Goal: Task Accomplishment & Management: Use online tool/utility

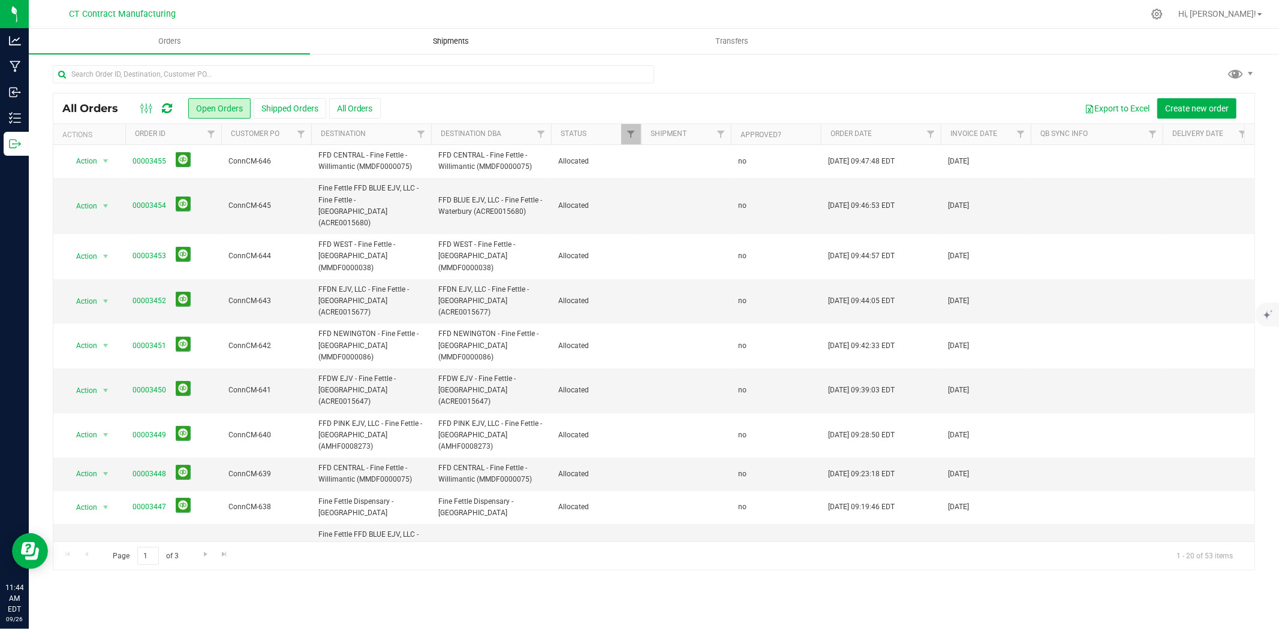
click at [447, 43] on span "Shipments" at bounding box center [451, 41] width 68 height 11
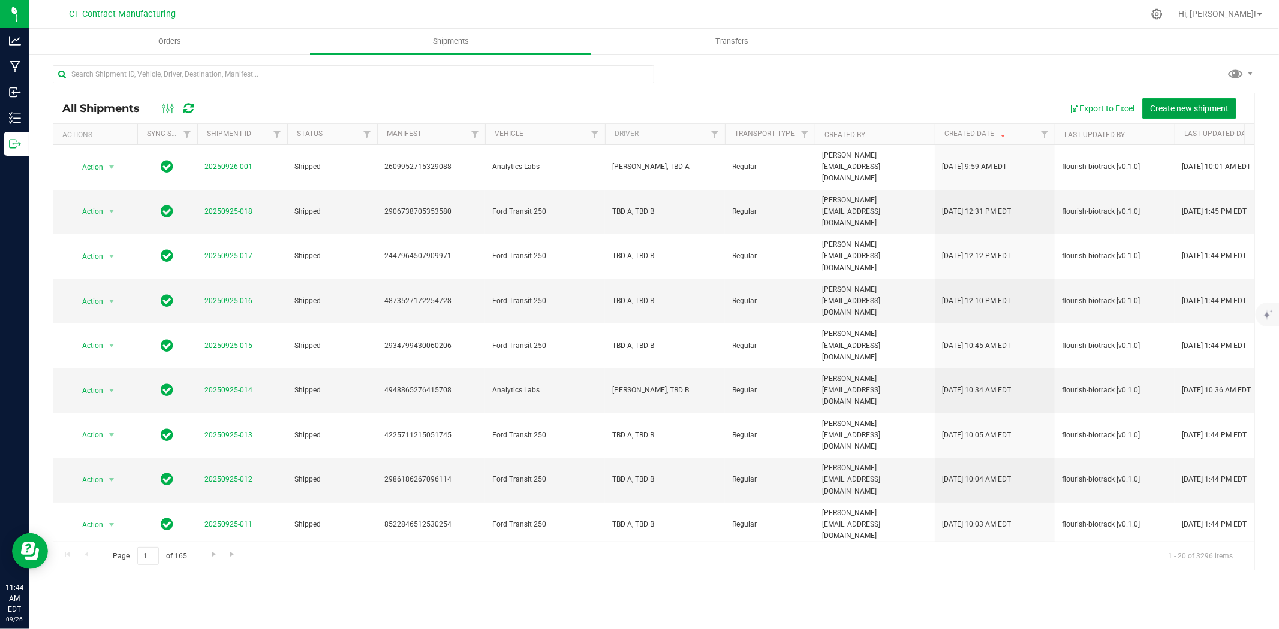
click at [1179, 108] on span "Create new shipment" at bounding box center [1189, 109] width 79 height 10
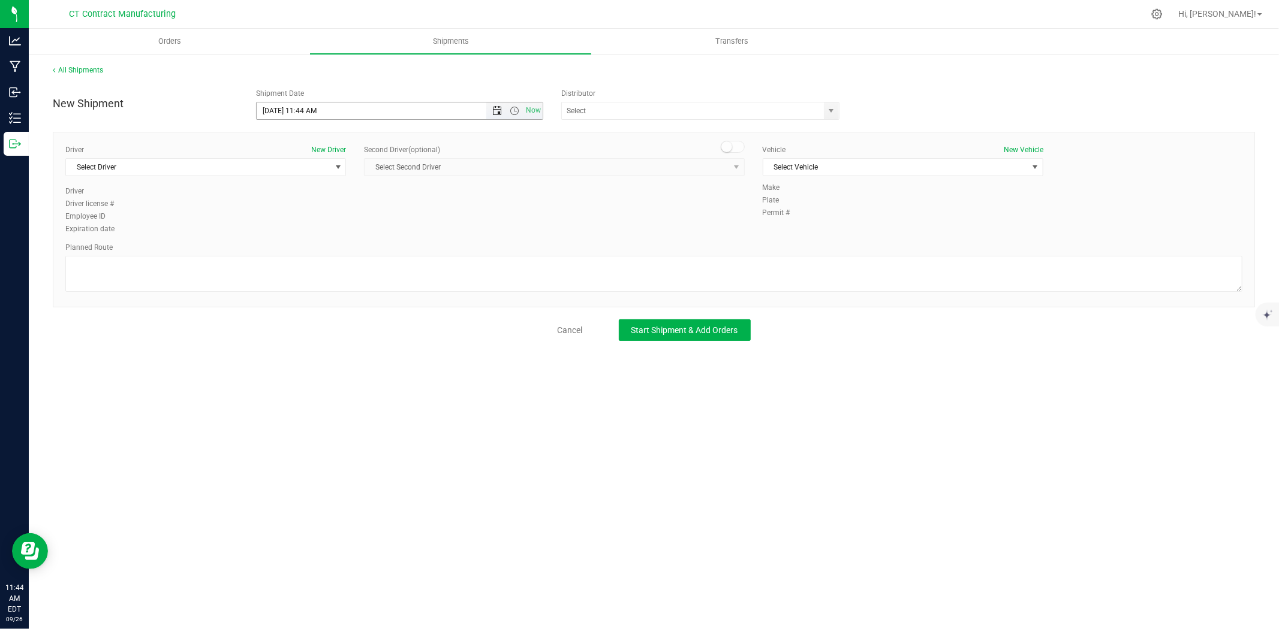
click at [499, 111] on span "Open the date view" at bounding box center [497, 111] width 10 height 10
click at [290, 249] on link "29" at bounding box center [284, 251] width 17 height 19
click at [514, 110] on span "Open the time view" at bounding box center [514, 111] width 10 height 10
click at [316, 174] on li "8:00 AM" at bounding box center [399, 178] width 285 height 16
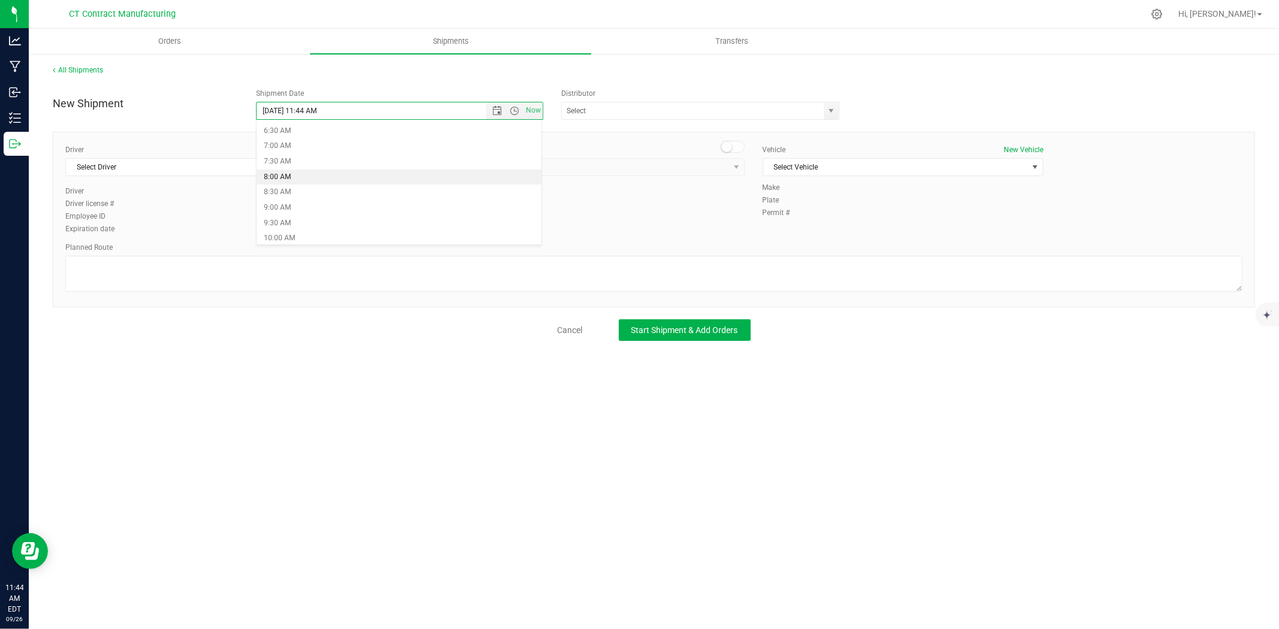
type input "[DATE] 8:00 AM"
click at [835, 114] on span "select" at bounding box center [832, 111] width 10 height 10
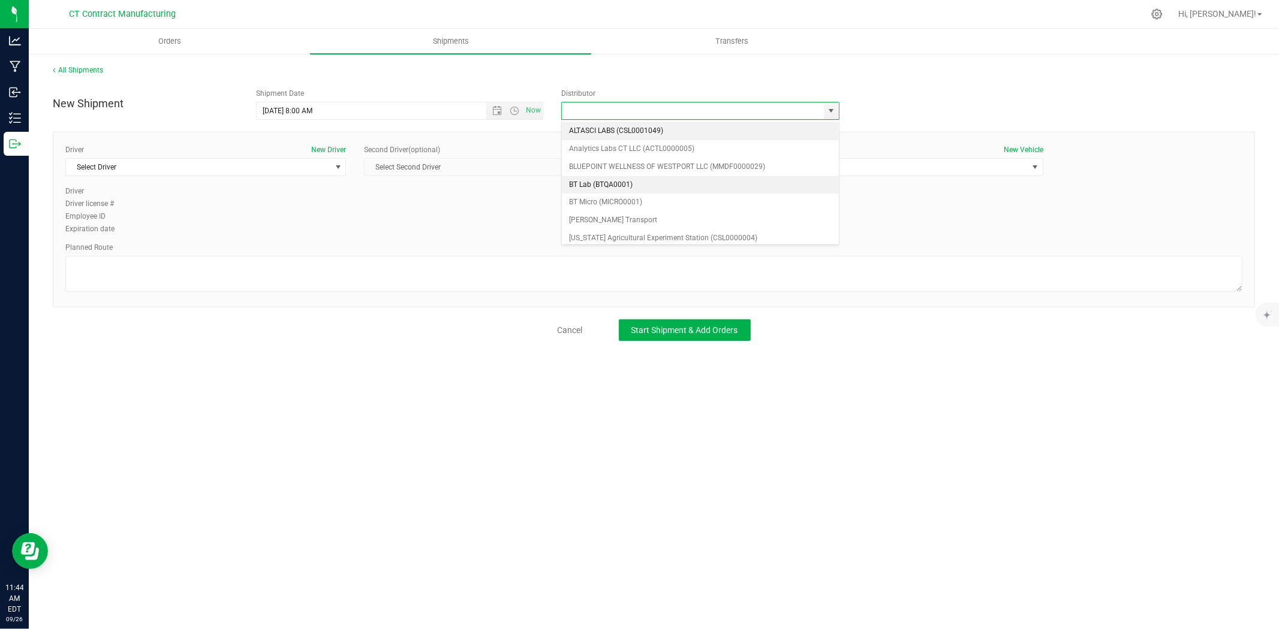
scroll to position [67, 0]
click at [704, 232] on li "Grow Green Girls, Inc. - [GEOGRAPHIC_DATA] (ACTP0000443)" at bounding box center [700, 241] width 277 height 18
type input "Grow Green Girls, Inc. - [GEOGRAPHIC_DATA] (ACTP0000443)"
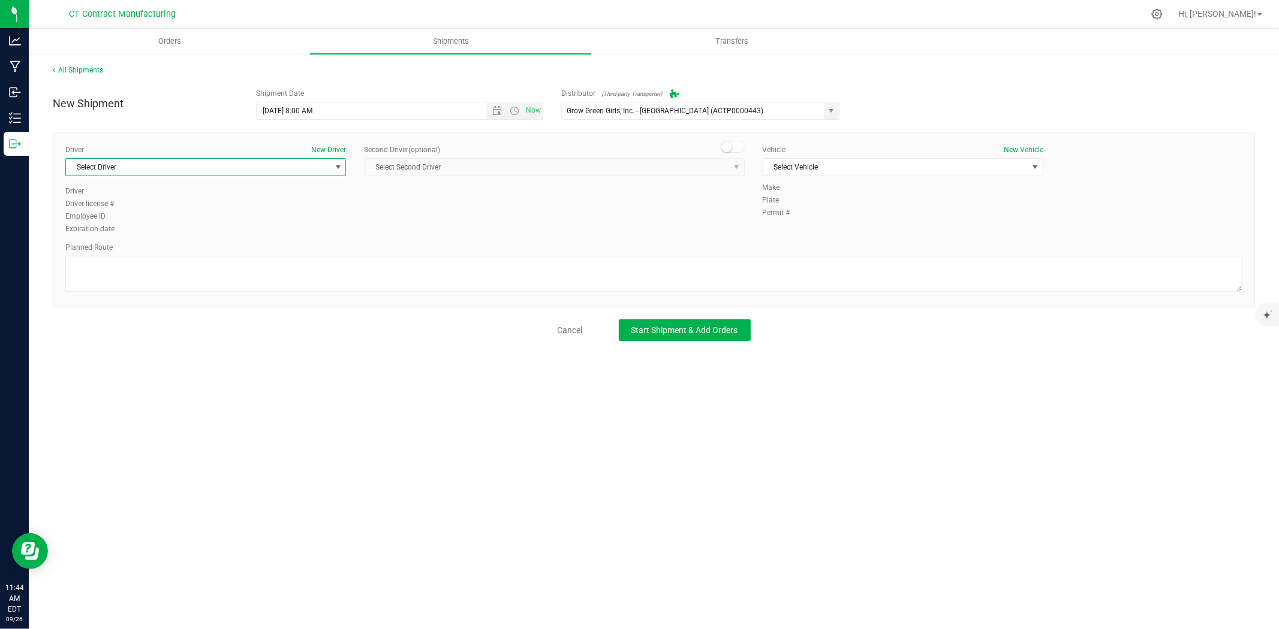
click at [334, 166] on span "select" at bounding box center [338, 167] width 10 height 10
click at [208, 215] on li "TBD A" at bounding box center [205, 218] width 279 height 18
click at [735, 143] on span at bounding box center [732, 147] width 24 height 12
click at [738, 163] on span "select" at bounding box center [736, 167] width 10 height 10
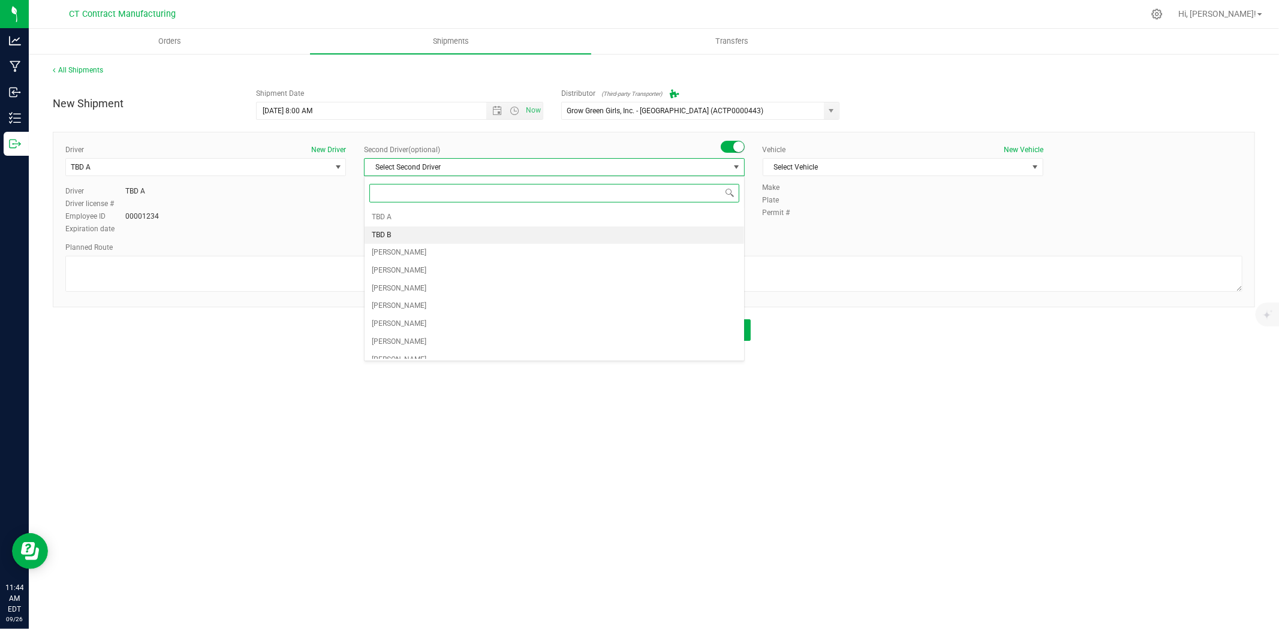
click at [526, 230] on li "TBD B" at bounding box center [553, 236] width 379 height 18
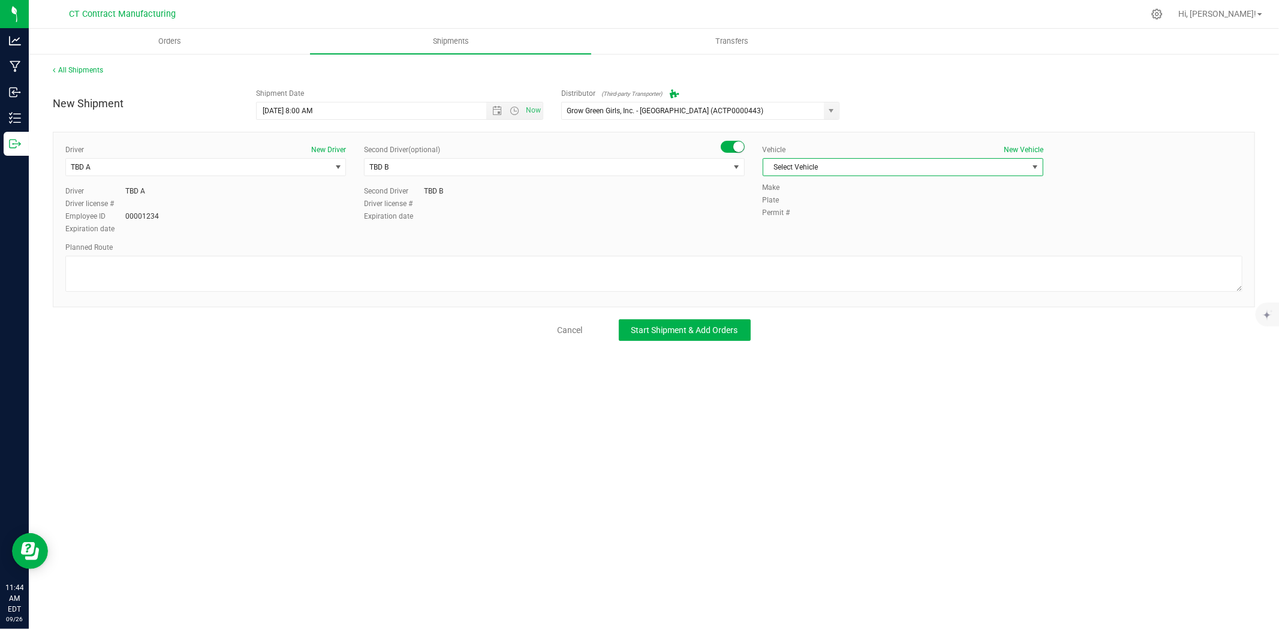
click at [870, 173] on span "Select Vehicle" at bounding box center [895, 167] width 264 height 17
click at [834, 210] on li "Ford Transit 250" at bounding box center [902, 206] width 279 height 18
click at [705, 278] on textarea at bounding box center [653, 274] width 1177 height 36
click at [177, 266] on textarea at bounding box center [653, 274] width 1177 height 36
click at [121, 272] on textarea at bounding box center [653, 274] width 1177 height 36
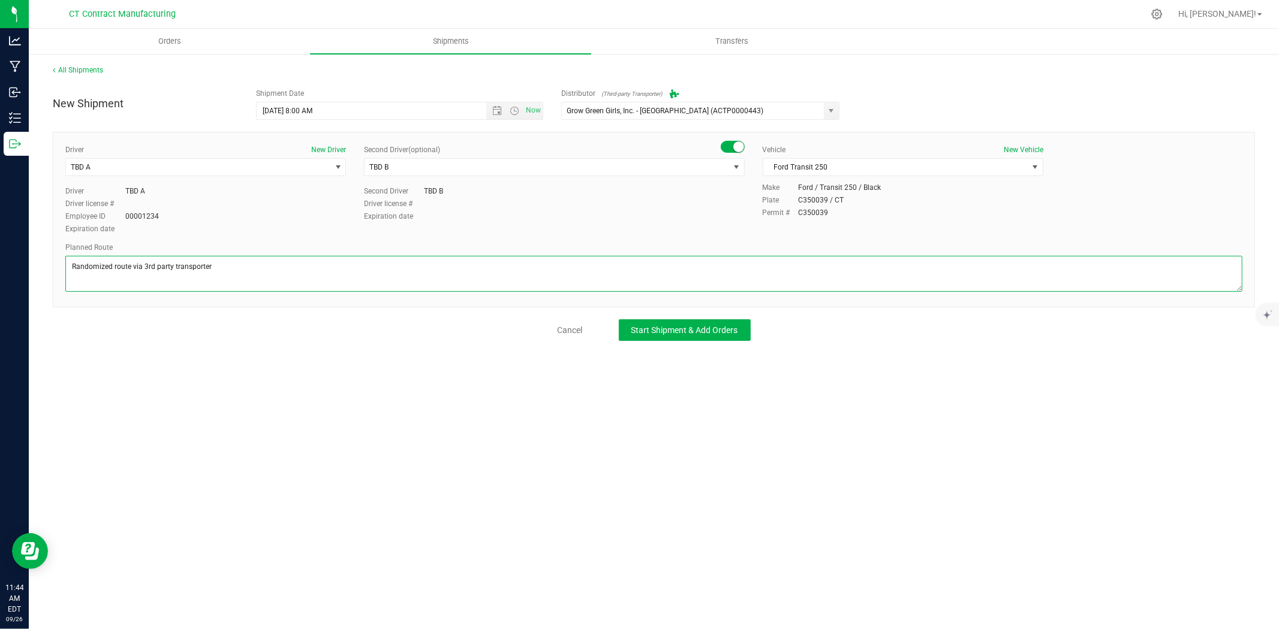
click at [121, 272] on textarea at bounding box center [653, 274] width 1177 height 36
type textarea "Randomized route via 3rd party transporter"
click at [694, 325] on span "Start Shipment & Add Orders" at bounding box center [684, 330] width 107 height 10
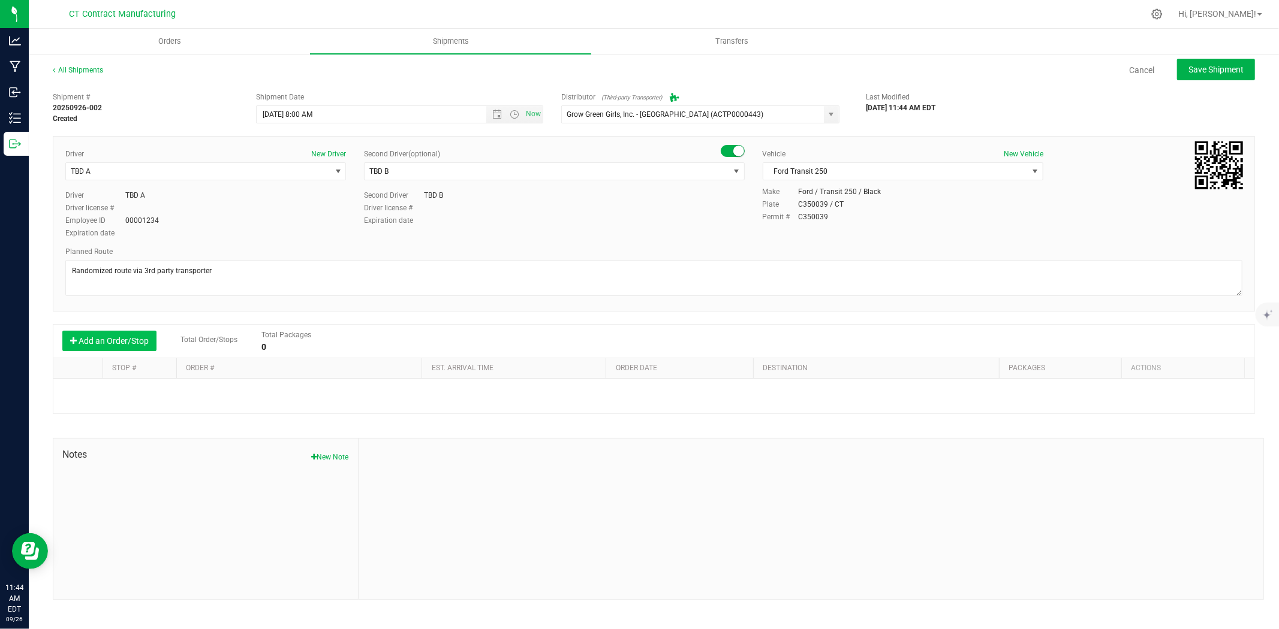
click at [144, 333] on button "Add an Order/Stop" at bounding box center [109, 341] width 94 height 20
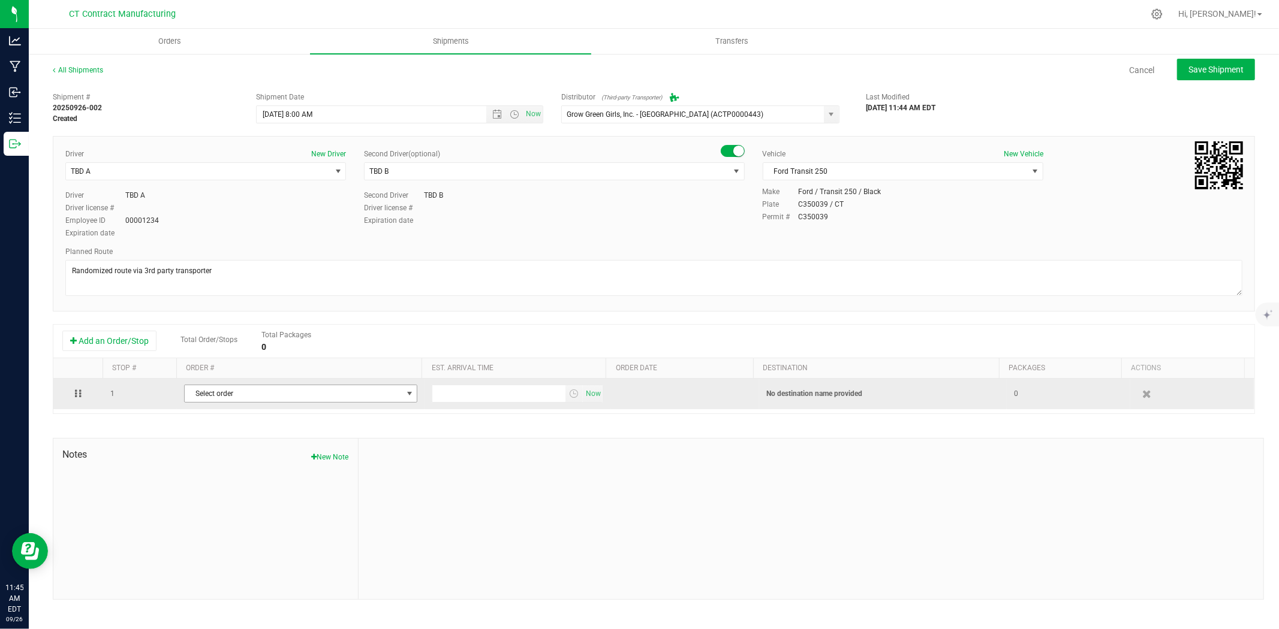
click at [240, 399] on span "Select order" at bounding box center [293, 393] width 217 height 17
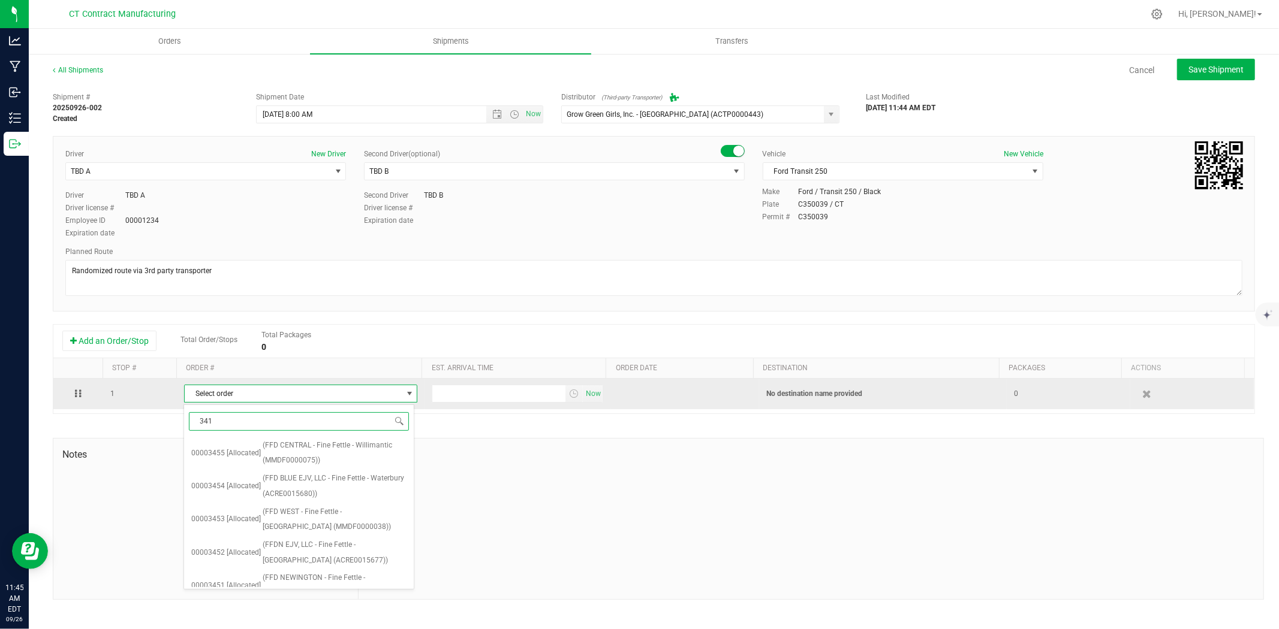
type input "3414"
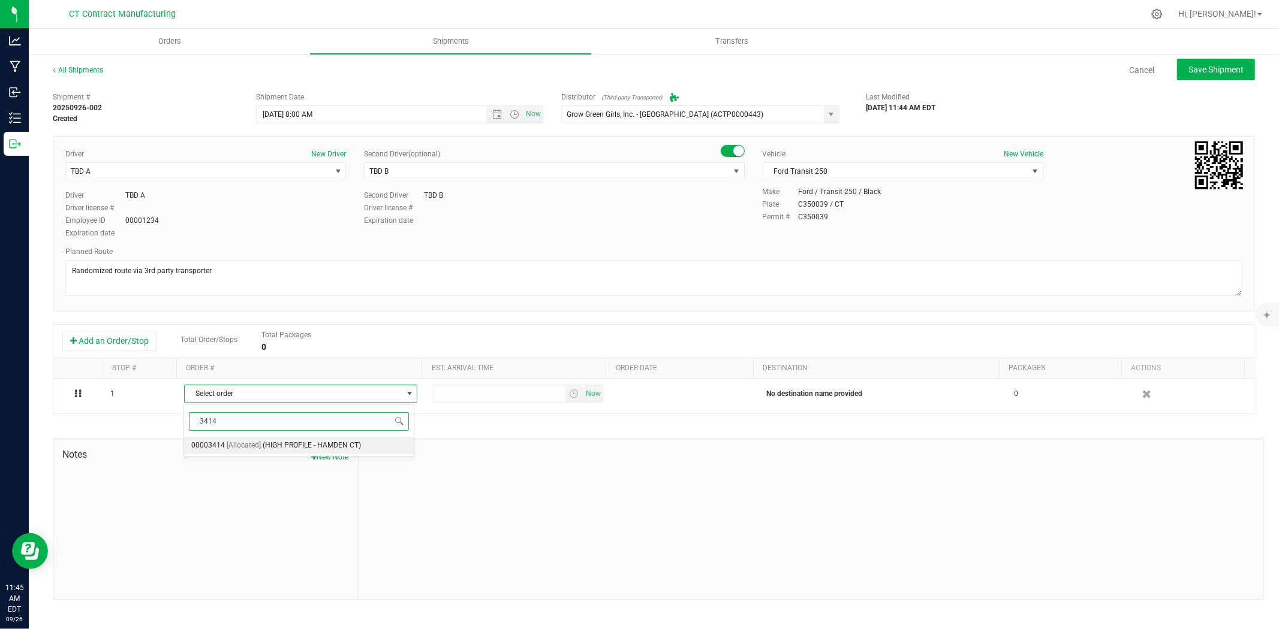
click at [264, 444] on span "(HIGH PROFILE - HAMDEN CT)" at bounding box center [312, 446] width 98 height 16
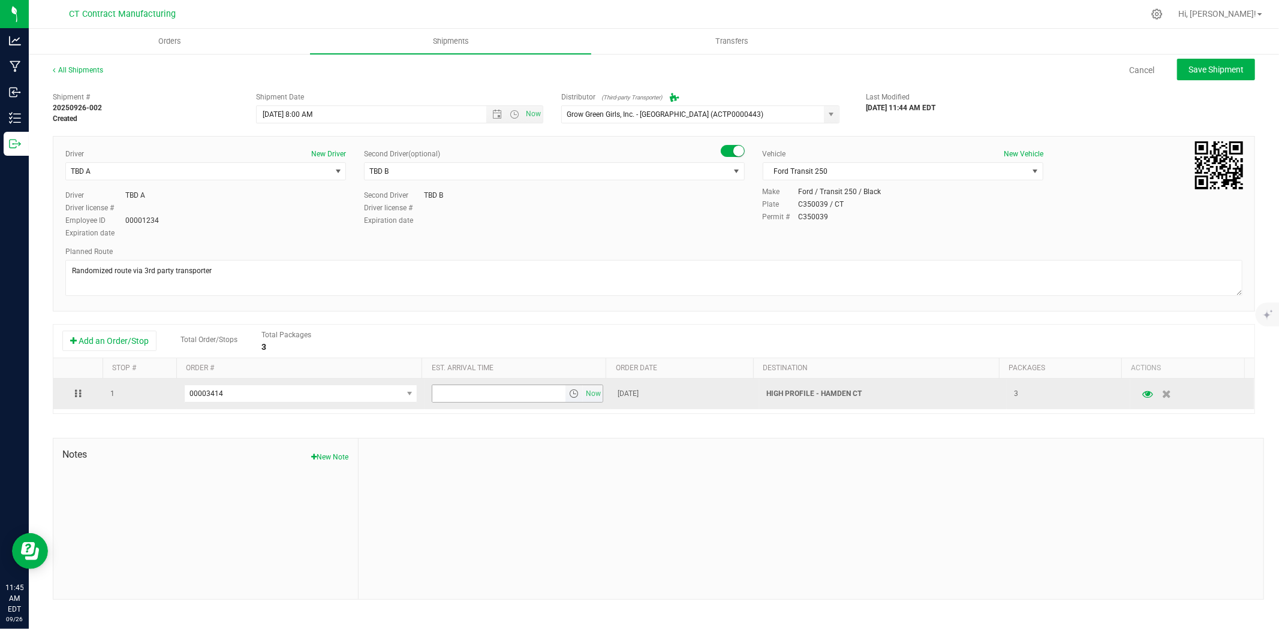
click at [569, 399] on span "select" at bounding box center [574, 394] width 10 height 10
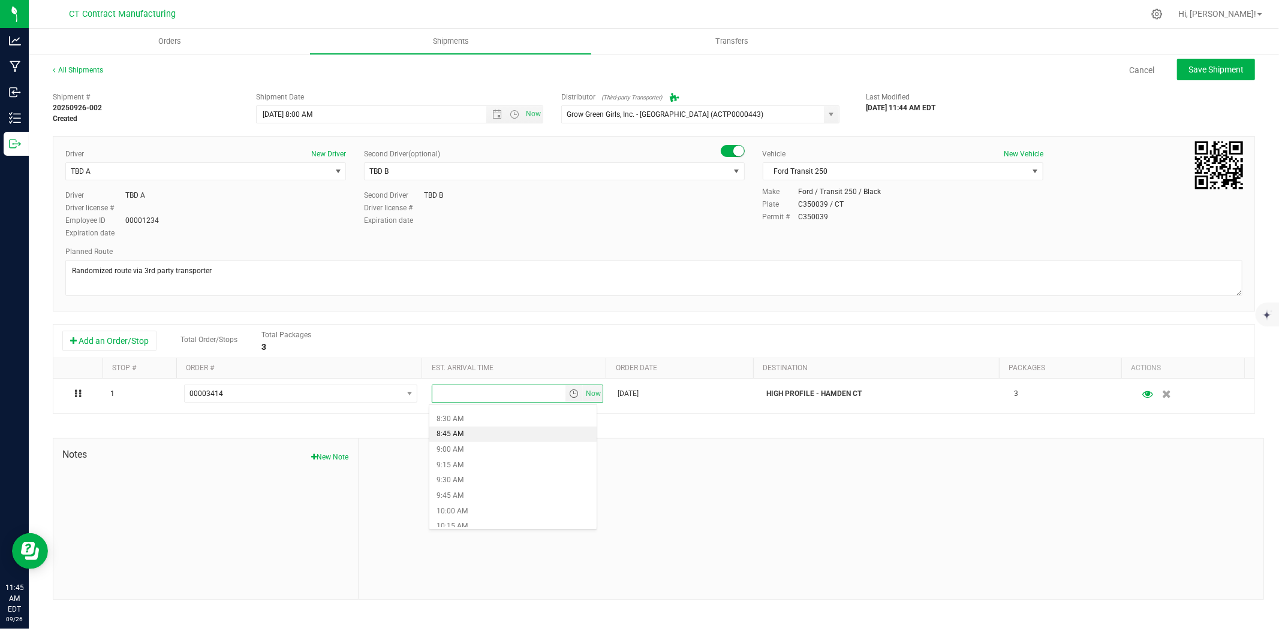
scroll to position [532, 0]
click at [505, 493] on li "10:00 AM" at bounding box center [512, 500] width 167 height 16
click at [1217, 70] on span "Save Shipment" at bounding box center [1215, 70] width 55 height 10
type input "[DATE] 12:00 PM"
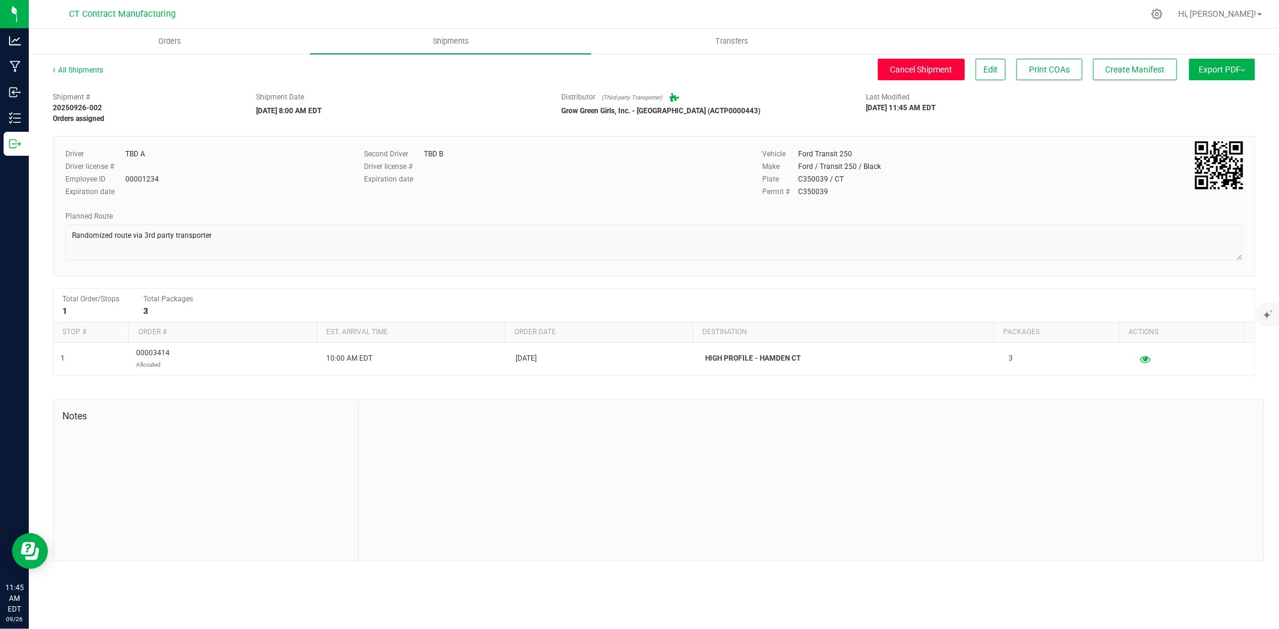
click at [947, 67] on span "Cancel Shipment" at bounding box center [921, 70] width 62 height 10
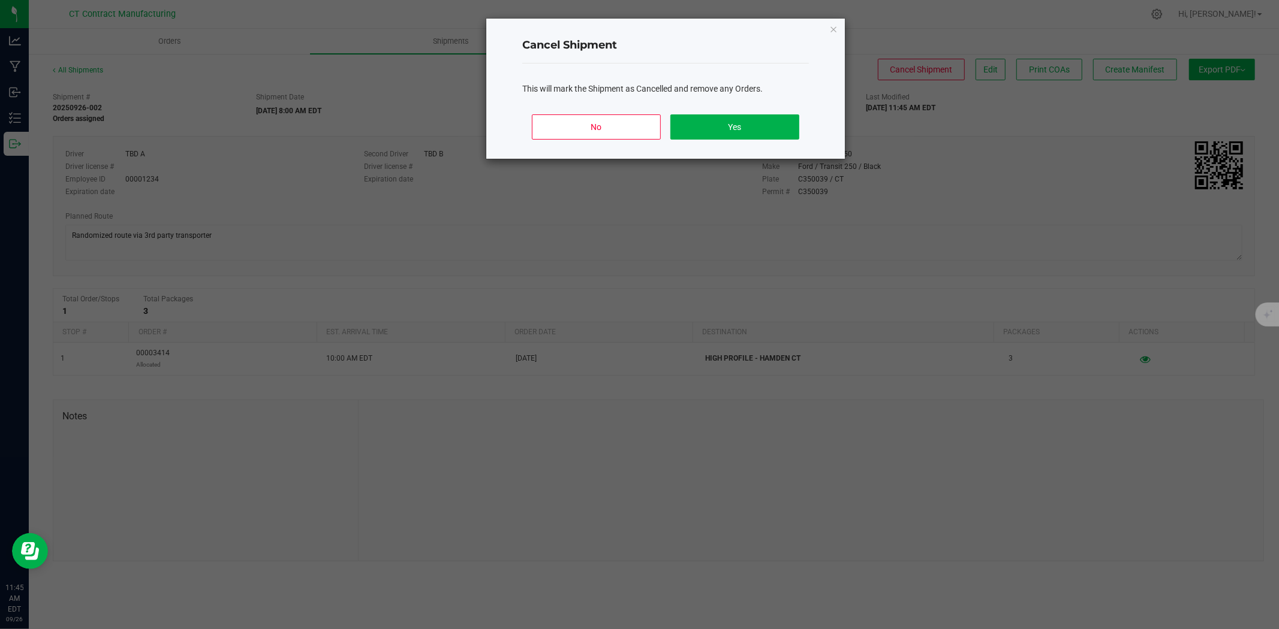
click at [799, 126] on div "No Yes" at bounding box center [665, 132] width 287 height 54
click at [790, 126] on button "Yes" at bounding box center [734, 126] width 129 height 25
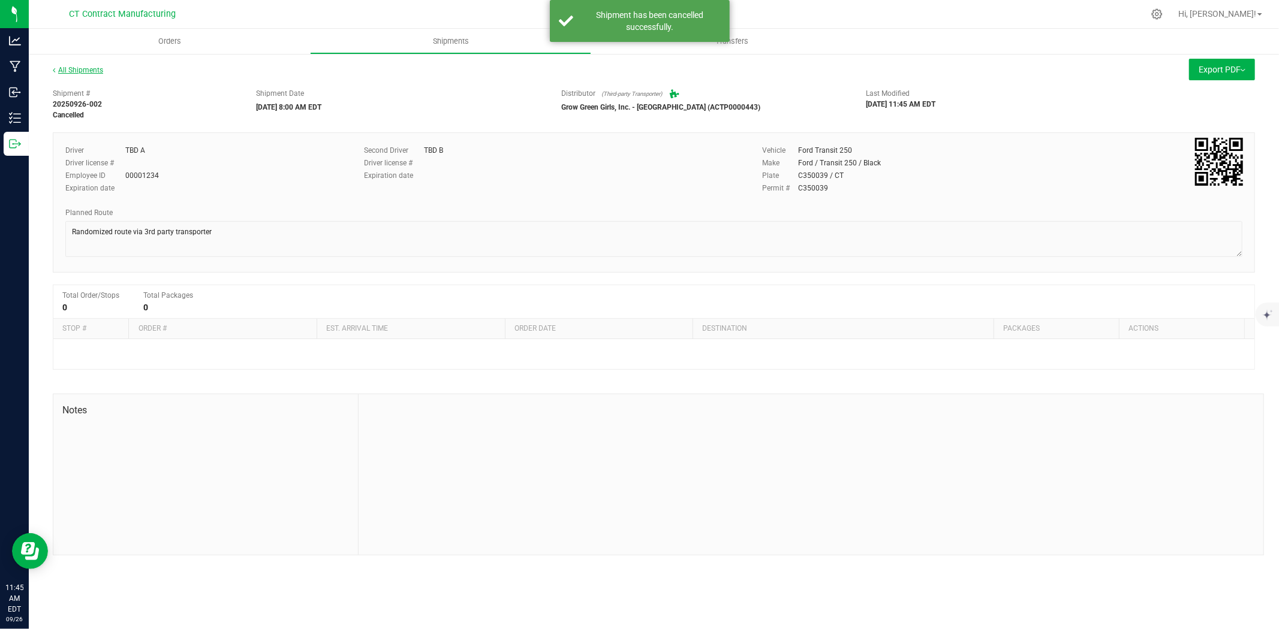
click at [96, 68] on link "All Shipments" at bounding box center [78, 70] width 50 height 8
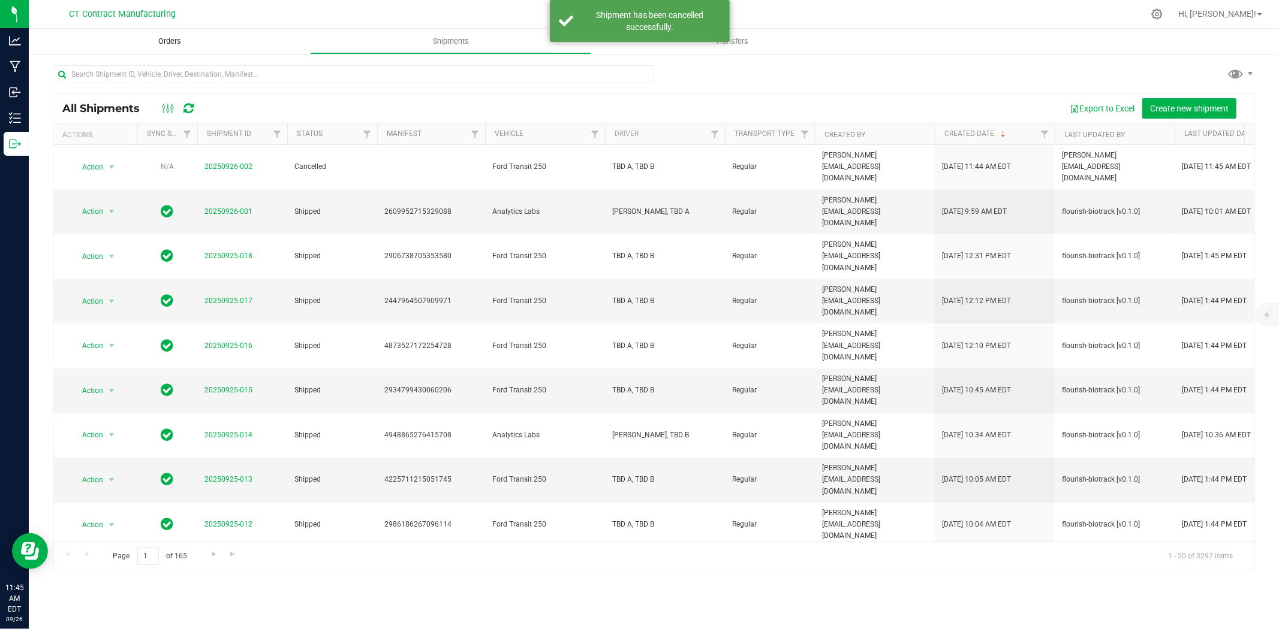
click at [169, 38] on span "Orders" at bounding box center [169, 41] width 55 height 11
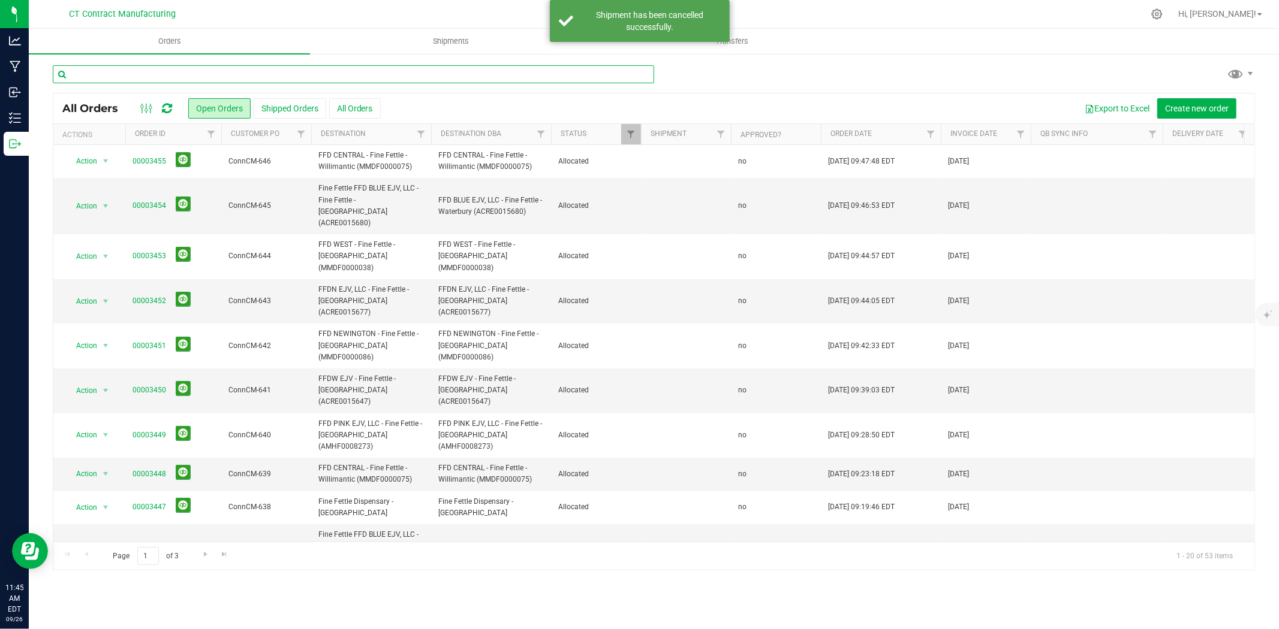
click at [143, 77] on input "text" at bounding box center [353, 74] width 601 height 18
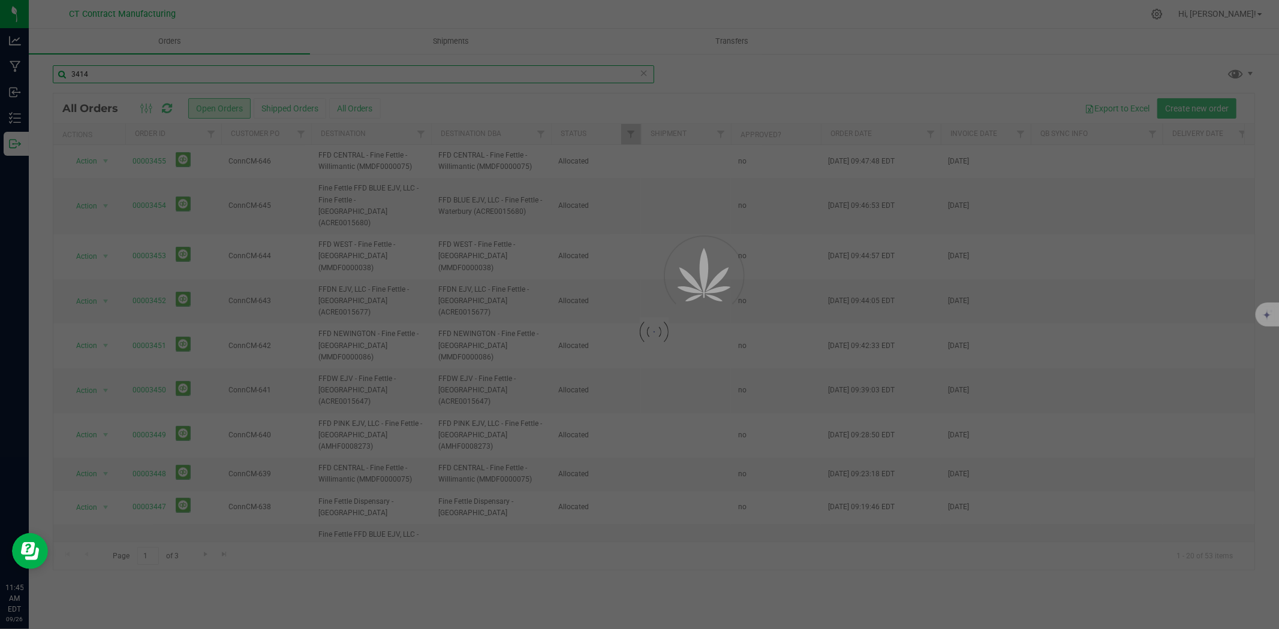
type input "3414"
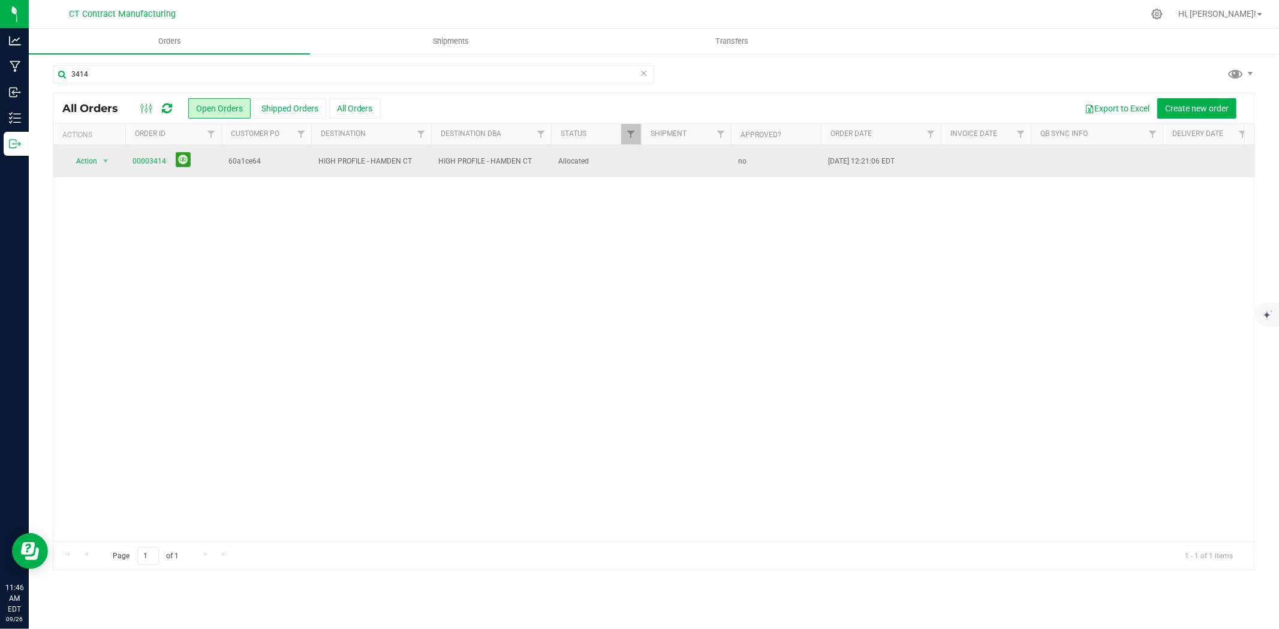
click at [128, 157] on td "00003414" at bounding box center [173, 161] width 96 height 32
click at [145, 159] on link "00003414" at bounding box center [149, 161] width 34 height 11
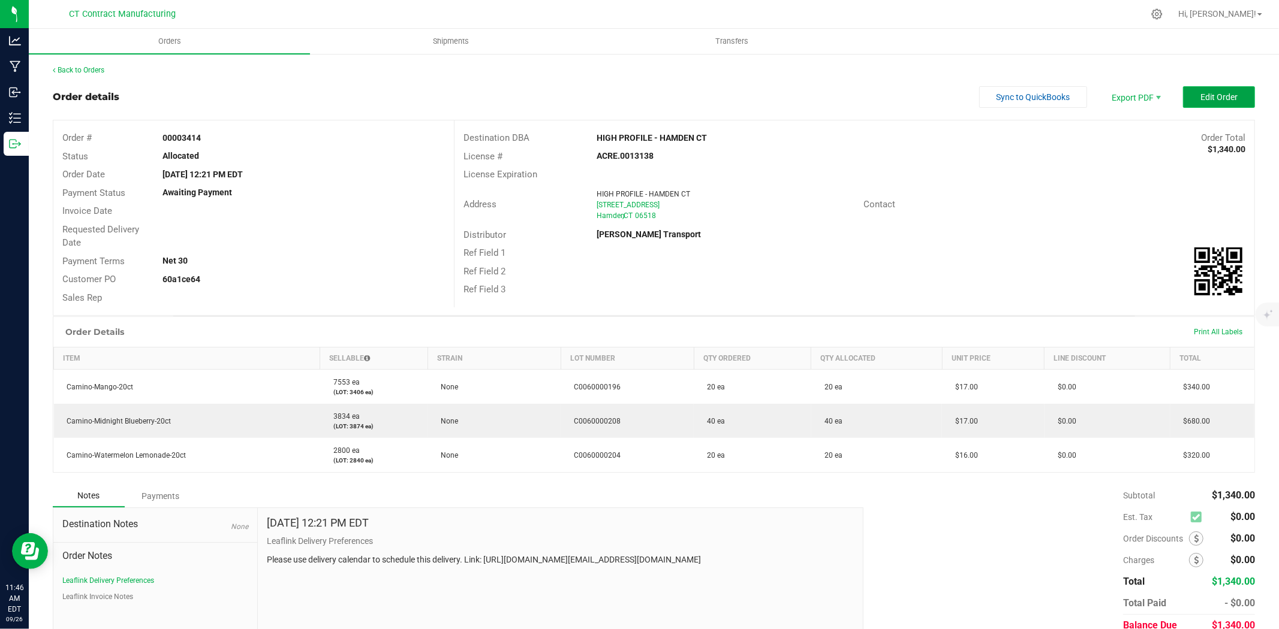
click at [1210, 98] on span "Edit Order" at bounding box center [1218, 97] width 37 height 10
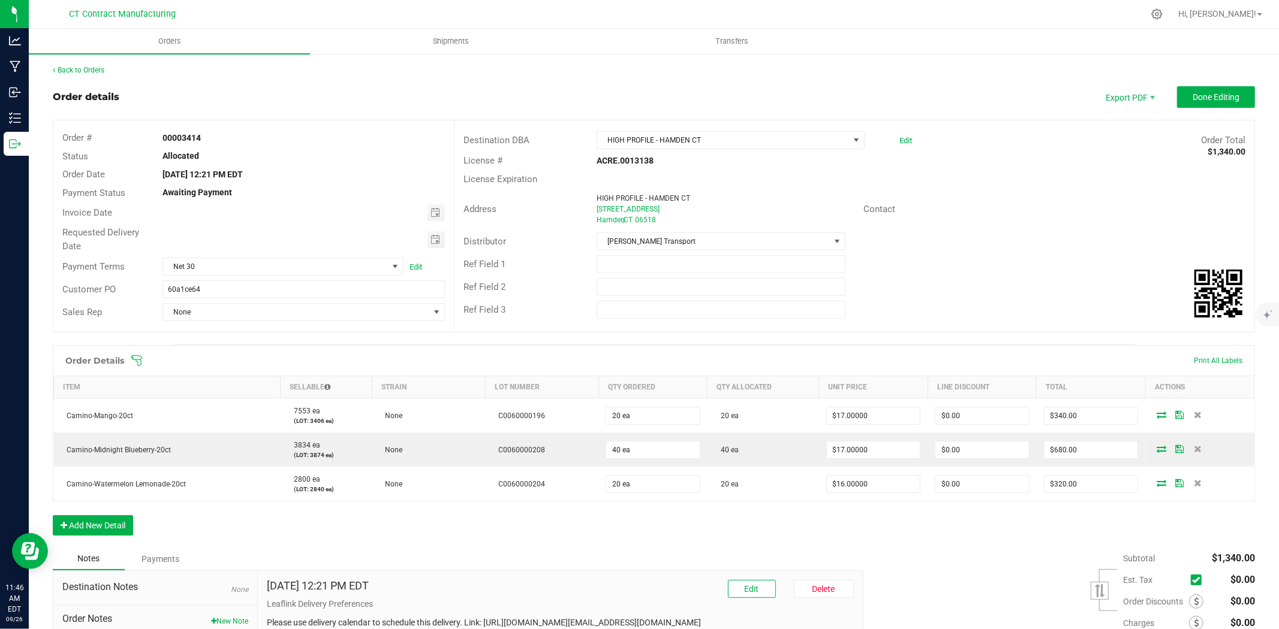
click at [432, 202] on div "Invoice Date" at bounding box center [253, 213] width 400 height 22
click at [435, 212] on span "Toggle calendar" at bounding box center [435, 213] width 10 height 10
click at [231, 354] on span "29" at bounding box center [233, 352] width 17 height 19
type input "[DATE]"
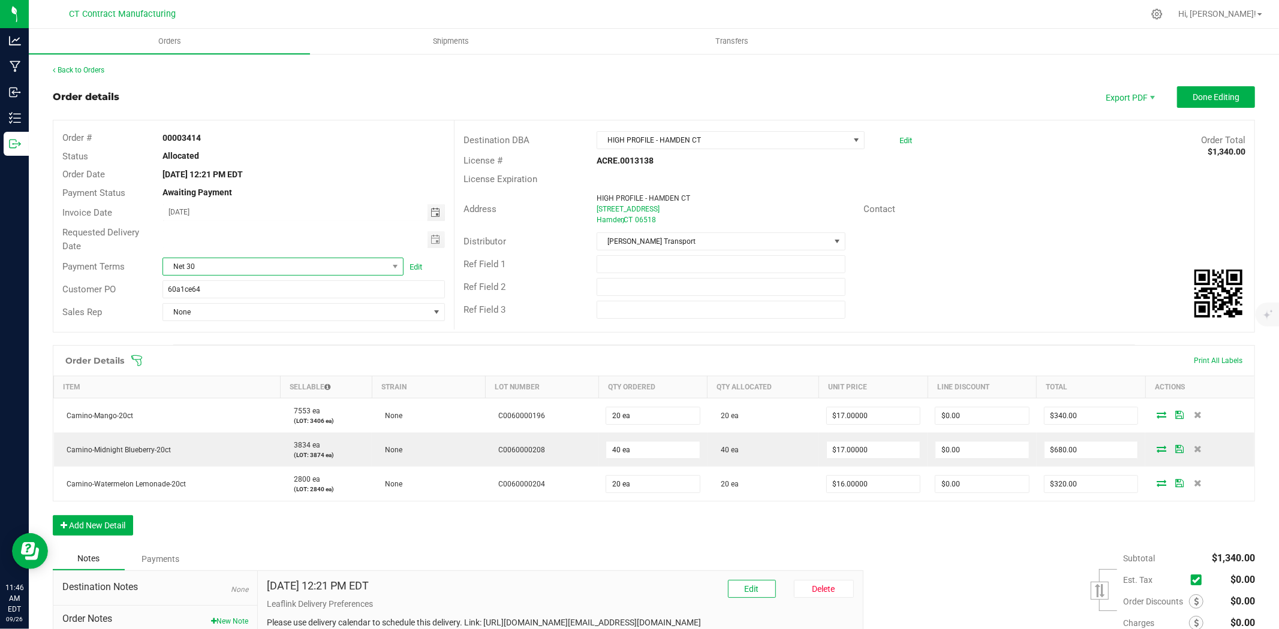
click at [278, 270] on span "Net 30" at bounding box center [275, 266] width 225 height 17
click at [248, 393] on li "Due on Receipt" at bounding box center [281, 400] width 238 height 20
click at [1198, 97] on span "Done Editing" at bounding box center [1215, 97] width 47 height 10
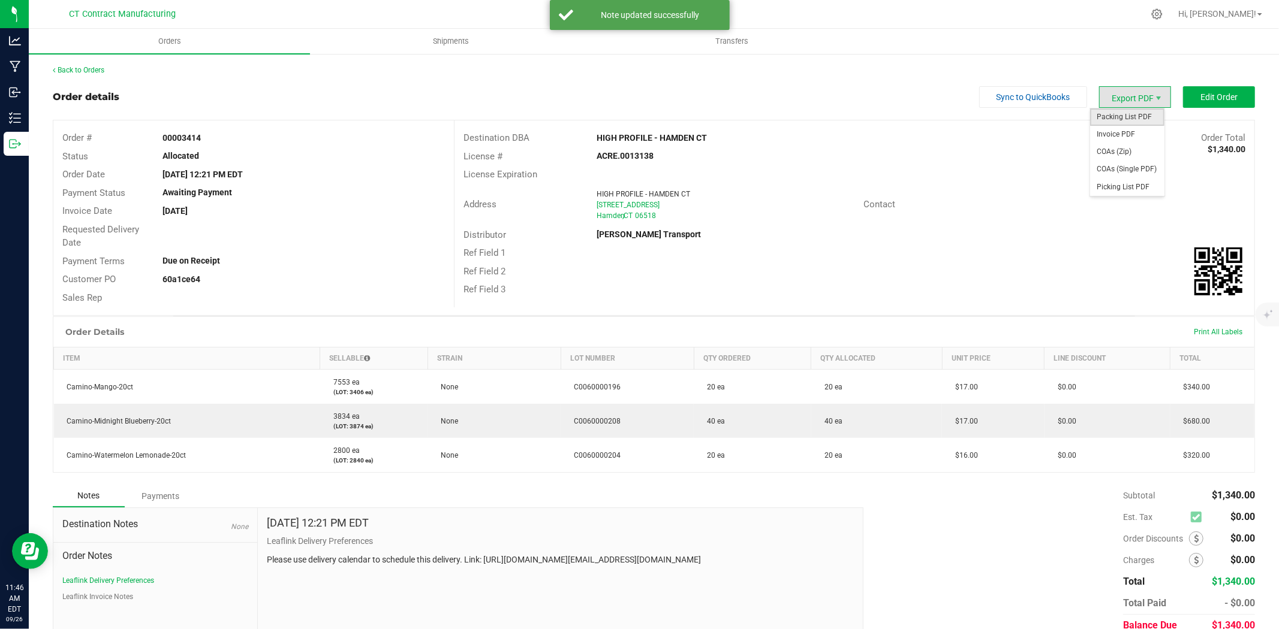
click at [1138, 114] on span "Packing List PDF" at bounding box center [1127, 116] width 74 height 17
click at [1123, 138] on span "Invoice PDF" at bounding box center [1127, 134] width 74 height 17
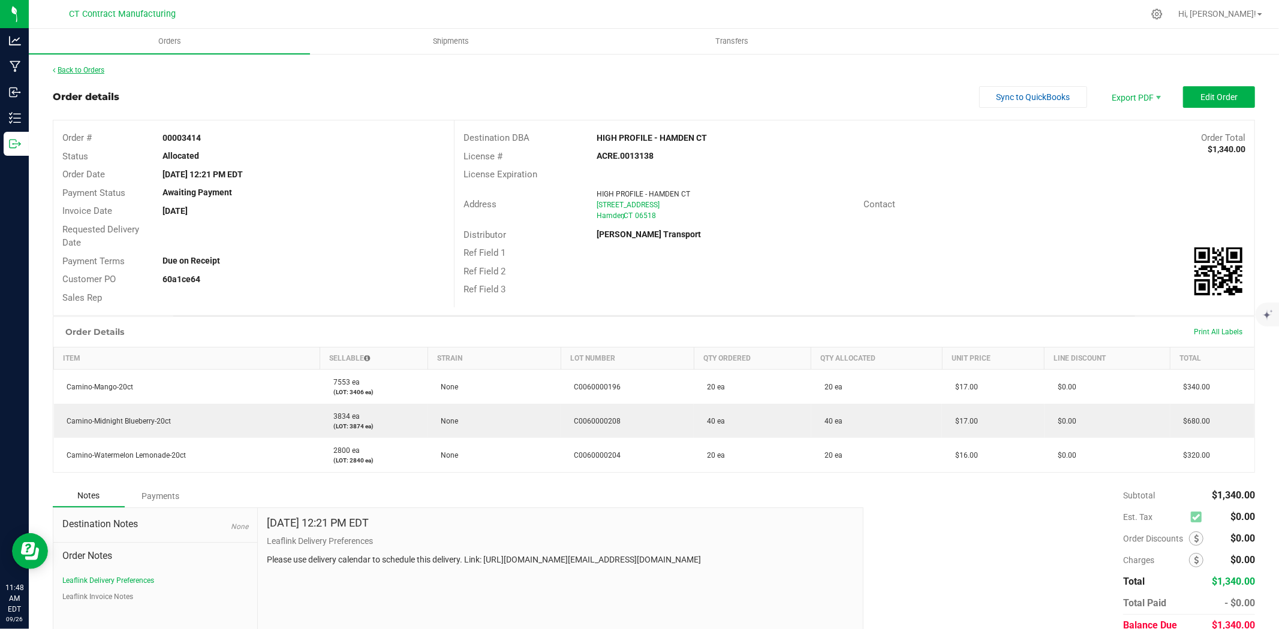
click at [104, 67] on link "Back to Orders" at bounding box center [79, 70] width 52 height 8
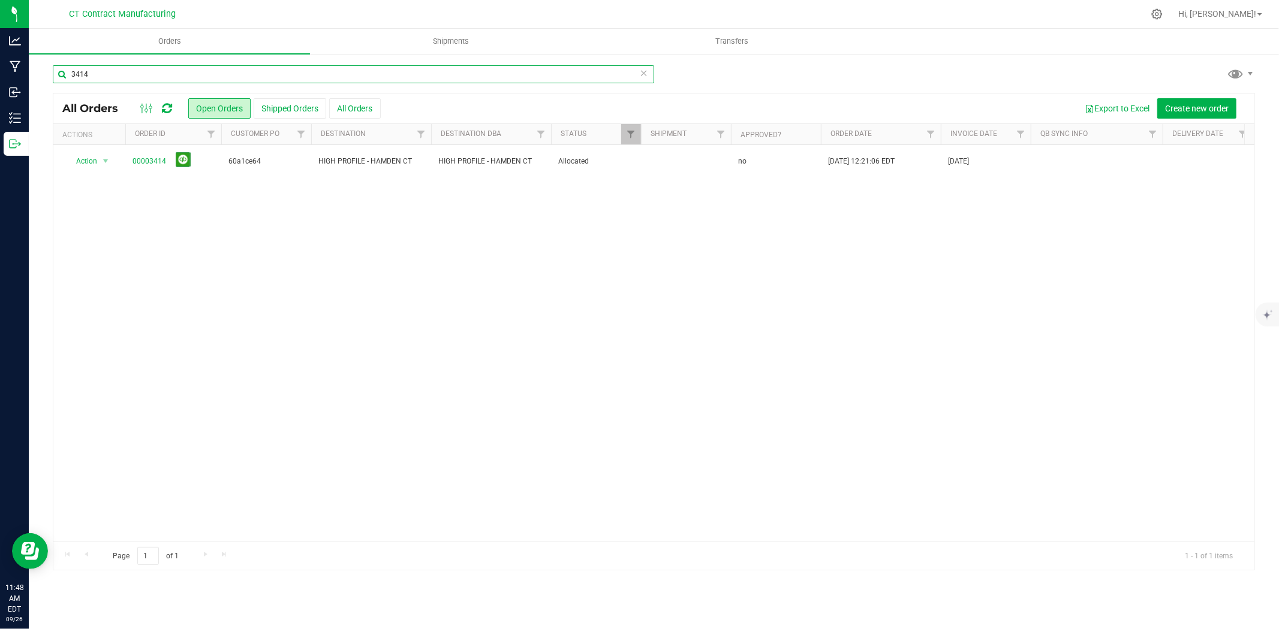
click at [101, 73] on input "3414" at bounding box center [353, 74] width 601 height 18
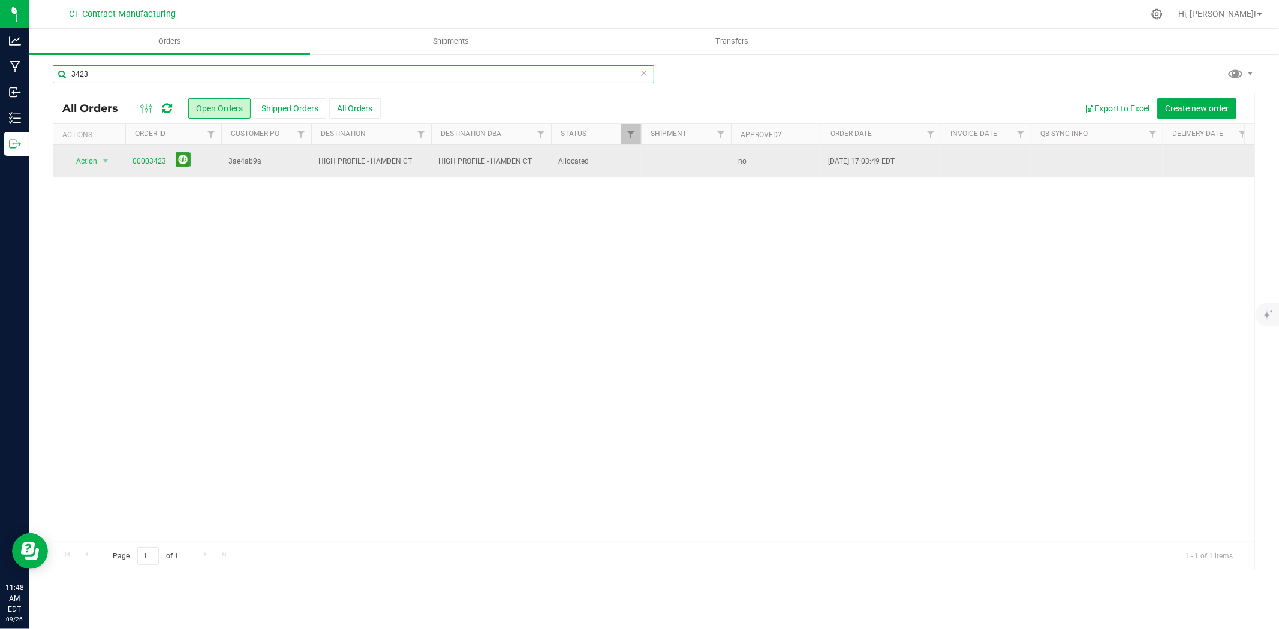
type input "3423"
click at [145, 159] on link "00003423" at bounding box center [149, 161] width 34 height 11
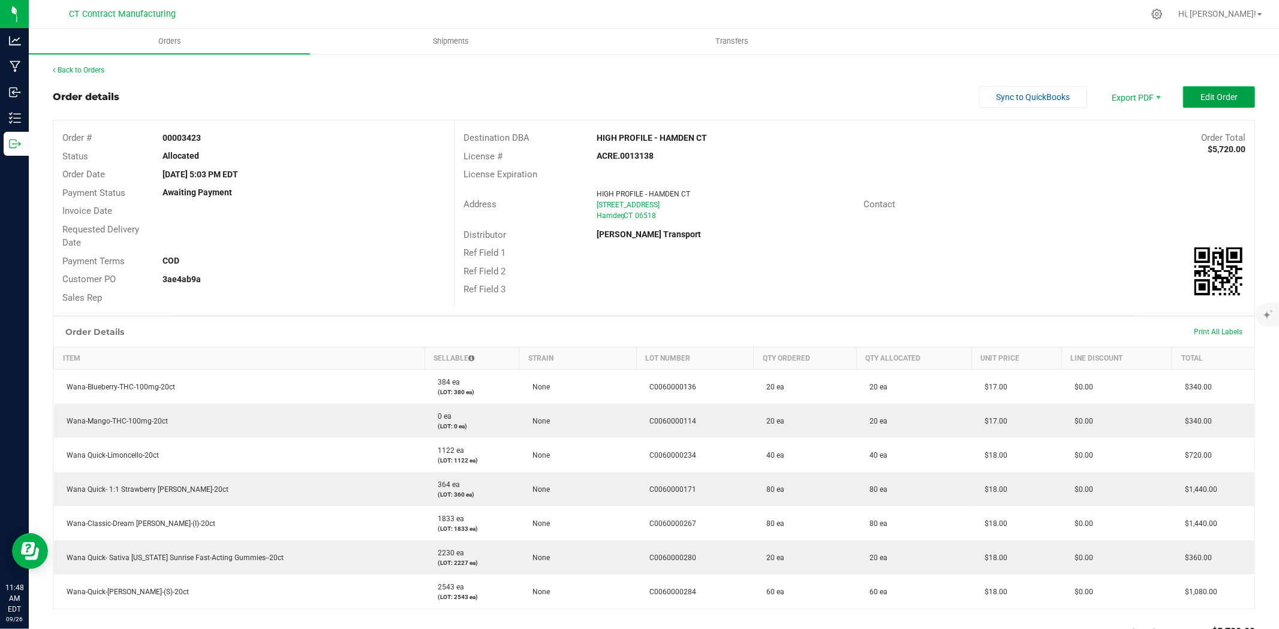
click at [1189, 94] on button "Edit Order" at bounding box center [1219, 97] width 72 height 22
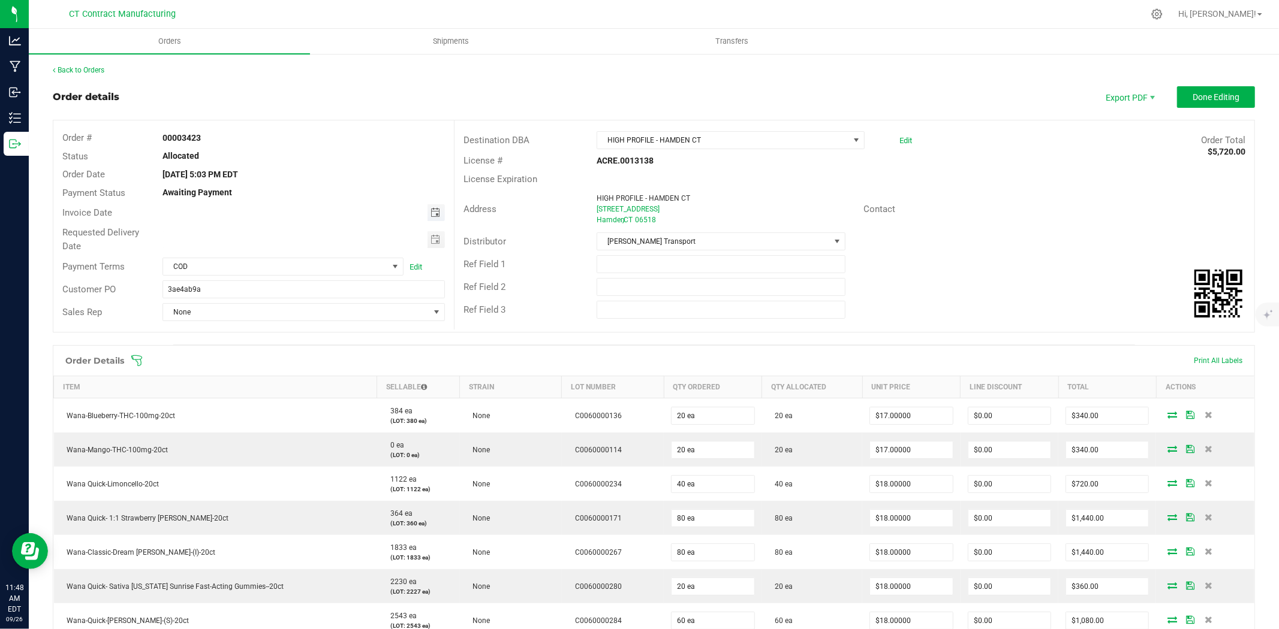
click at [432, 211] on span "Toggle calendar" at bounding box center [435, 213] width 10 height 10
click at [234, 352] on span "29" at bounding box center [233, 352] width 17 height 19
type input "[DATE]"
click at [367, 268] on span "COD" at bounding box center [275, 266] width 225 height 17
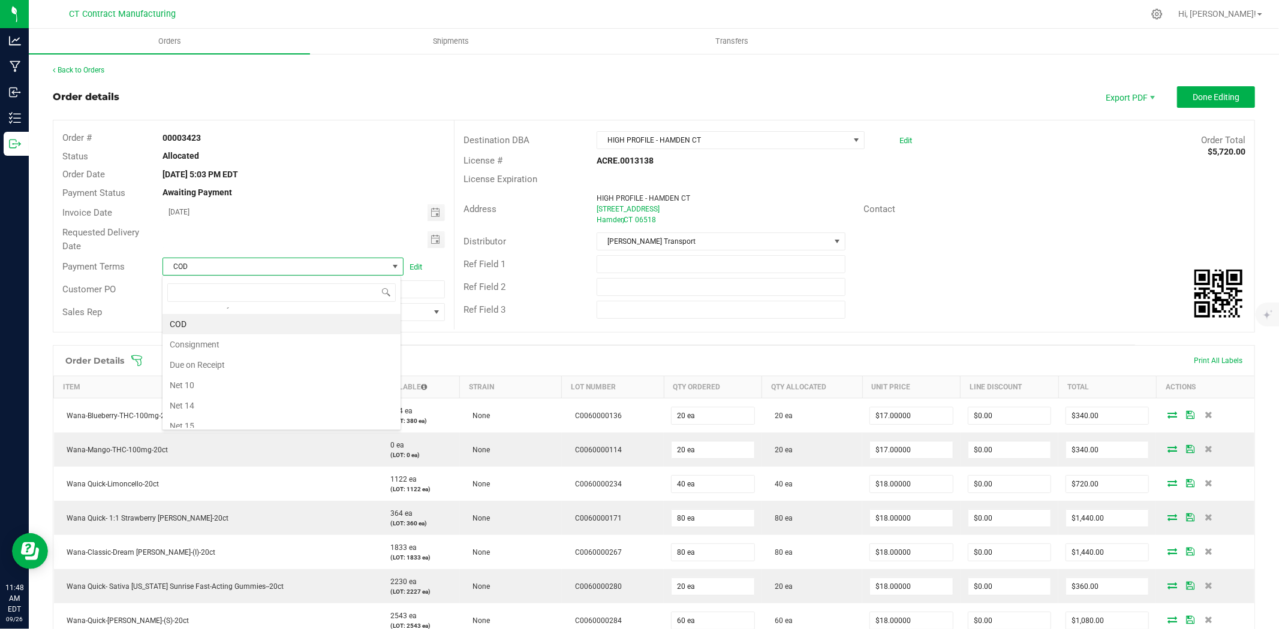
scroll to position [67, 0]
click at [296, 340] on li "Due on Receipt" at bounding box center [281, 333] width 238 height 20
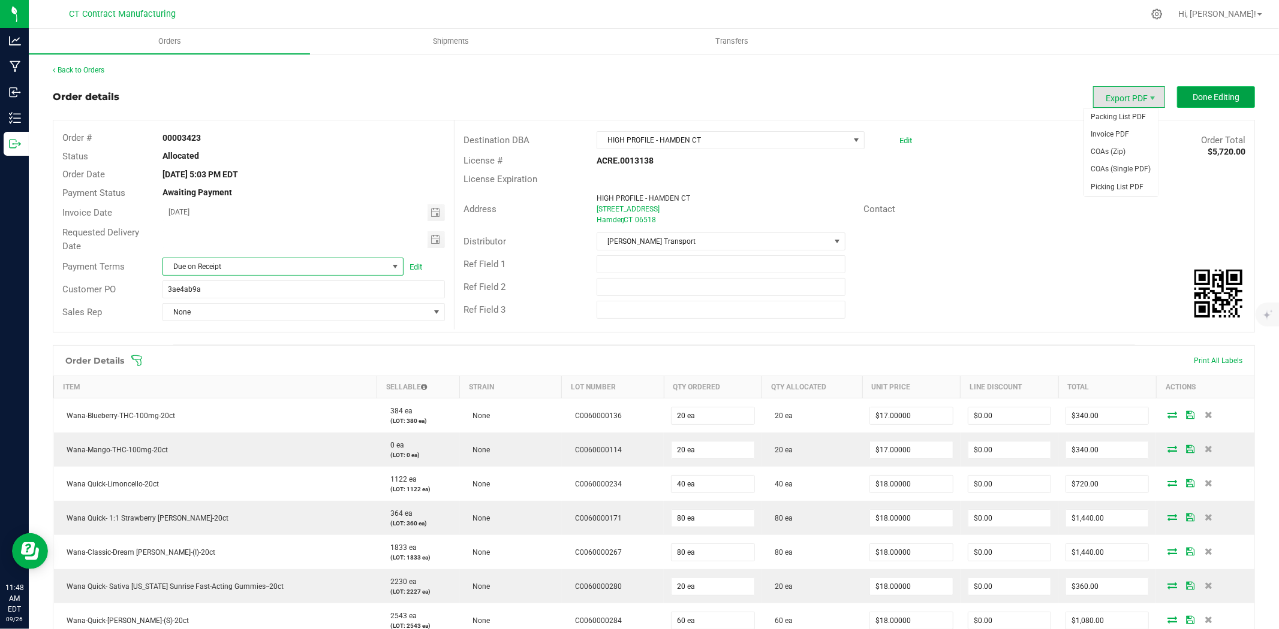
click at [1226, 97] on span "Done Editing" at bounding box center [1215, 97] width 47 height 10
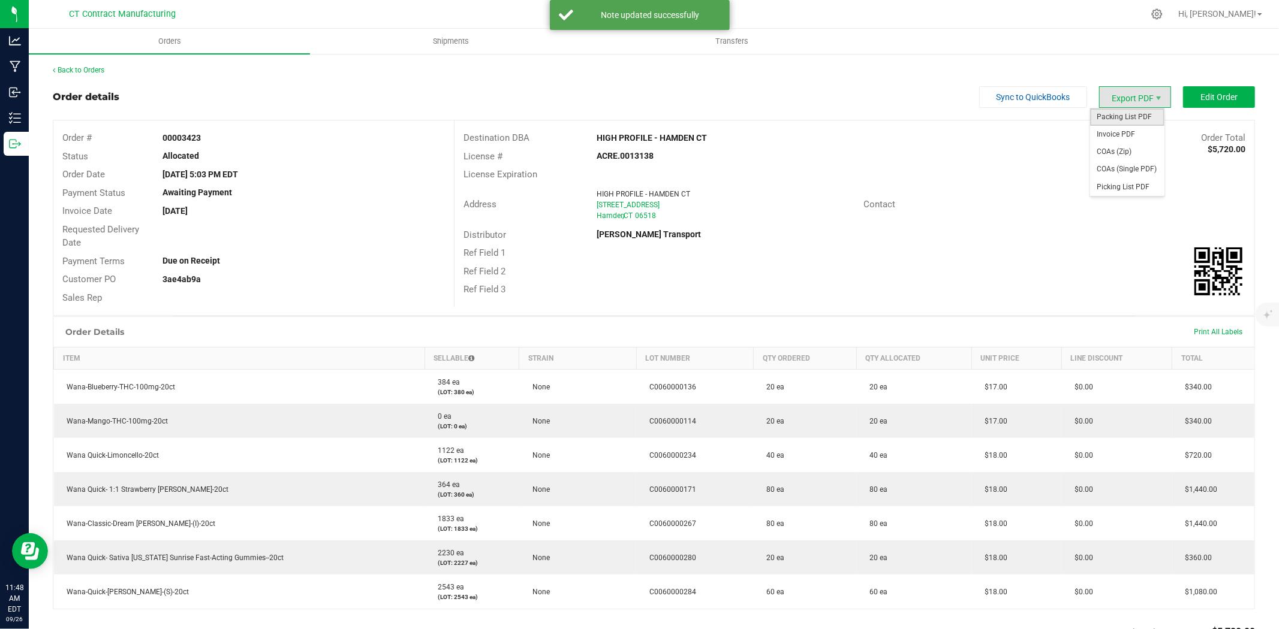
click at [1124, 113] on span "Packing List PDF" at bounding box center [1127, 116] width 74 height 17
click at [1129, 138] on span "Invoice PDF" at bounding box center [1127, 134] width 74 height 17
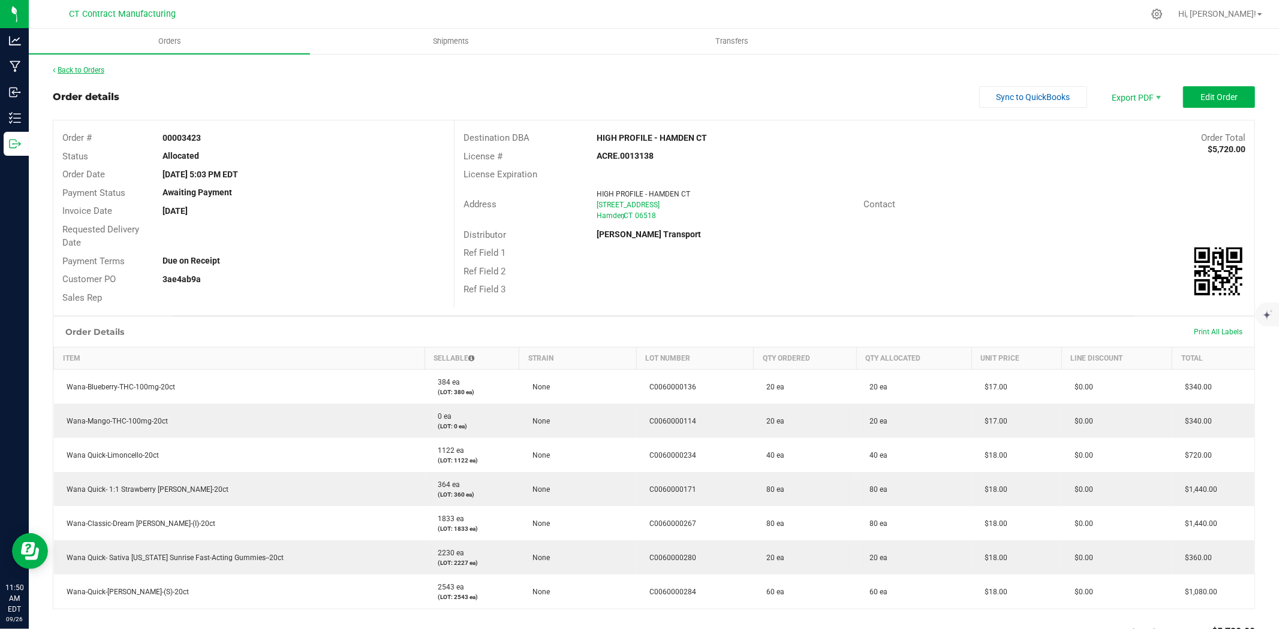
click at [104, 67] on link "Back to Orders" at bounding box center [79, 70] width 52 height 8
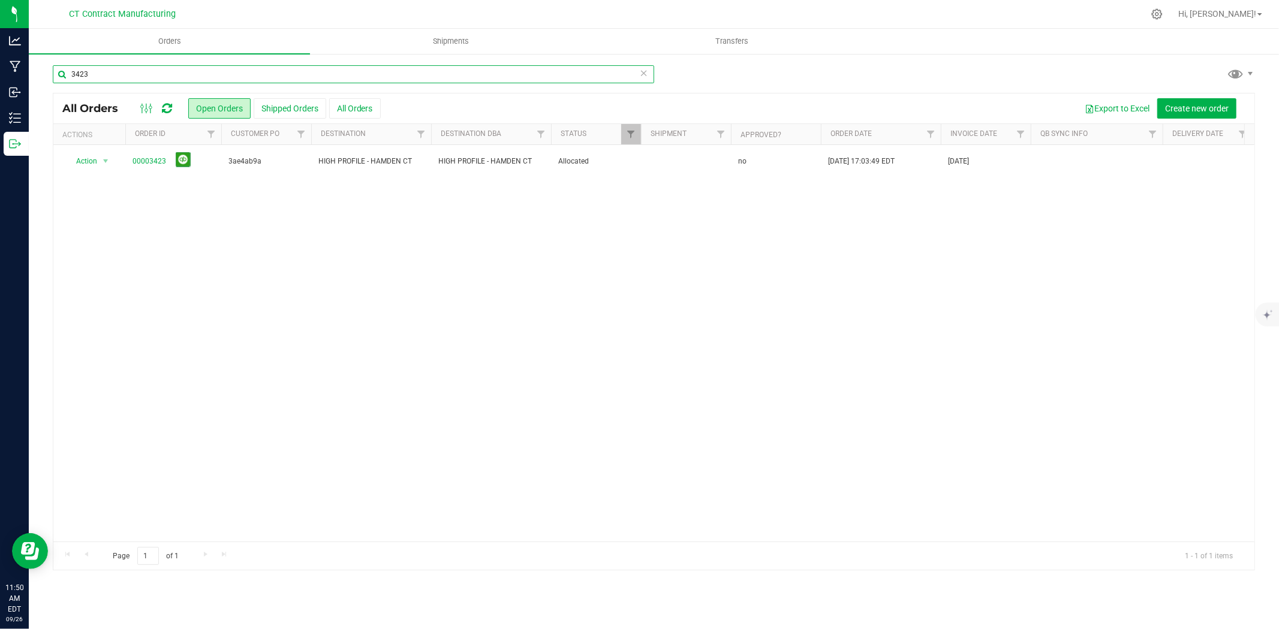
drag, startPoint x: 82, startPoint y: 72, endPoint x: 99, endPoint y: 72, distance: 16.8
click at [99, 72] on input "3423" at bounding box center [353, 74] width 601 height 18
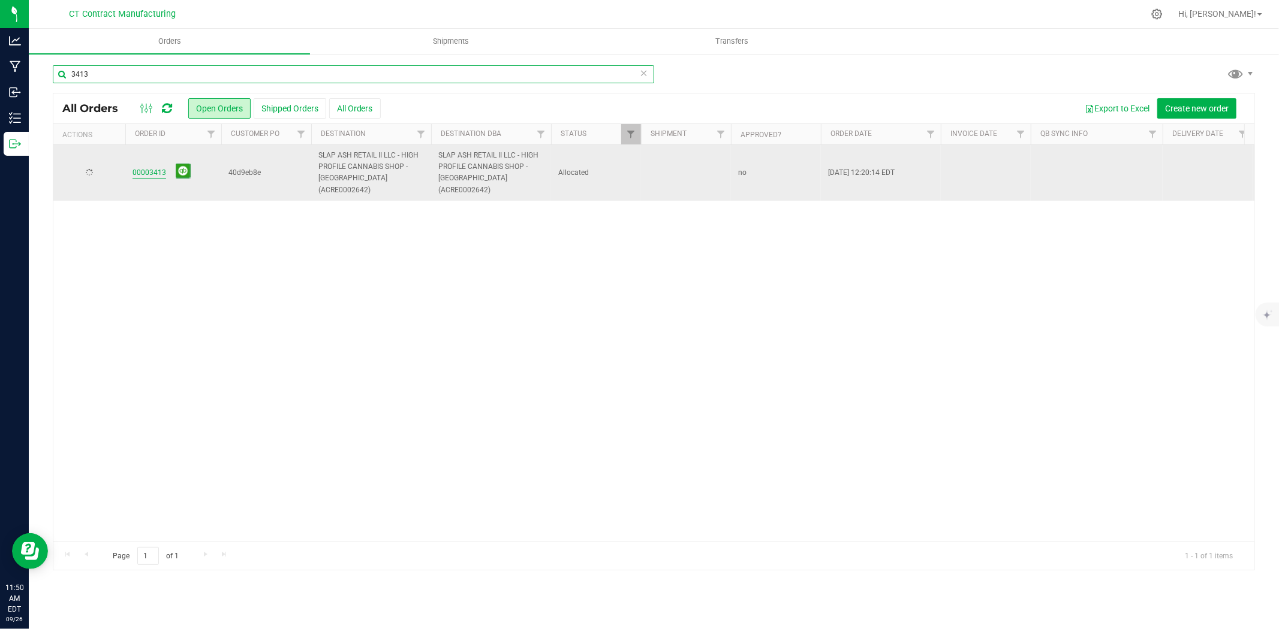
type input "3413"
click at [143, 167] on link "00003413" at bounding box center [149, 172] width 34 height 11
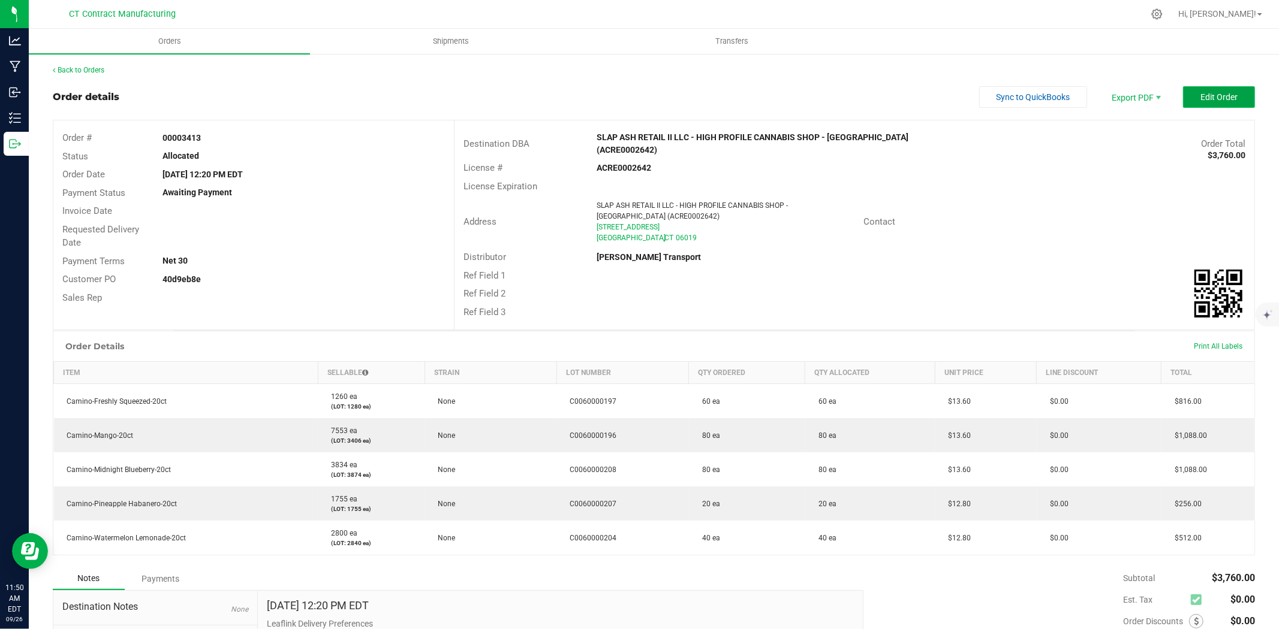
click at [1211, 93] on span "Edit Order" at bounding box center [1218, 97] width 37 height 10
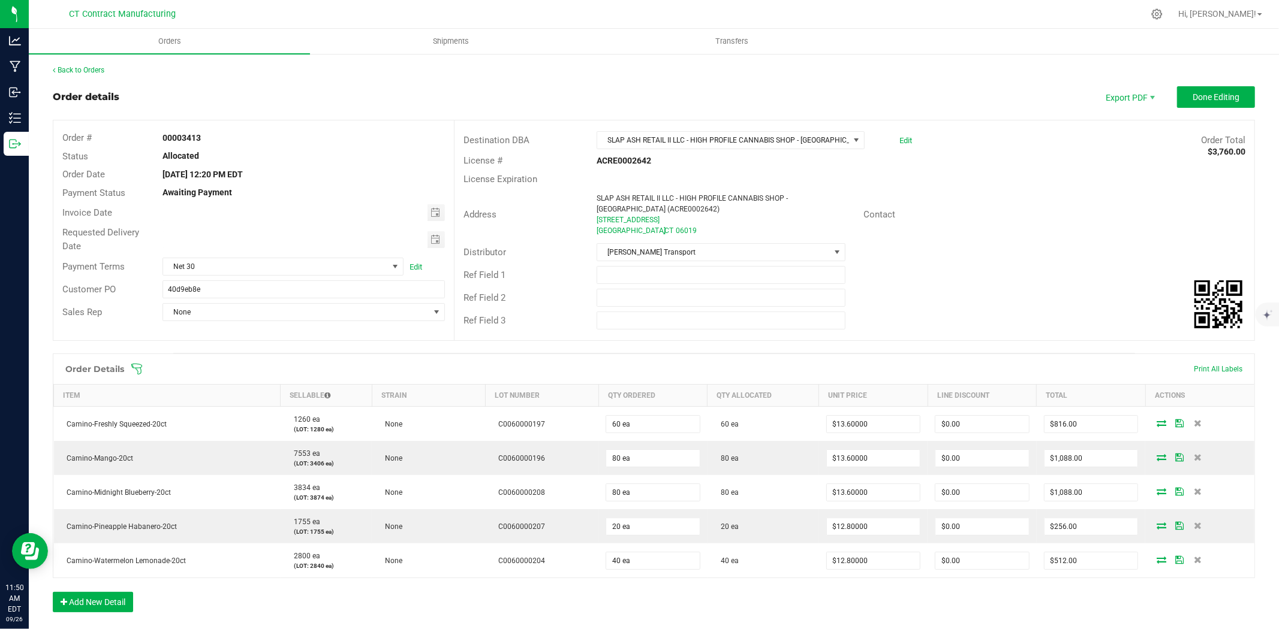
click at [442, 211] on div at bounding box center [303, 212] width 300 height 17
click at [435, 213] on span "Toggle calendar" at bounding box center [435, 213] width 10 height 10
click at [240, 354] on span "29" at bounding box center [233, 352] width 17 height 19
type input "[DATE]"
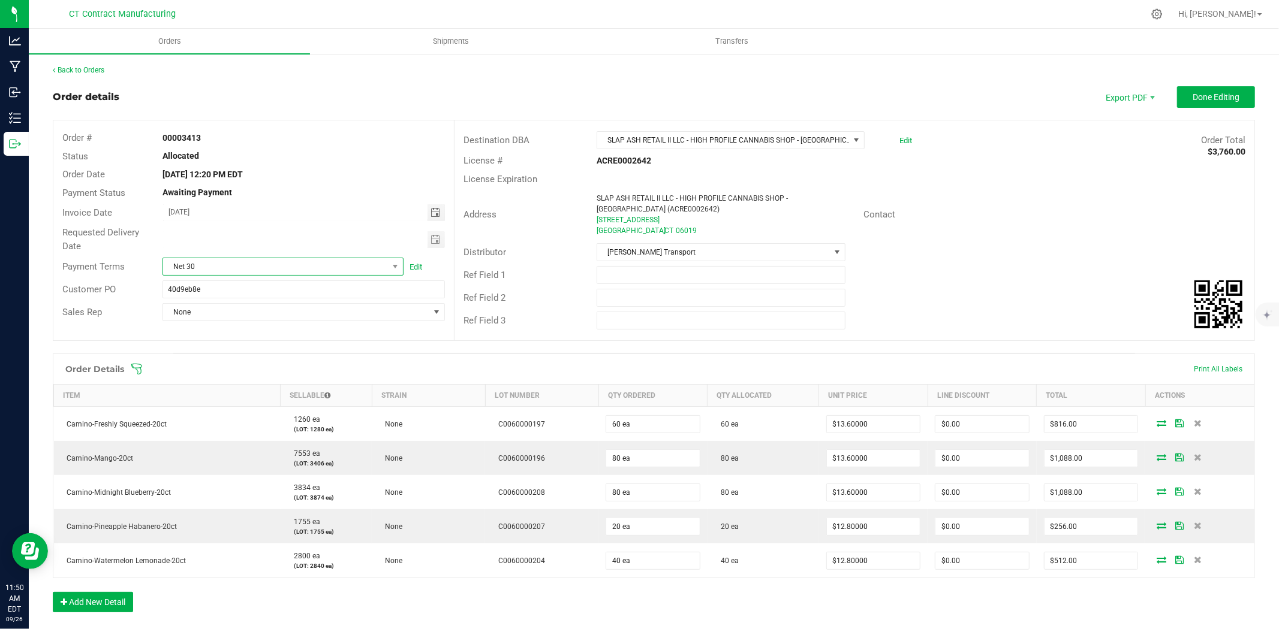
click at [281, 267] on span "Net 30" at bounding box center [275, 266] width 225 height 17
click at [254, 403] on li "Due on Receipt" at bounding box center [281, 400] width 238 height 20
click at [1187, 105] on button "Done Editing" at bounding box center [1216, 97] width 78 height 22
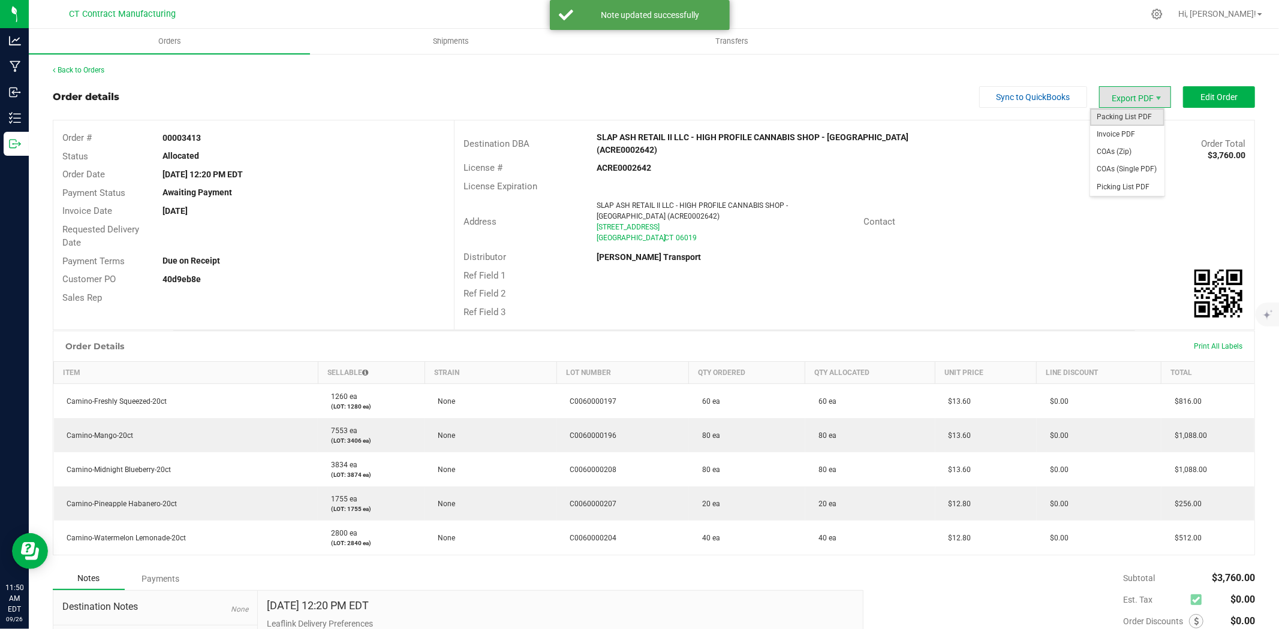
click at [1137, 113] on span "Packing List PDF" at bounding box center [1127, 116] width 74 height 17
click at [1121, 134] on span "Invoice PDF" at bounding box center [1127, 134] width 74 height 17
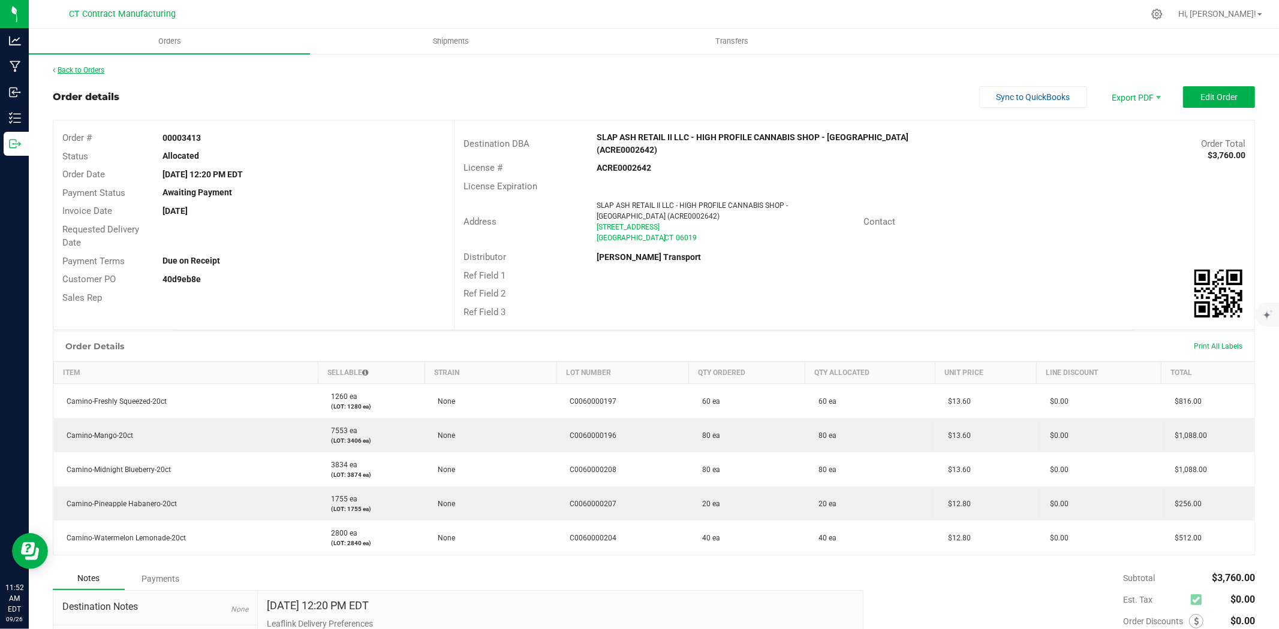
click at [76, 69] on link "Back to Orders" at bounding box center [79, 70] width 52 height 8
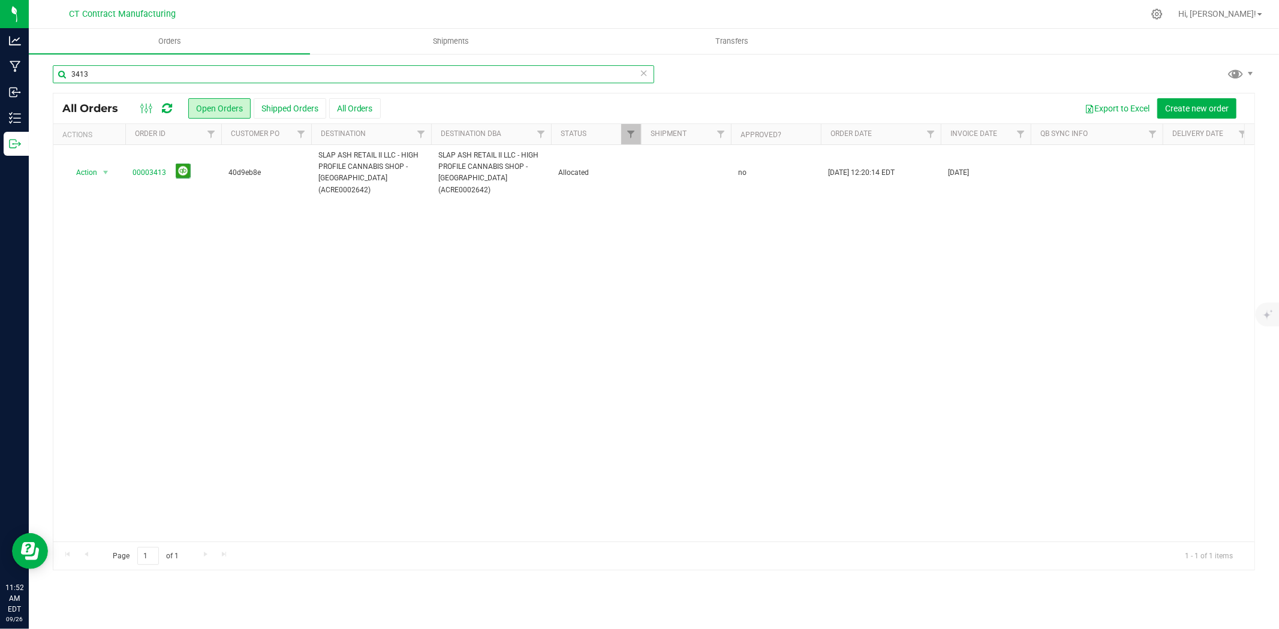
drag, startPoint x: 82, startPoint y: 75, endPoint x: 100, endPoint y: 71, distance: 17.9
click at [100, 71] on input "3413" at bounding box center [353, 74] width 601 height 18
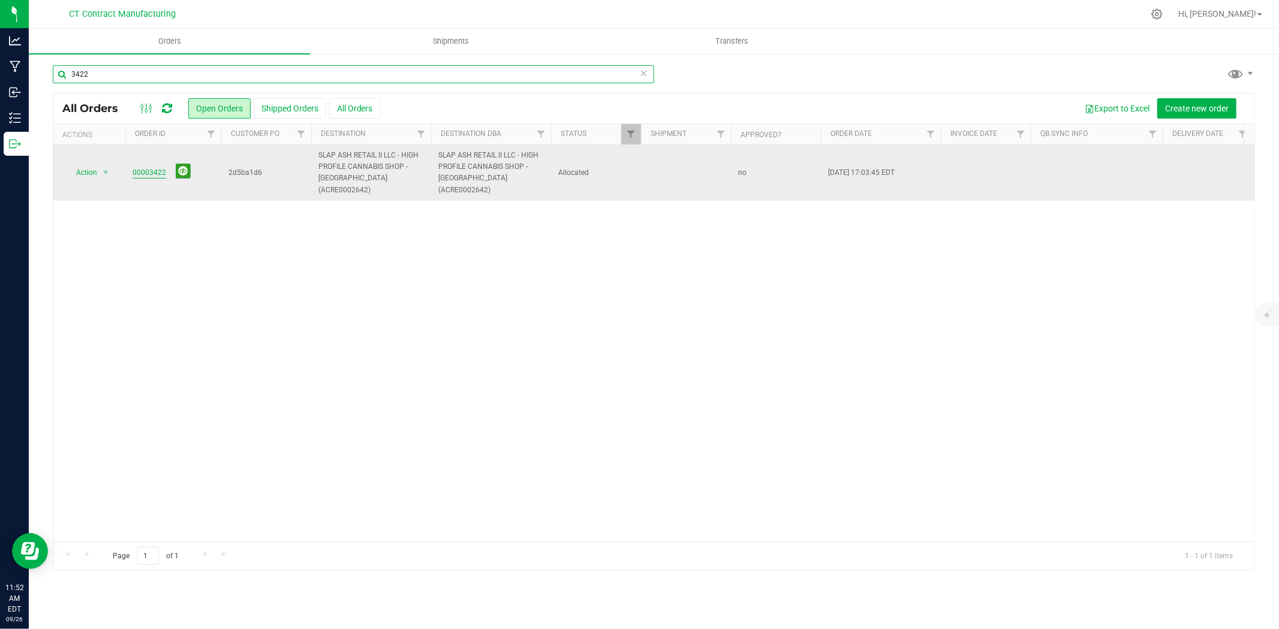
type input "3422"
click at [155, 167] on link "00003422" at bounding box center [149, 172] width 34 height 11
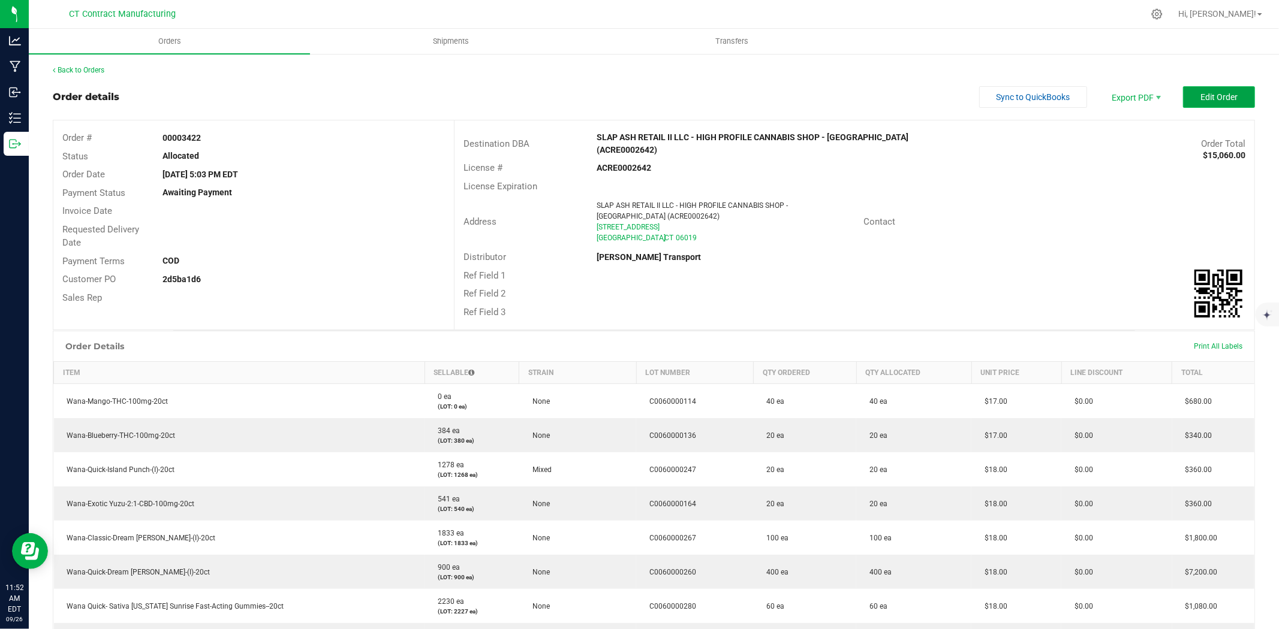
click at [1208, 94] on span "Edit Order" at bounding box center [1218, 97] width 37 height 10
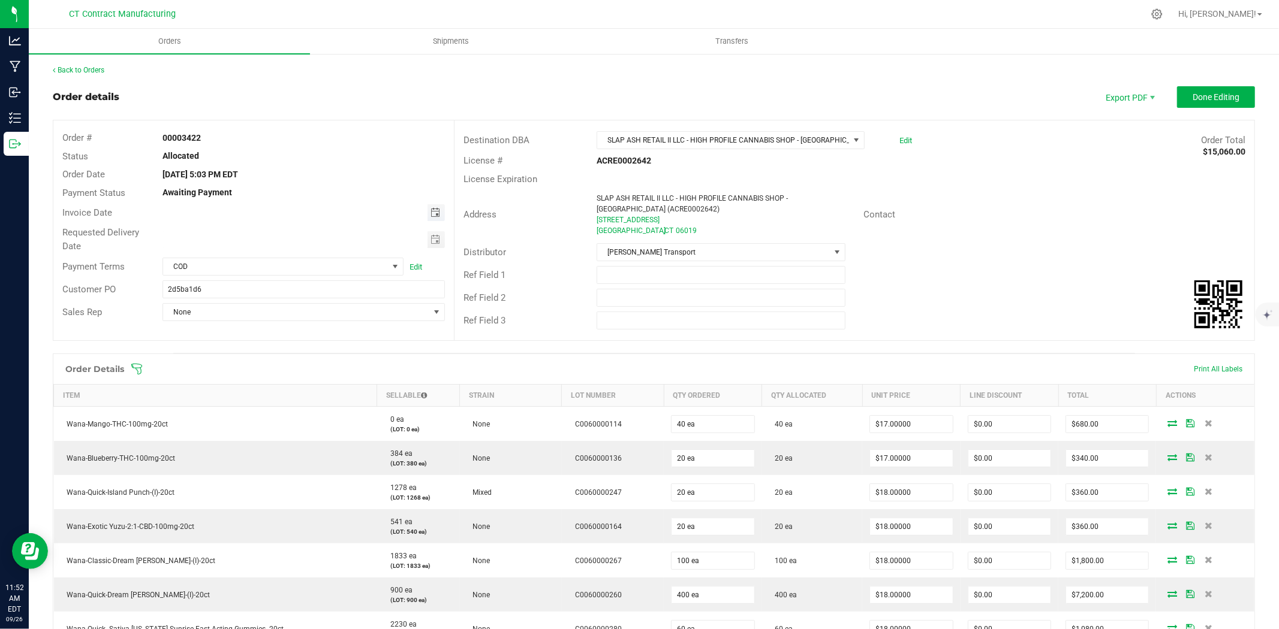
click at [432, 208] on span "Toggle calendar" at bounding box center [435, 213] width 10 height 10
click at [234, 350] on span "29" at bounding box center [233, 352] width 17 height 19
type input "[DATE]"
click at [338, 265] on span "COD" at bounding box center [275, 266] width 225 height 17
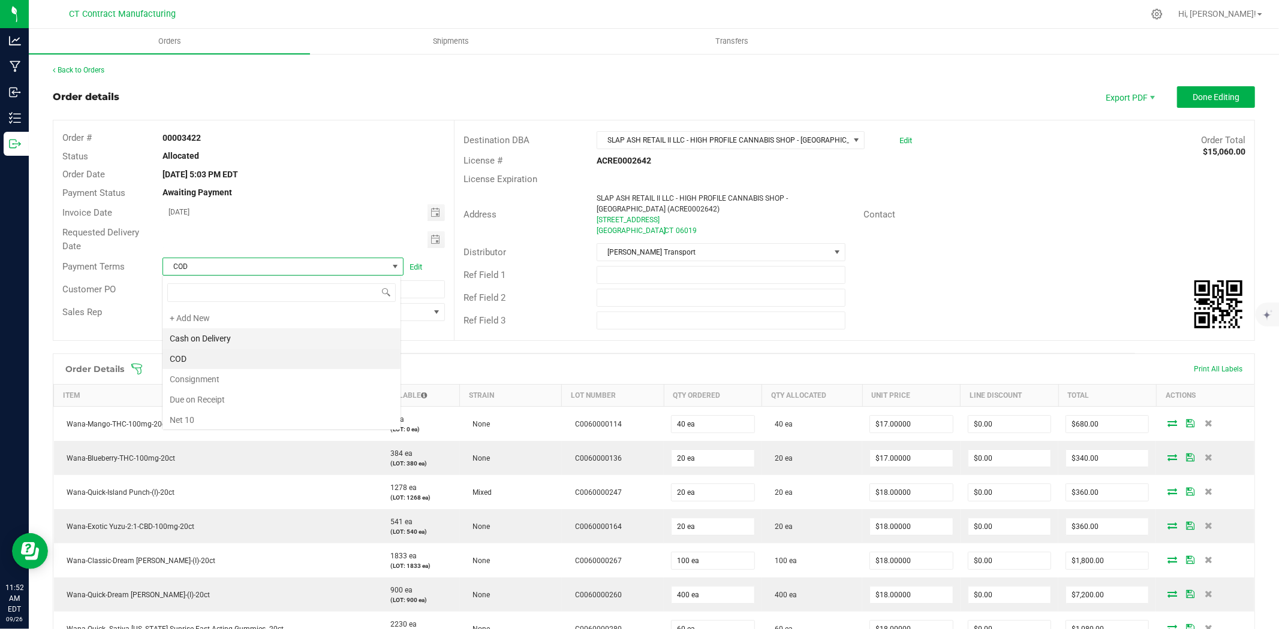
scroll to position [18, 239]
click at [264, 405] on li "Due on Receipt" at bounding box center [281, 400] width 238 height 20
click at [1239, 106] on button "Done Editing" at bounding box center [1216, 97] width 78 height 22
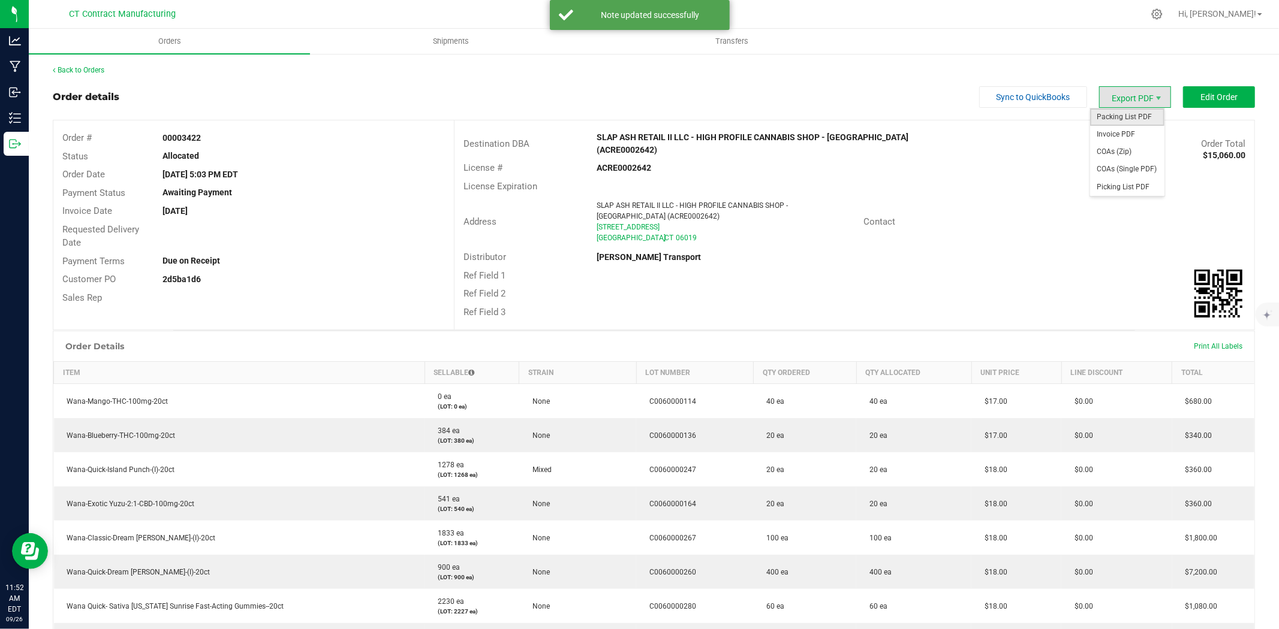
click at [1117, 117] on span "Packing List PDF" at bounding box center [1127, 116] width 74 height 17
click at [1122, 134] on span "Invoice PDF" at bounding box center [1127, 134] width 74 height 17
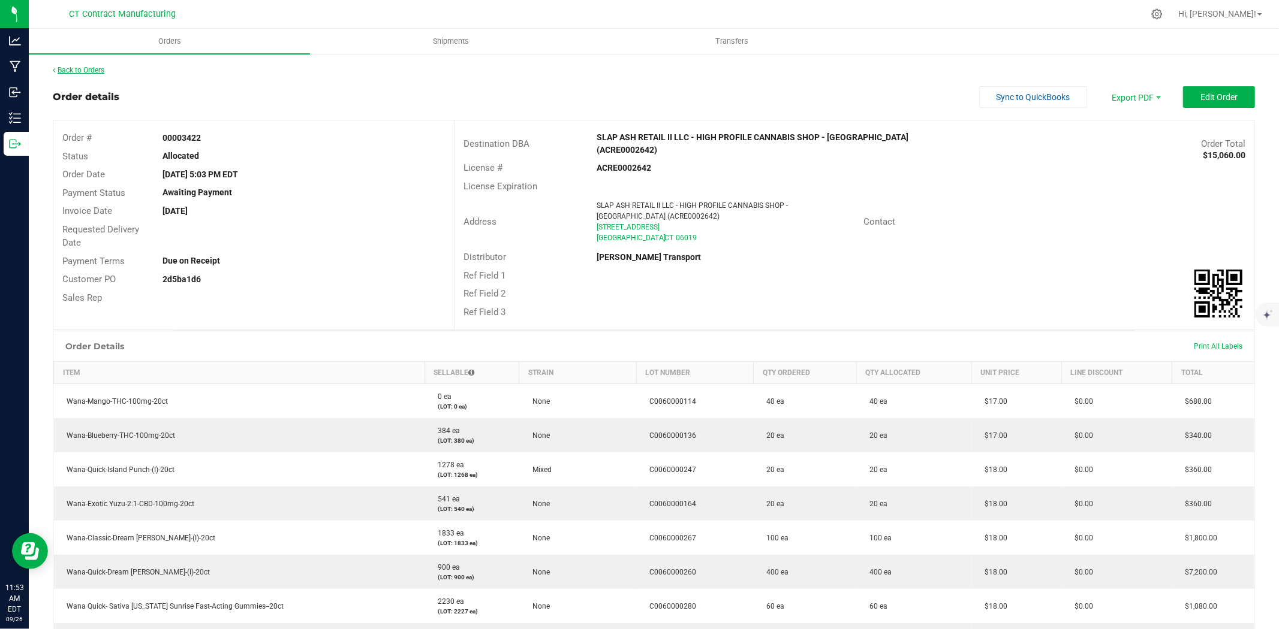
click at [98, 68] on link "Back to Orders" at bounding box center [79, 70] width 52 height 8
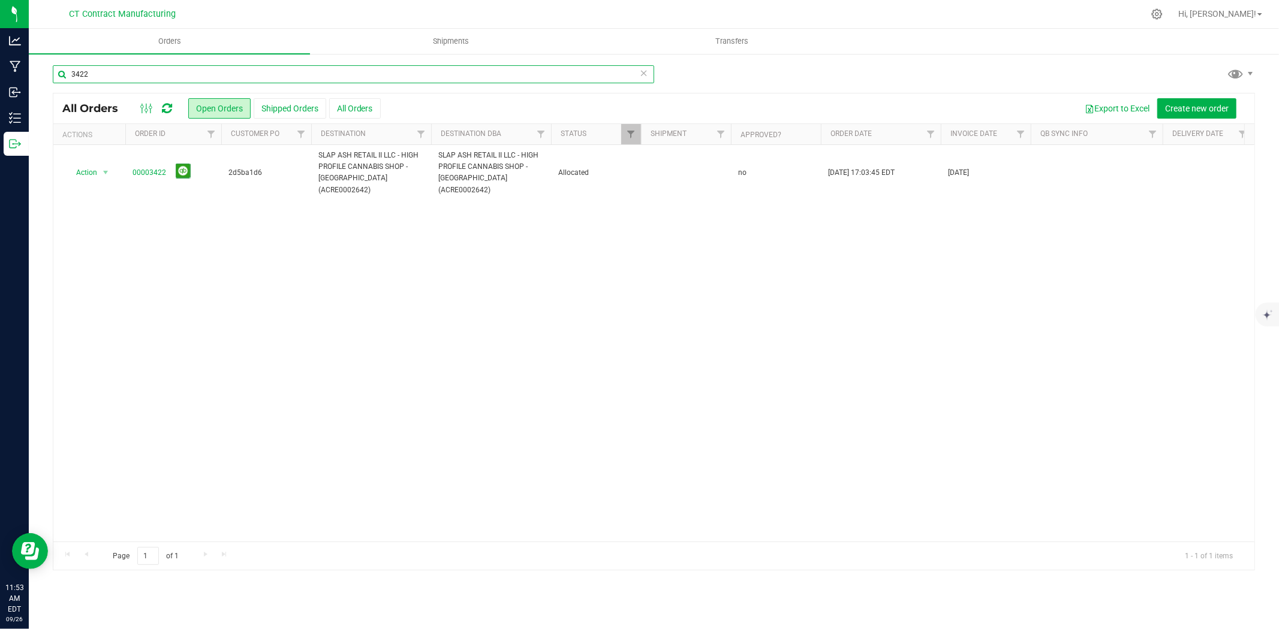
click at [88, 74] on input "3422" at bounding box center [353, 74] width 601 height 18
type input "3425"
click at [158, 165] on link "00003425" at bounding box center [149, 166] width 34 height 11
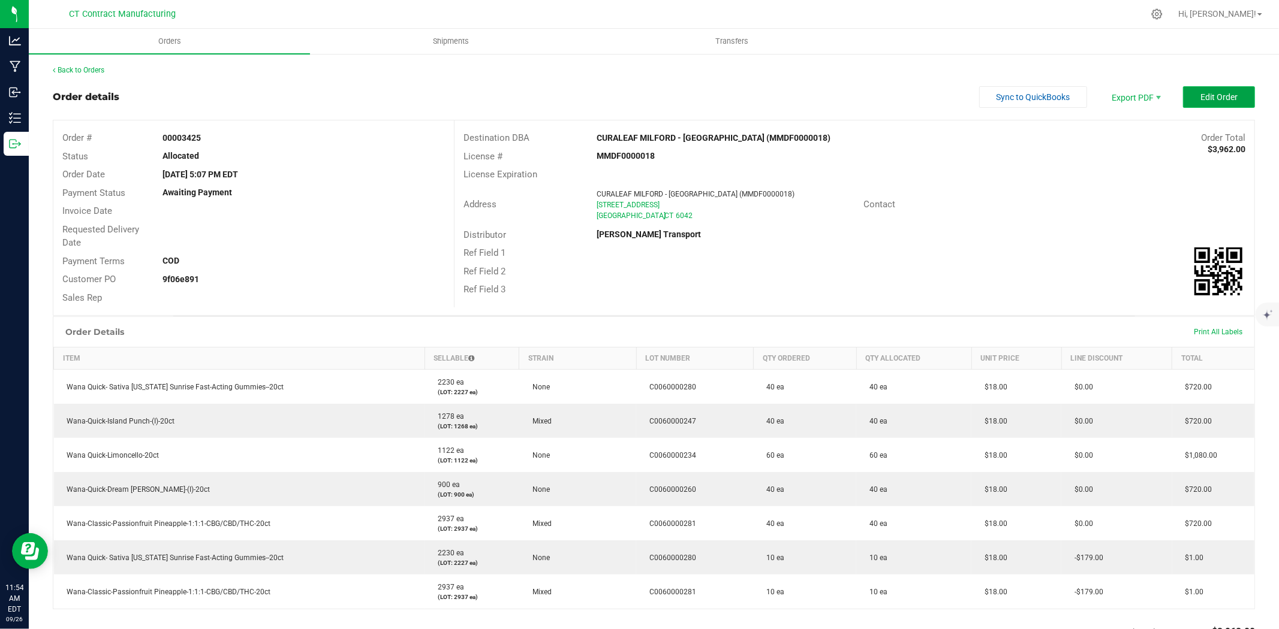
click at [1209, 102] on button "Edit Order" at bounding box center [1219, 97] width 72 height 22
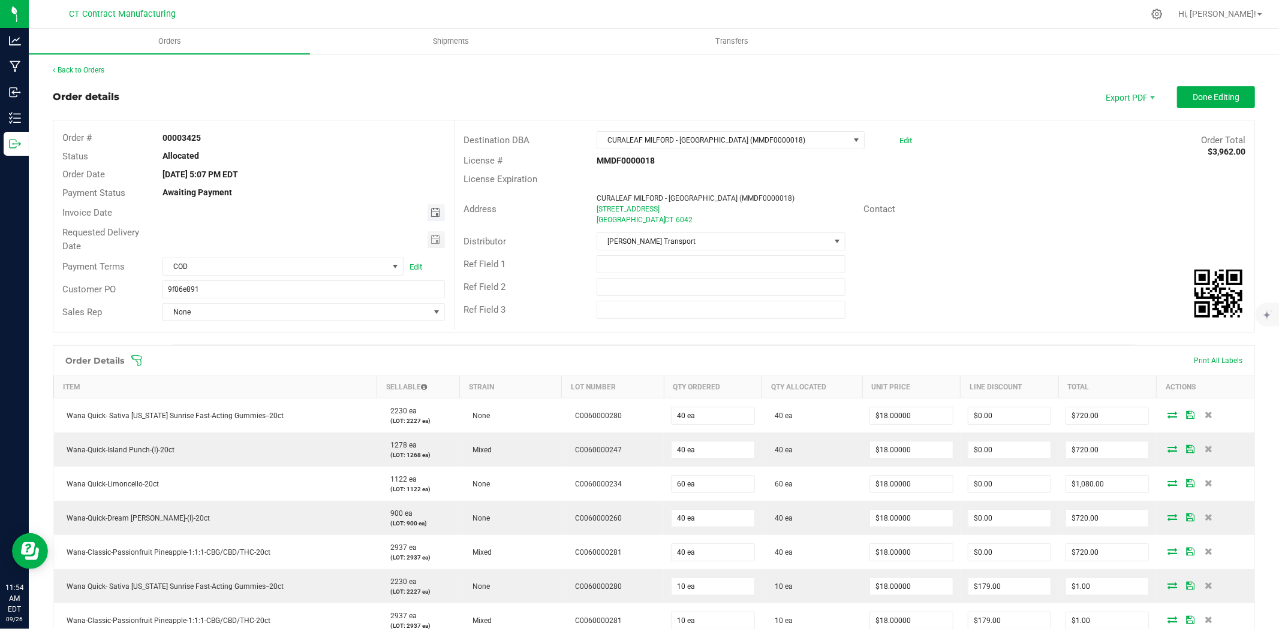
click at [430, 210] on span "Toggle calendar" at bounding box center [435, 213] width 10 height 10
click at [237, 351] on span "29" at bounding box center [233, 352] width 17 height 19
type input "[DATE]"
click at [310, 266] on span "COD" at bounding box center [275, 266] width 225 height 17
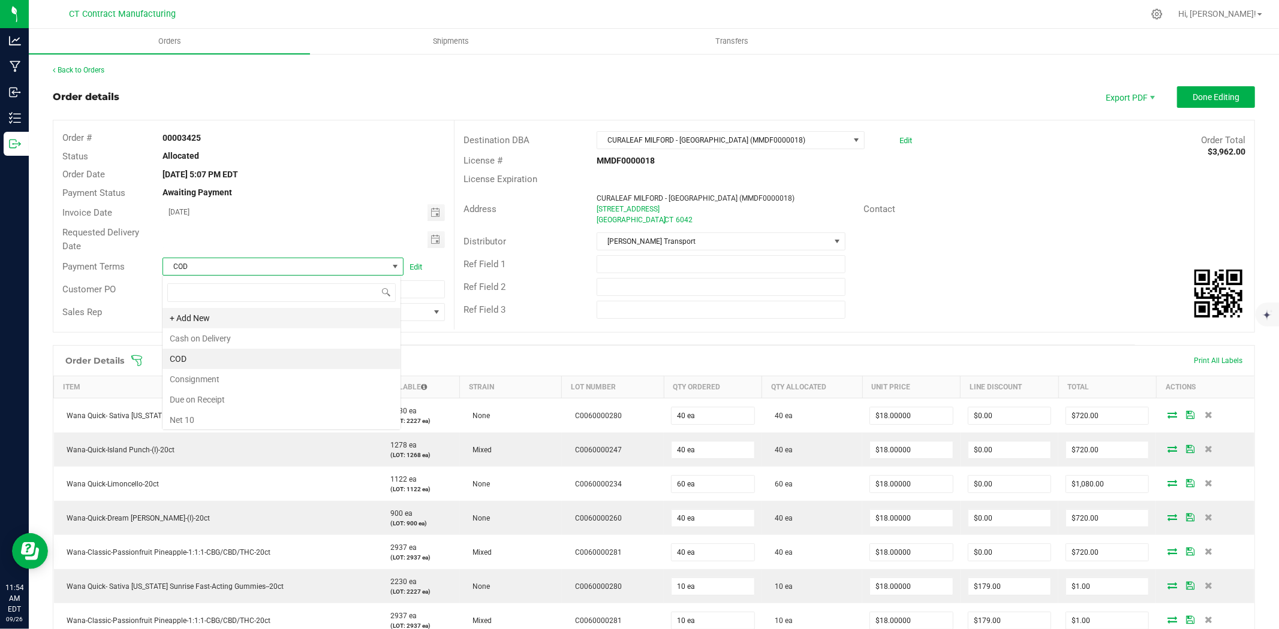
scroll to position [18, 239]
click at [268, 393] on li "Due on Receipt" at bounding box center [281, 400] width 238 height 20
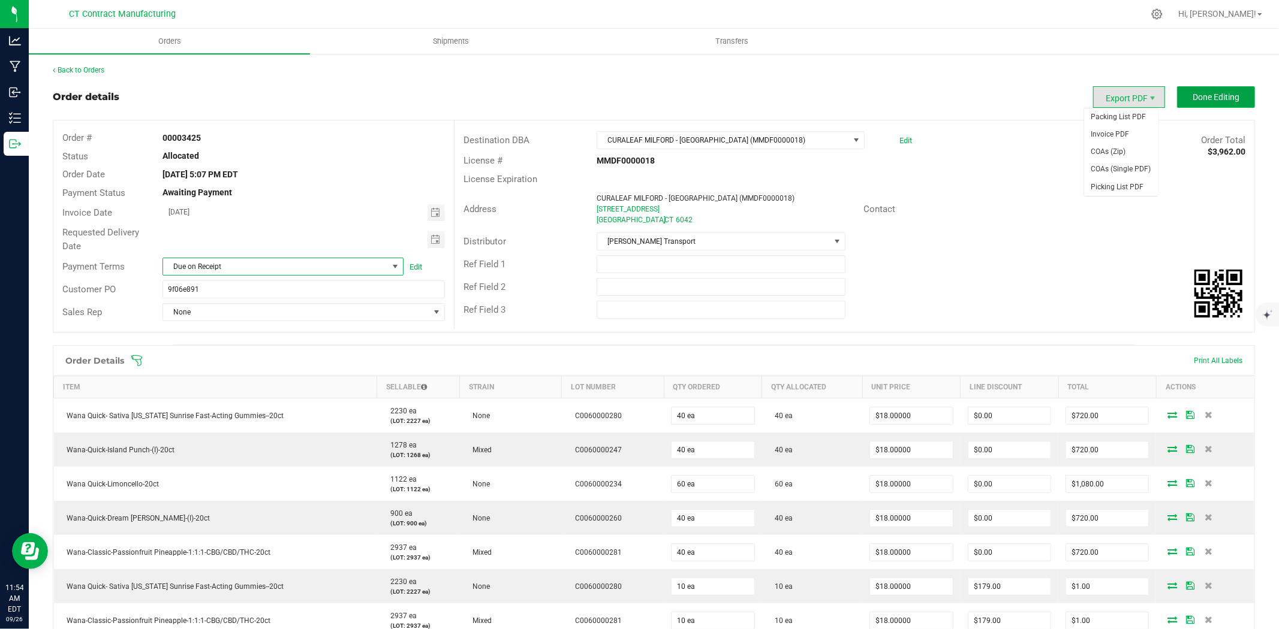
click at [1192, 94] on span "Done Editing" at bounding box center [1215, 97] width 47 height 10
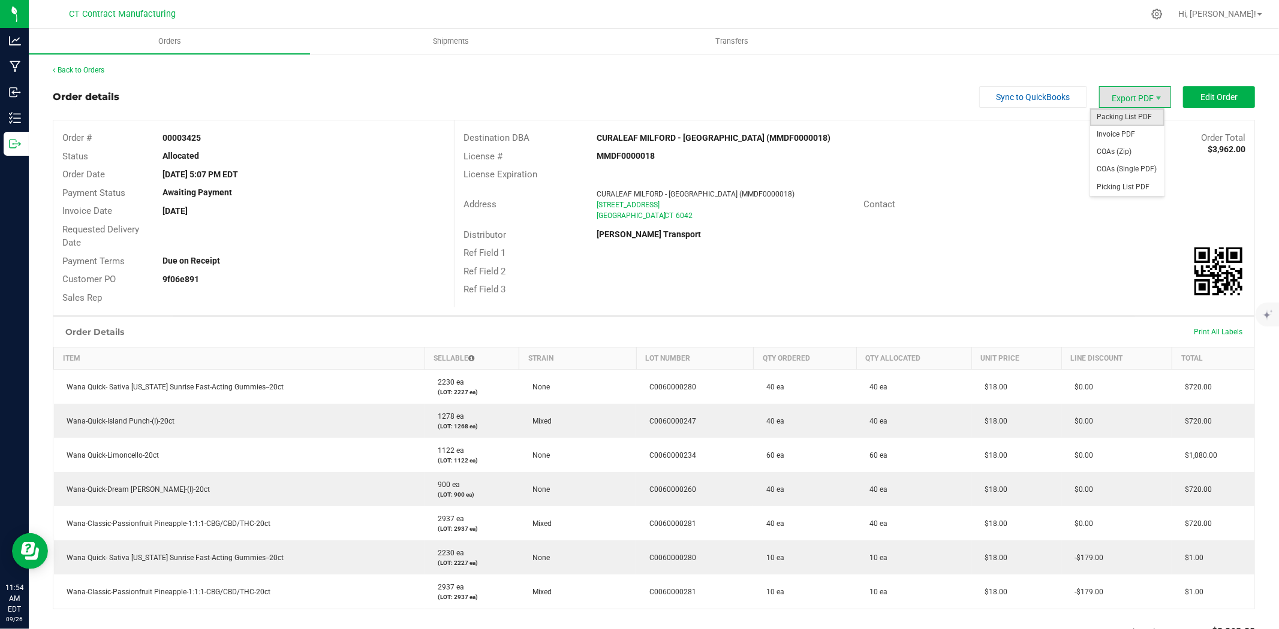
click at [1139, 116] on span "Packing List PDF" at bounding box center [1127, 116] width 74 height 17
click at [1130, 129] on span "Invoice PDF" at bounding box center [1127, 134] width 74 height 17
click at [76, 66] on link "Back to Orders" at bounding box center [79, 70] width 52 height 8
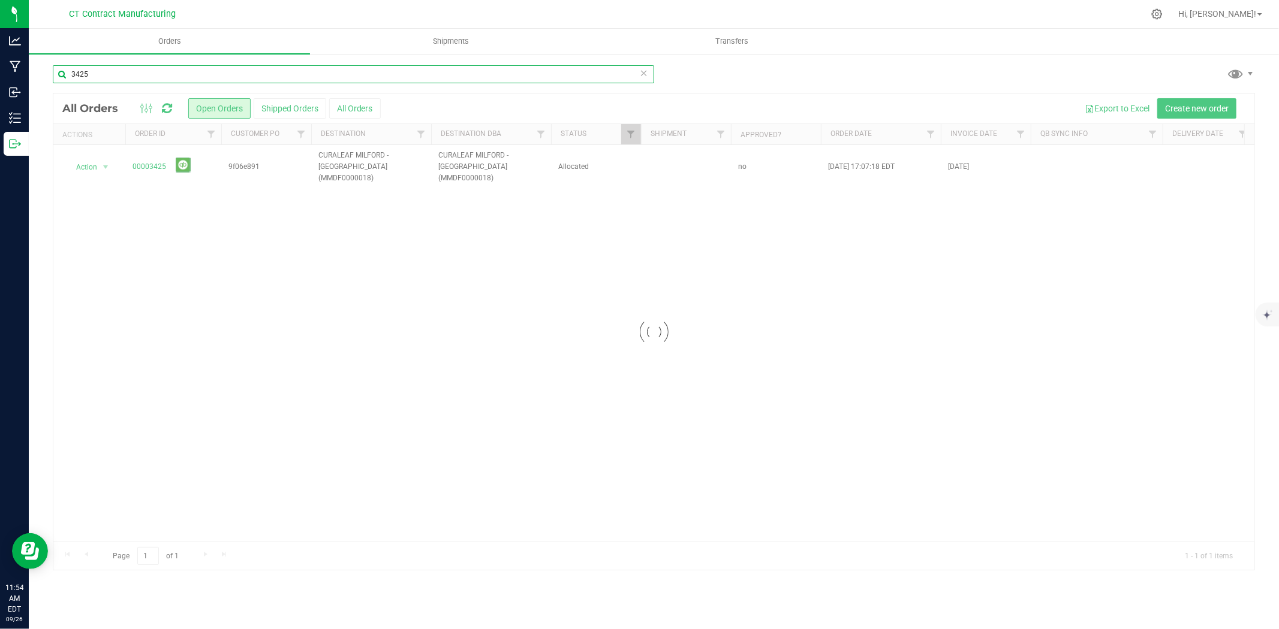
click at [129, 76] on input "3425" at bounding box center [353, 74] width 601 height 18
type input "3426"
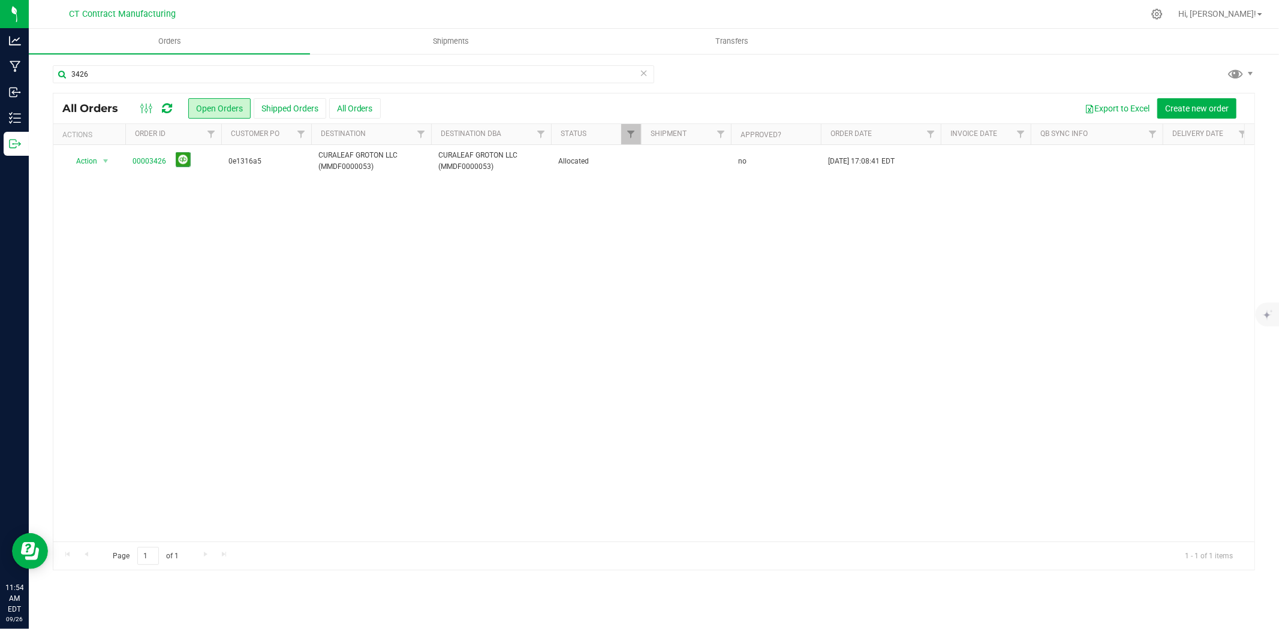
click at [144, 161] on link "00003426" at bounding box center [149, 161] width 34 height 11
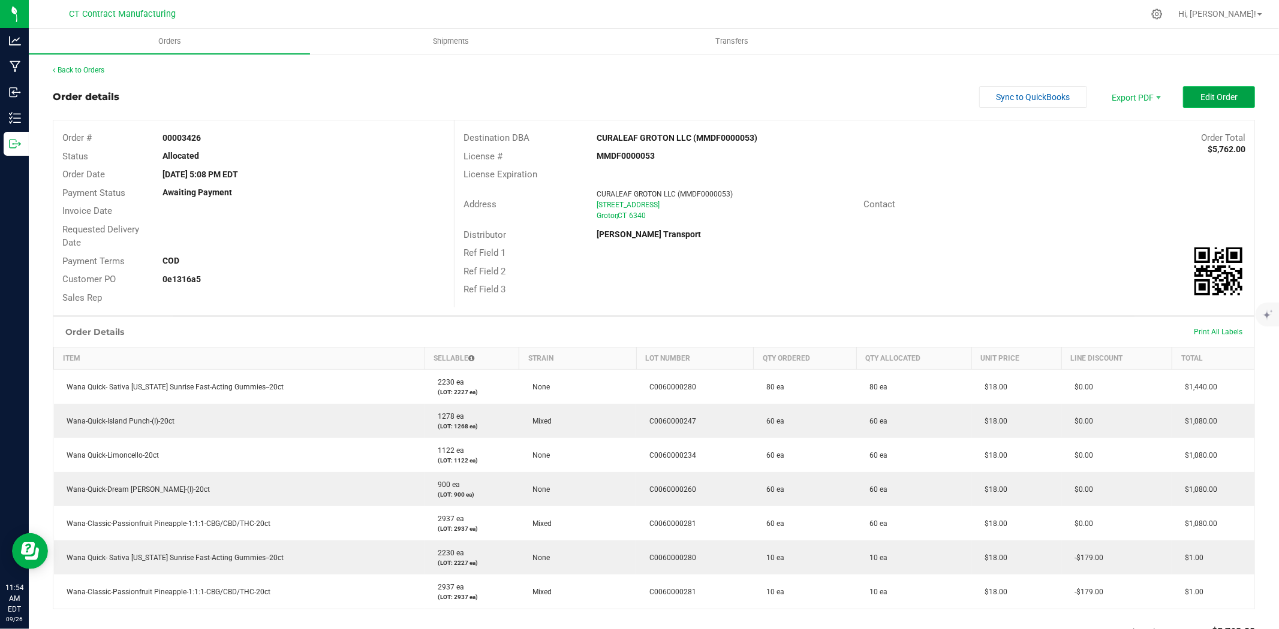
click at [1209, 90] on button "Edit Order" at bounding box center [1219, 97] width 72 height 22
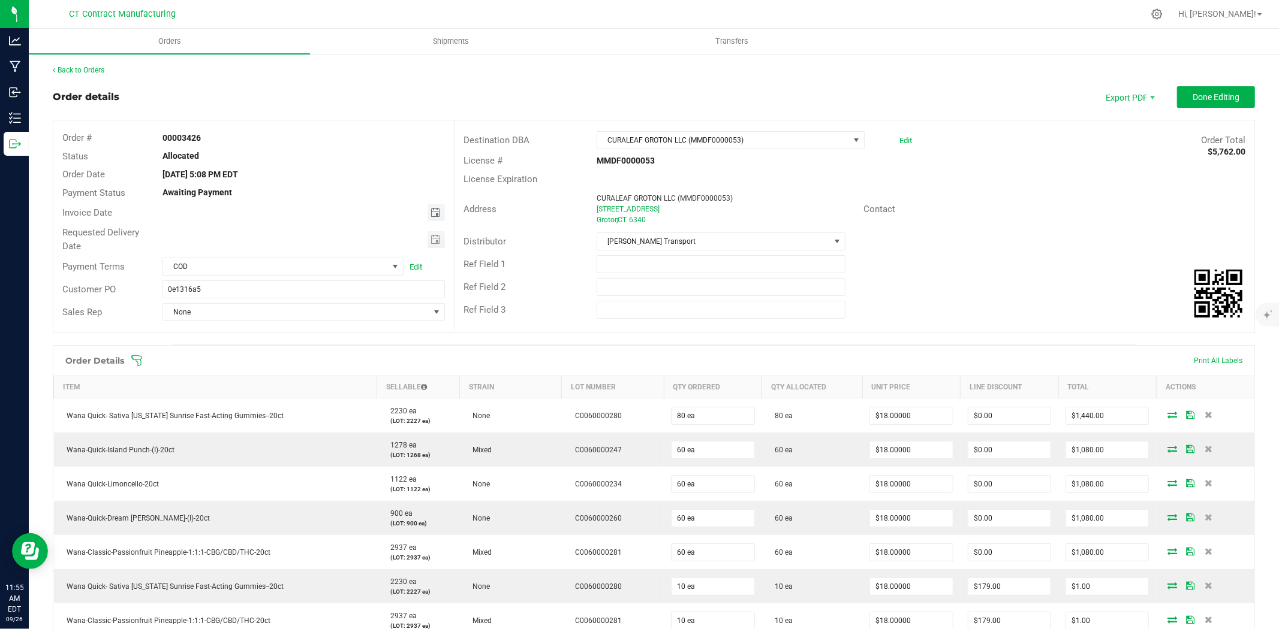
click at [430, 208] on span "Toggle calendar" at bounding box center [435, 213] width 10 height 10
click at [234, 348] on span "29" at bounding box center [233, 352] width 17 height 19
type input "[DATE]"
click at [281, 267] on span "COD" at bounding box center [275, 266] width 225 height 17
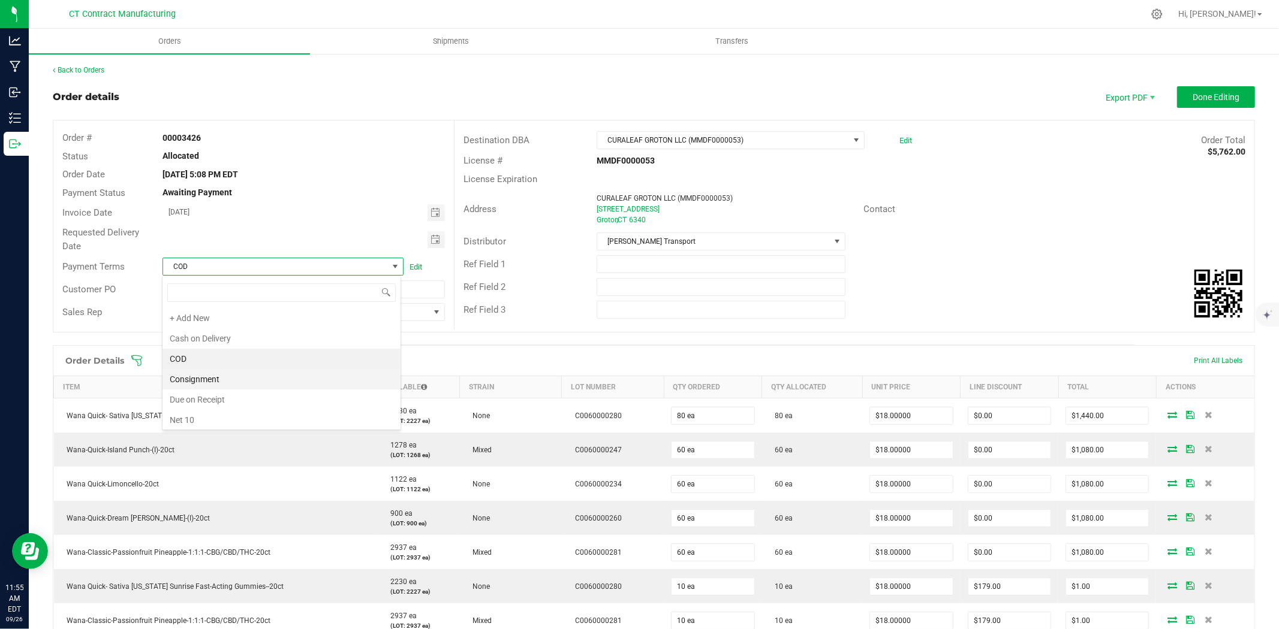
scroll to position [18, 239]
click at [245, 399] on li "Due on Receipt" at bounding box center [281, 400] width 238 height 20
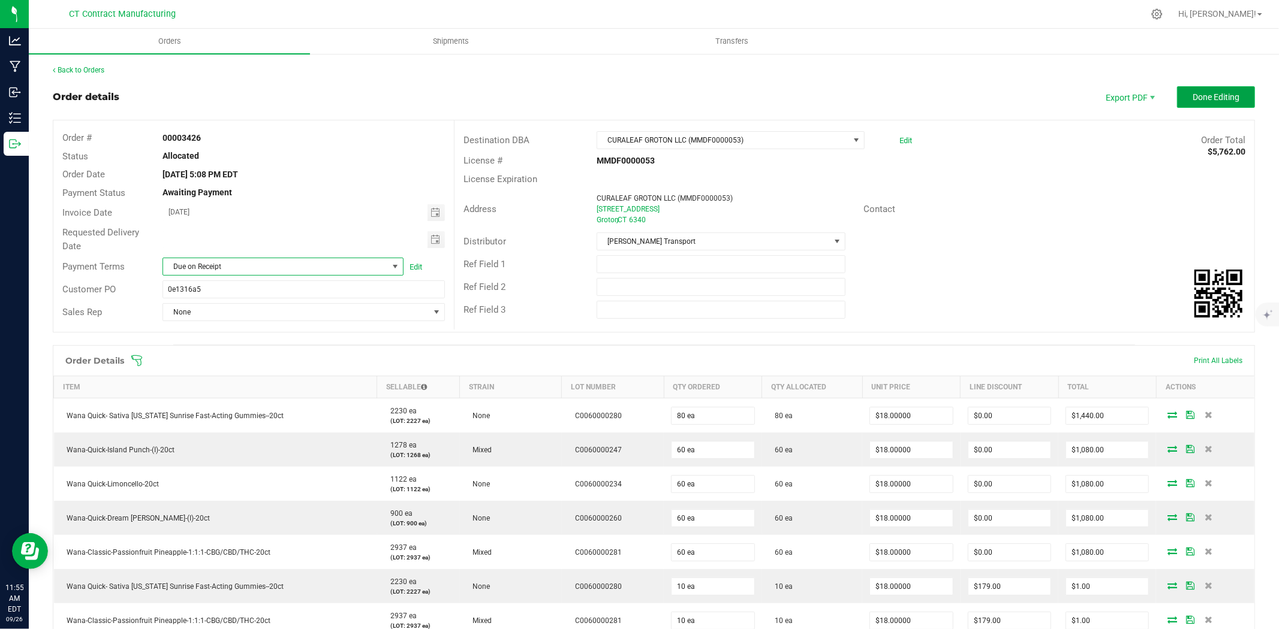
click at [1204, 103] on button "Done Editing" at bounding box center [1216, 97] width 78 height 22
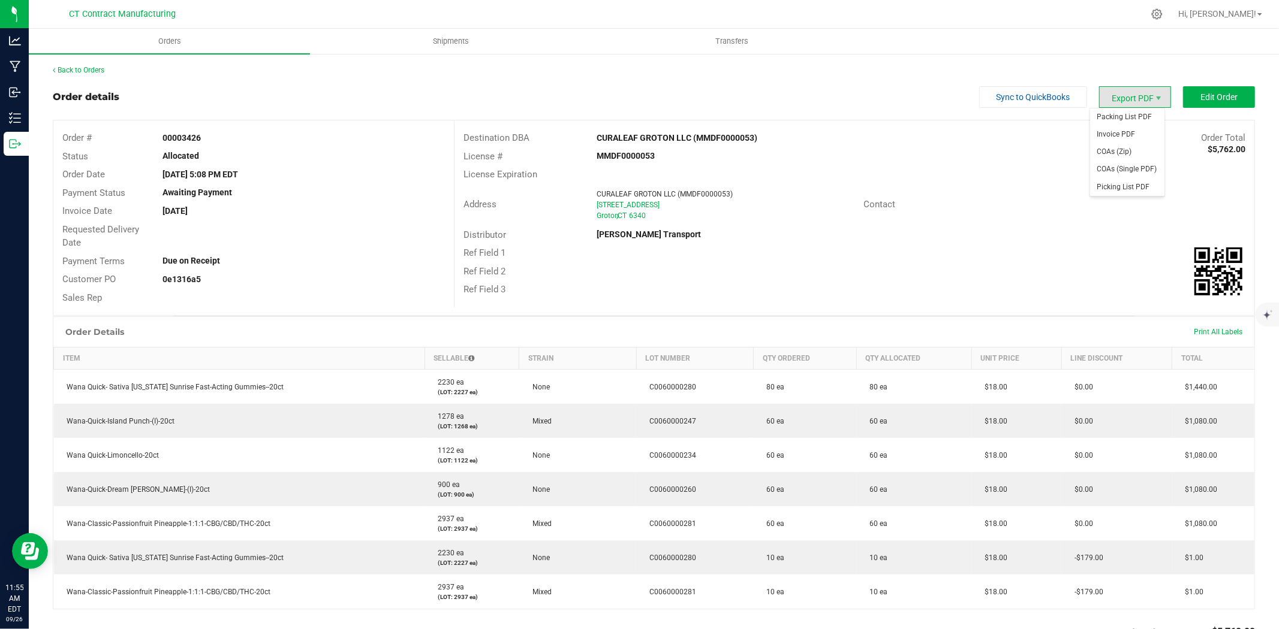
click at [1140, 95] on span "Export PDF" at bounding box center [1135, 97] width 72 height 22
click at [1138, 116] on span "Packing List PDF" at bounding box center [1127, 116] width 74 height 17
click at [1123, 132] on span "Invoice PDF" at bounding box center [1127, 134] width 74 height 17
click at [103, 70] on link "Back to Orders" at bounding box center [79, 70] width 52 height 8
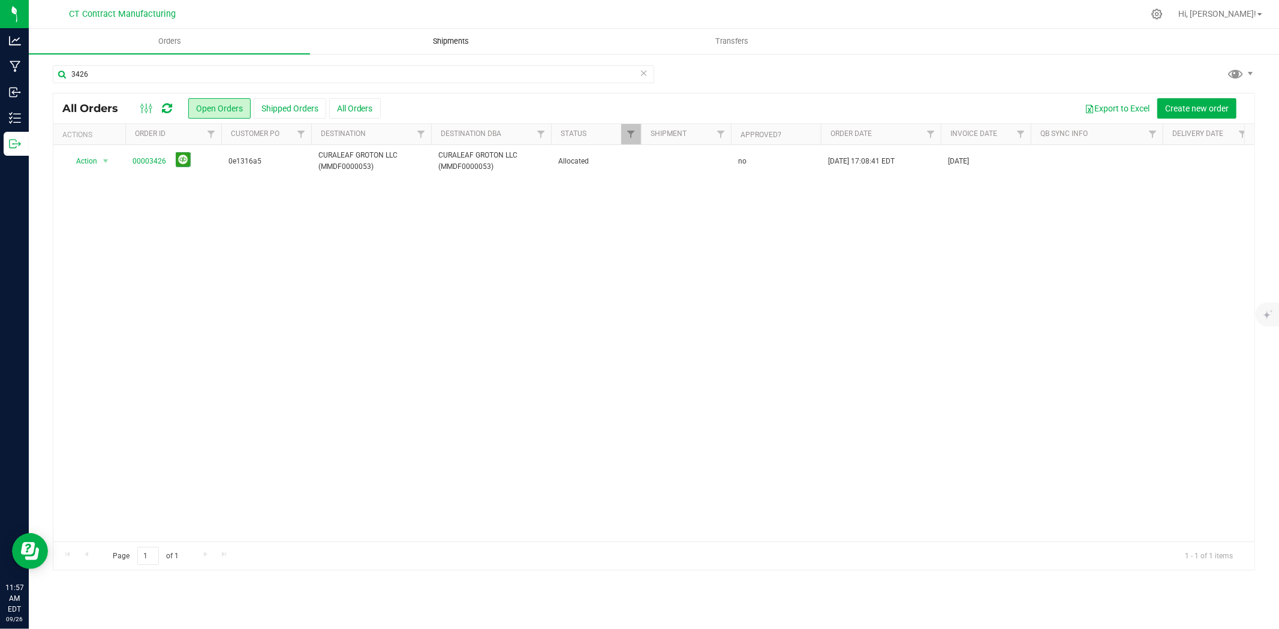
click at [447, 37] on span "Shipments" at bounding box center [451, 41] width 68 height 11
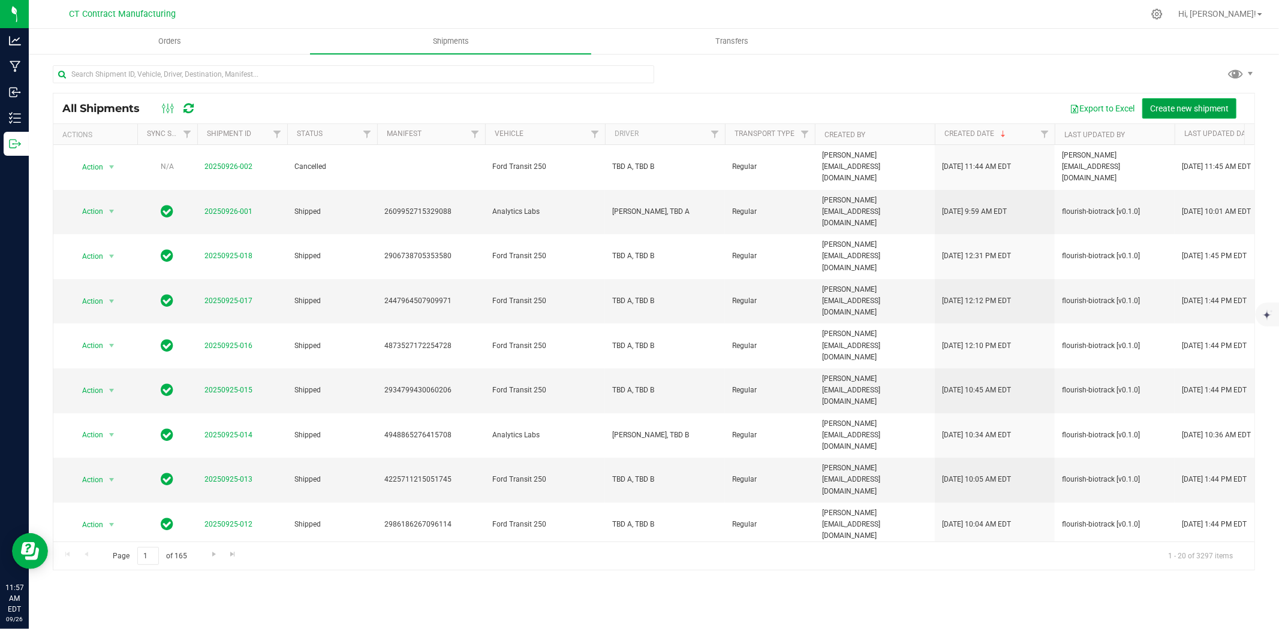
click at [1172, 105] on span "Create new shipment" at bounding box center [1189, 109] width 79 height 10
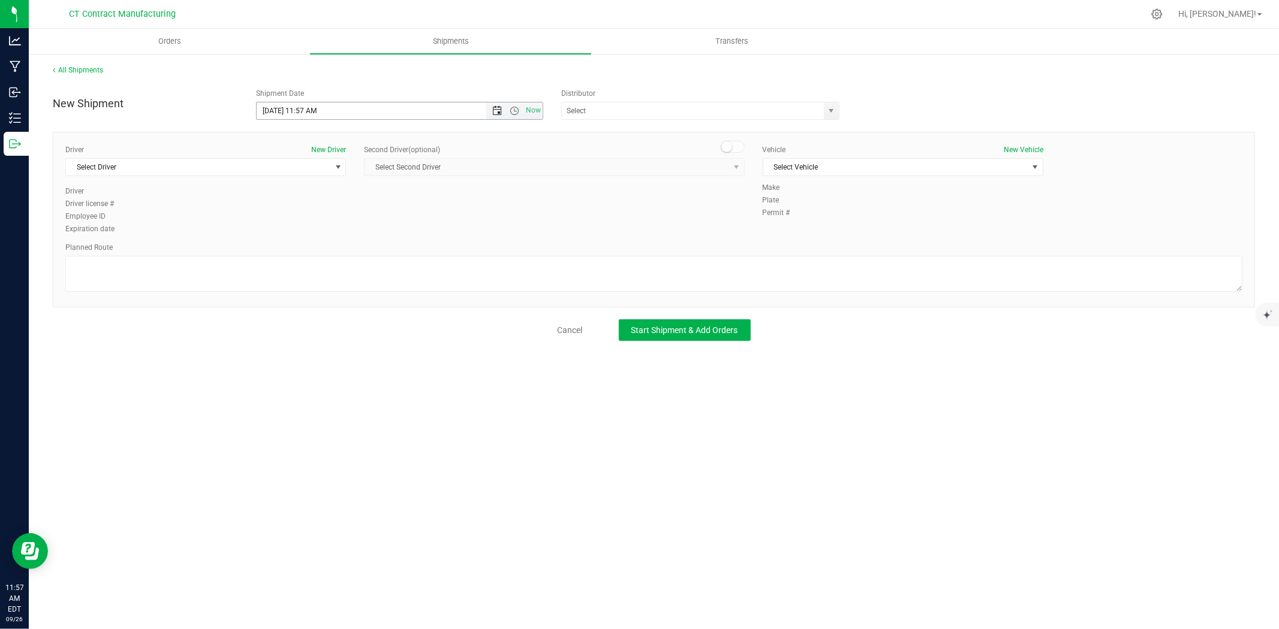
click at [495, 109] on span "Open the date view" at bounding box center [497, 111] width 10 height 10
click at [286, 249] on link "29" at bounding box center [284, 251] width 17 height 19
click at [516, 105] on span "Now" at bounding box center [514, 110] width 56 height 17
click at [515, 110] on span "Open the time view" at bounding box center [514, 111] width 10 height 10
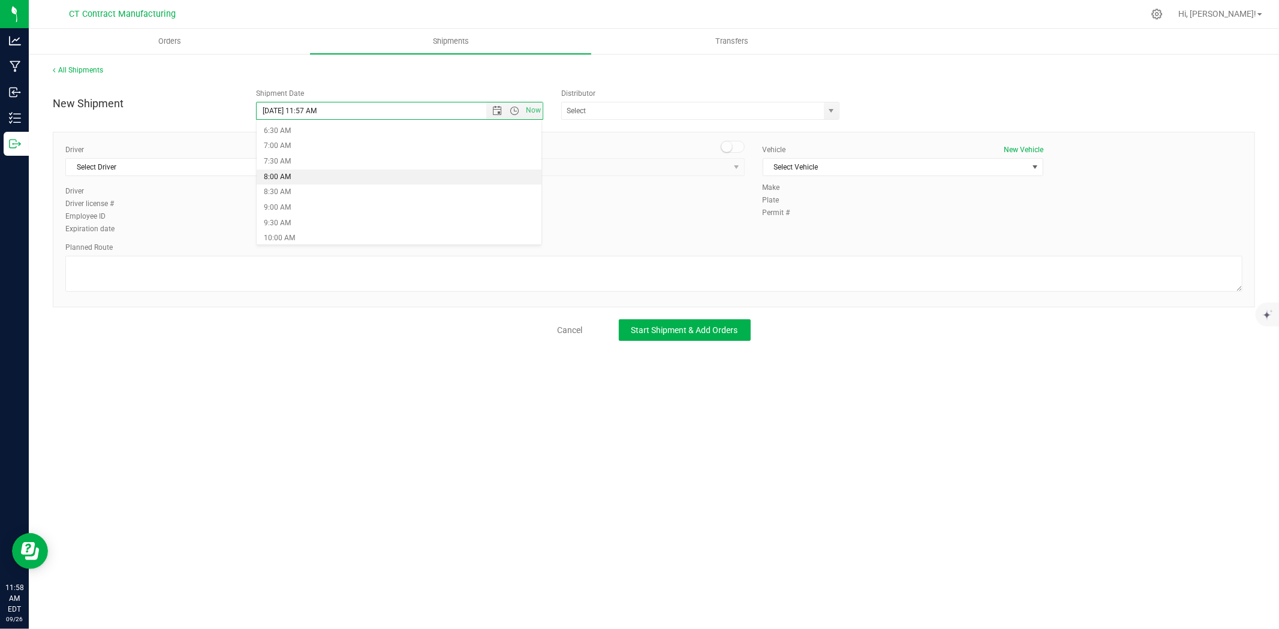
click at [318, 172] on li "8:00 AM" at bounding box center [399, 178] width 285 height 16
type input "[DATE] 8:00 AM"
click at [828, 111] on span "select" at bounding box center [832, 111] width 10 height 10
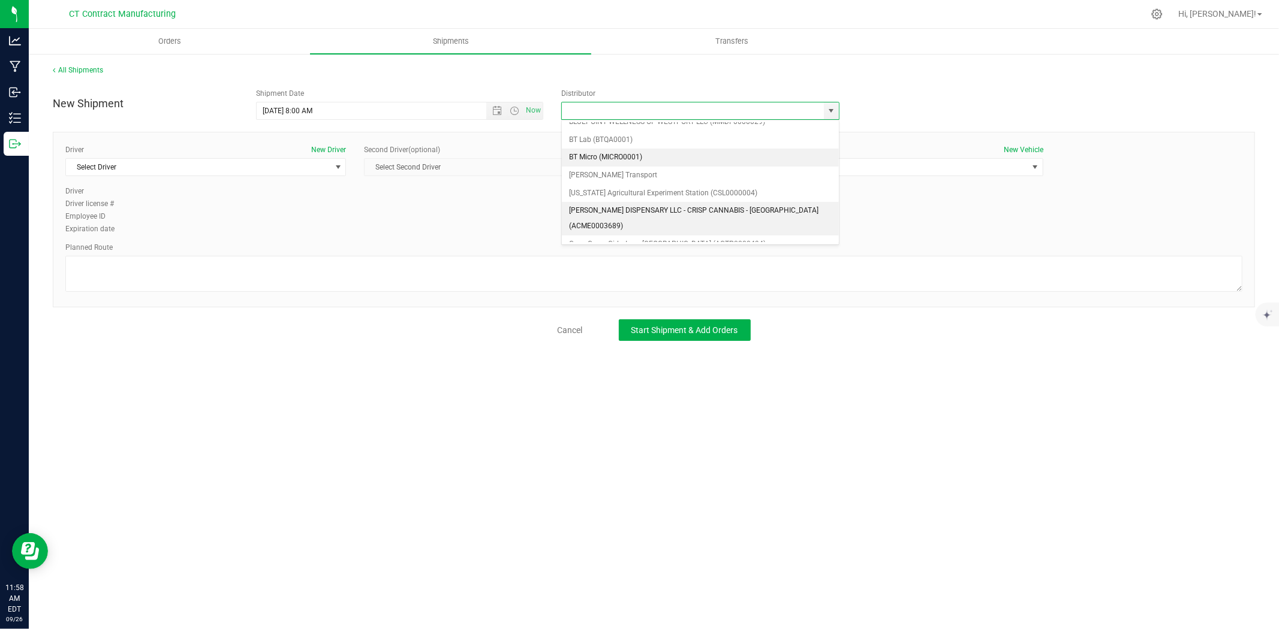
scroll to position [67, 0]
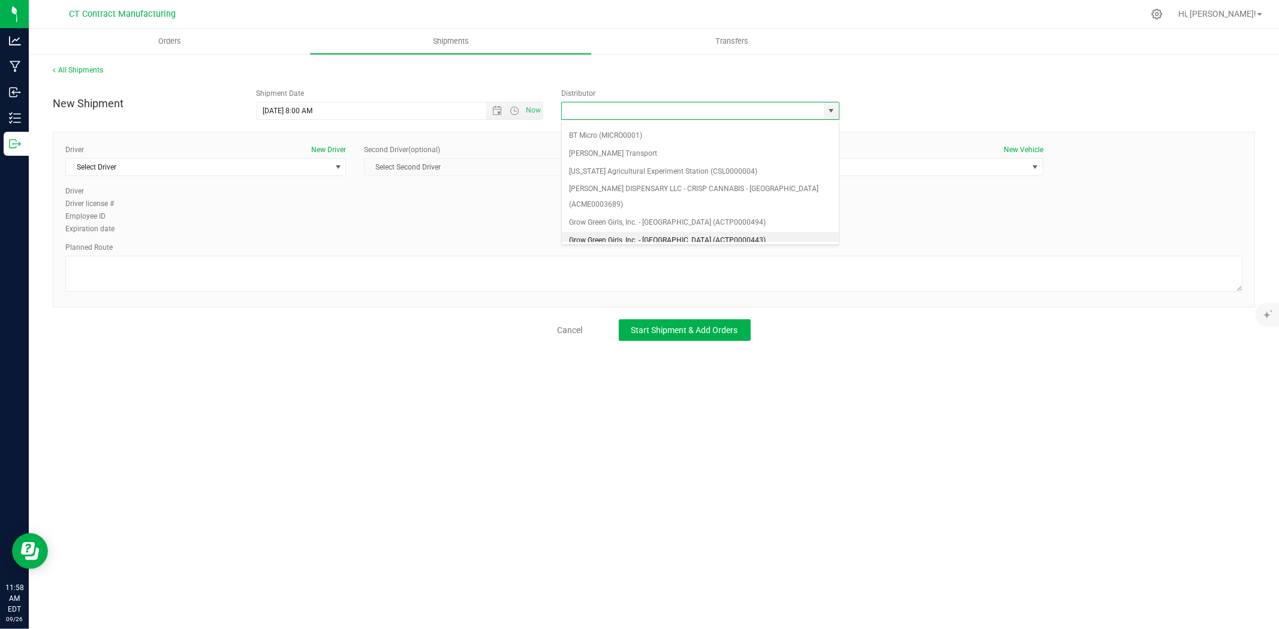
click at [640, 232] on li "Grow Green Girls, Inc. - [GEOGRAPHIC_DATA] (ACTP0000443)" at bounding box center [700, 241] width 277 height 18
type input "Grow Green Girls, Inc. - [GEOGRAPHIC_DATA] (ACTP0000443)"
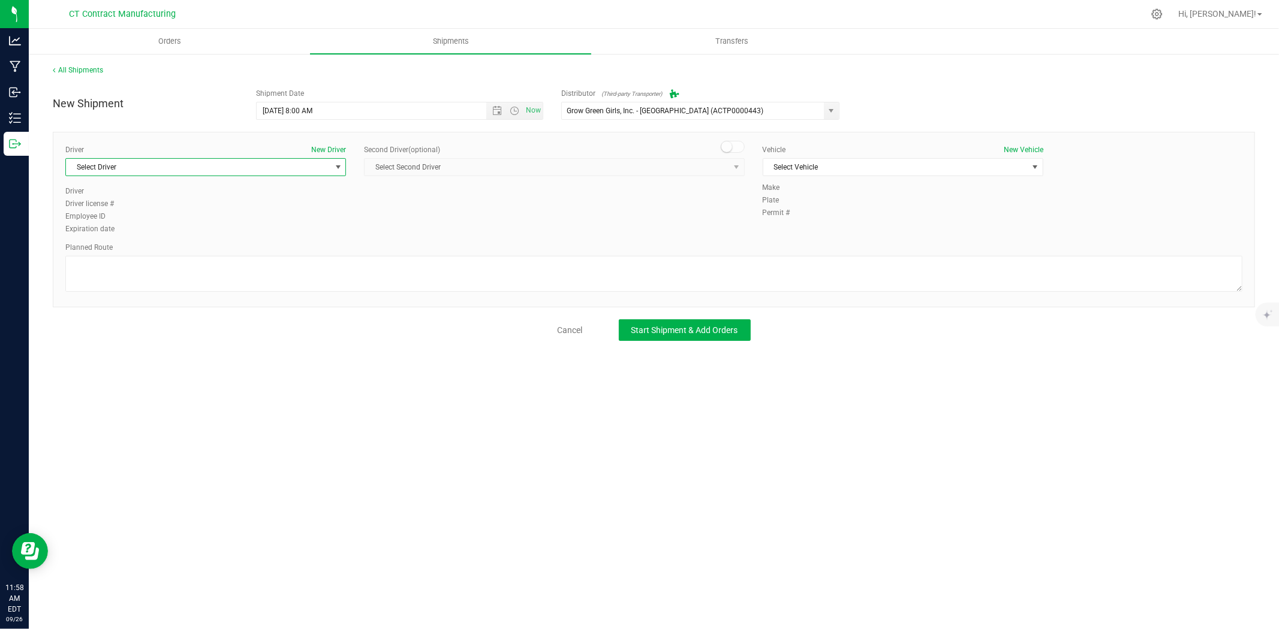
click at [330, 168] on span "Select Driver" at bounding box center [198, 167] width 264 height 17
click at [256, 217] on li "TBD A" at bounding box center [205, 218] width 279 height 18
click at [737, 147] on span at bounding box center [732, 147] width 24 height 12
click at [734, 171] on span "select" at bounding box center [736, 167] width 10 height 10
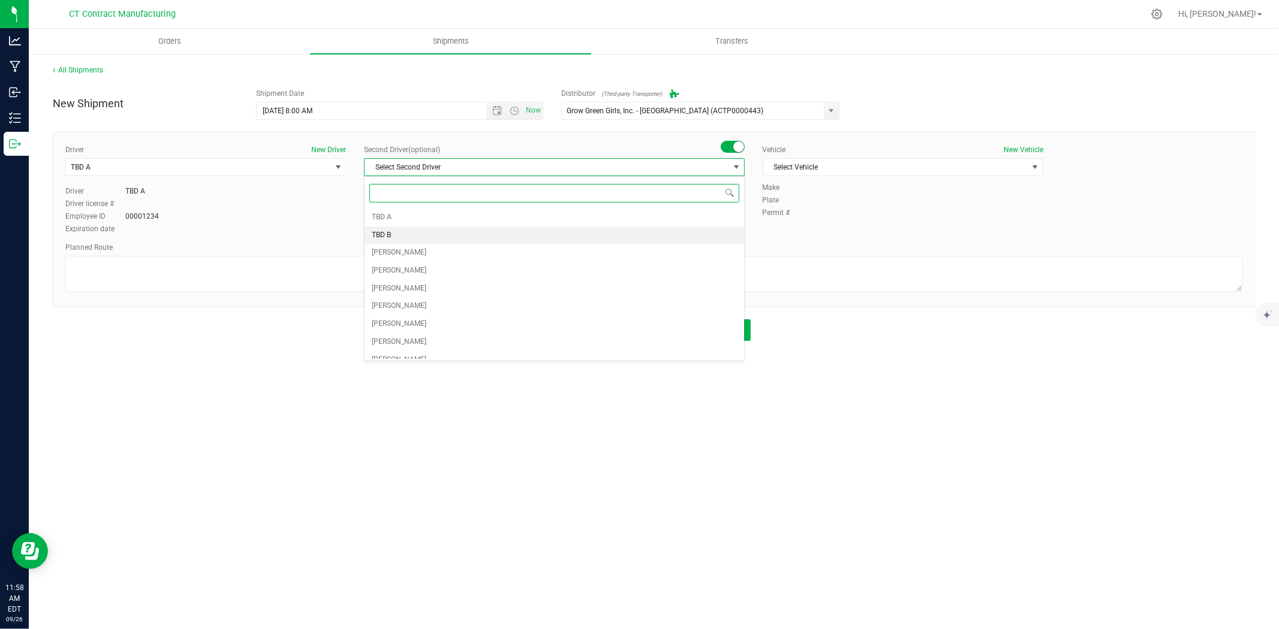
click at [682, 235] on li "TBD B" at bounding box center [553, 236] width 379 height 18
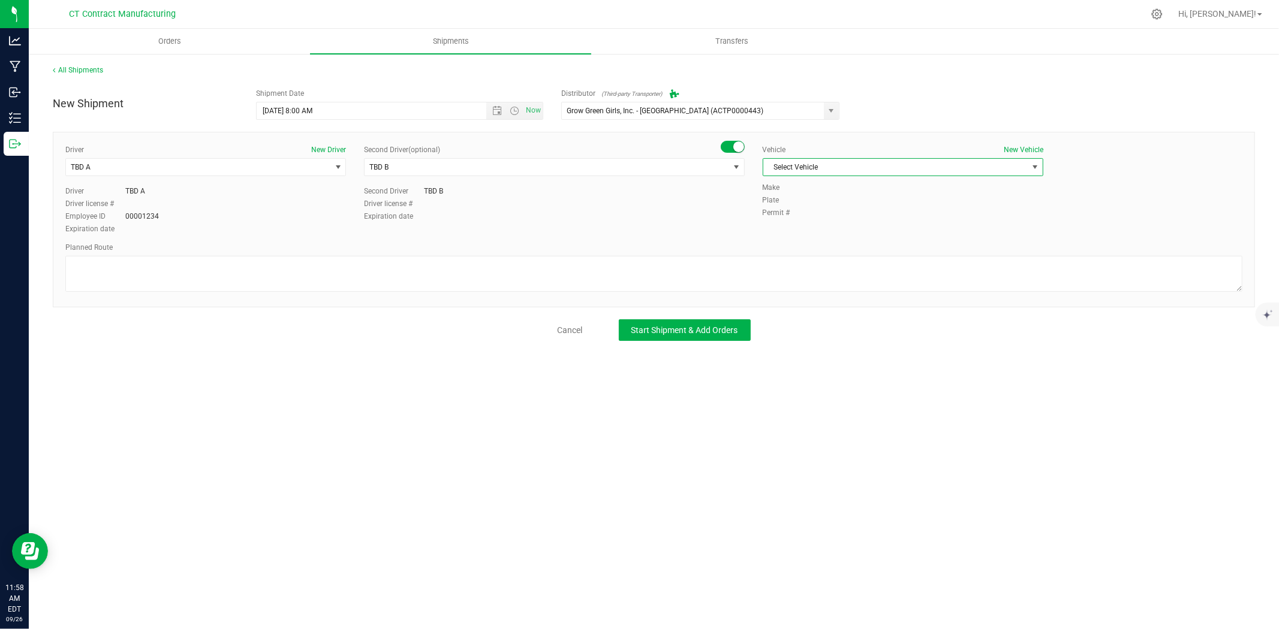
click at [885, 165] on span "Select Vehicle" at bounding box center [895, 167] width 264 height 17
click at [854, 207] on li "Ford Transit 250" at bounding box center [902, 206] width 279 height 18
click at [790, 263] on textarea at bounding box center [653, 274] width 1177 height 36
type textarea "Randomized route via 3rd party transporter"
drag, startPoint x: 689, startPoint y: 330, endPoint x: 604, endPoint y: 318, distance: 86.0
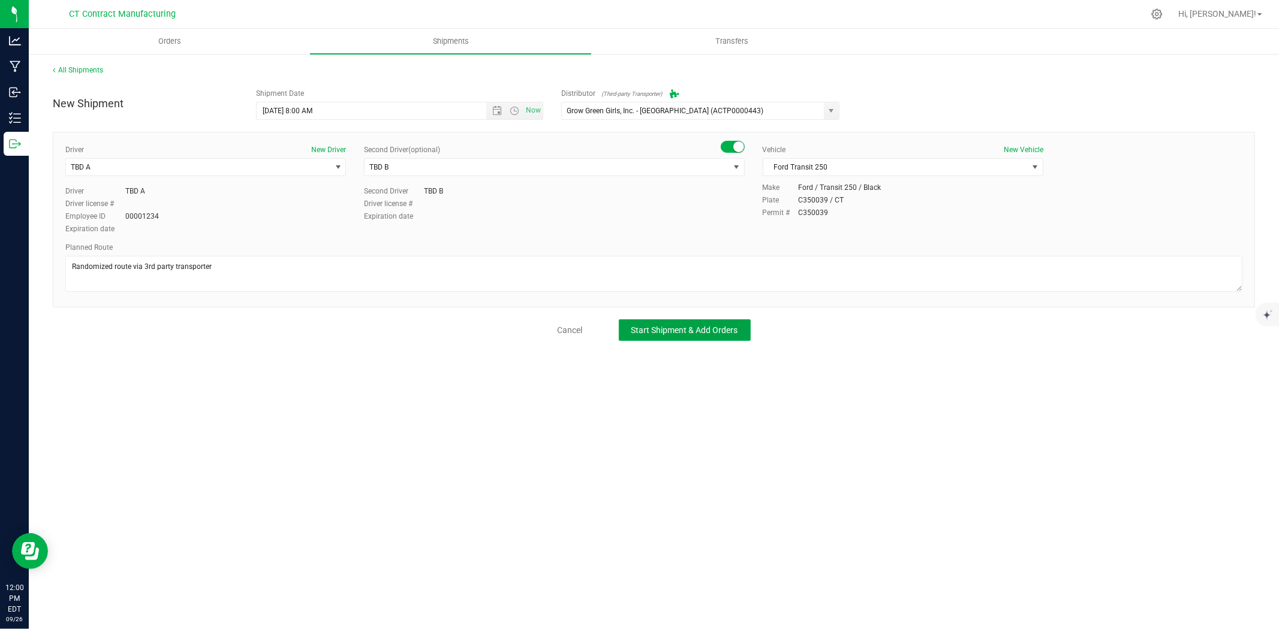
click at [689, 330] on span "Start Shipment & Add Orders" at bounding box center [684, 330] width 107 height 10
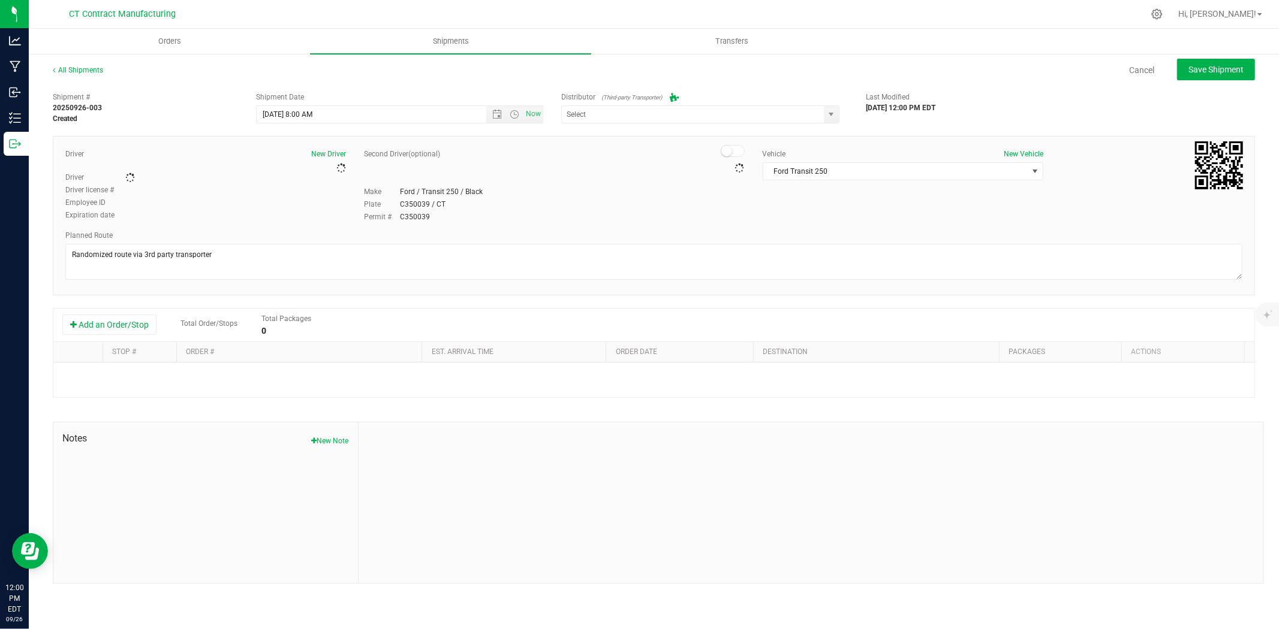
type input "Grow Green Girls, Inc. - [GEOGRAPHIC_DATA] (ACTP0000443)"
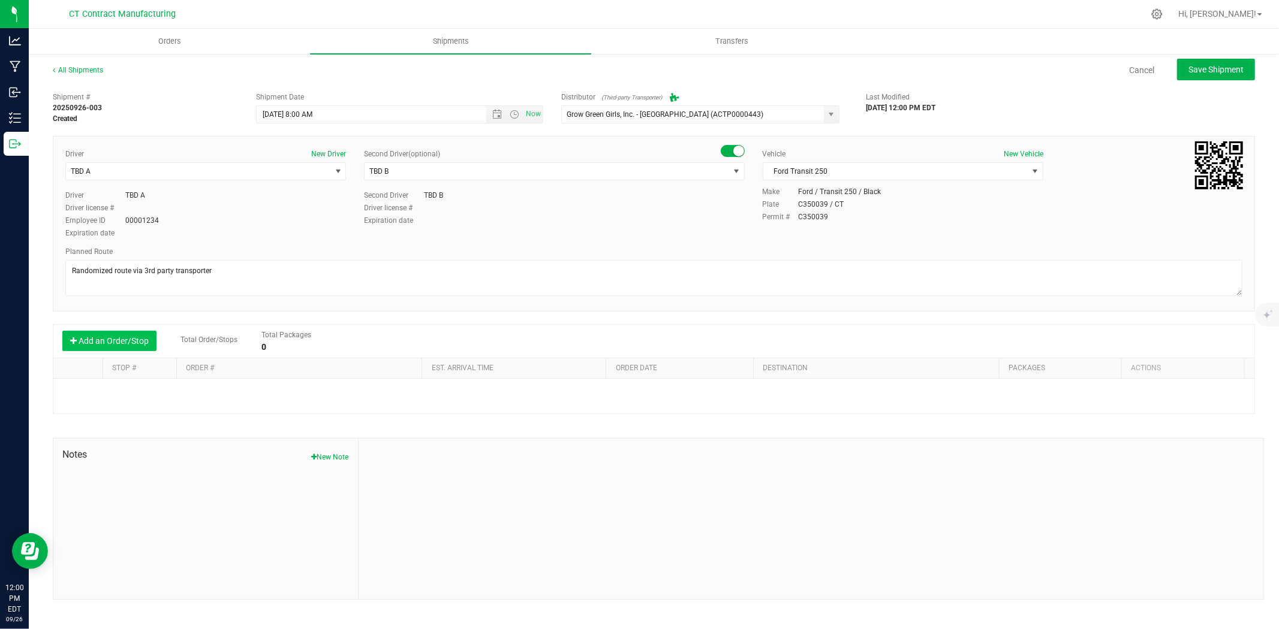
click at [127, 342] on button "Add an Order/Stop" at bounding box center [109, 341] width 94 height 20
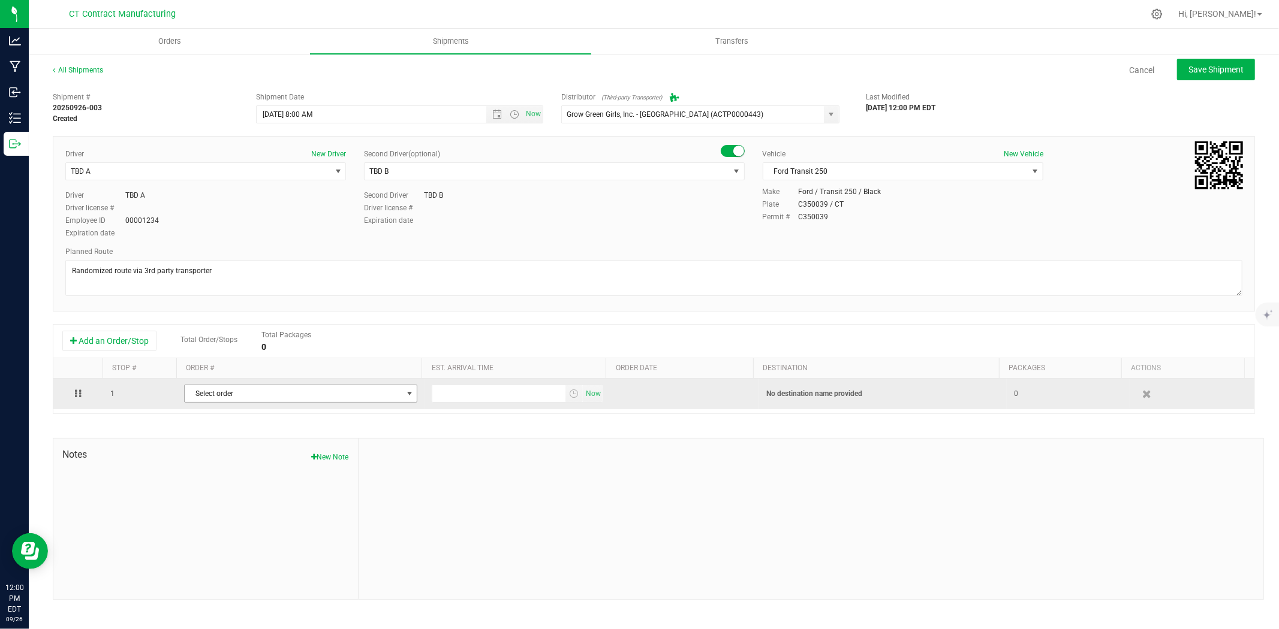
click at [251, 400] on span "Select order" at bounding box center [293, 393] width 217 height 17
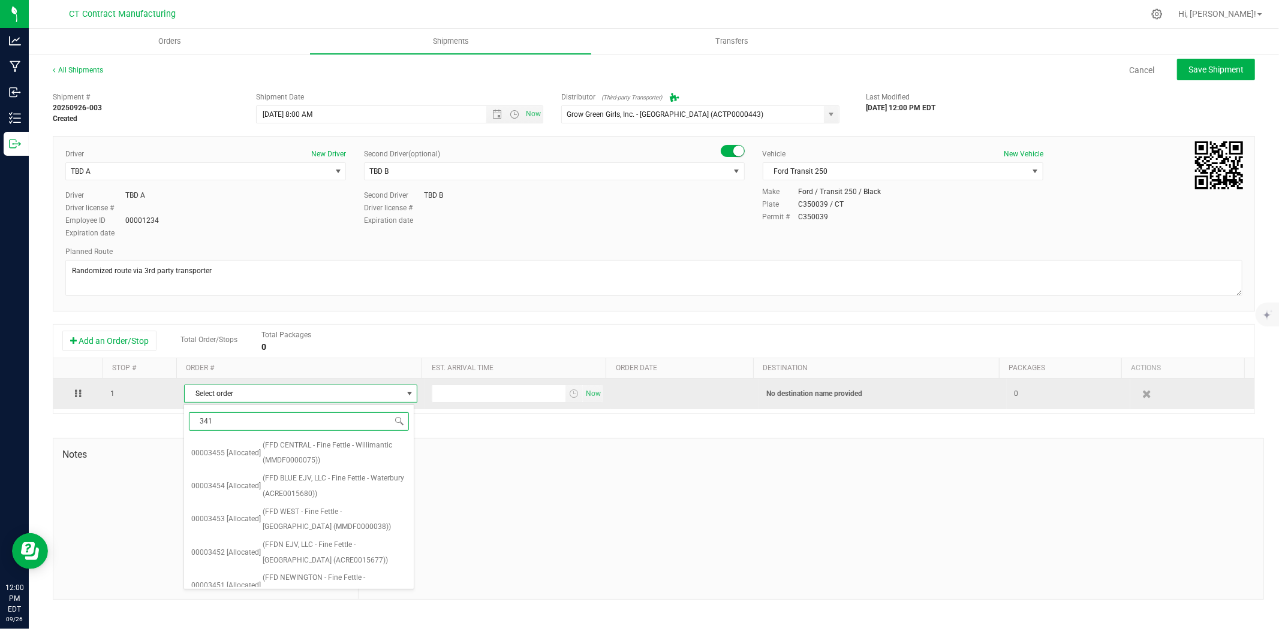
type input "3414"
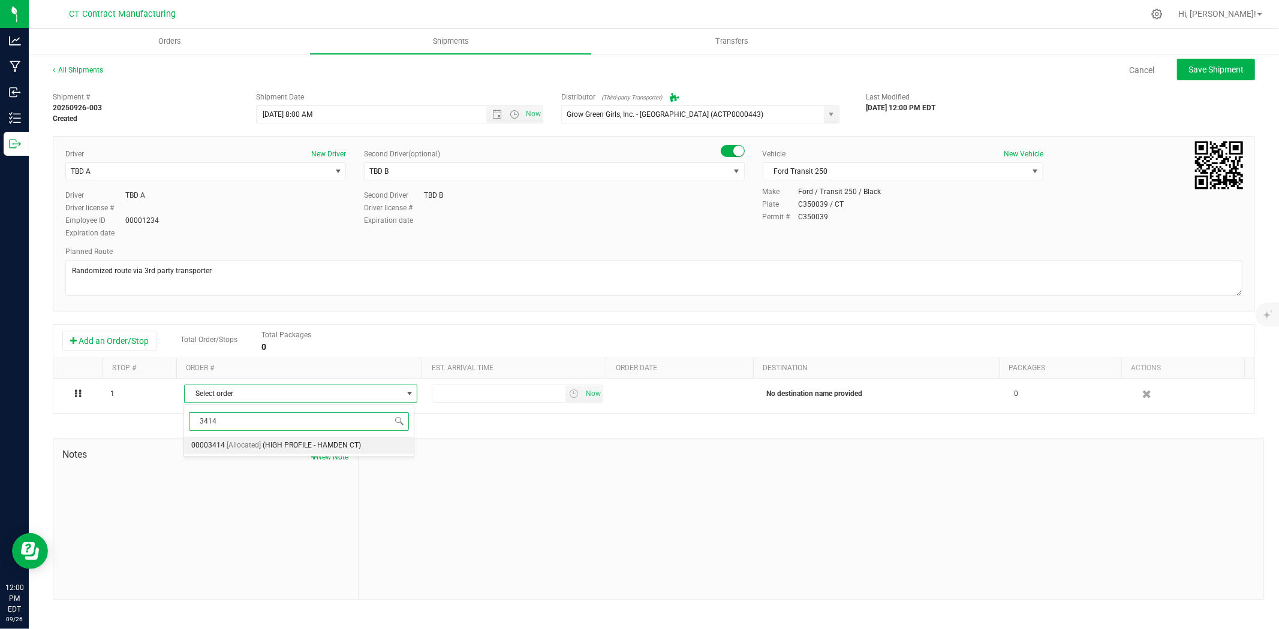
click at [237, 446] on span "[Allocated]" at bounding box center [244, 446] width 34 height 16
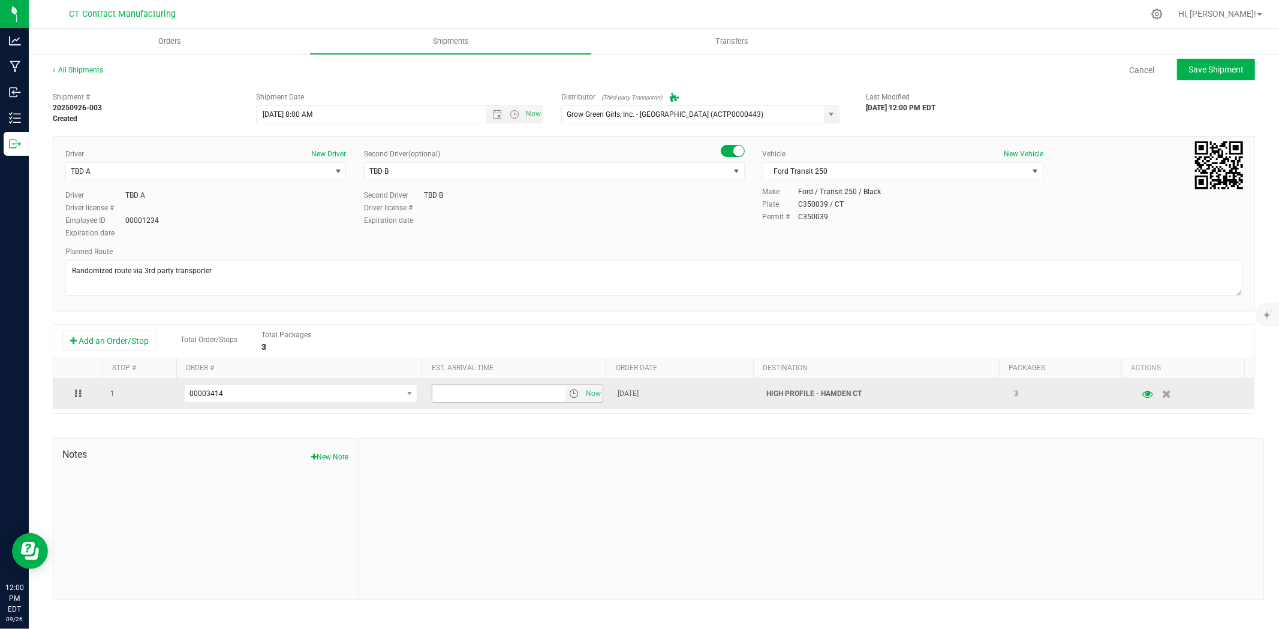
click at [569, 397] on span "select" at bounding box center [574, 394] width 10 height 10
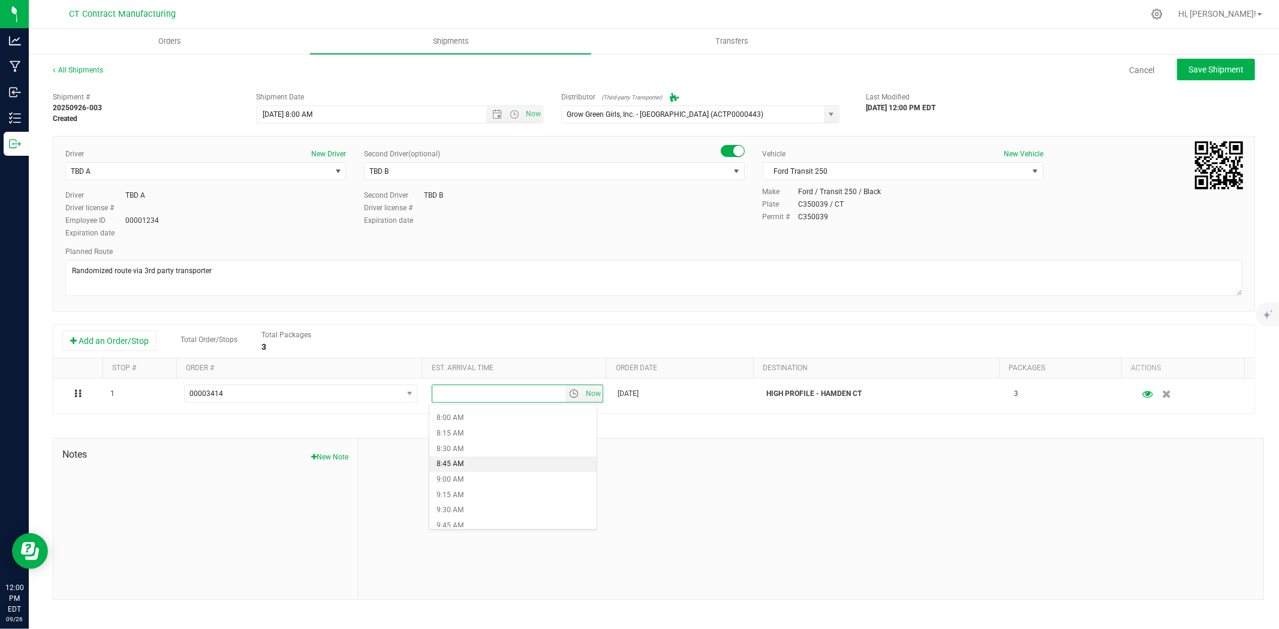
scroll to position [532, 0]
click at [501, 496] on li "10:00 AM" at bounding box center [512, 500] width 167 height 16
click at [1214, 65] on span "Save Shipment" at bounding box center [1215, 70] width 55 height 10
type input "[DATE] 12:00 PM"
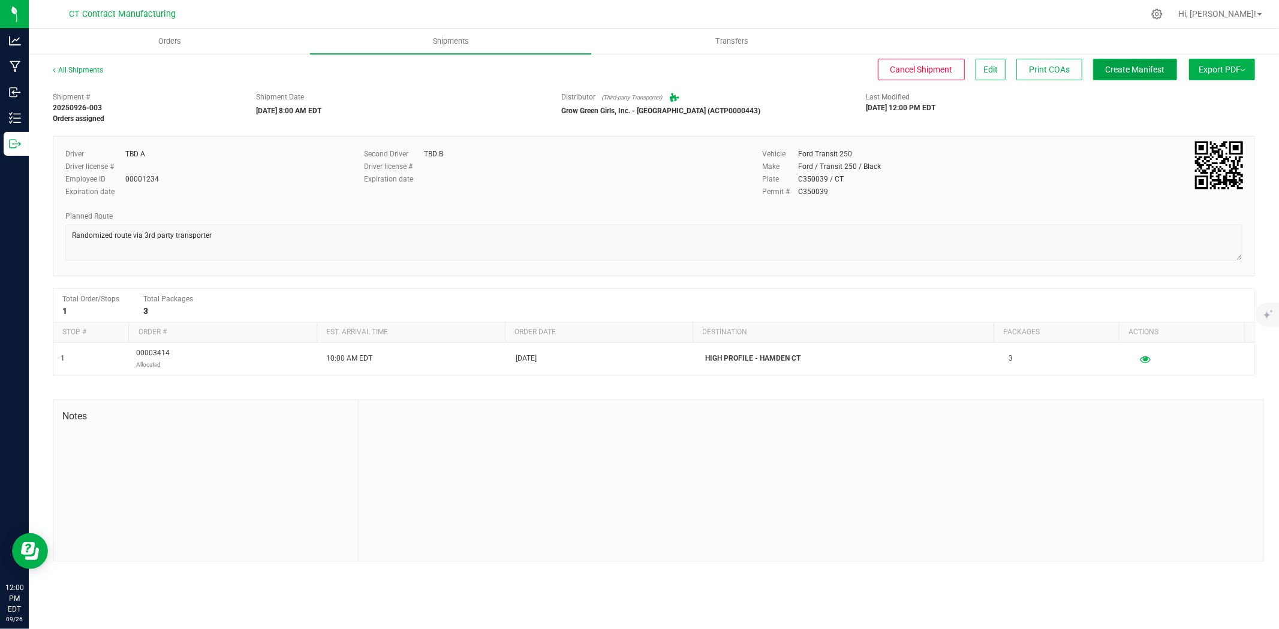
click at [1127, 71] on span "Create Manifest" at bounding box center [1134, 70] width 59 height 10
click at [85, 71] on link "All Shipments" at bounding box center [78, 70] width 50 height 8
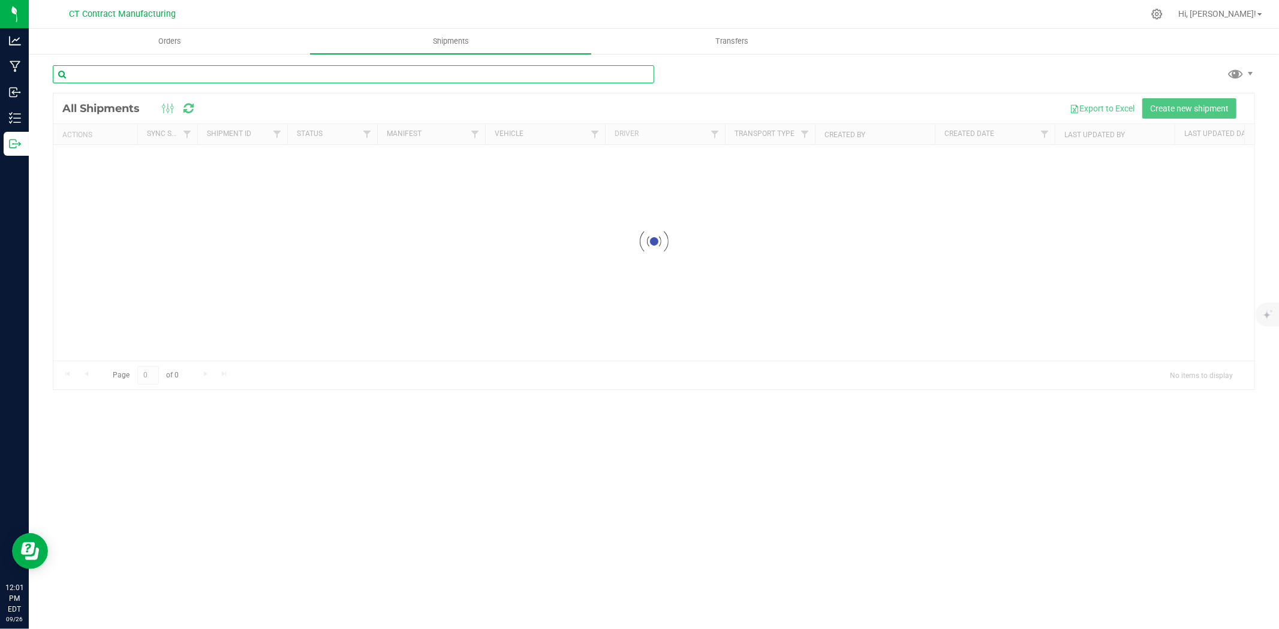
click at [108, 70] on input "text" at bounding box center [353, 74] width 601 height 18
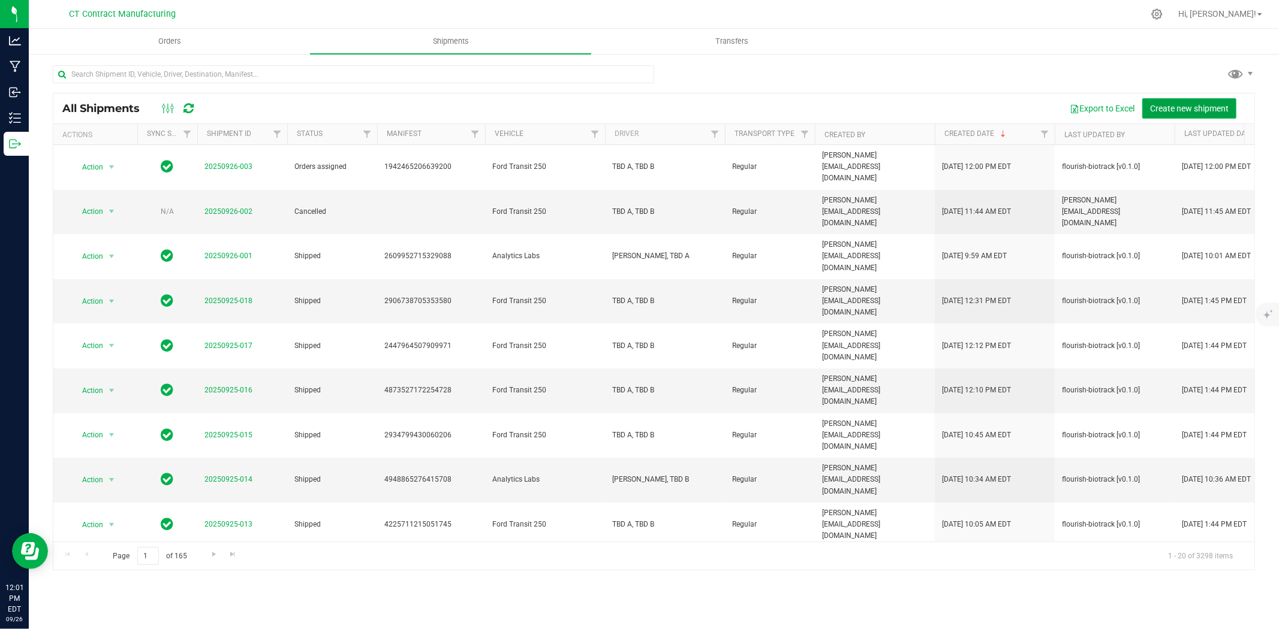
click at [1195, 104] on span "Create new shipment" at bounding box center [1189, 109] width 79 height 10
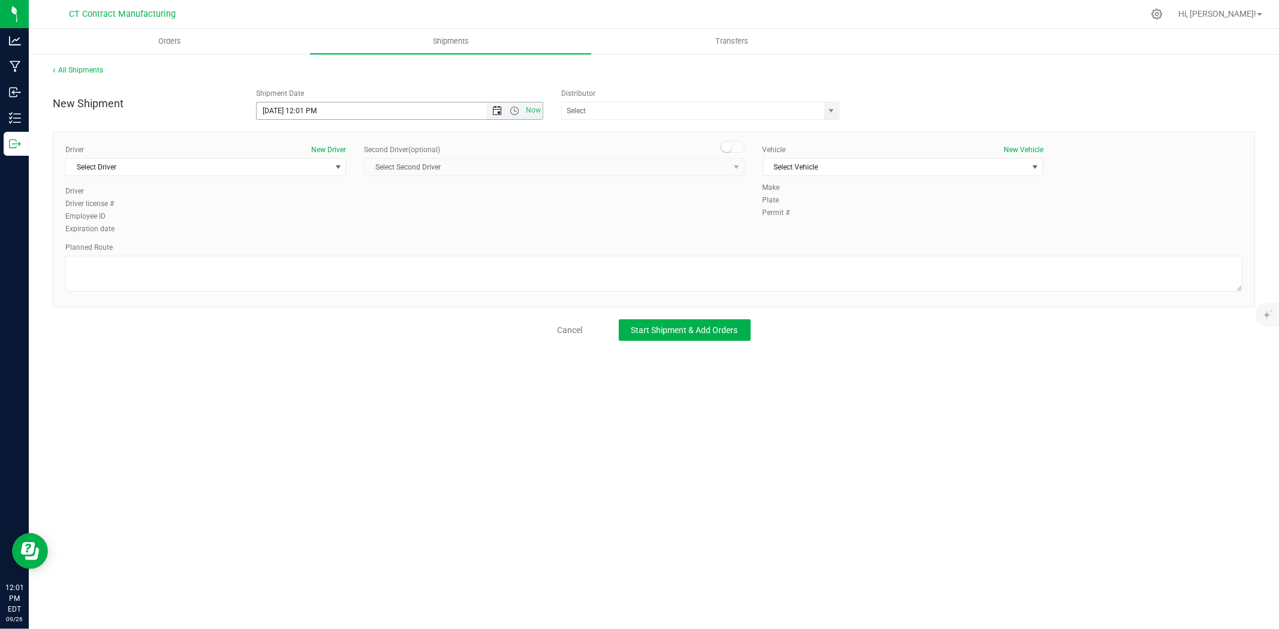
click at [493, 113] on span "Open the date view" at bounding box center [497, 111] width 10 height 10
click at [291, 249] on link "29" at bounding box center [284, 251] width 17 height 19
click at [516, 105] on span "Now" at bounding box center [514, 110] width 56 height 17
click at [517, 113] on span "Open the time view" at bounding box center [514, 111] width 10 height 10
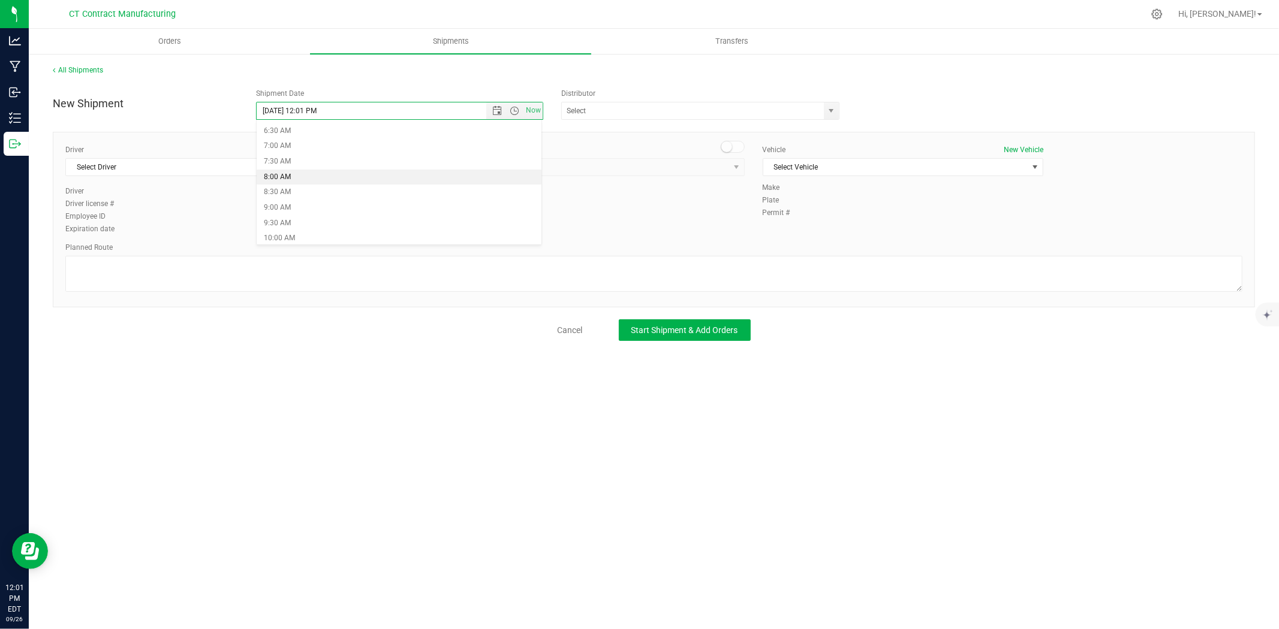
click at [306, 178] on li "8:00 AM" at bounding box center [399, 178] width 285 height 16
type input "[DATE] 8:00 AM"
click at [825, 113] on span "select" at bounding box center [831, 110] width 15 height 17
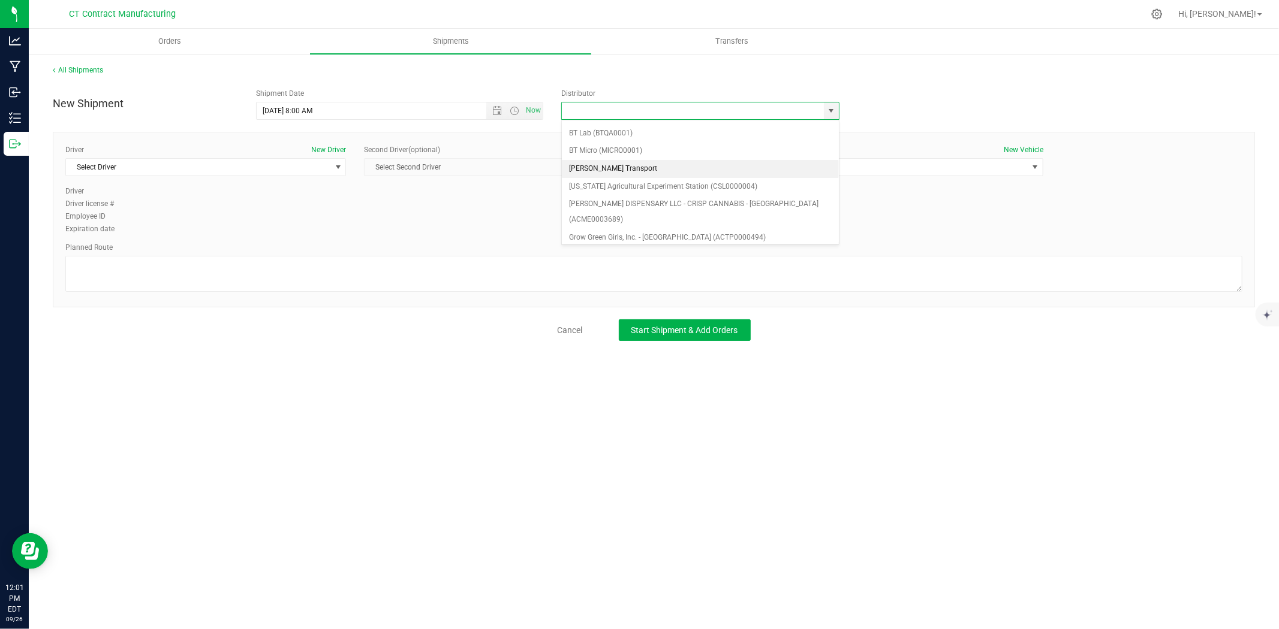
scroll to position [67, 0]
click at [664, 232] on li "Grow Green Girls, Inc. - [GEOGRAPHIC_DATA] (ACTP0000443)" at bounding box center [700, 241] width 277 height 18
type input "Grow Green Girls, Inc. - [GEOGRAPHIC_DATA] (ACTP0000443)"
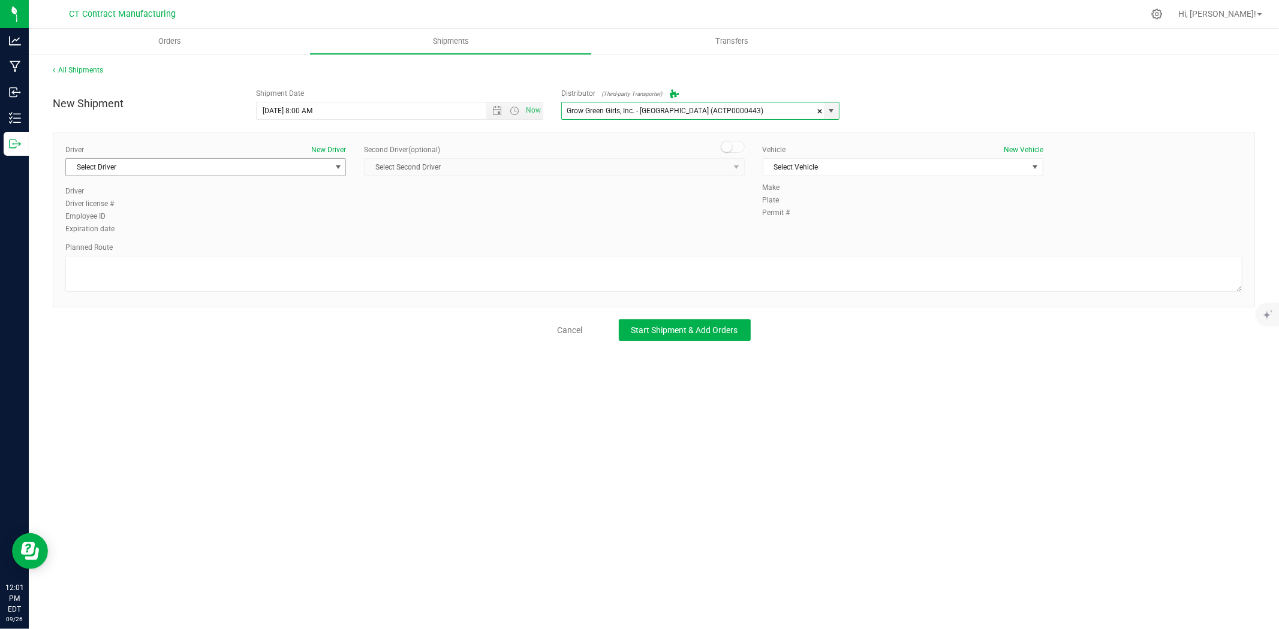
click at [241, 168] on span "Select Driver" at bounding box center [198, 167] width 264 height 17
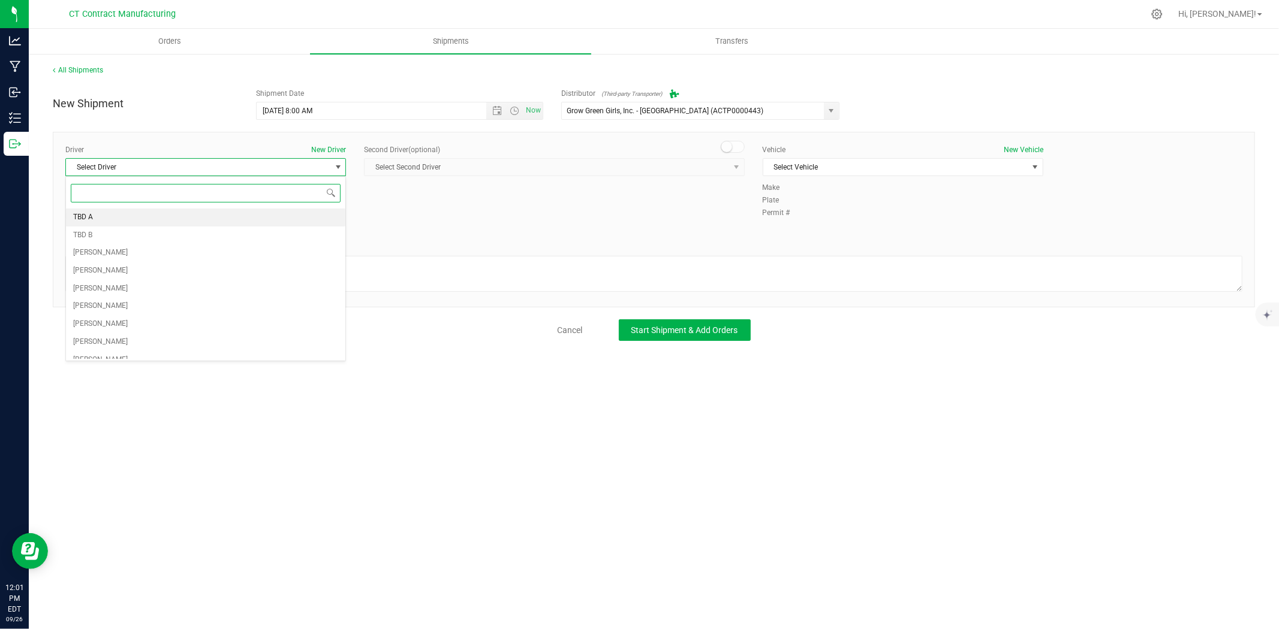
click at [130, 210] on li "TBD A" at bounding box center [205, 218] width 279 height 18
click at [723, 144] on small at bounding box center [726, 146] width 11 height 11
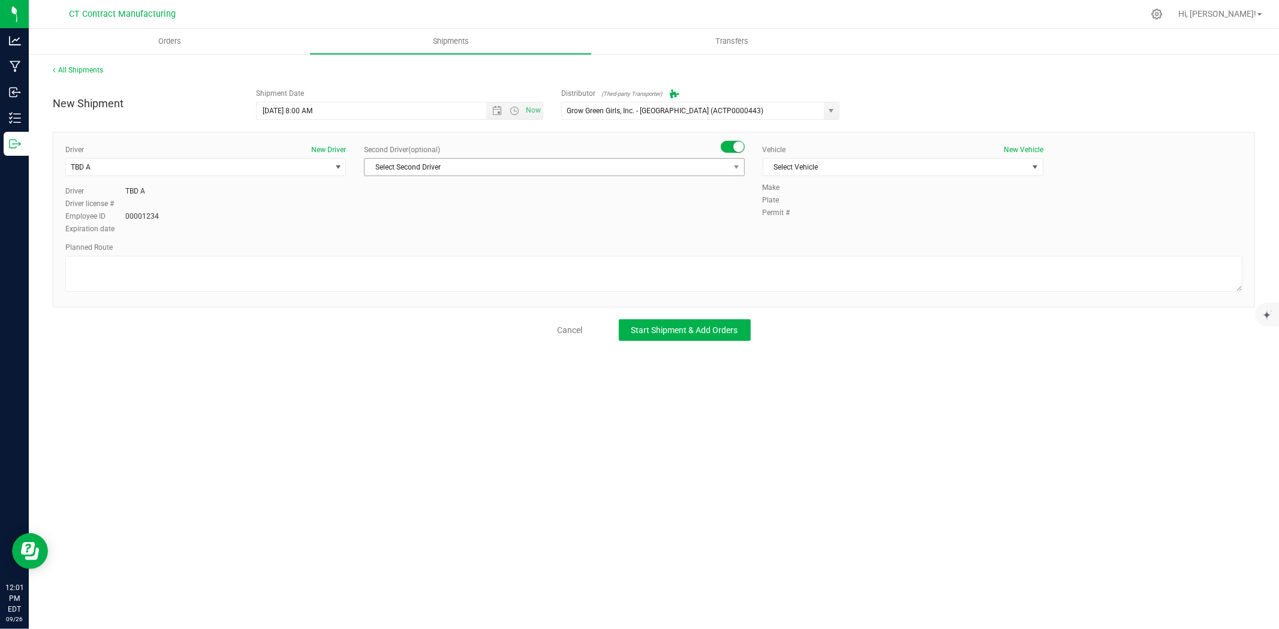
click at [726, 159] on span "Select Second Driver" at bounding box center [546, 167] width 364 height 17
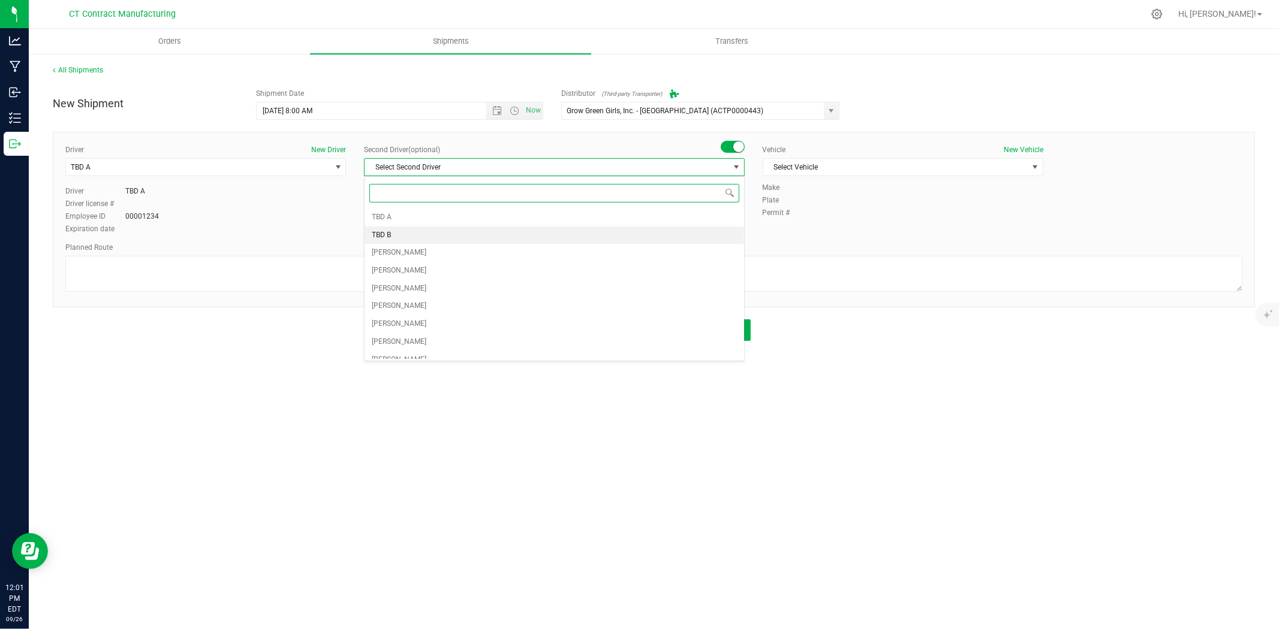
click at [423, 228] on li "TBD B" at bounding box center [553, 236] width 379 height 18
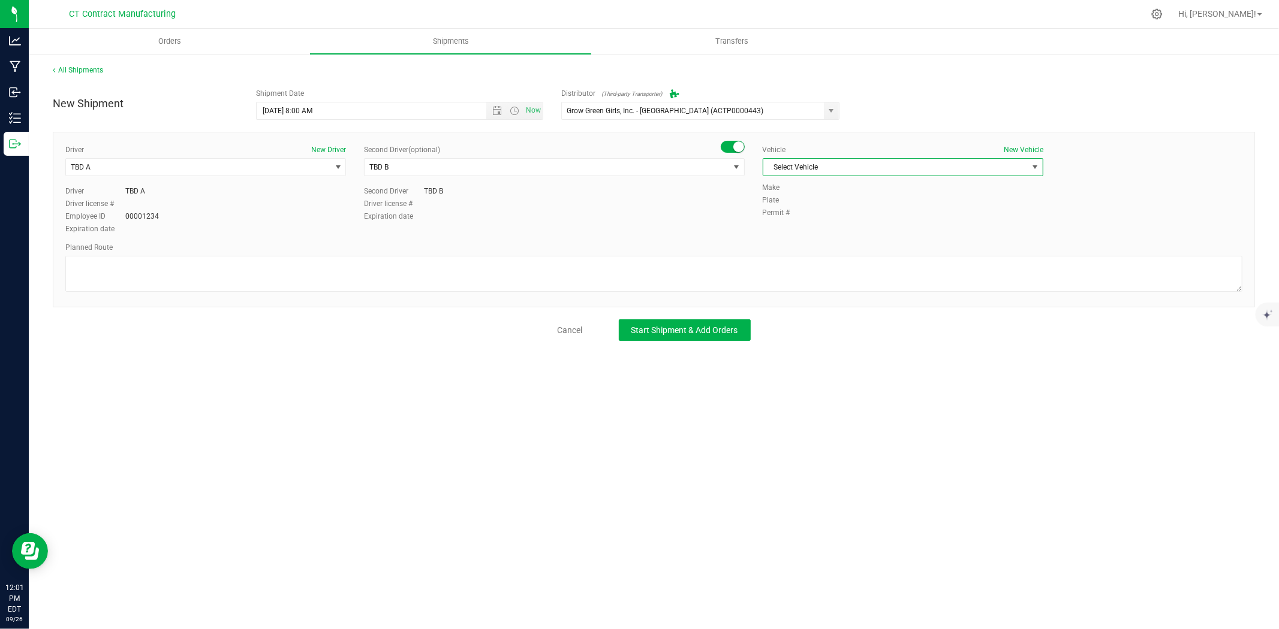
drag, startPoint x: 840, startPoint y: 174, endPoint x: 837, endPoint y: 180, distance: 7.2
click at [840, 174] on span "Select Vehicle" at bounding box center [895, 167] width 264 height 17
click at [831, 204] on li "Ford Transit 250" at bounding box center [902, 206] width 279 height 18
click at [453, 266] on textarea at bounding box center [653, 274] width 1177 height 36
paste textarea "00003426_CURALEAF_GROTON"
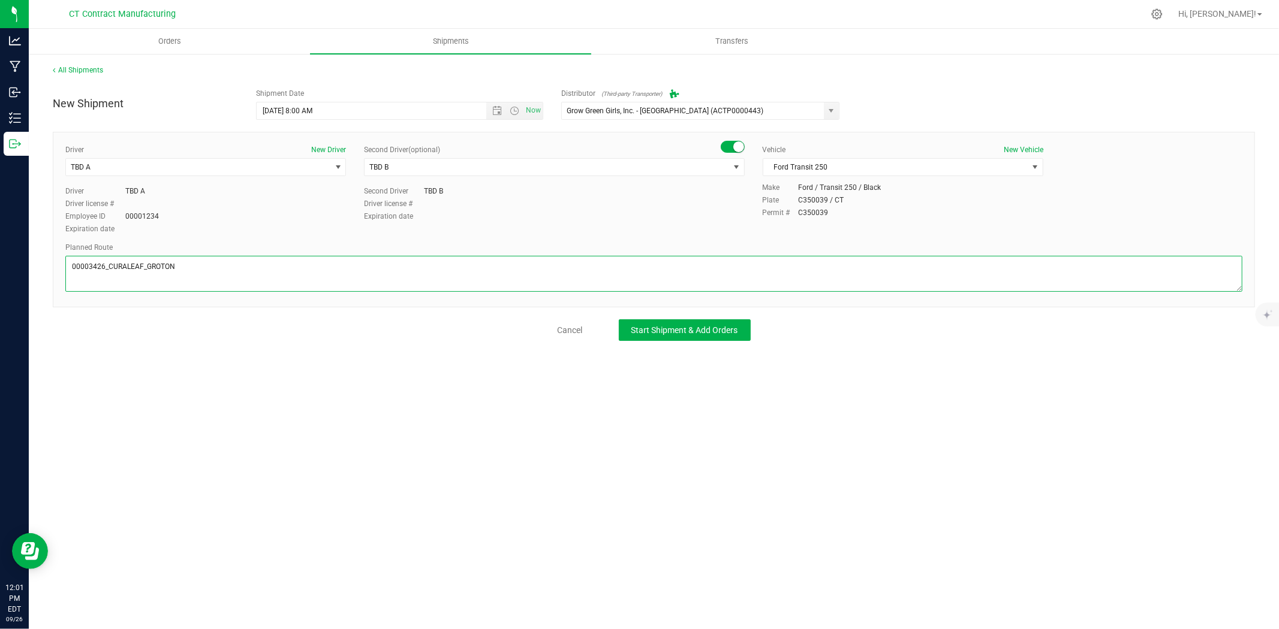
click at [312, 272] on textarea at bounding box center [653, 274] width 1177 height 36
click at [182, 273] on textarea at bounding box center [653, 274] width 1177 height 36
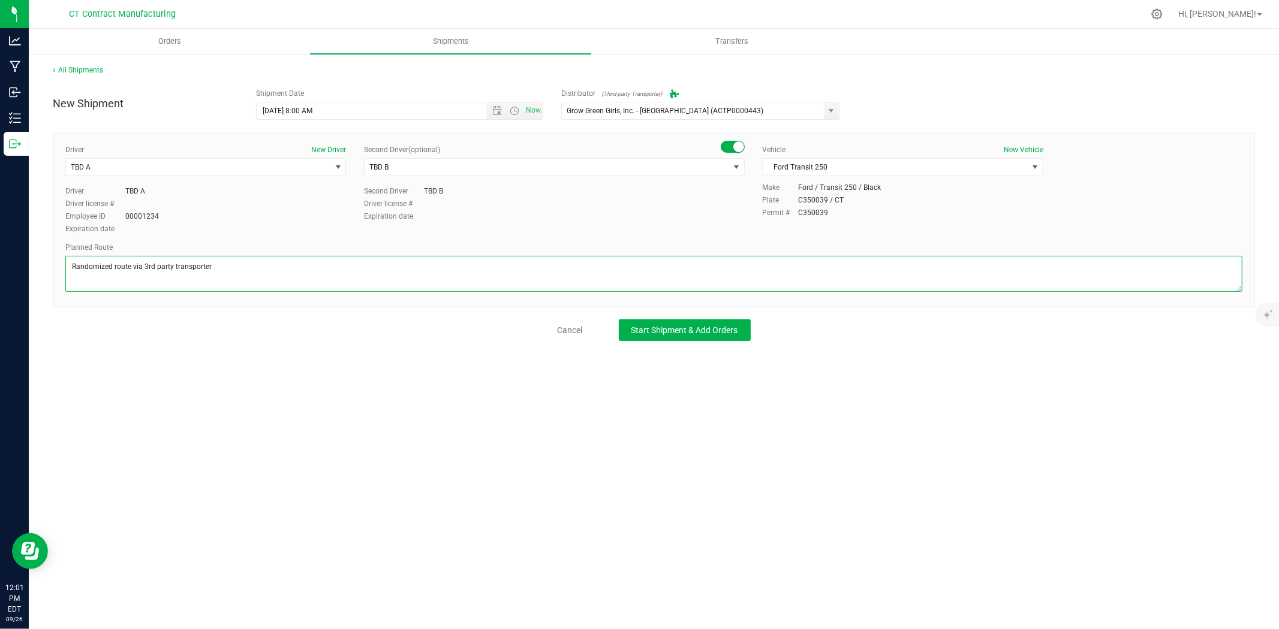
click at [182, 273] on textarea at bounding box center [653, 274] width 1177 height 36
type textarea "Randomized route via 3rd party transporter"
click at [690, 328] on span "Start Shipment & Add Orders" at bounding box center [684, 330] width 107 height 10
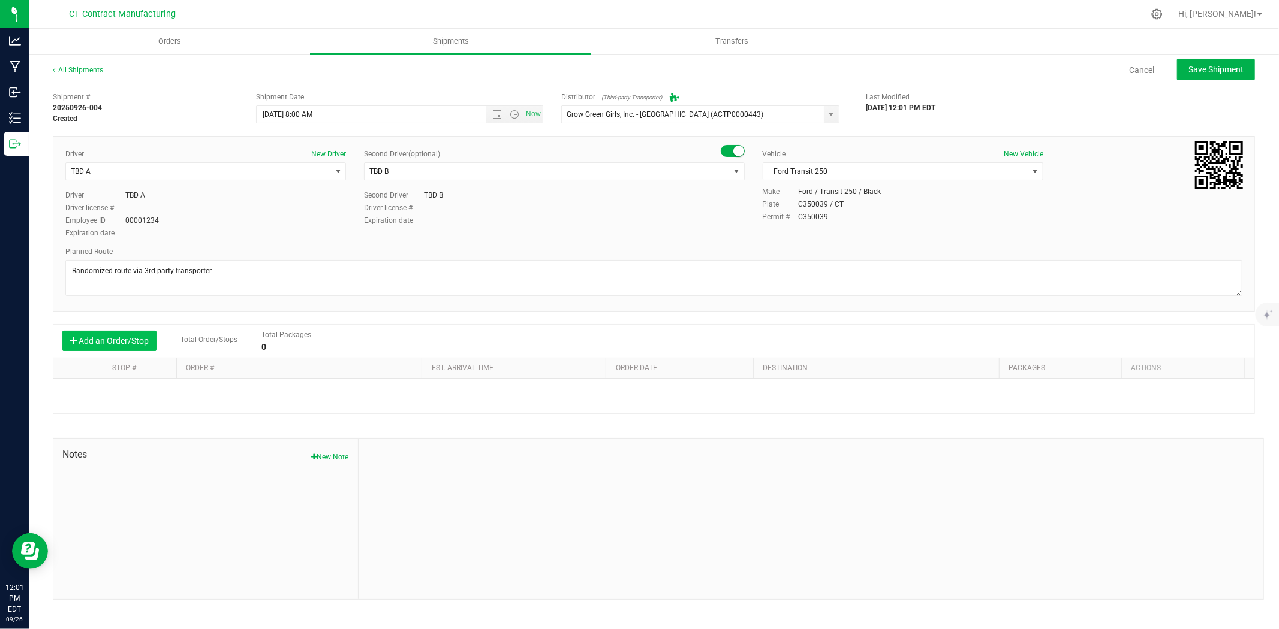
click at [138, 342] on button "Add an Order/Stop" at bounding box center [109, 341] width 94 height 20
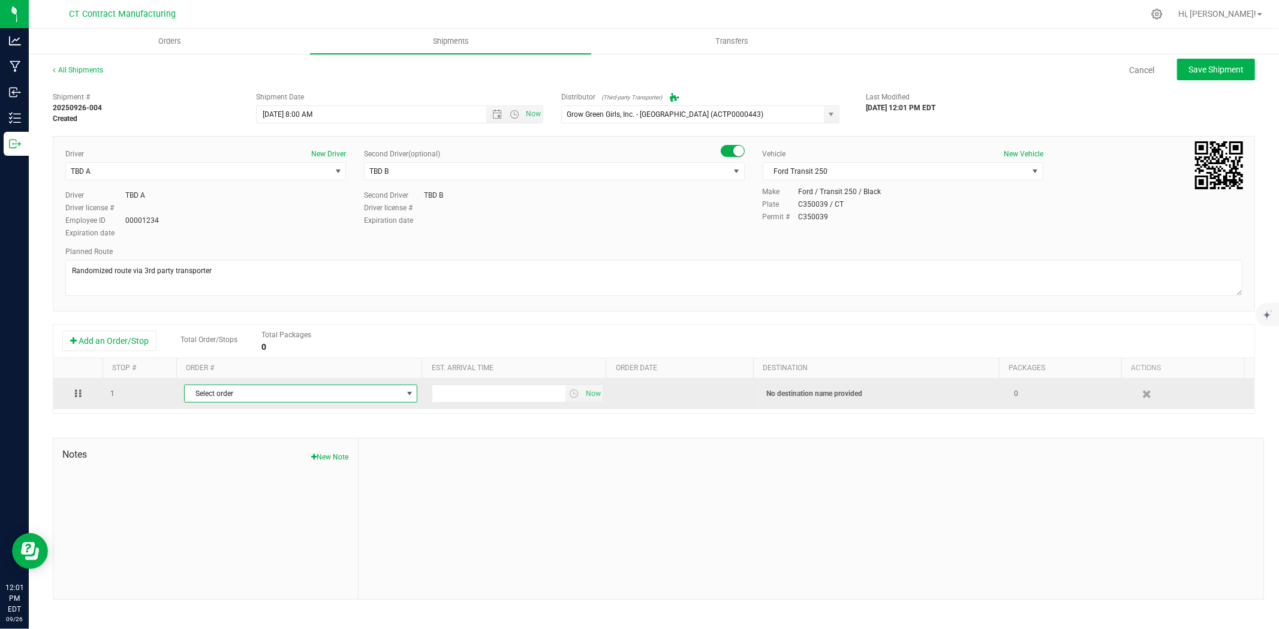
click at [282, 391] on span "Select order" at bounding box center [293, 393] width 217 height 17
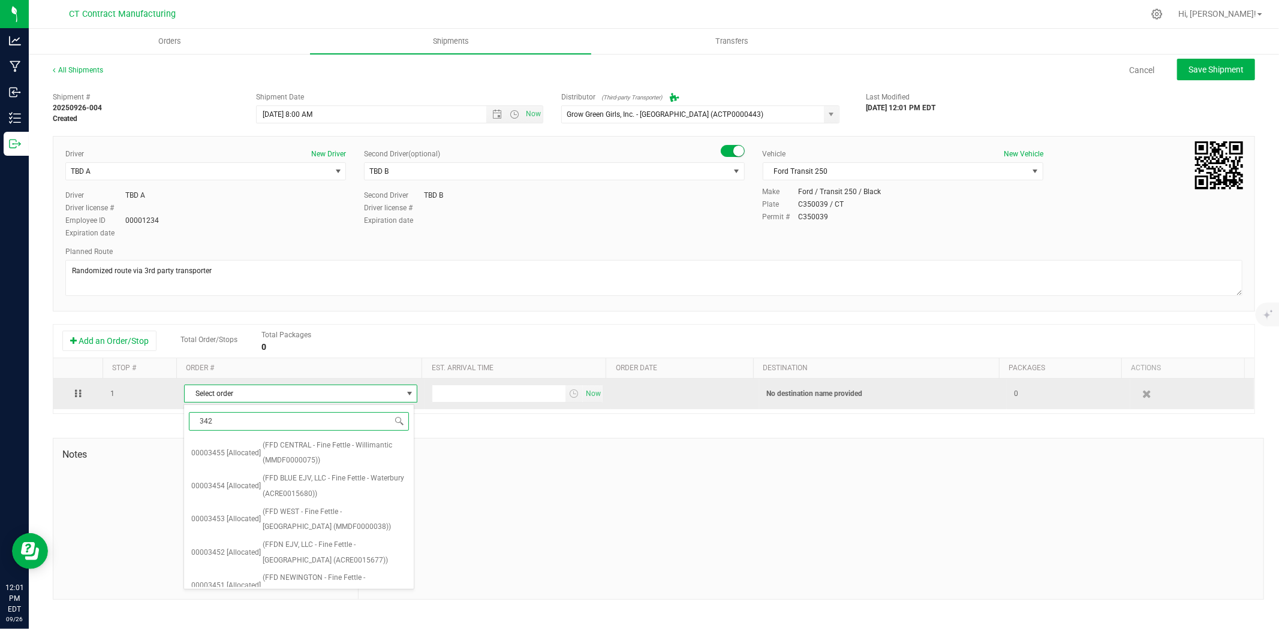
type input "3423"
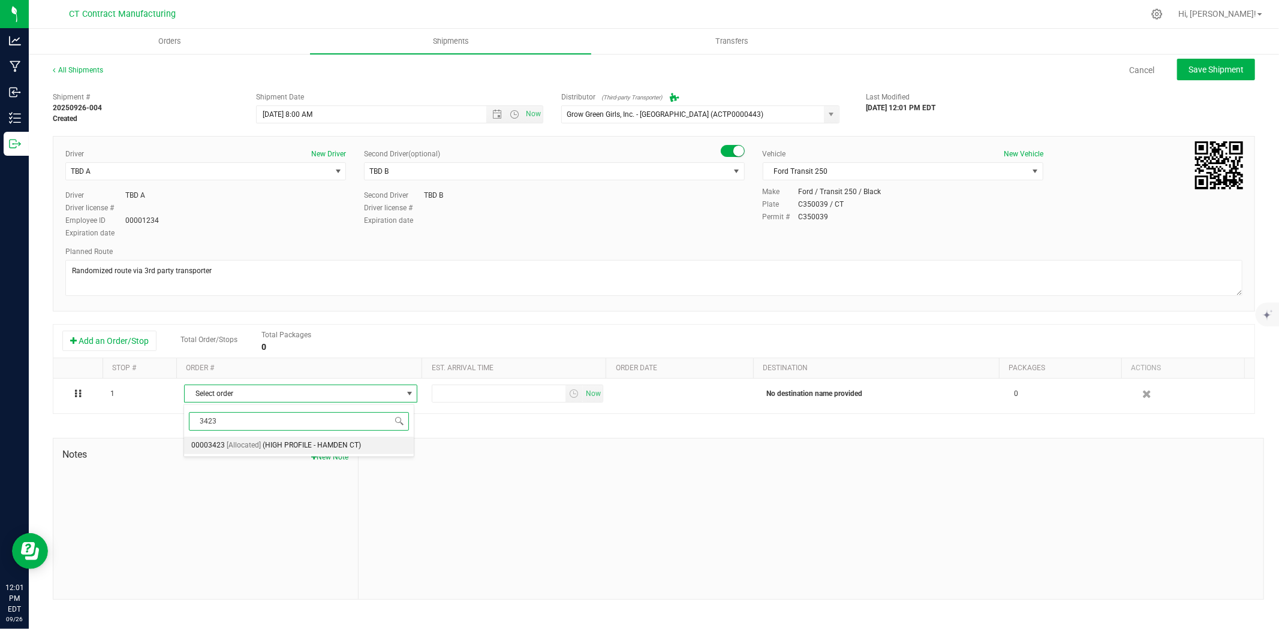
click at [285, 440] on span "(HIGH PROFILE - HAMDEN CT)" at bounding box center [312, 446] width 98 height 16
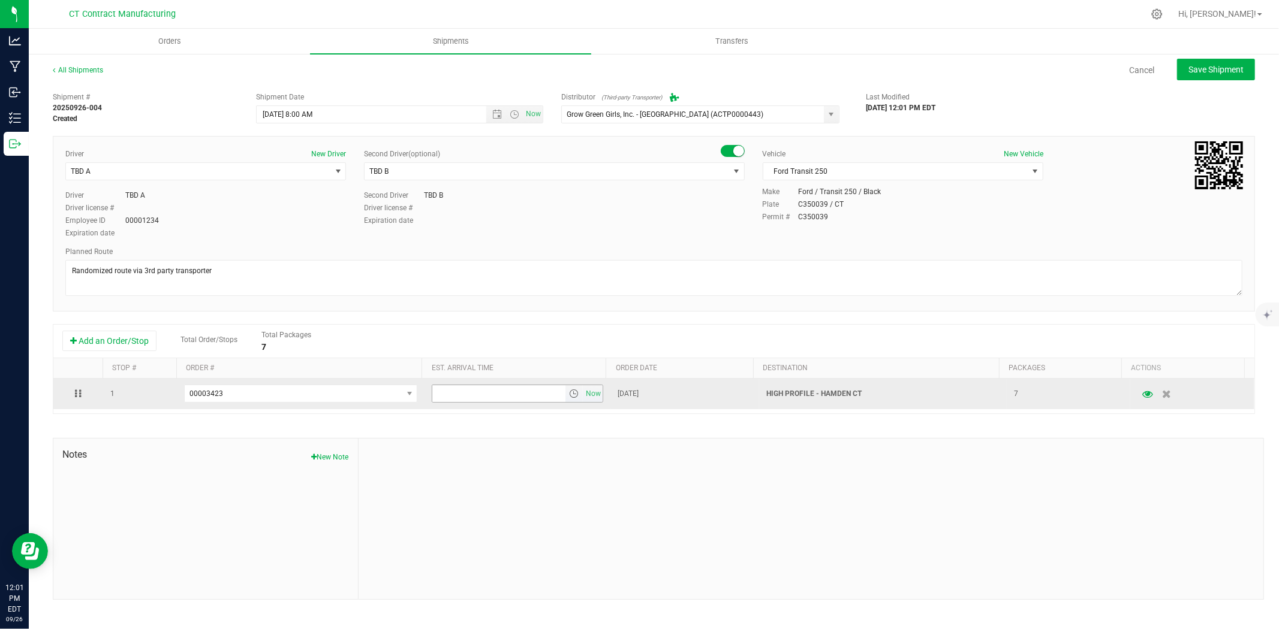
click at [569, 396] on span "select" at bounding box center [574, 394] width 10 height 10
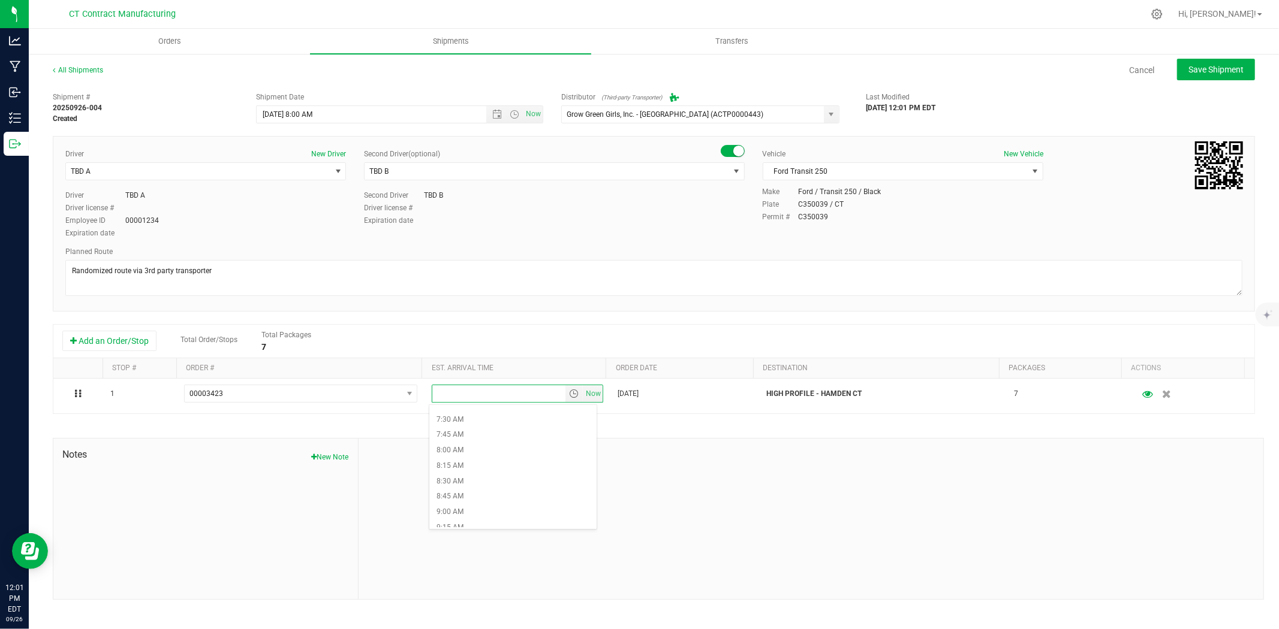
scroll to position [532, 0]
click at [490, 498] on li "10:00 AM" at bounding box center [512, 500] width 167 height 16
click at [1205, 68] on span "Save Shipment" at bounding box center [1215, 70] width 55 height 10
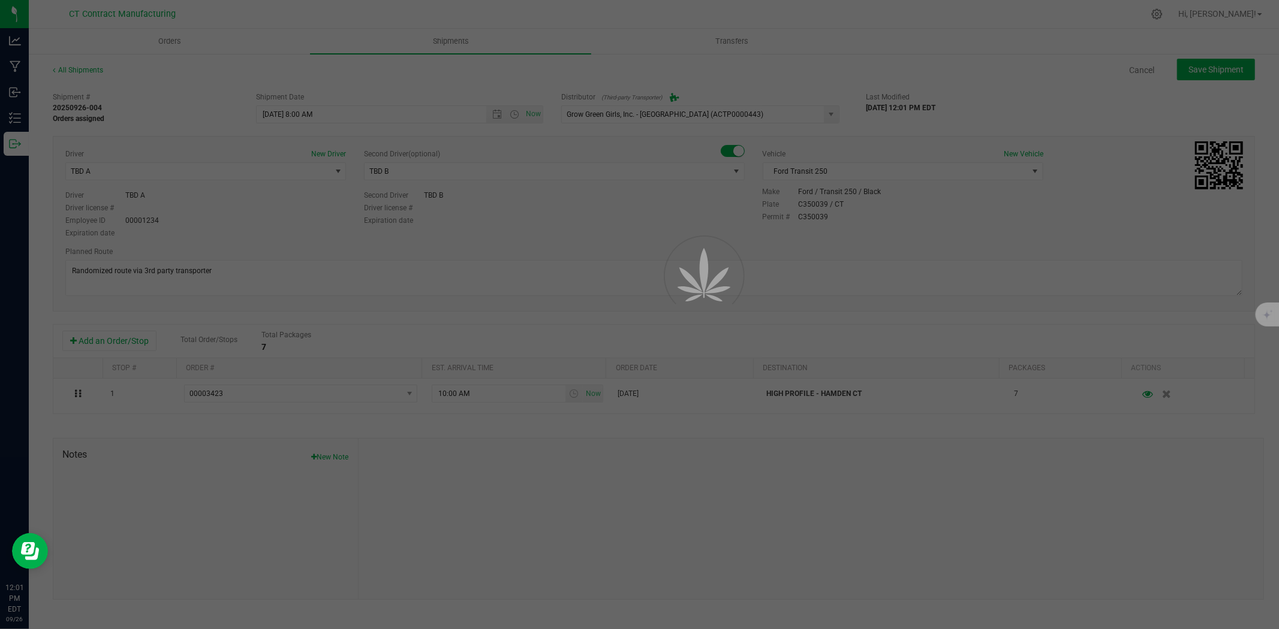
type input "[DATE] 12:00 PM"
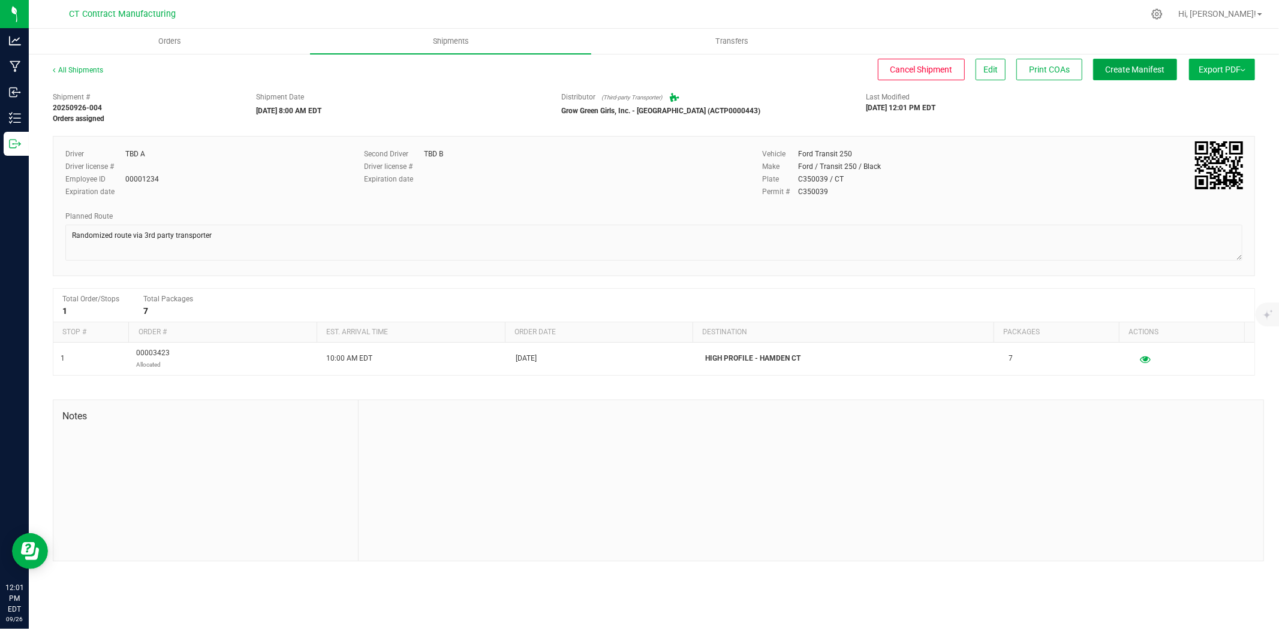
click at [1139, 73] on span "Create Manifest" at bounding box center [1134, 70] width 59 height 10
click at [102, 68] on div "All Shipments" at bounding box center [89, 74] width 72 height 18
click at [99, 70] on link "All Shipments" at bounding box center [78, 70] width 50 height 8
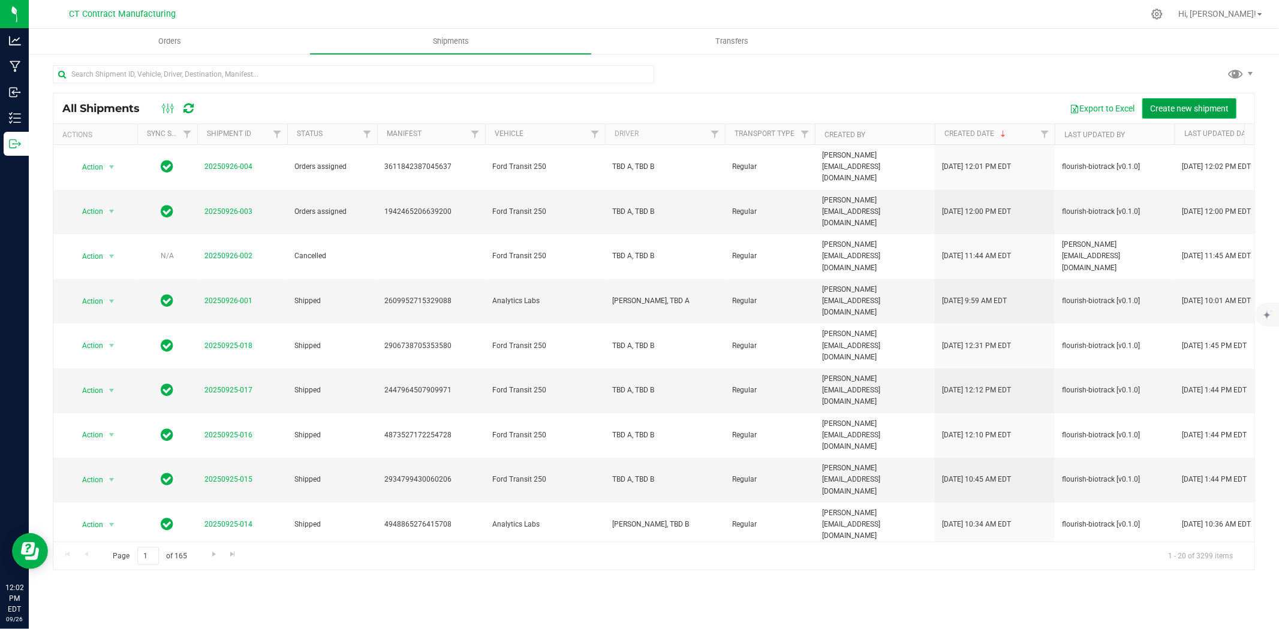
click at [1172, 105] on span "Create new shipment" at bounding box center [1189, 109] width 79 height 10
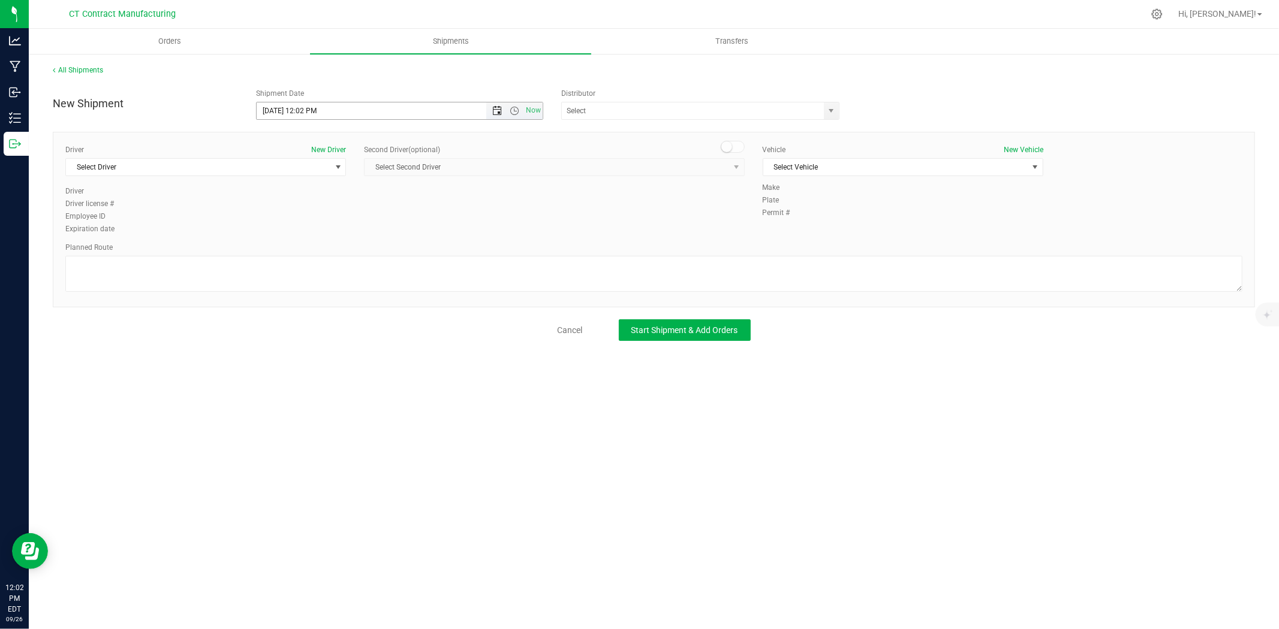
click at [495, 106] on span "Open the date view" at bounding box center [497, 111] width 10 height 10
click at [290, 248] on link "29" at bounding box center [284, 251] width 17 height 19
click at [515, 111] on span "Open the time view" at bounding box center [514, 111] width 10 height 10
click at [304, 238] on li "8:00 AM" at bounding box center [399, 244] width 285 height 16
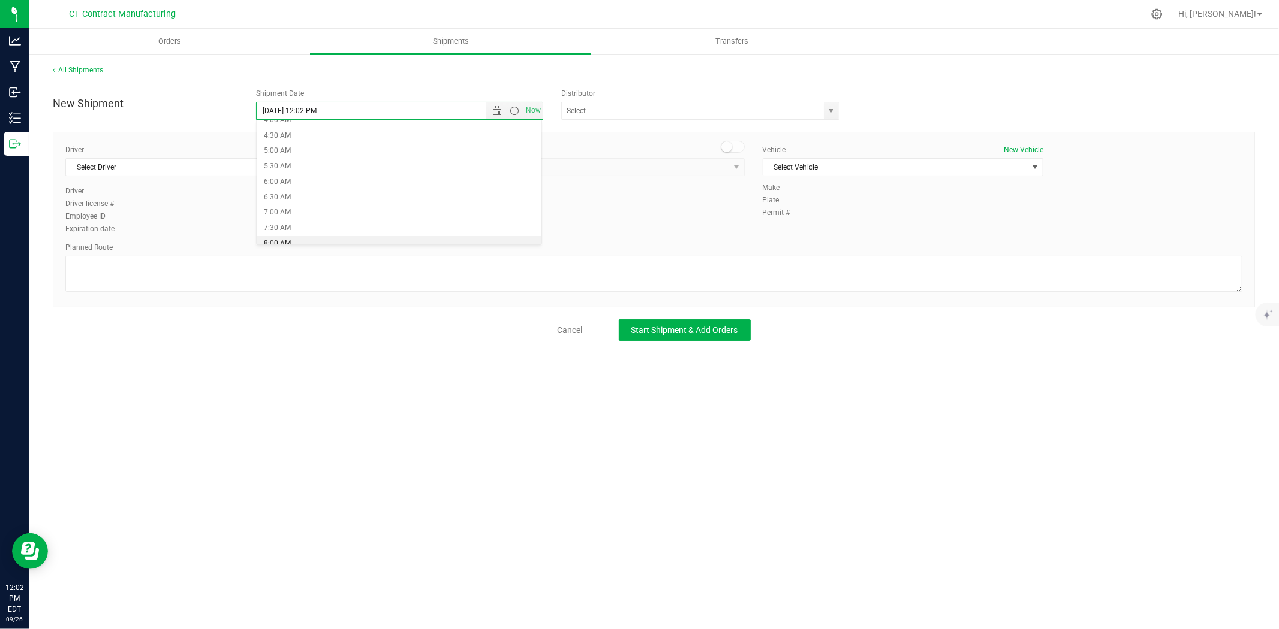
type input "[DATE] 8:00 AM"
click at [836, 116] on span "select" at bounding box center [831, 110] width 15 height 17
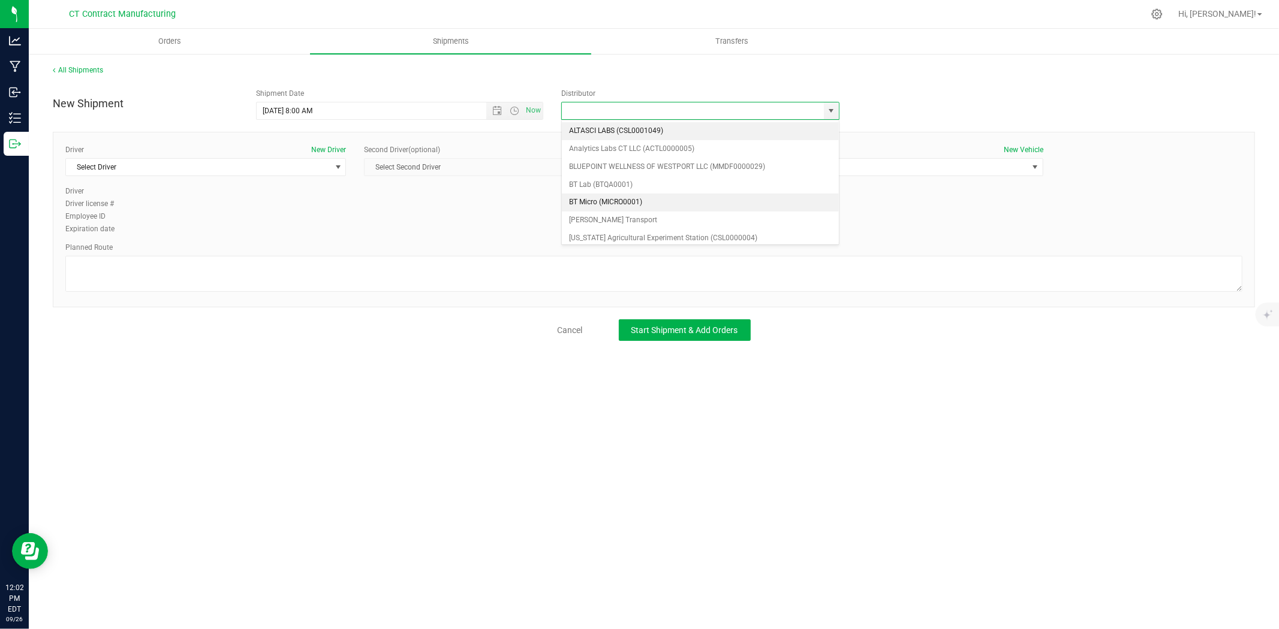
scroll to position [67, 0]
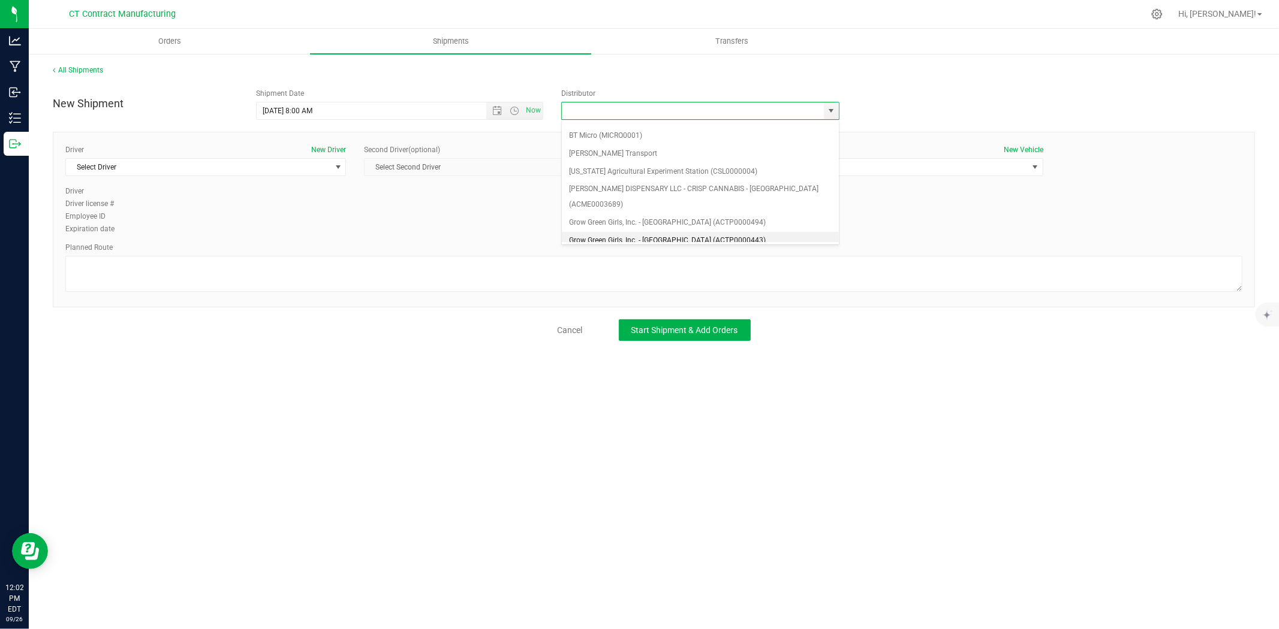
click at [666, 232] on li "Grow Green Girls, Inc. - [GEOGRAPHIC_DATA] (ACTP0000443)" at bounding box center [700, 241] width 277 height 18
type input "Grow Green Girls, Inc. - [GEOGRAPHIC_DATA] (ACTP0000443)"
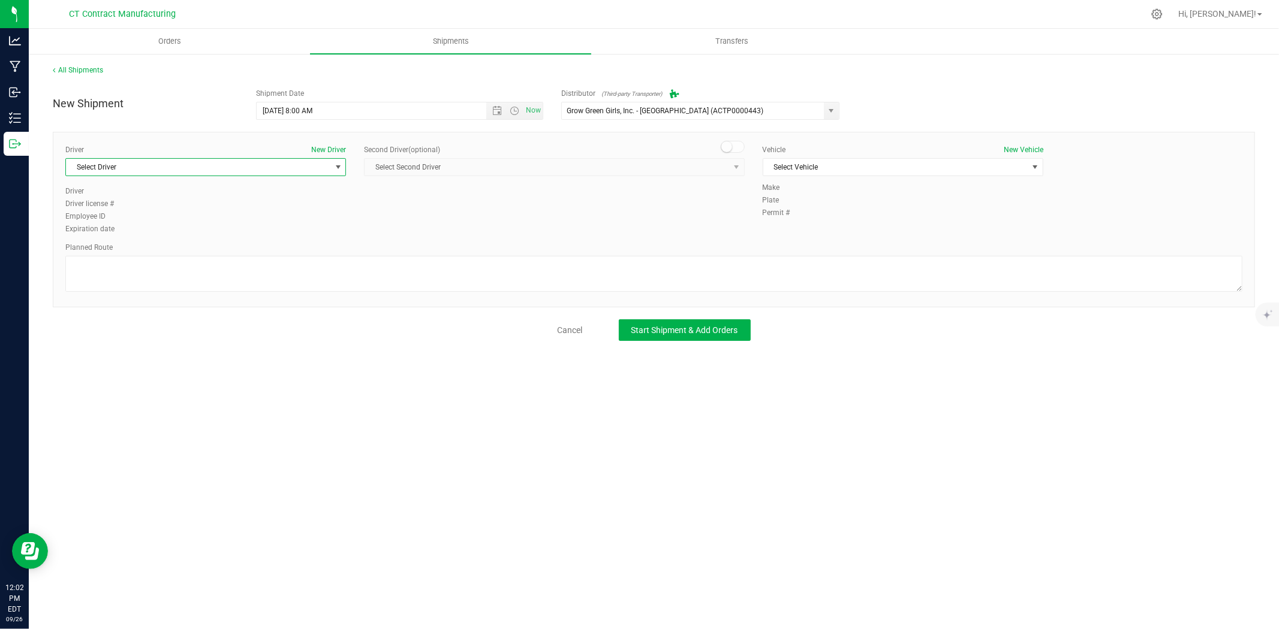
click at [306, 167] on span "Select Driver" at bounding box center [198, 167] width 264 height 17
click at [135, 216] on li "TBD A" at bounding box center [205, 218] width 279 height 18
click at [729, 146] on small at bounding box center [726, 146] width 11 height 11
click at [723, 170] on span "Select Second Driver" at bounding box center [546, 167] width 364 height 17
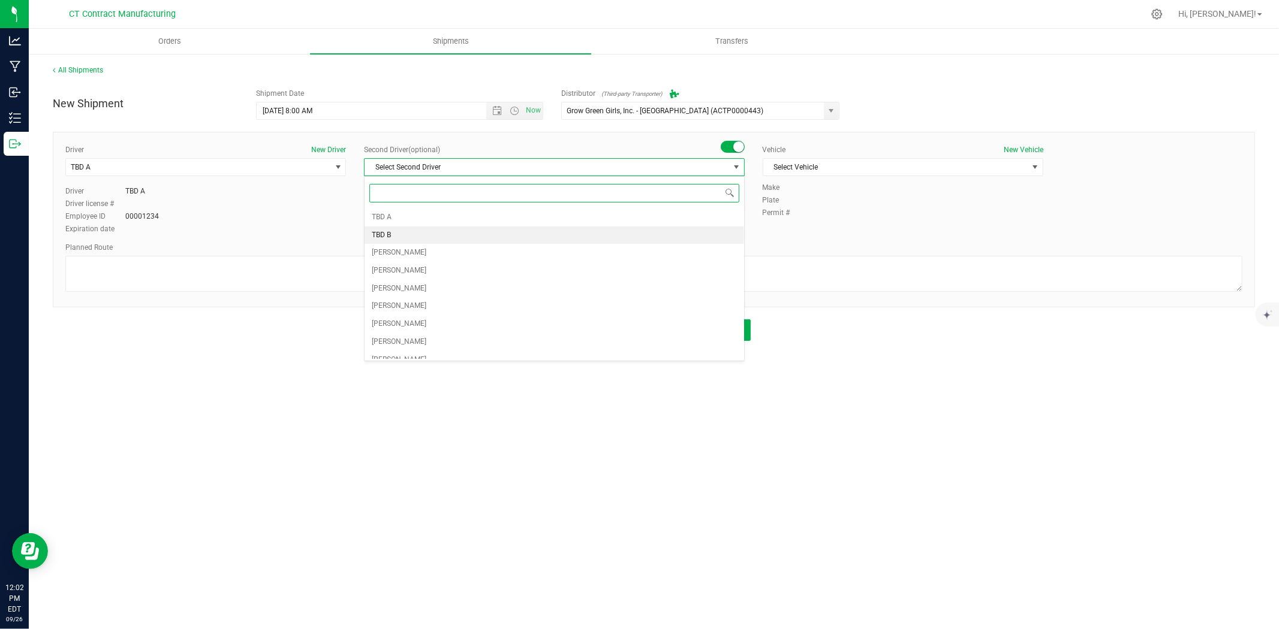
click at [423, 238] on li "TBD B" at bounding box center [553, 236] width 379 height 18
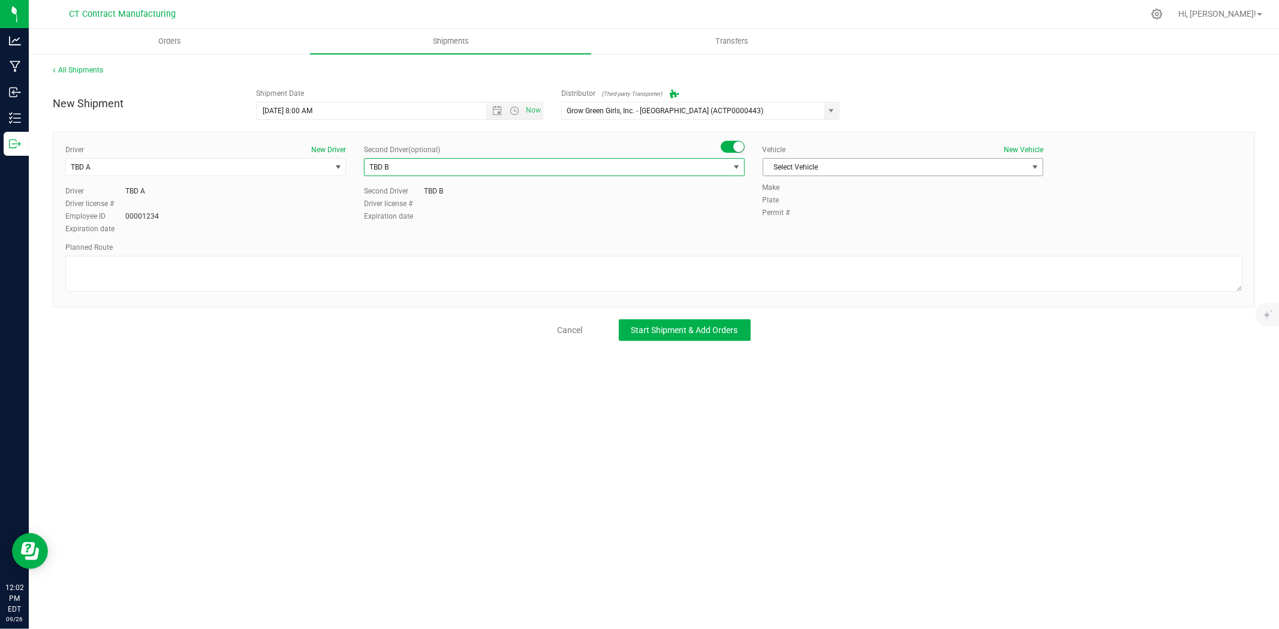
click at [803, 170] on span "Select Vehicle" at bounding box center [895, 167] width 264 height 17
click at [801, 204] on li "Ford Transit 250" at bounding box center [902, 206] width 279 height 18
click at [753, 272] on textarea at bounding box center [653, 274] width 1177 height 36
paste textarea "Randomized route via 3rd party transporter"
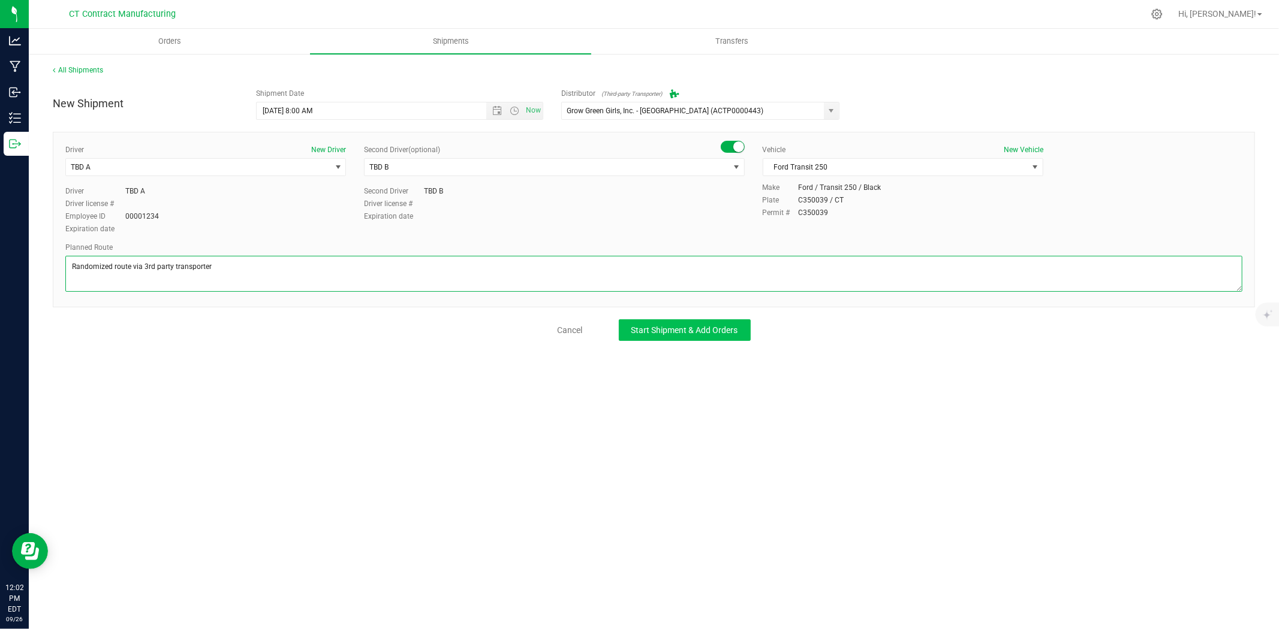
type textarea "Randomized route via 3rd party transporter"
click at [670, 320] on button "Start Shipment & Add Orders" at bounding box center [685, 330] width 132 height 22
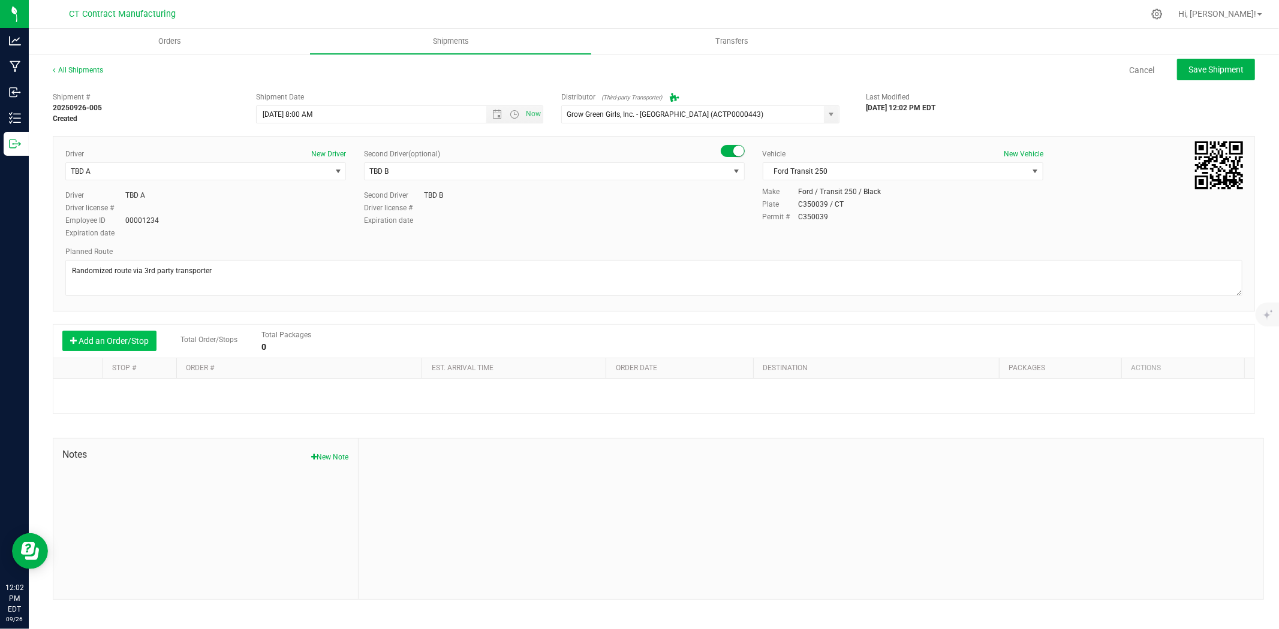
click at [117, 343] on button "Add an Order/Stop" at bounding box center [109, 341] width 94 height 20
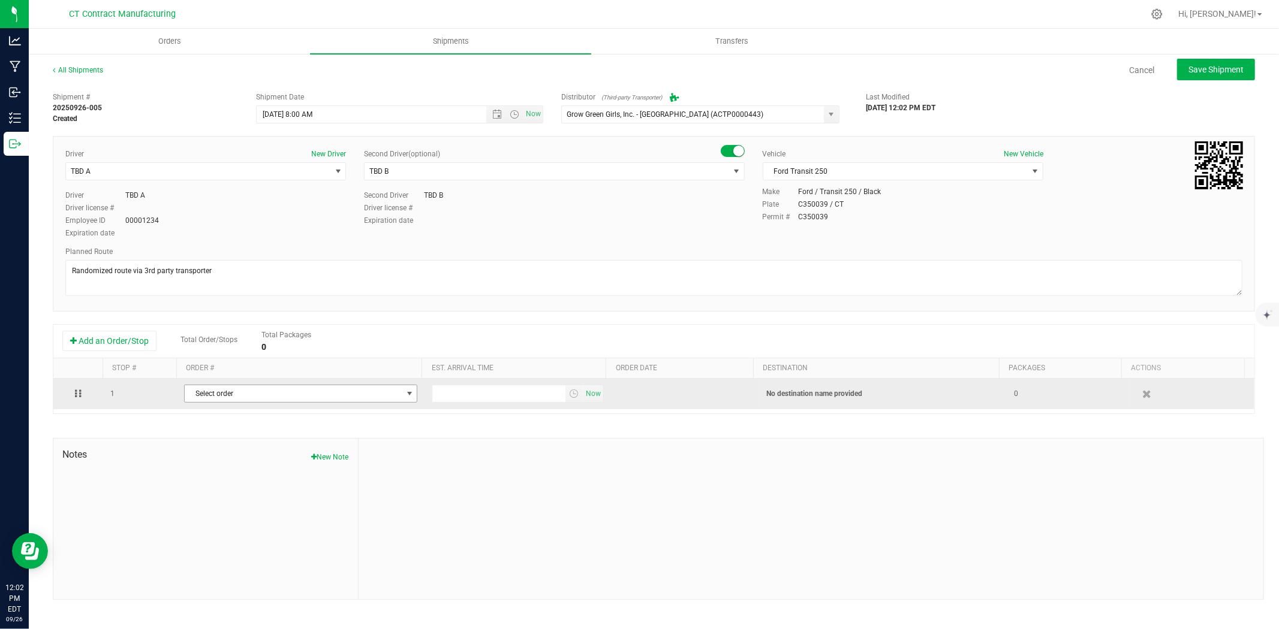
click at [302, 394] on span "Select order" at bounding box center [293, 393] width 217 height 17
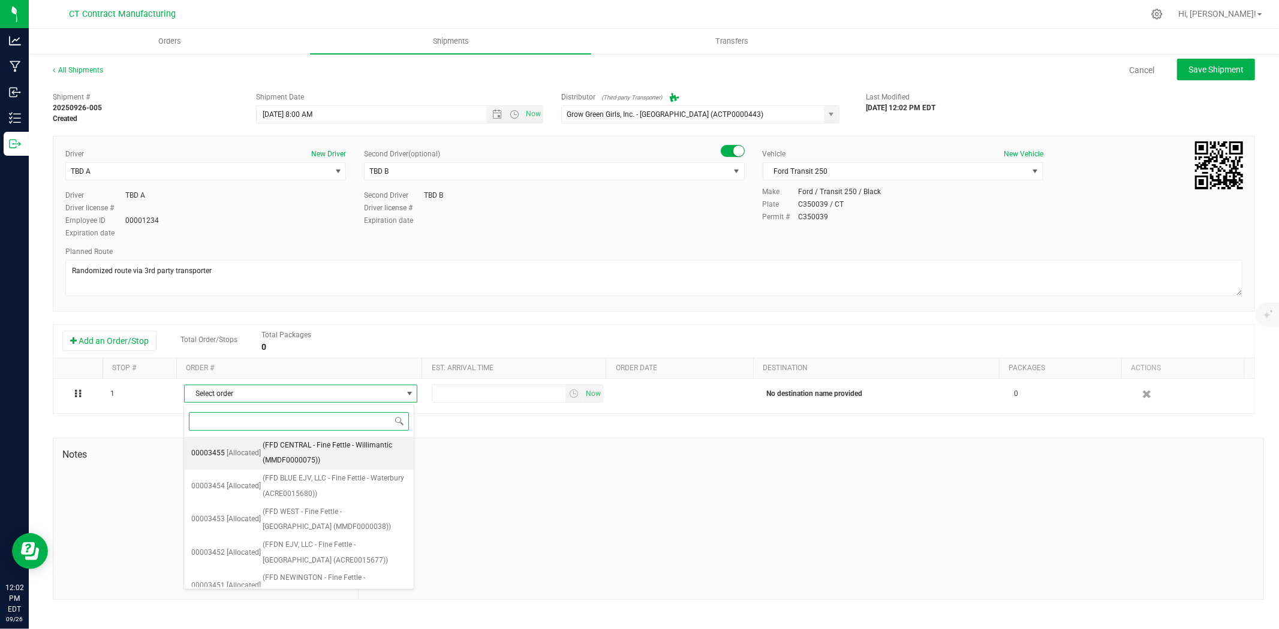
scroll to position [146, 0]
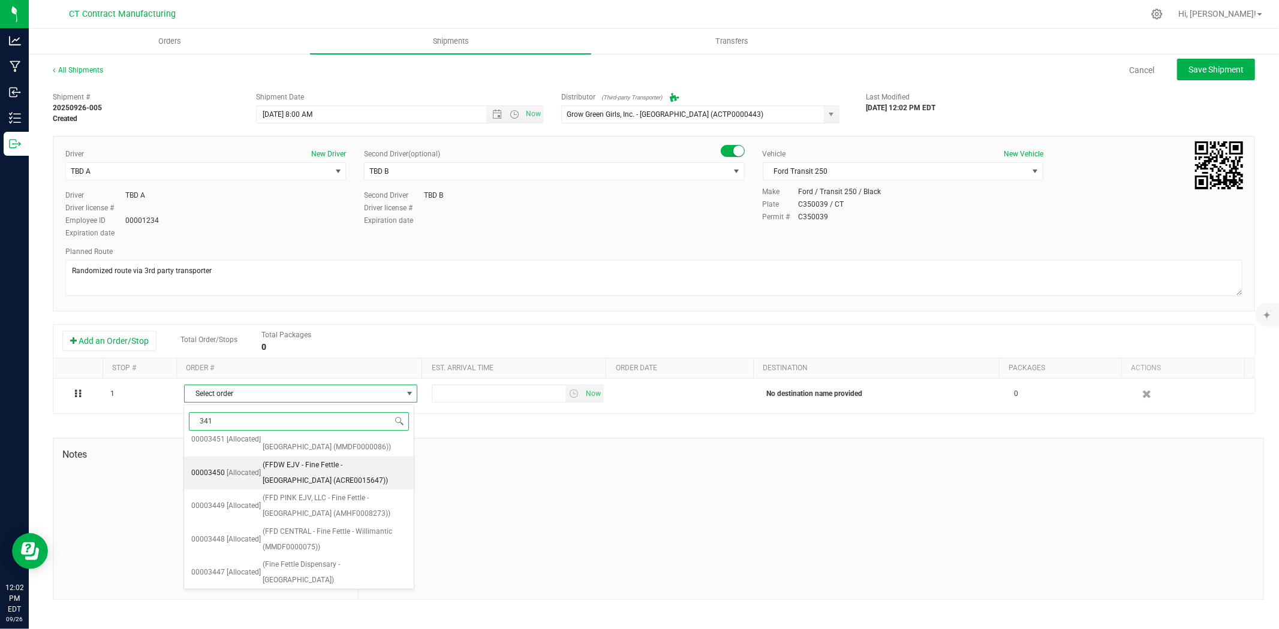
type input "3413"
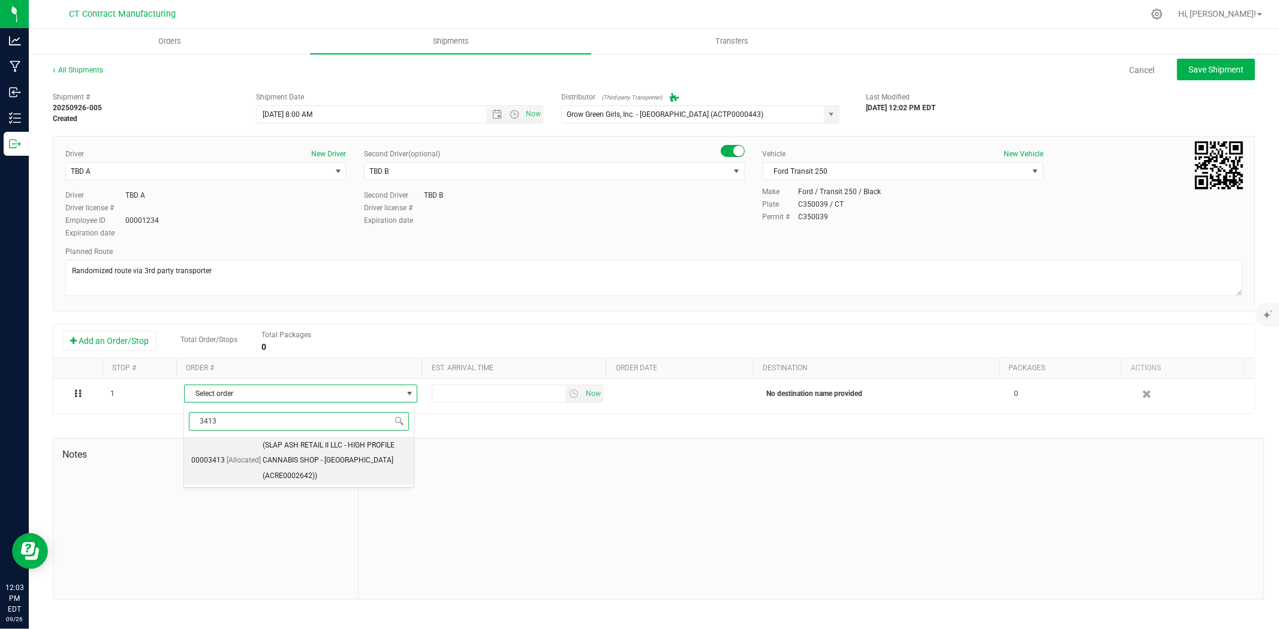
click at [315, 459] on span "(SLAP ASH RETAIL II LLC - HIGH PROFILE CANNABIS SHOP - [GEOGRAPHIC_DATA] (ACRE0…" at bounding box center [335, 461] width 144 height 46
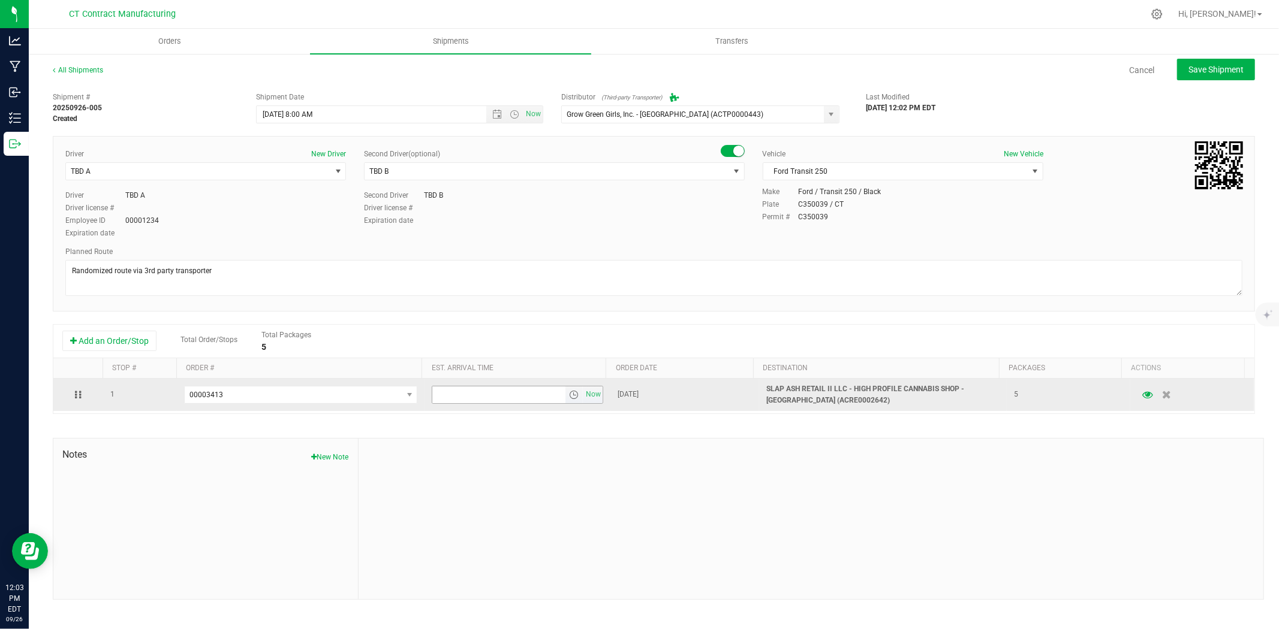
click at [569, 396] on span "select" at bounding box center [574, 395] width 10 height 10
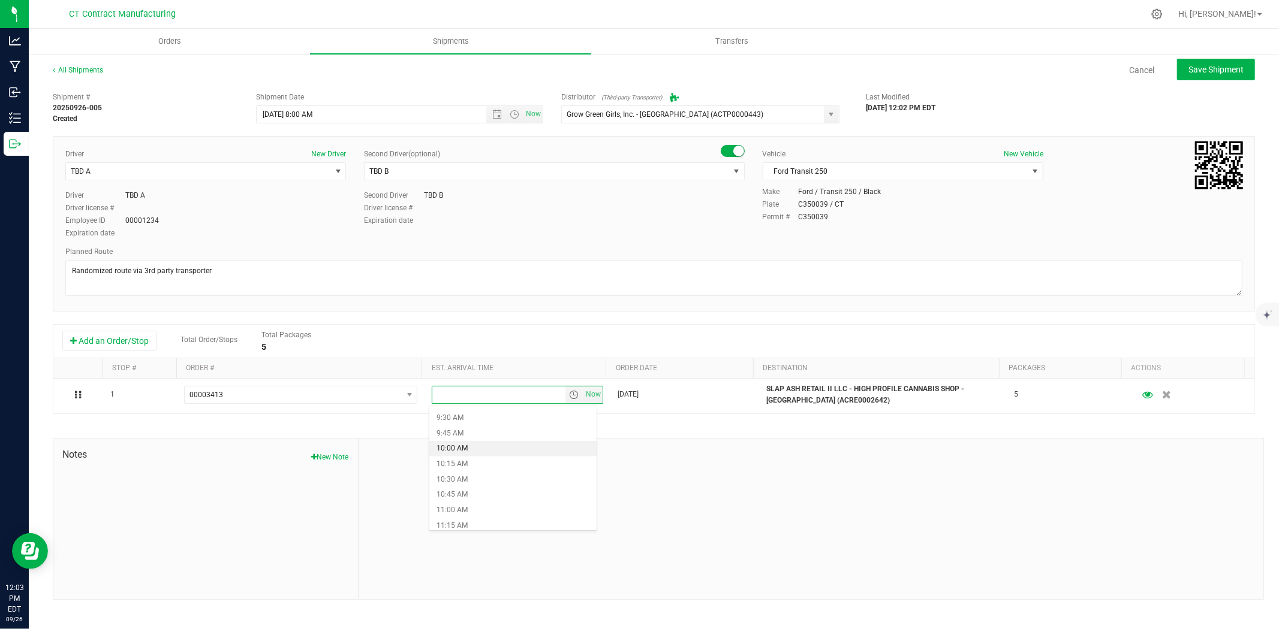
scroll to position [599, 0]
click at [475, 478] on li "10:45 AM" at bounding box center [512, 479] width 167 height 16
click at [1210, 76] on button "Save Shipment" at bounding box center [1216, 70] width 78 height 22
type input "[DATE] 12:00 PM"
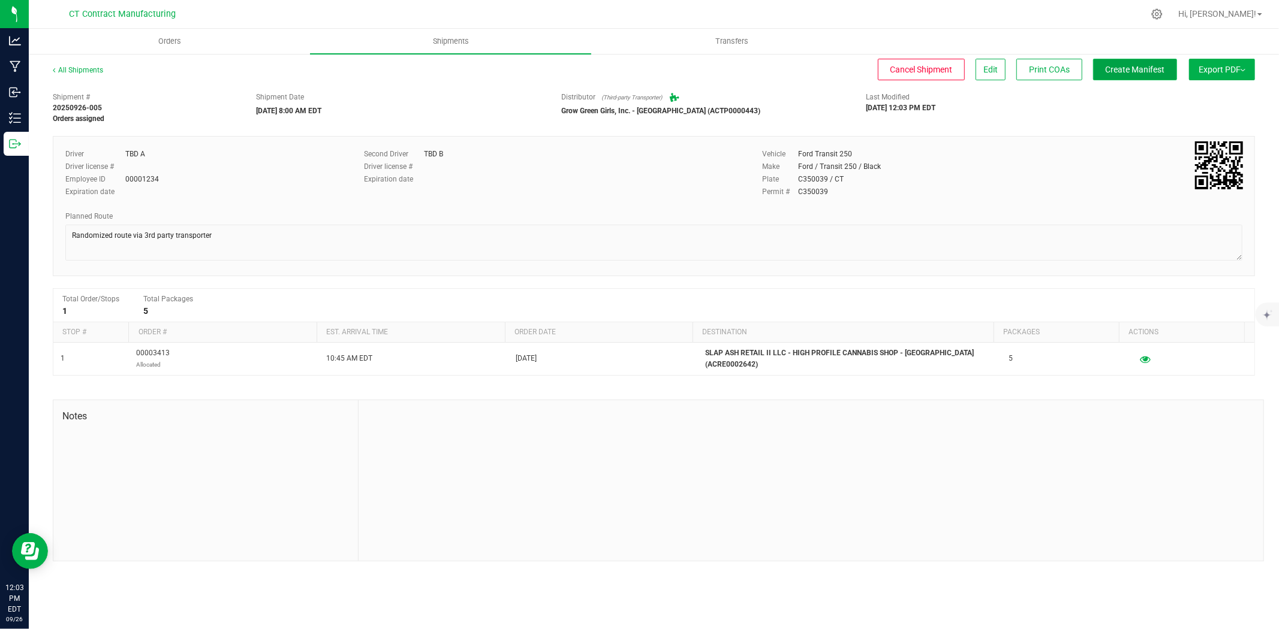
click at [1129, 68] on span "Create Manifest" at bounding box center [1134, 70] width 59 height 10
click at [66, 64] on div "All Shipments Cancel Shipment Edit Print COAs Ship Transfer Export PDF Manifest…" at bounding box center [654, 313] width 1250 height 521
click at [67, 68] on link "All Shipments" at bounding box center [78, 70] width 50 height 8
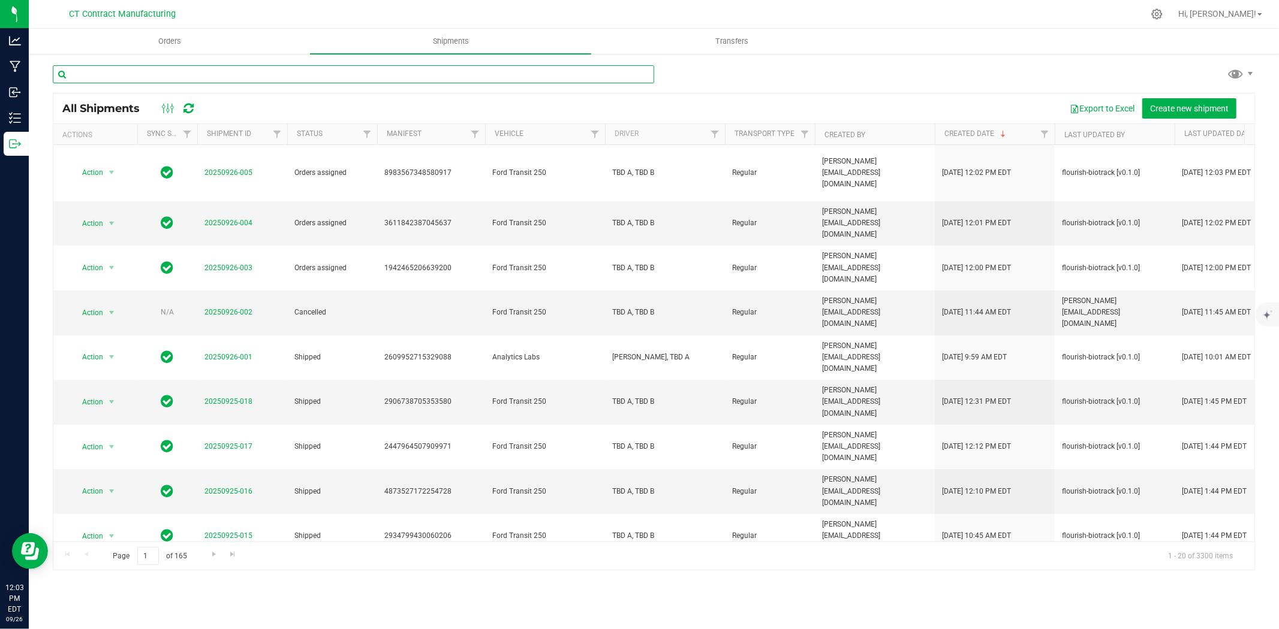
click at [132, 74] on input "text" at bounding box center [353, 74] width 601 height 18
click at [1155, 97] on div "All Shipments Export to Excel Create new shipment" at bounding box center [653, 109] width 1201 height 30
click at [1158, 104] on span "Create new shipment" at bounding box center [1189, 109] width 79 height 10
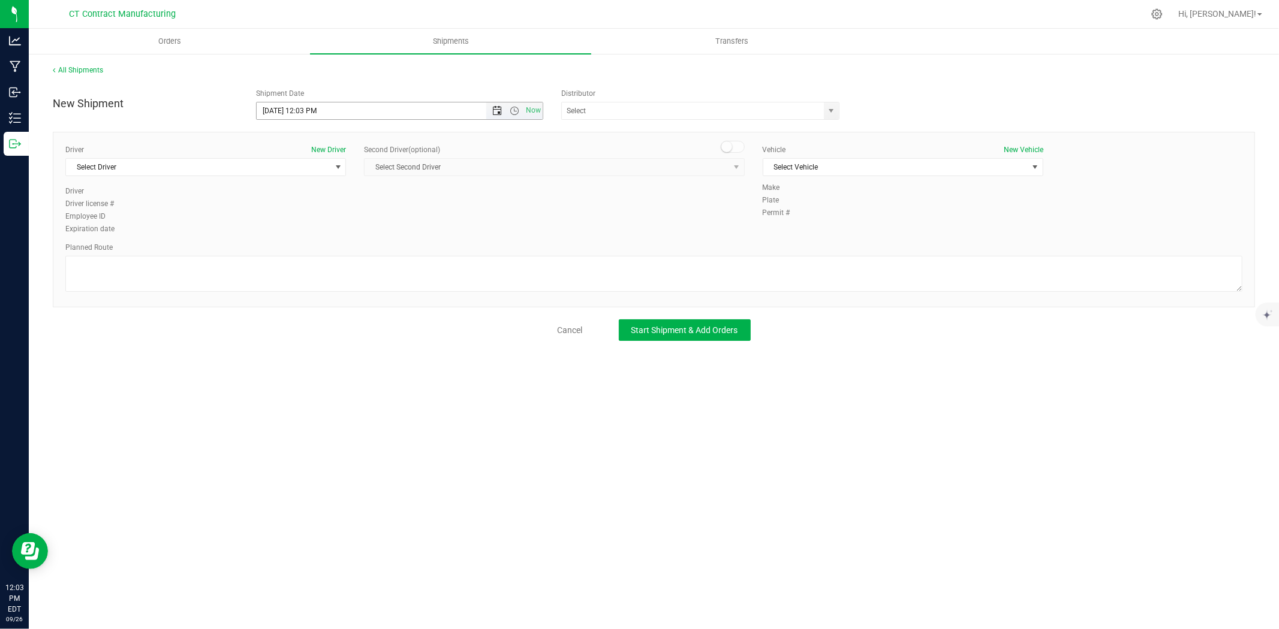
click at [495, 110] on span "Open the date view" at bounding box center [497, 111] width 10 height 10
click at [288, 248] on link "29" at bounding box center [284, 251] width 17 height 19
click at [514, 111] on span "Open the time view" at bounding box center [514, 111] width 10 height 10
click at [285, 236] on li "8:00 AM" at bounding box center [399, 244] width 285 height 16
type input "[DATE] 8:00 AM"
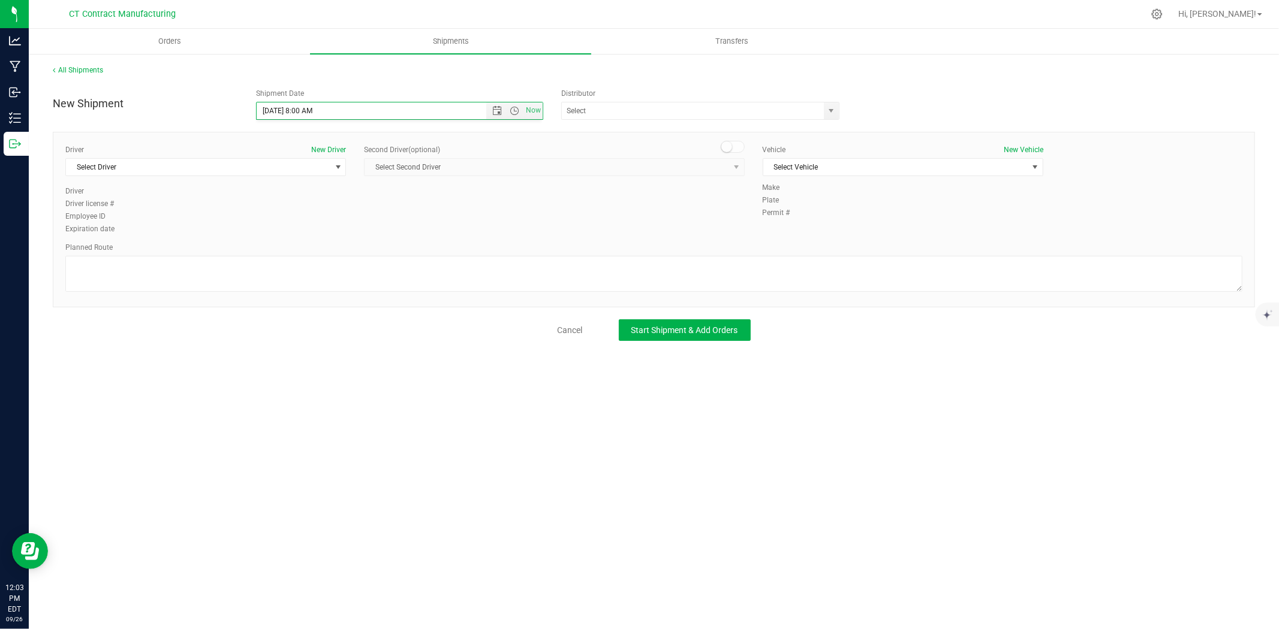
scroll to position [138, 0]
click at [830, 112] on span "select" at bounding box center [832, 111] width 10 height 10
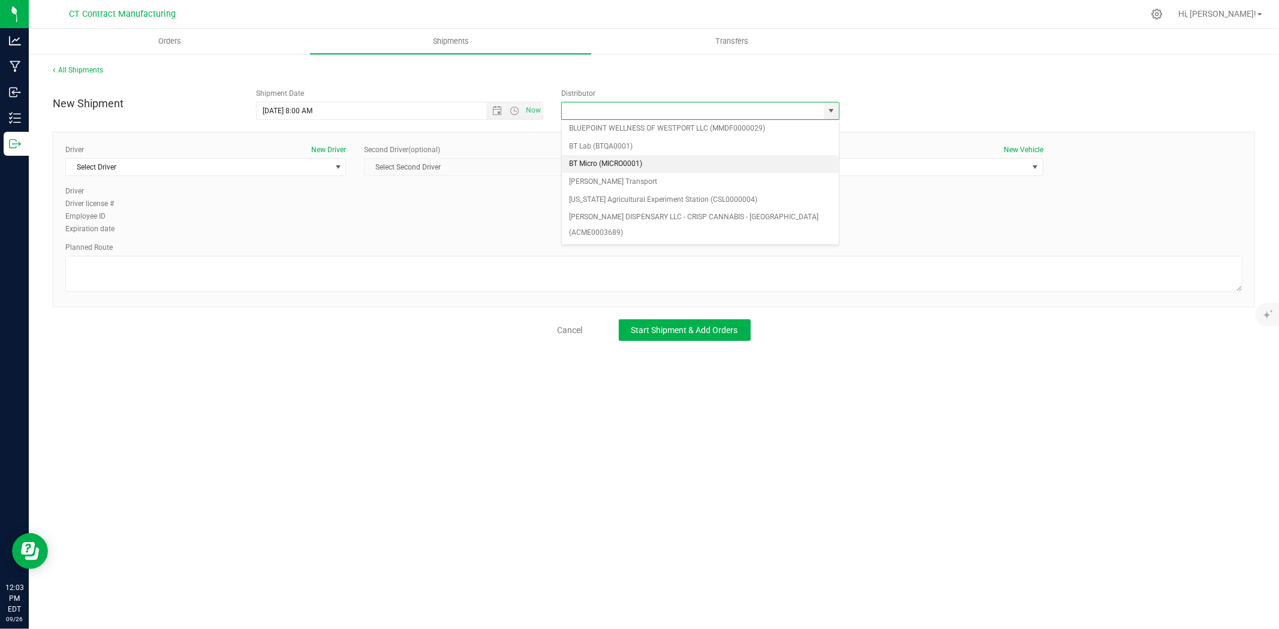
scroll to position [67, 0]
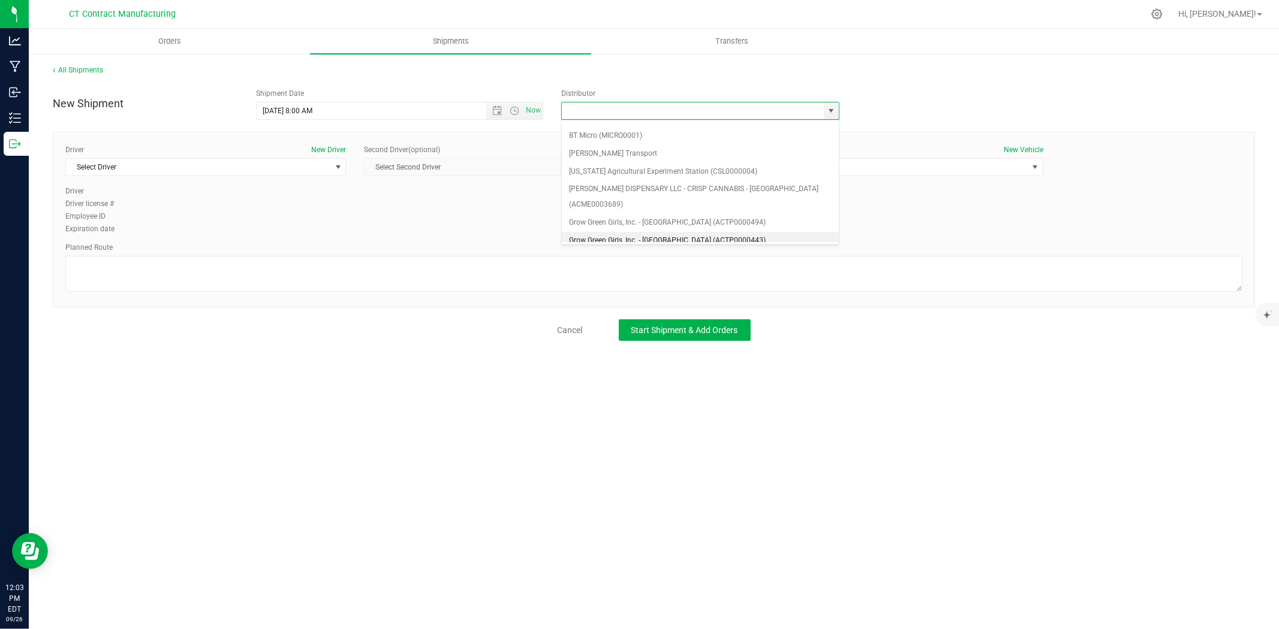
click at [692, 232] on li "Grow Green Girls, Inc. - [GEOGRAPHIC_DATA] (ACTP0000443)" at bounding box center [700, 241] width 277 height 18
type input "Grow Green Girls, Inc. - [GEOGRAPHIC_DATA] (ACTP0000443)"
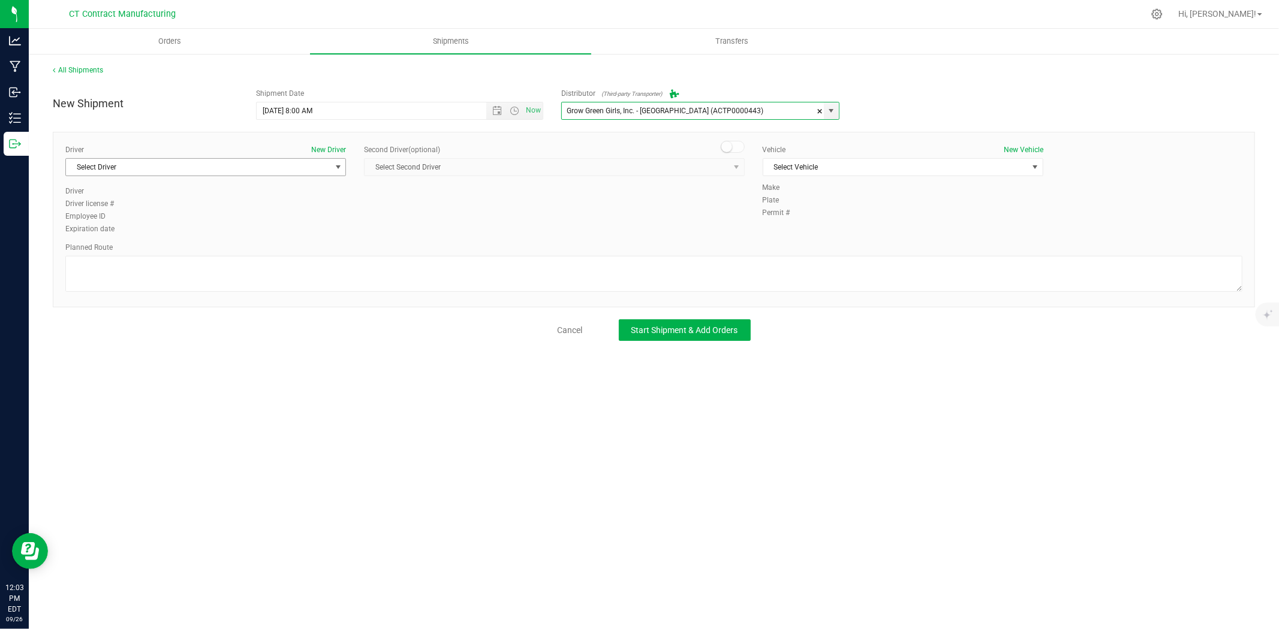
click at [307, 161] on span "Select Driver" at bounding box center [198, 167] width 264 height 17
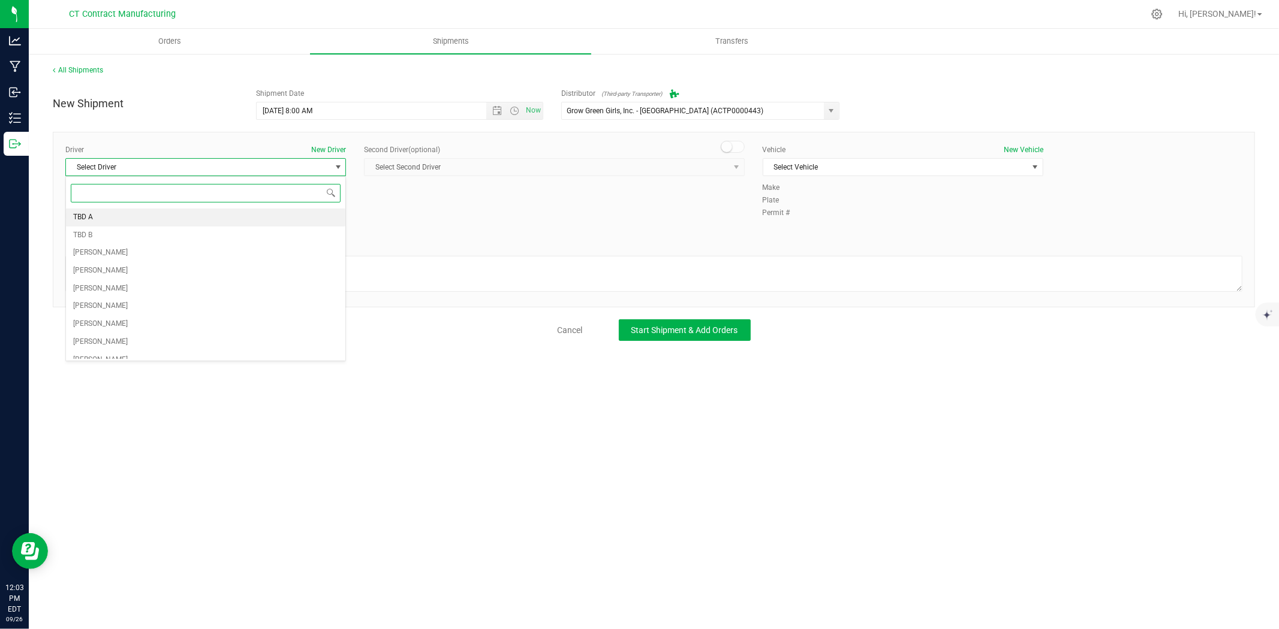
click at [168, 219] on li "TBD A" at bounding box center [205, 218] width 279 height 18
click at [734, 146] on span at bounding box center [732, 147] width 24 height 12
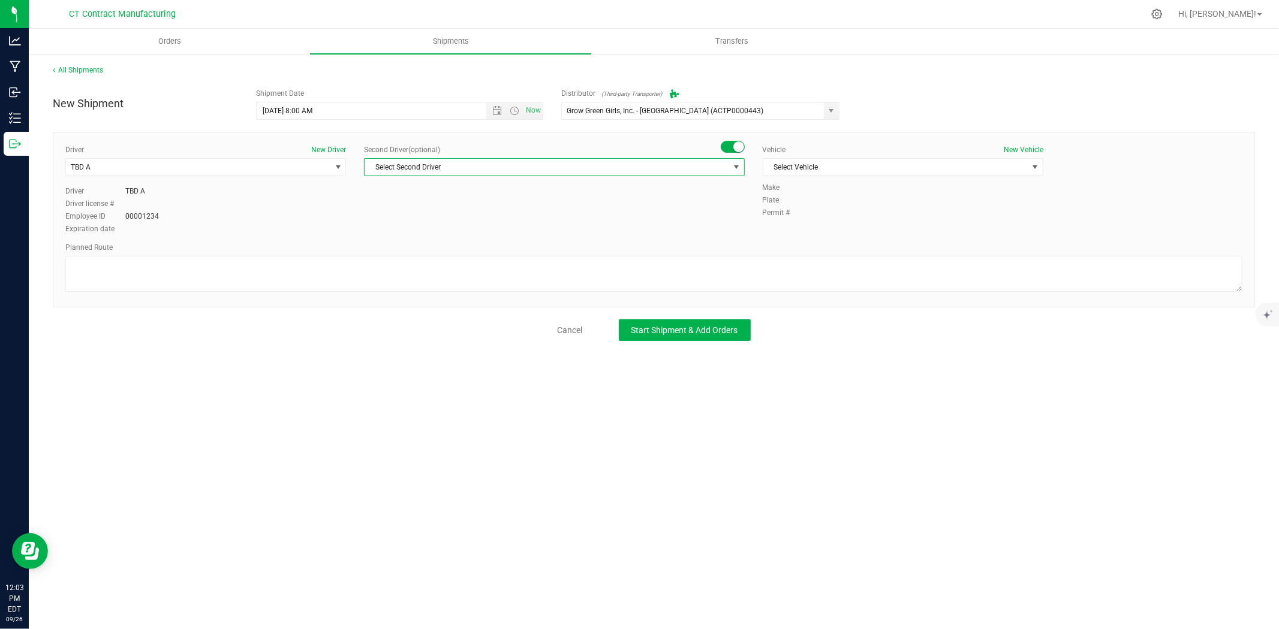
click at [722, 164] on span "Select Second Driver" at bounding box center [546, 167] width 364 height 17
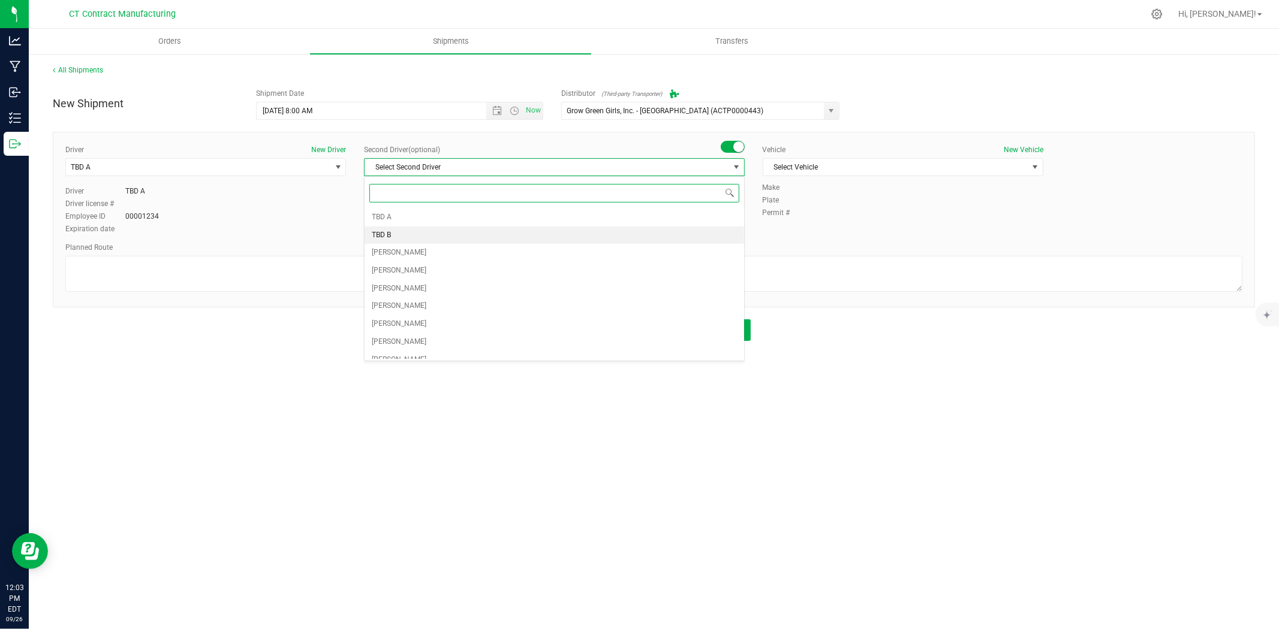
click at [435, 239] on li "TBD B" at bounding box center [553, 236] width 379 height 18
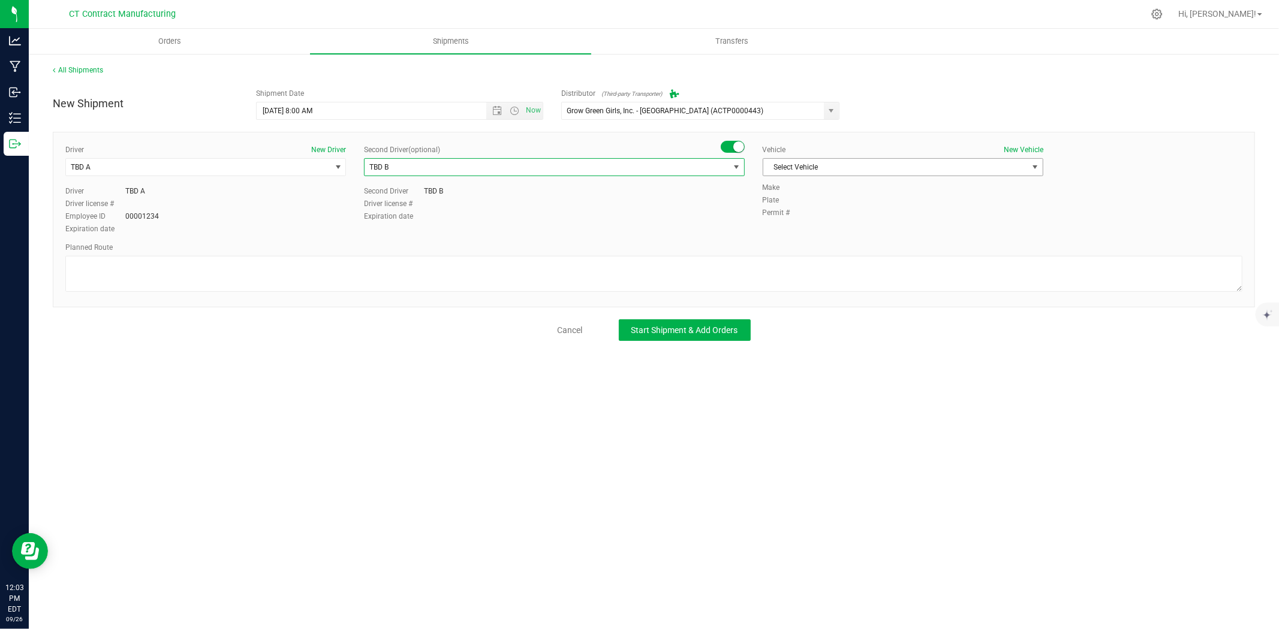
click at [846, 165] on span "Select Vehicle" at bounding box center [895, 167] width 264 height 17
click at [807, 212] on li "Ford Transit 250" at bounding box center [902, 206] width 279 height 18
click at [725, 269] on textarea at bounding box center [653, 274] width 1177 height 36
paste textarea "Randomized route via 3rd party transporter"
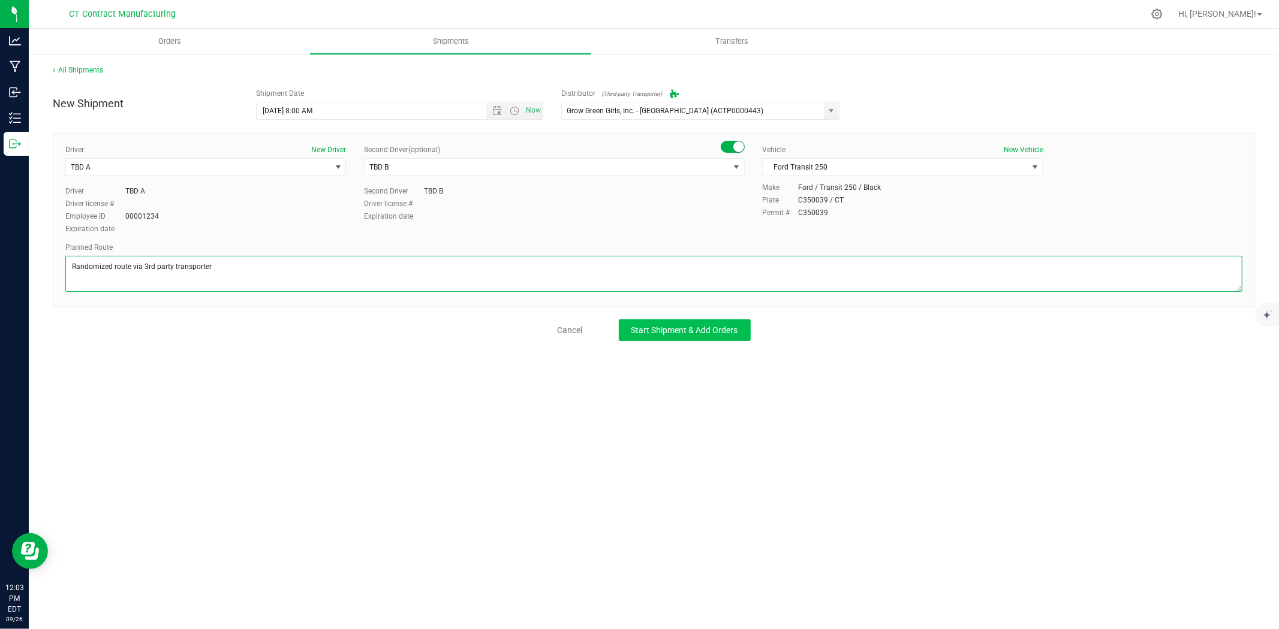
type textarea "Randomized route via 3rd party transporter"
click at [682, 331] on span "Start Shipment & Add Orders" at bounding box center [684, 330] width 107 height 10
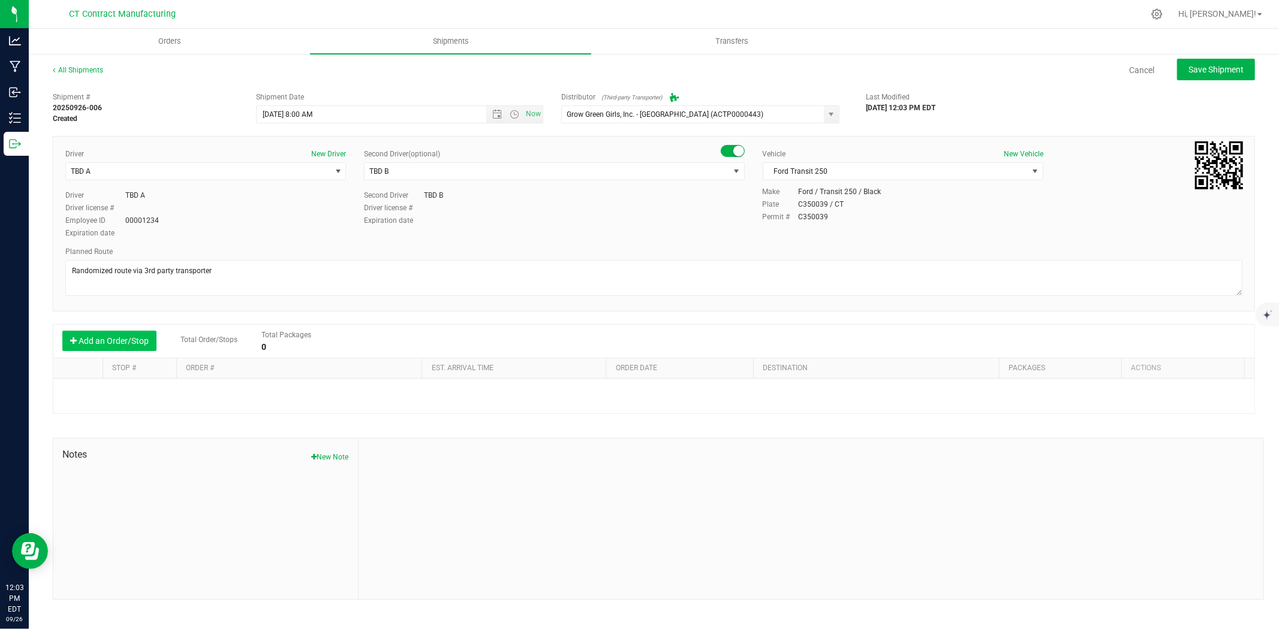
click at [117, 350] on button "Add an Order/Stop" at bounding box center [109, 341] width 94 height 20
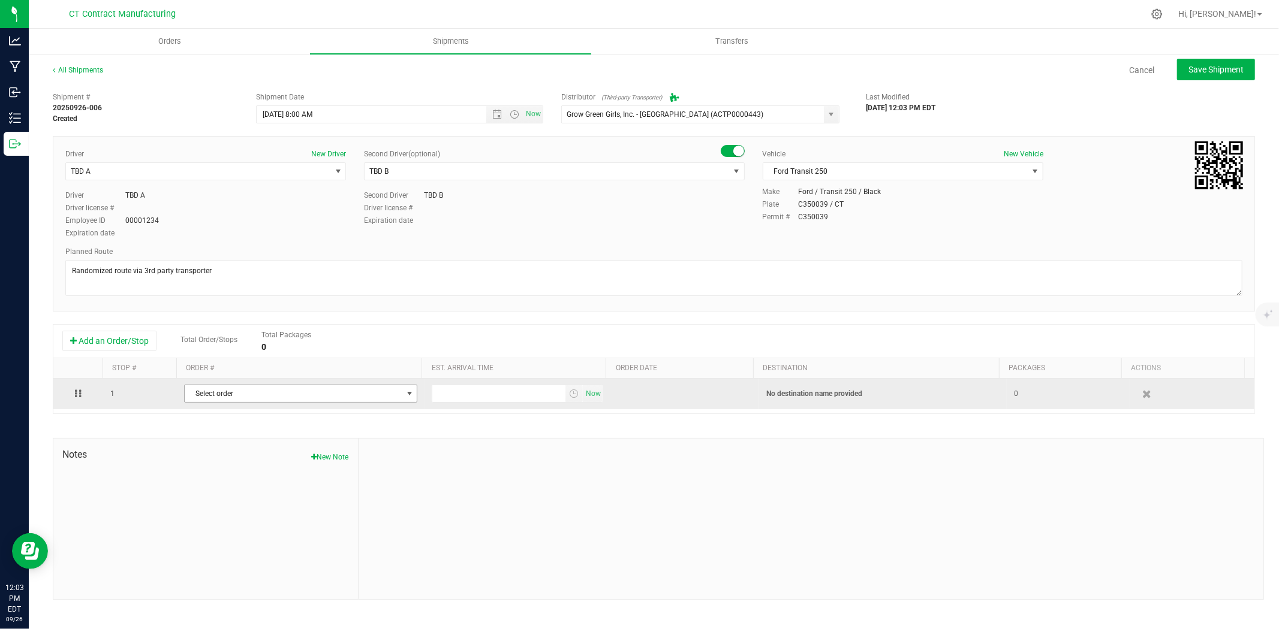
click at [267, 396] on span "Select order" at bounding box center [293, 393] width 217 height 17
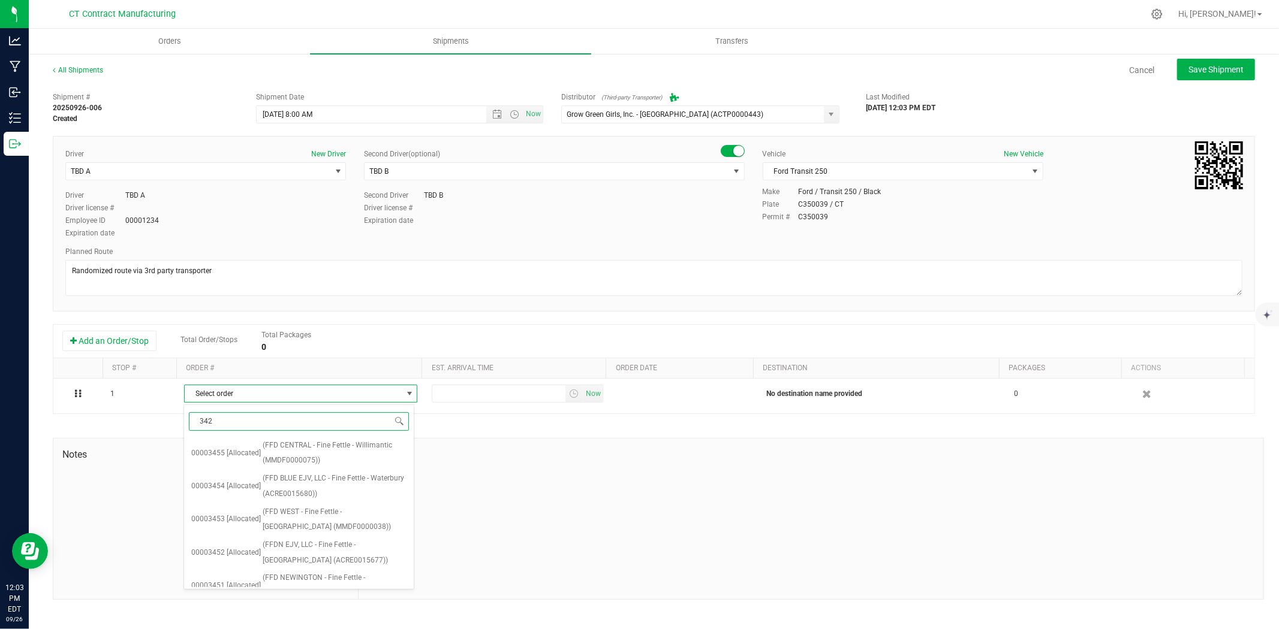
type input "3422"
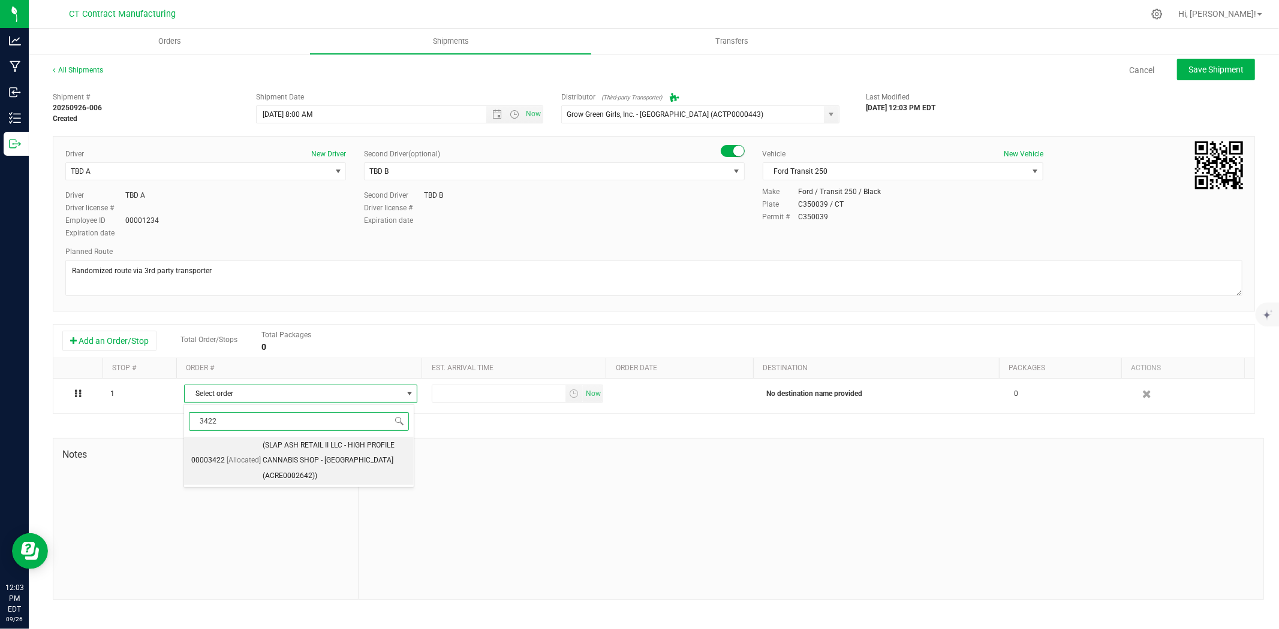
click at [280, 463] on span "(SLAP ASH RETAIL II LLC - HIGH PROFILE CANNABIS SHOP - [GEOGRAPHIC_DATA] (ACRE0…" at bounding box center [335, 461] width 144 height 46
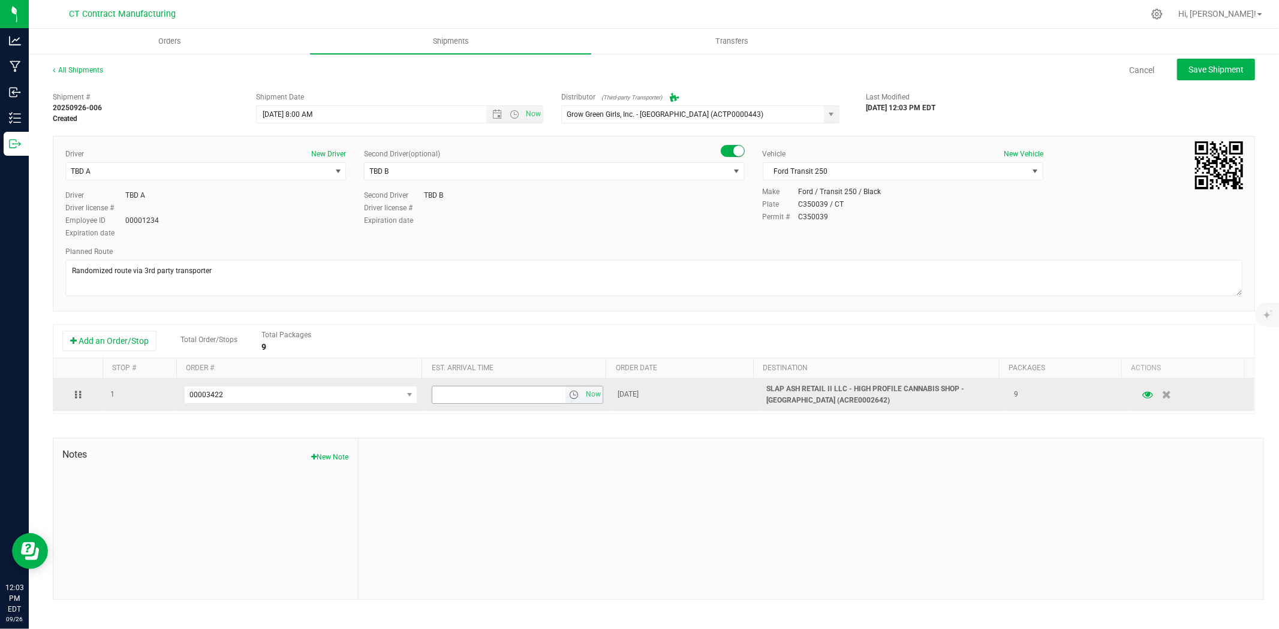
click at [570, 399] on span "select" at bounding box center [574, 395] width 10 height 10
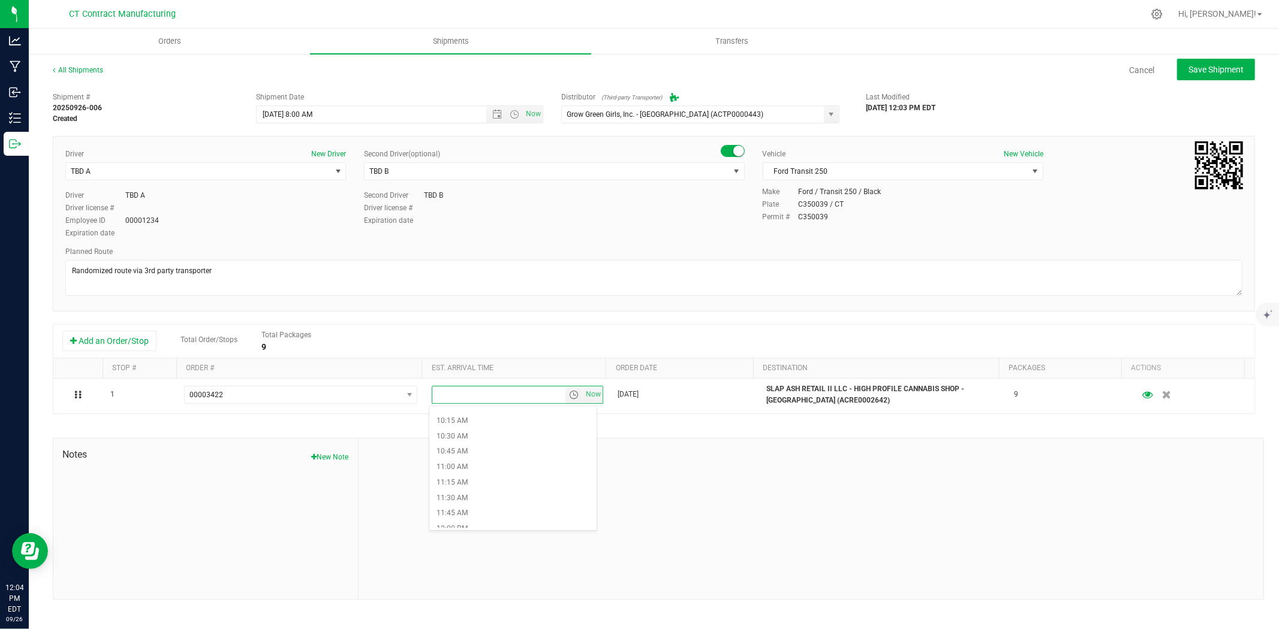
scroll to position [666, 0]
click at [520, 415] on li "10:45 AM" at bounding box center [512, 413] width 167 height 16
click at [1201, 65] on span "Save Shipment" at bounding box center [1215, 70] width 55 height 10
type input "[DATE] 12:00 PM"
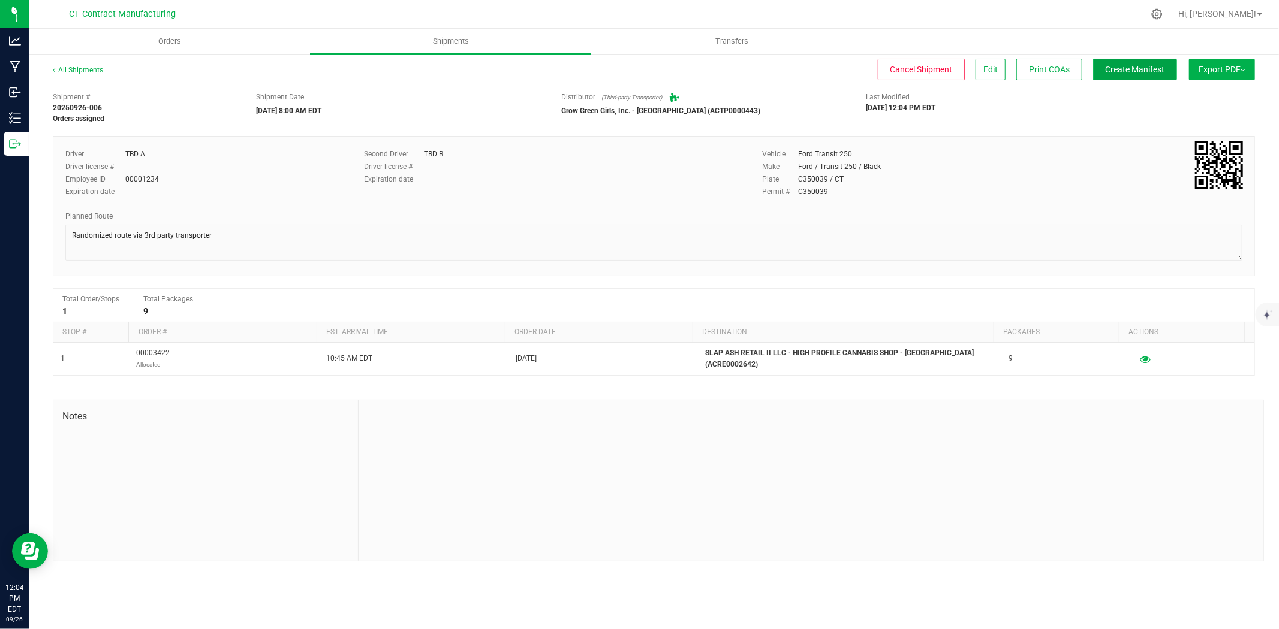
click at [1151, 68] on span "Create Manifest" at bounding box center [1134, 70] width 59 height 10
click at [97, 66] on link "All Shipments" at bounding box center [78, 70] width 50 height 8
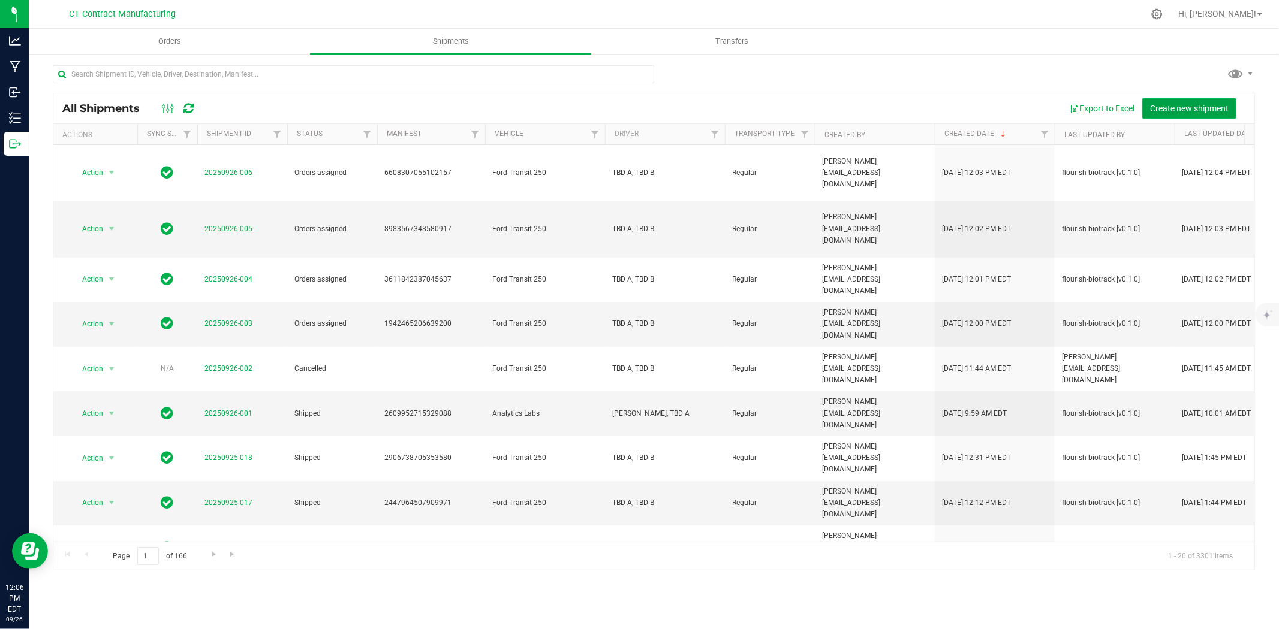
click at [1174, 108] on span "Create new shipment" at bounding box center [1189, 109] width 79 height 10
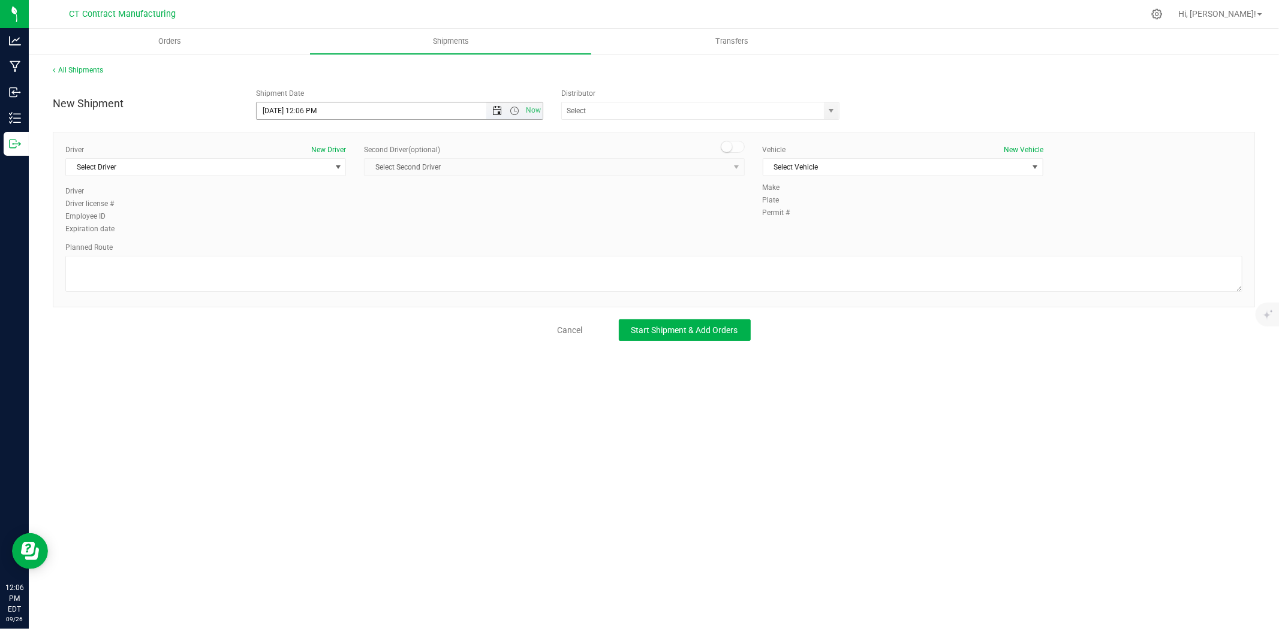
click at [496, 108] on span "Open the date view" at bounding box center [497, 111] width 10 height 10
click at [285, 248] on link "29" at bounding box center [284, 251] width 17 height 19
click at [513, 110] on span "Open the time view" at bounding box center [514, 111] width 10 height 10
click at [319, 176] on li "8:00 AM" at bounding box center [399, 178] width 285 height 16
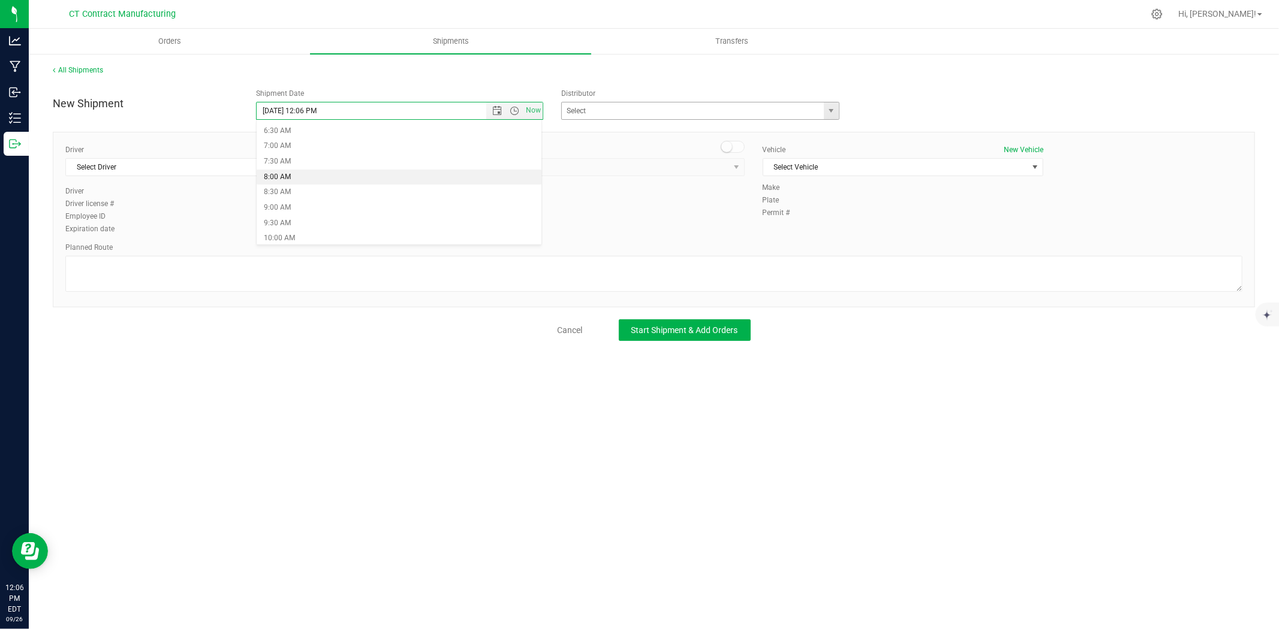
type input "[DATE] 8:00 AM"
click at [827, 109] on span "select" at bounding box center [832, 111] width 10 height 10
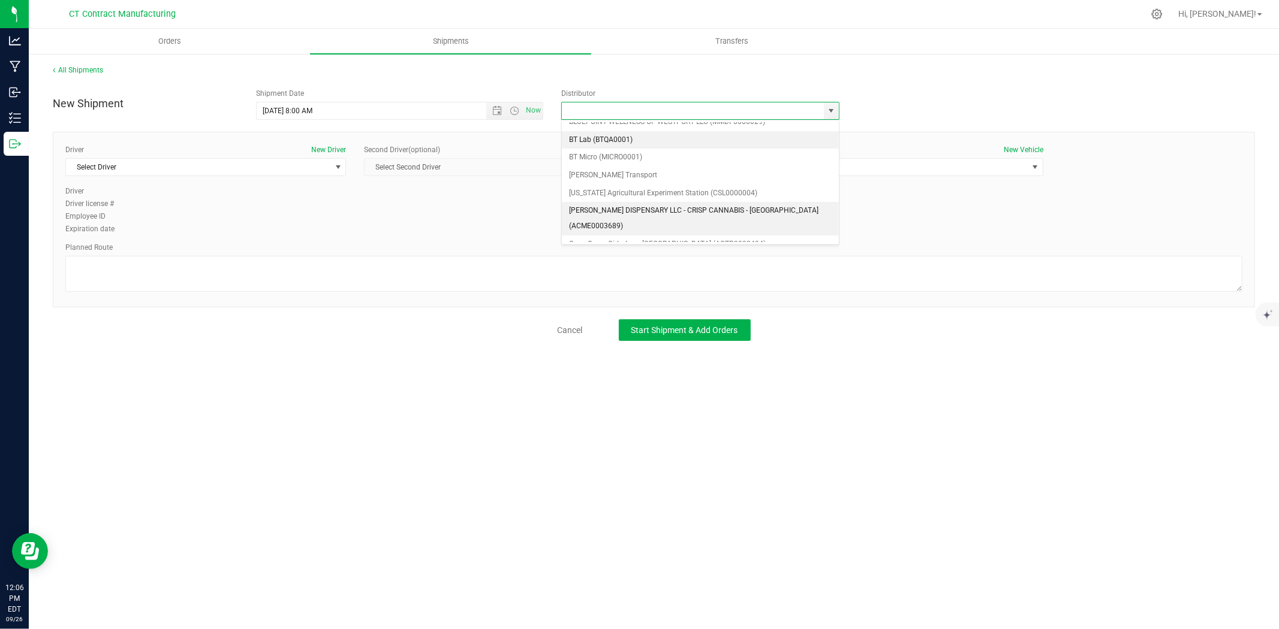
scroll to position [67, 0]
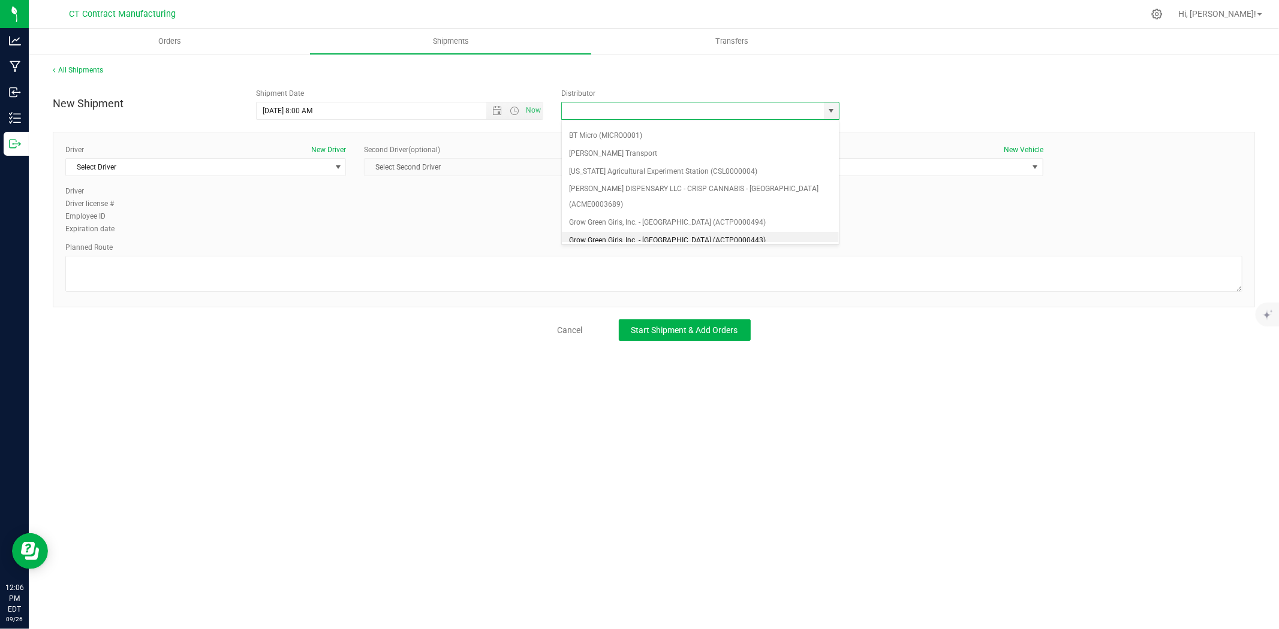
click at [686, 232] on li "Grow Green Girls, Inc. - [GEOGRAPHIC_DATA] (ACTP0000443)" at bounding box center [700, 241] width 277 height 18
type input "Grow Green Girls, Inc. - [GEOGRAPHIC_DATA] (ACTP0000443)"
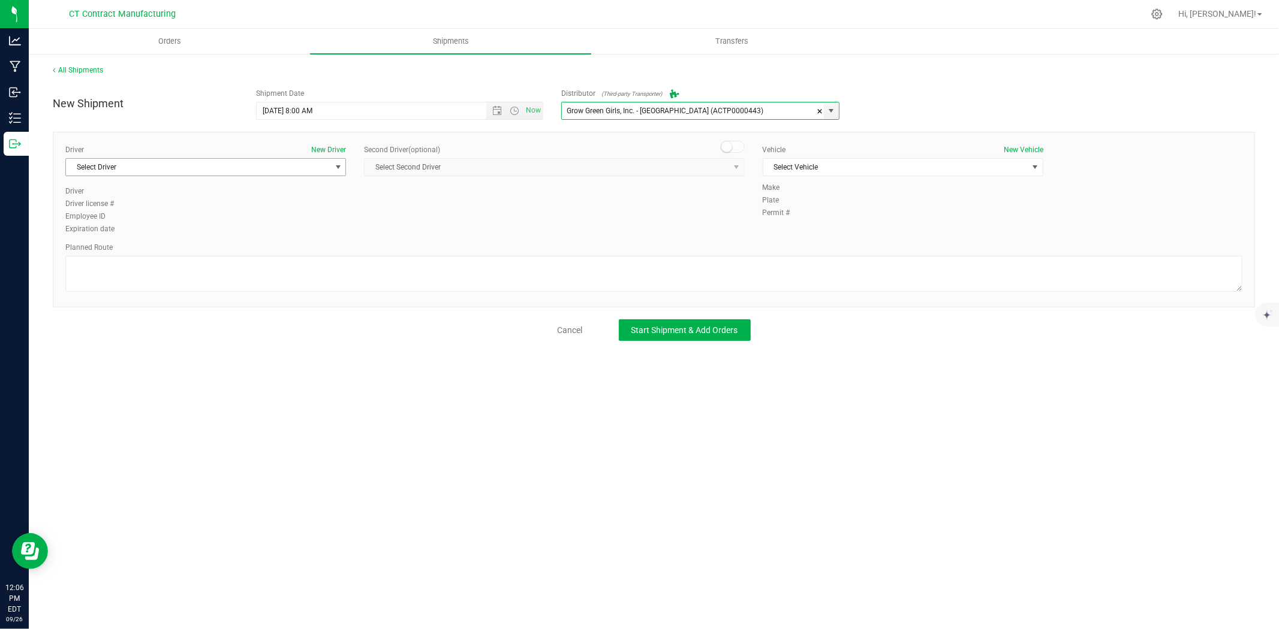
click at [324, 174] on span "Select Driver" at bounding box center [198, 167] width 264 height 17
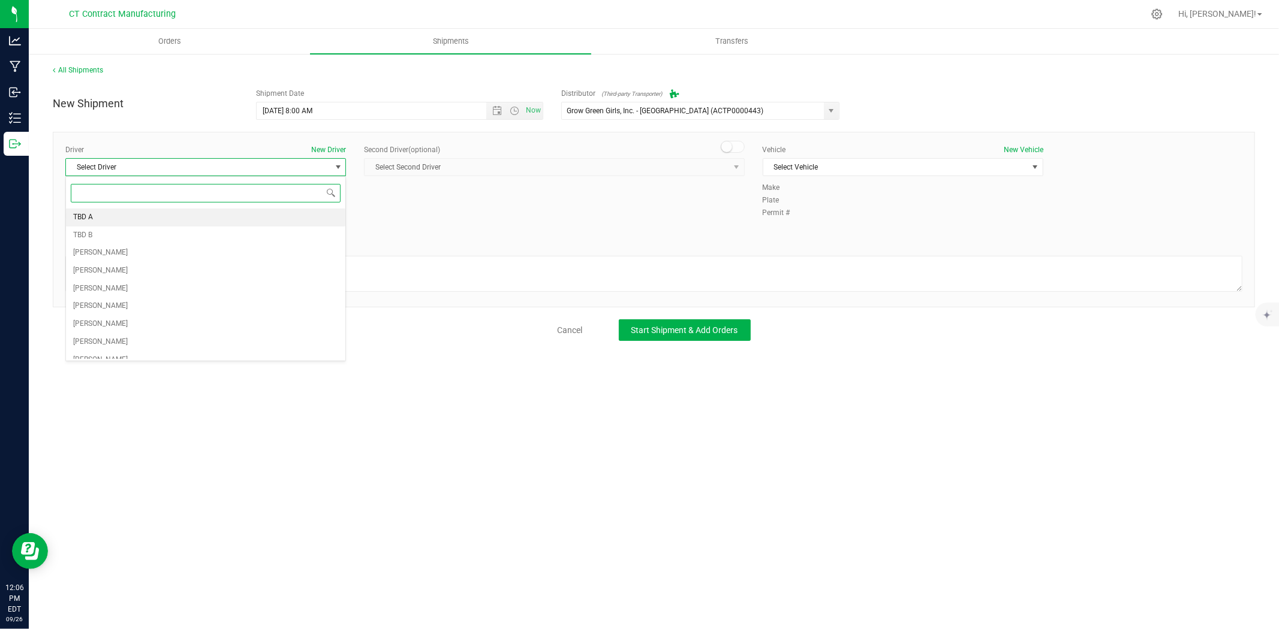
click at [274, 216] on li "TBD A" at bounding box center [205, 218] width 279 height 18
click at [740, 145] on span at bounding box center [732, 147] width 24 height 12
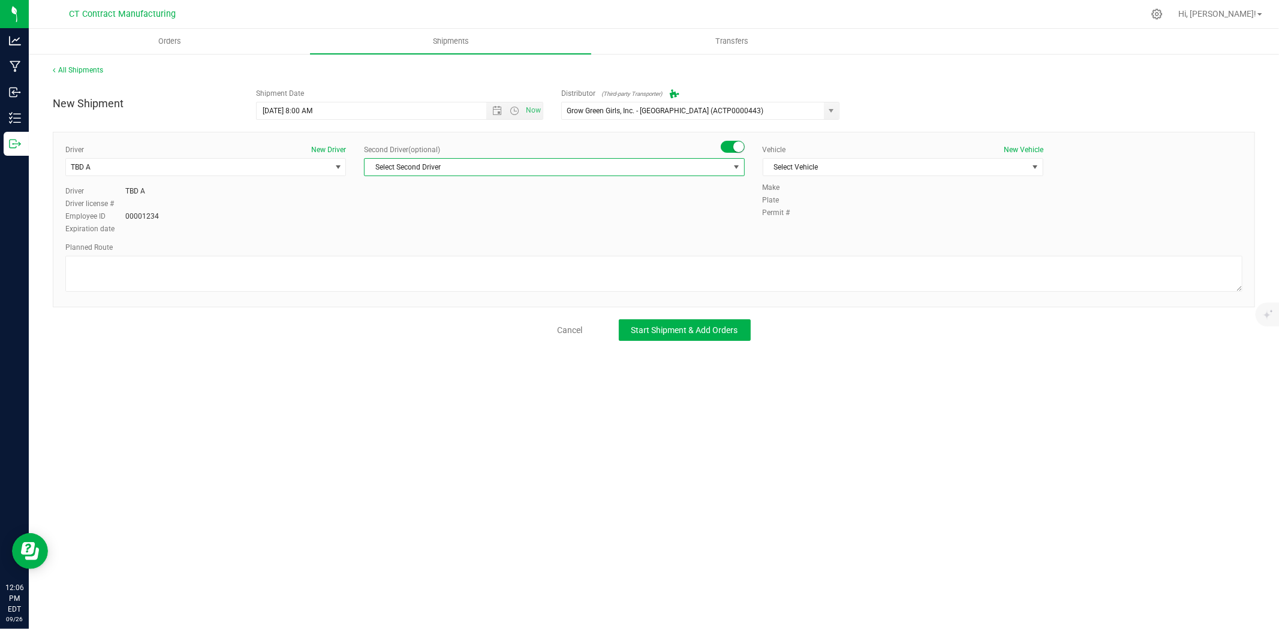
click at [729, 172] on span "select" at bounding box center [735, 167] width 15 height 17
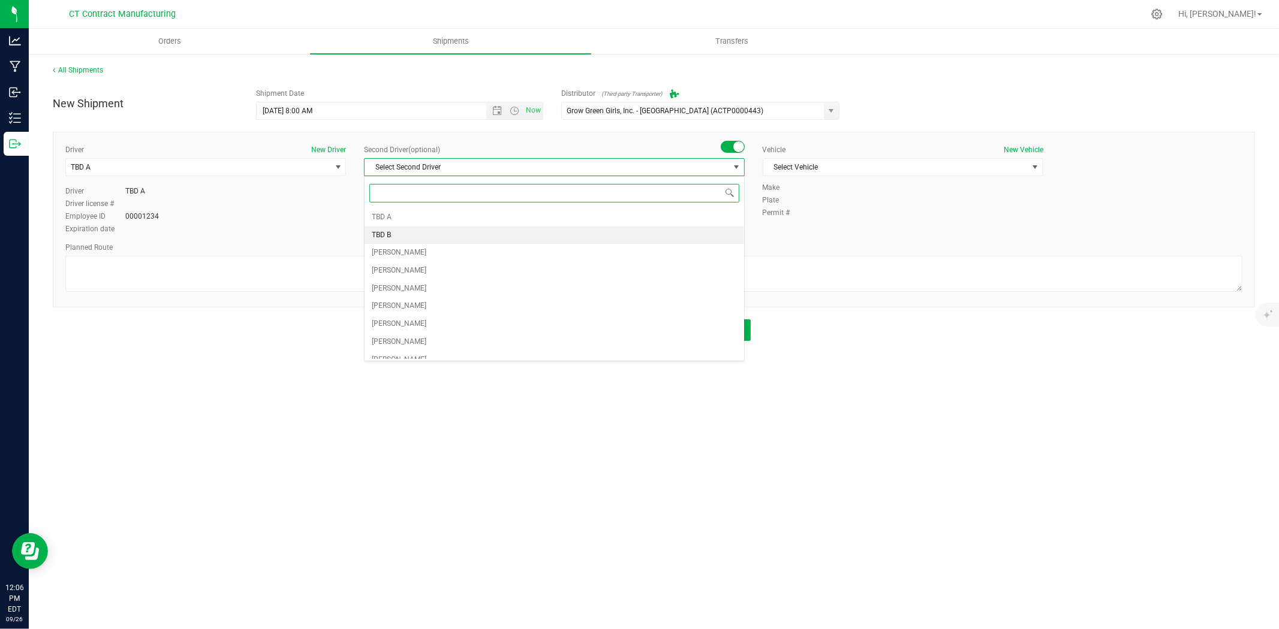
click at [565, 236] on li "TBD B" at bounding box center [553, 236] width 379 height 18
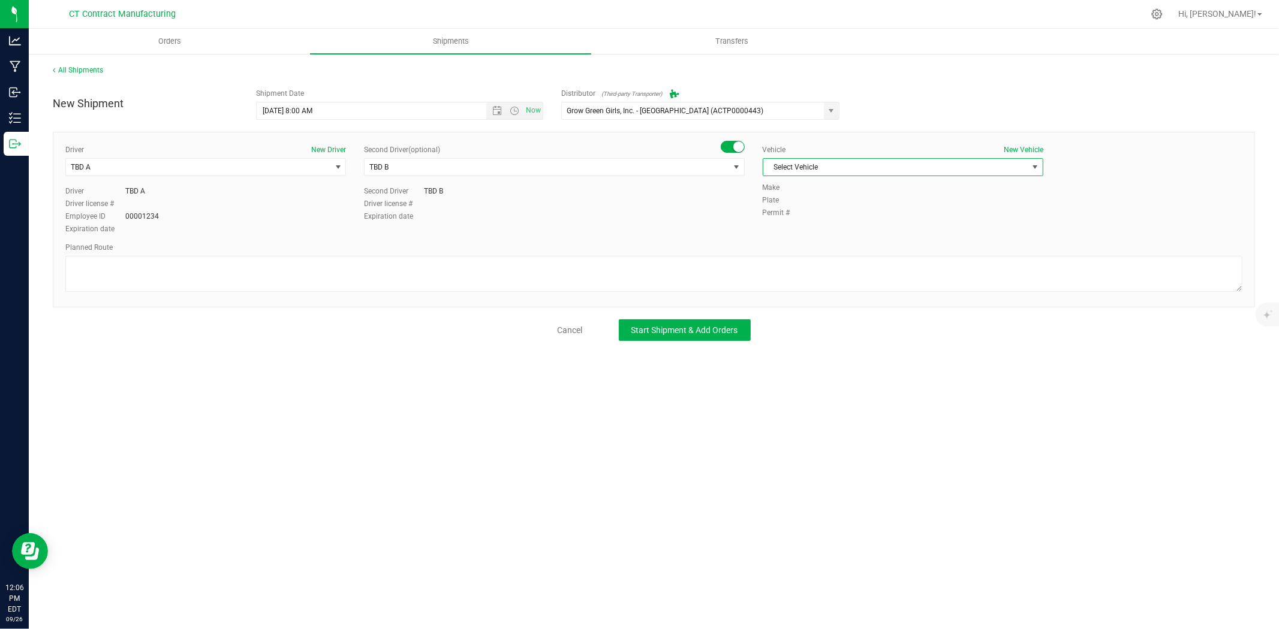
click at [858, 159] on span "Select Vehicle" at bounding box center [895, 167] width 264 height 17
click at [817, 206] on li "Ford Transit 250" at bounding box center [902, 206] width 279 height 18
click at [565, 275] on textarea at bounding box center [653, 274] width 1177 height 36
paste textarea "Randomized route via 3rd party transporter"
type textarea "Randomized route via 3rd party transporter"
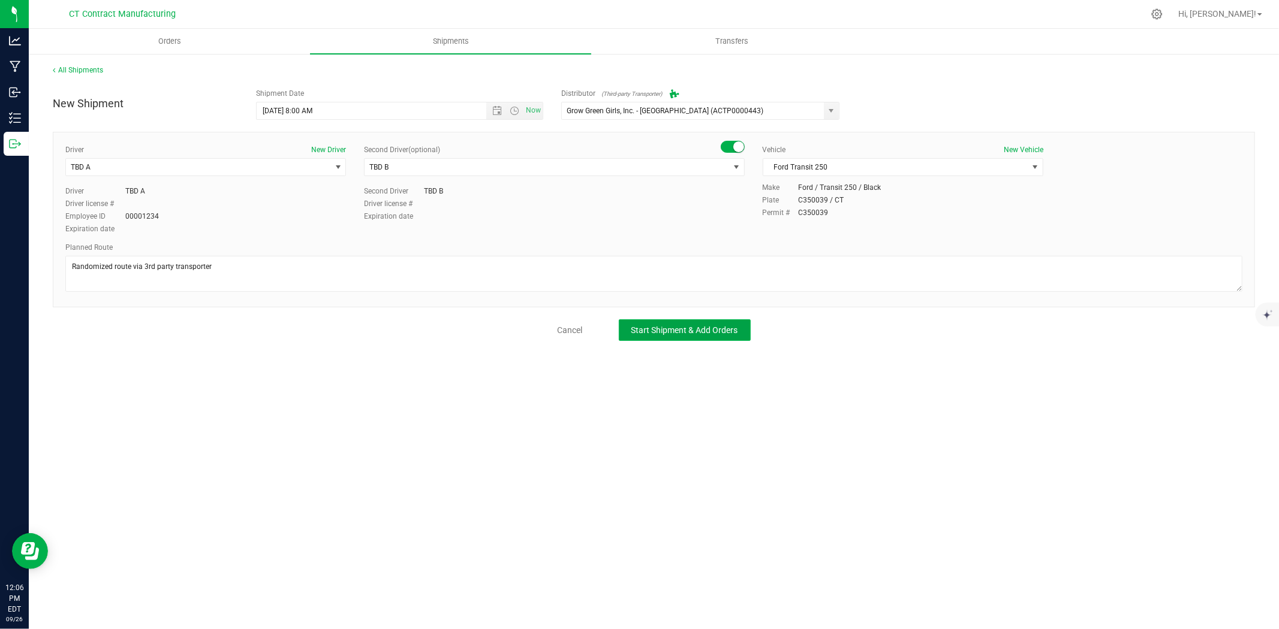
click at [682, 336] on button "Start Shipment & Add Orders" at bounding box center [685, 330] width 132 height 22
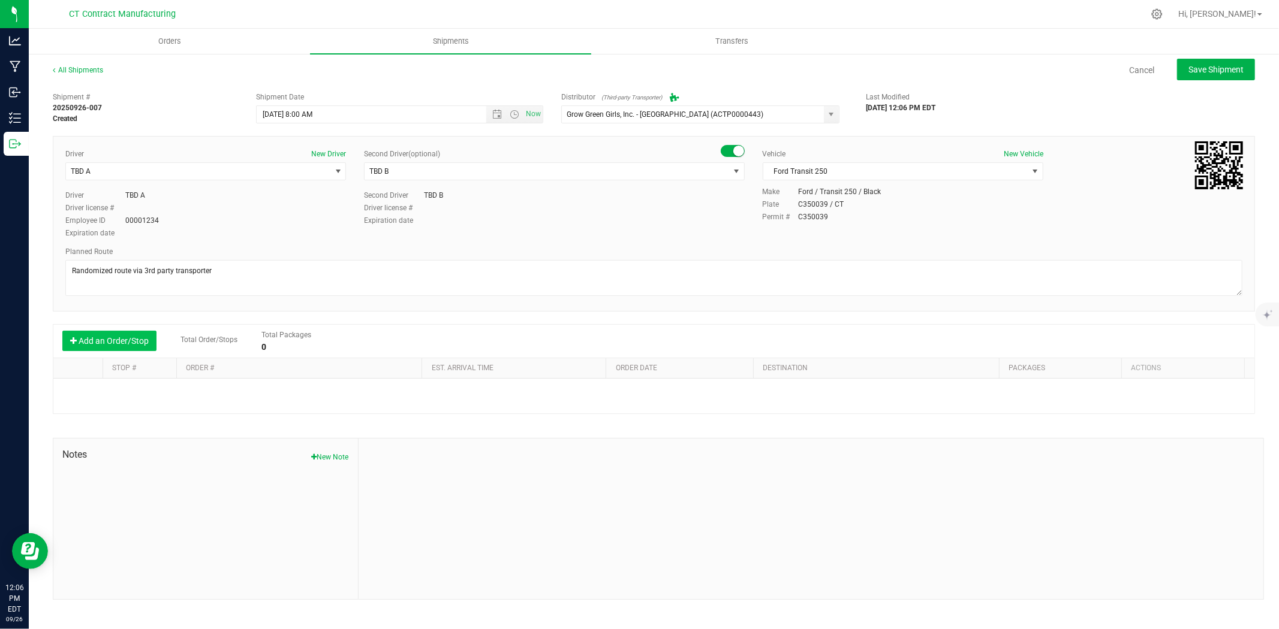
click at [153, 342] on button "Add an Order/Stop" at bounding box center [109, 341] width 94 height 20
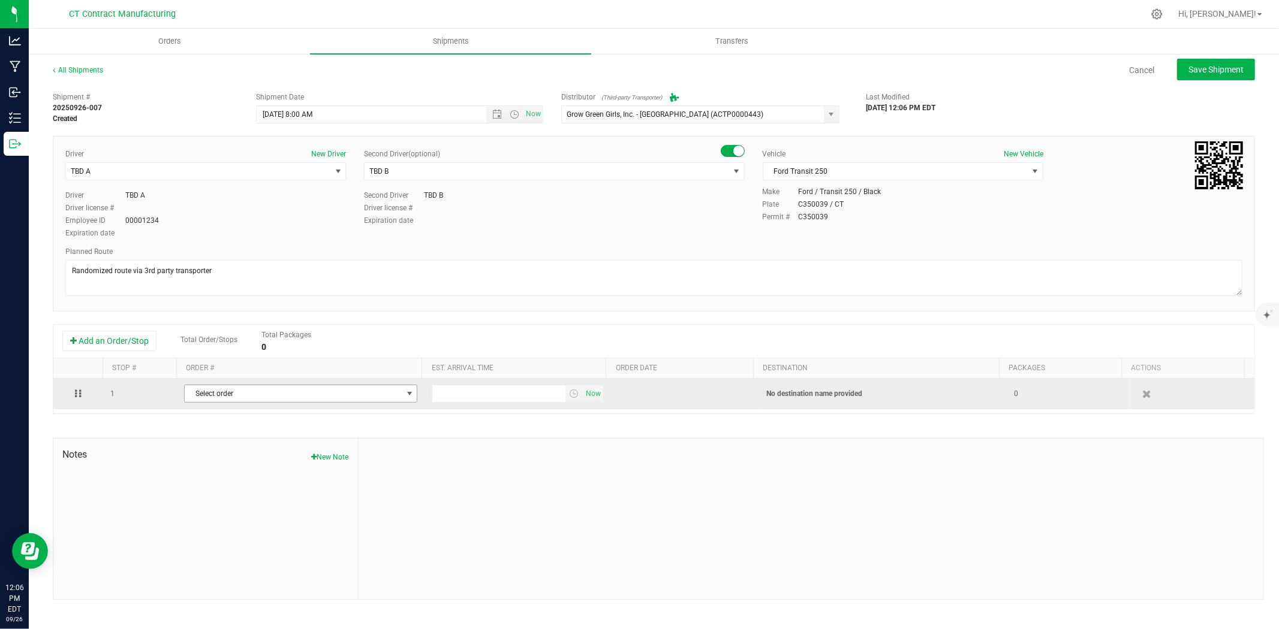
click at [270, 393] on span "Select order" at bounding box center [293, 393] width 217 height 17
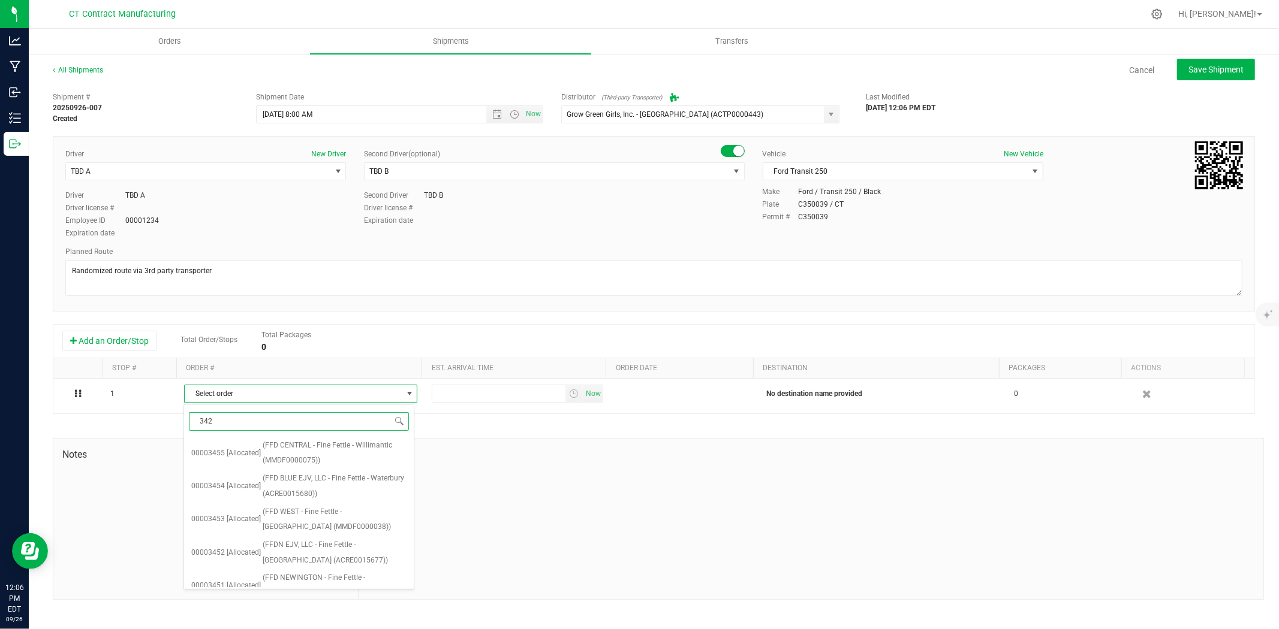
type input "3425"
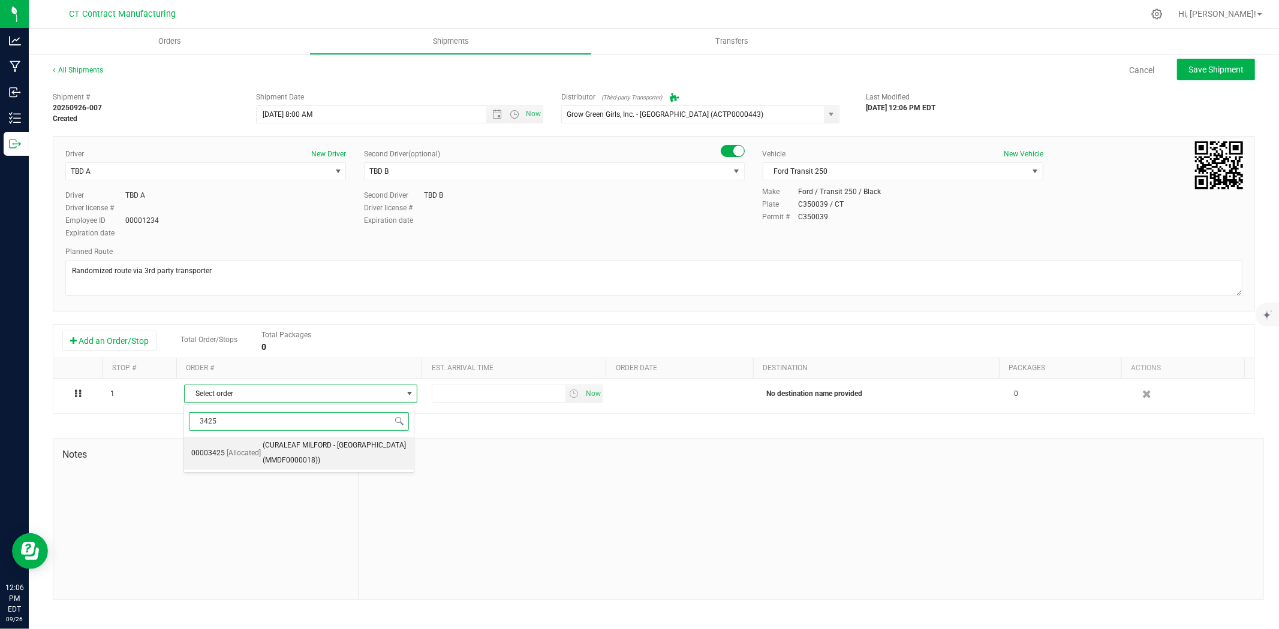
click at [313, 454] on span "(CURALEAF MILFORD - [GEOGRAPHIC_DATA] (MMDF0000018))" at bounding box center [335, 453] width 144 height 31
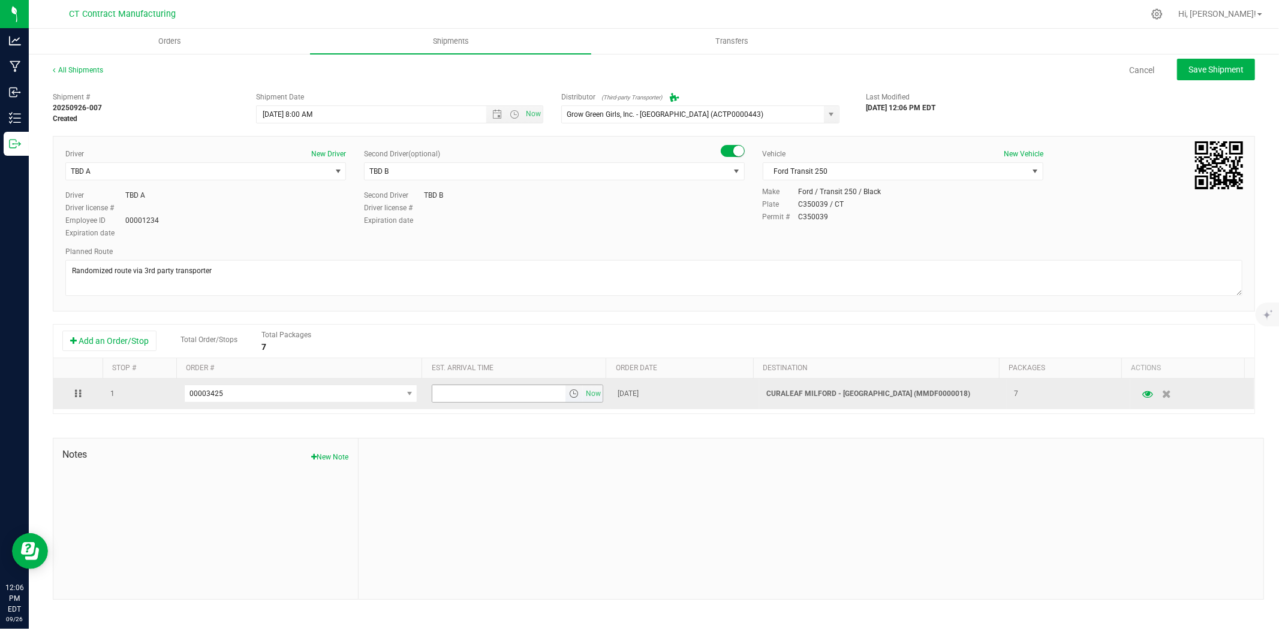
click at [569, 394] on span "select" at bounding box center [574, 394] width 10 height 10
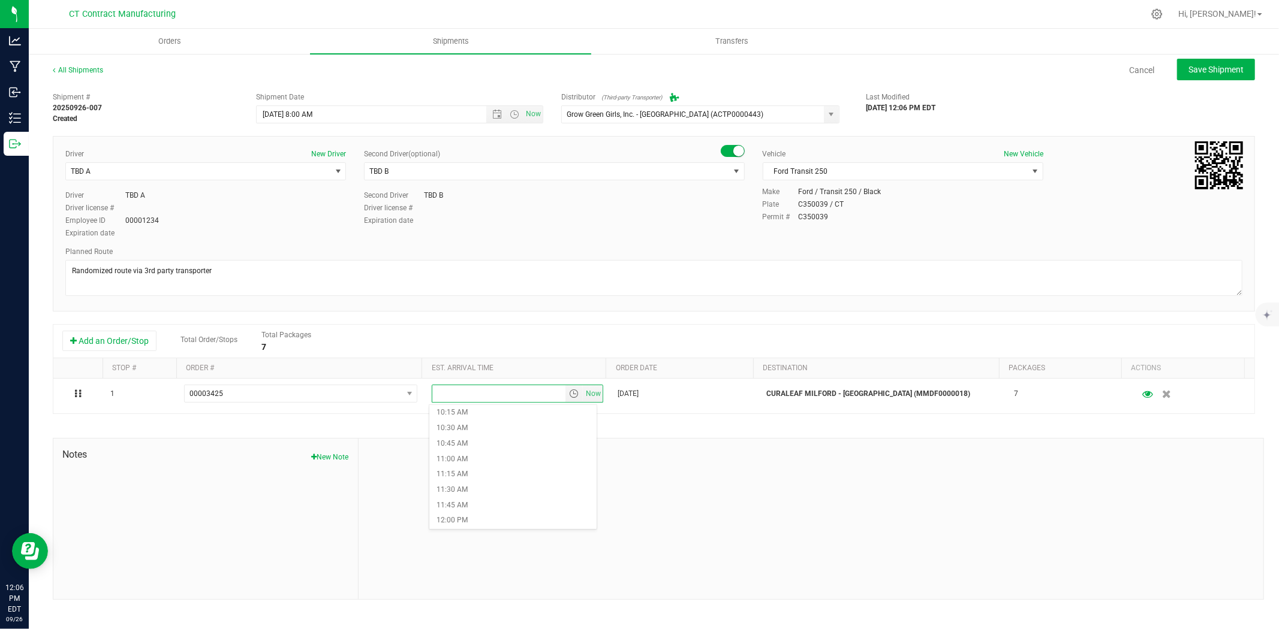
scroll to position [666, 0]
click at [482, 489] on li "12:00 PM" at bounding box center [512, 489] width 167 height 16
click at [1229, 66] on span "Save Shipment" at bounding box center [1215, 70] width 55 height 10
type input "[DATE] 12:00 PM"
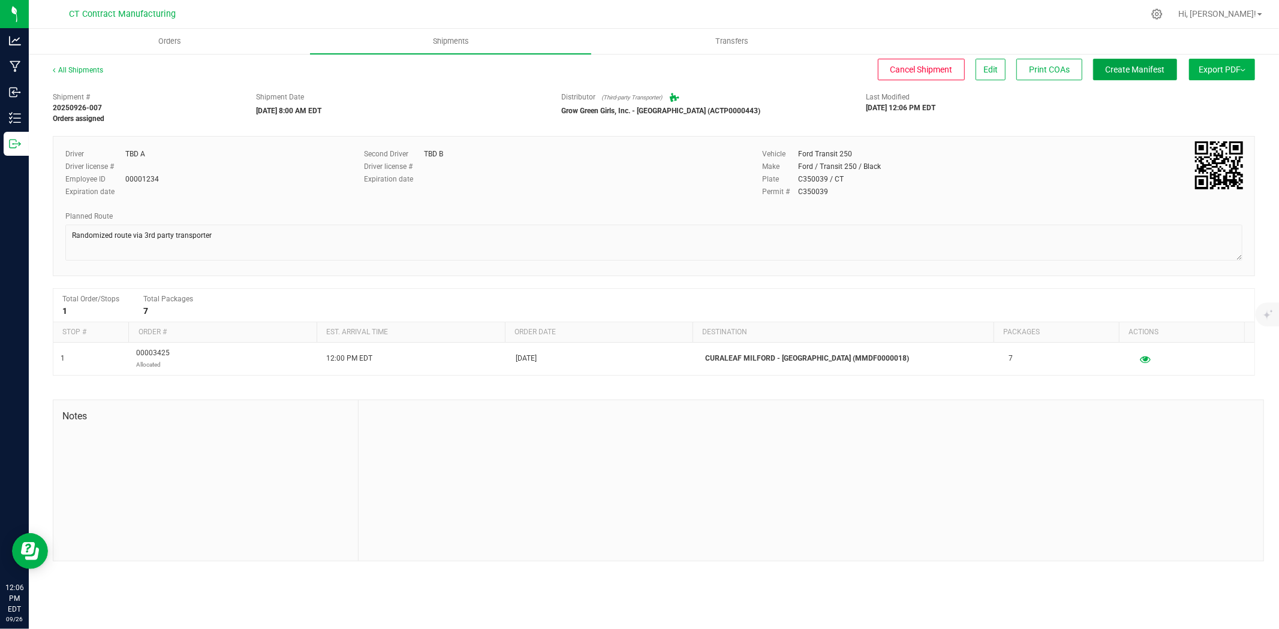
click at [1155, 66] on span "Create Manifest" at bounding box center [1134, 70] width 59 height 10
click at [97, 74] on div "All Shipments" at bounding box center [89, 74] width 72 height 18
click at [97, 72] on link "All Shipments" at bounding box center [78, 70] width 50 height 8
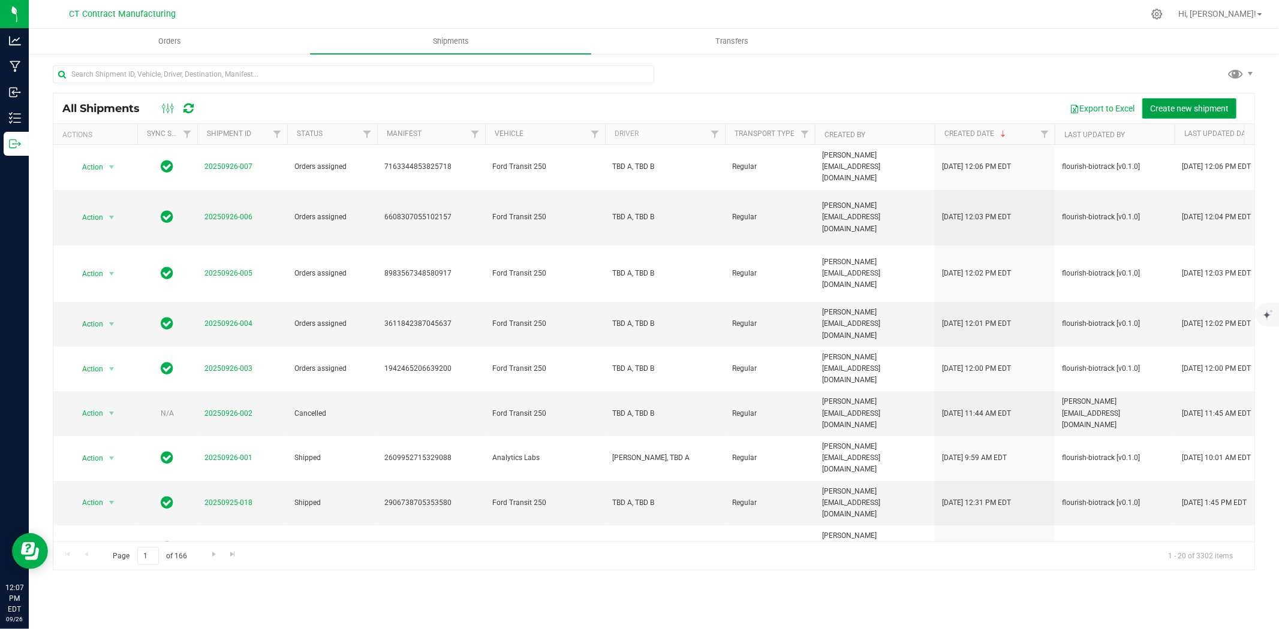
click at [1189, 108] on span "Create new shipment" at bounding box center [1189, 109] width 79 height 10
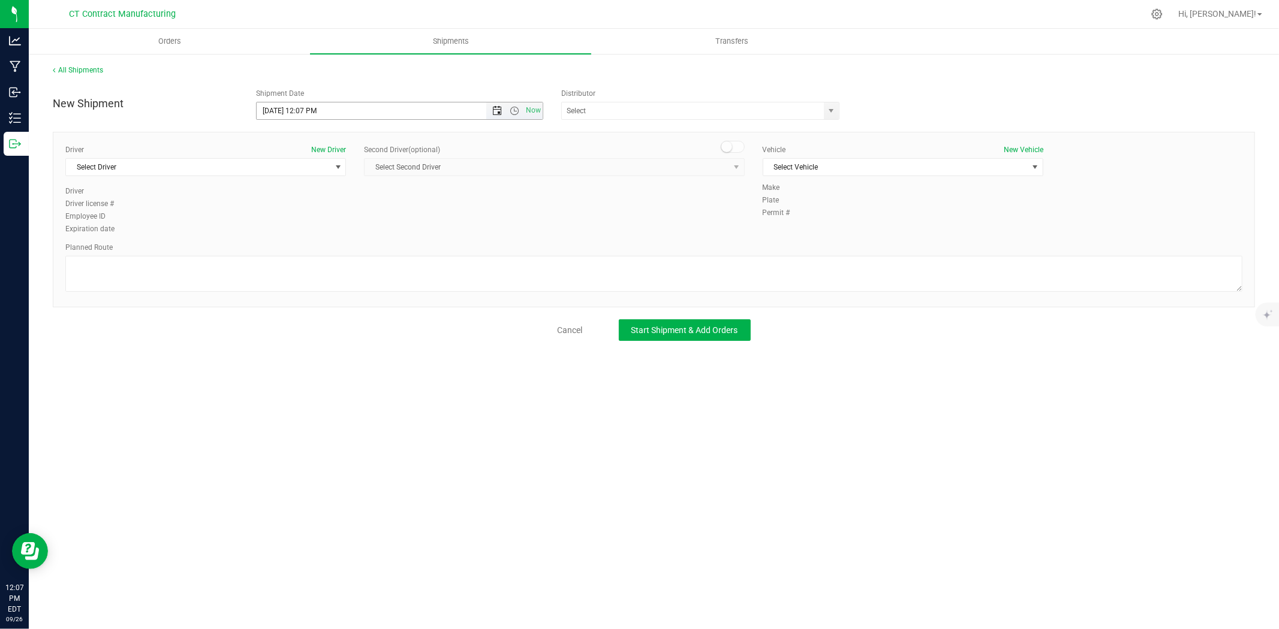
click at [498, 108] on span "Open the date view" at bounding box center [497, 111] width 10 height 10
click at [284, 252] on link "29" at bounding box center [284, 251] width 17 height 19
drag, startPoint x: 515, startPoint y: 108, endPoint x: 515, endPoint y: 118, distance: 9.6
click at [515, 109] on span "Open the time view" at bounding box center [514, 111] width 10 height 10
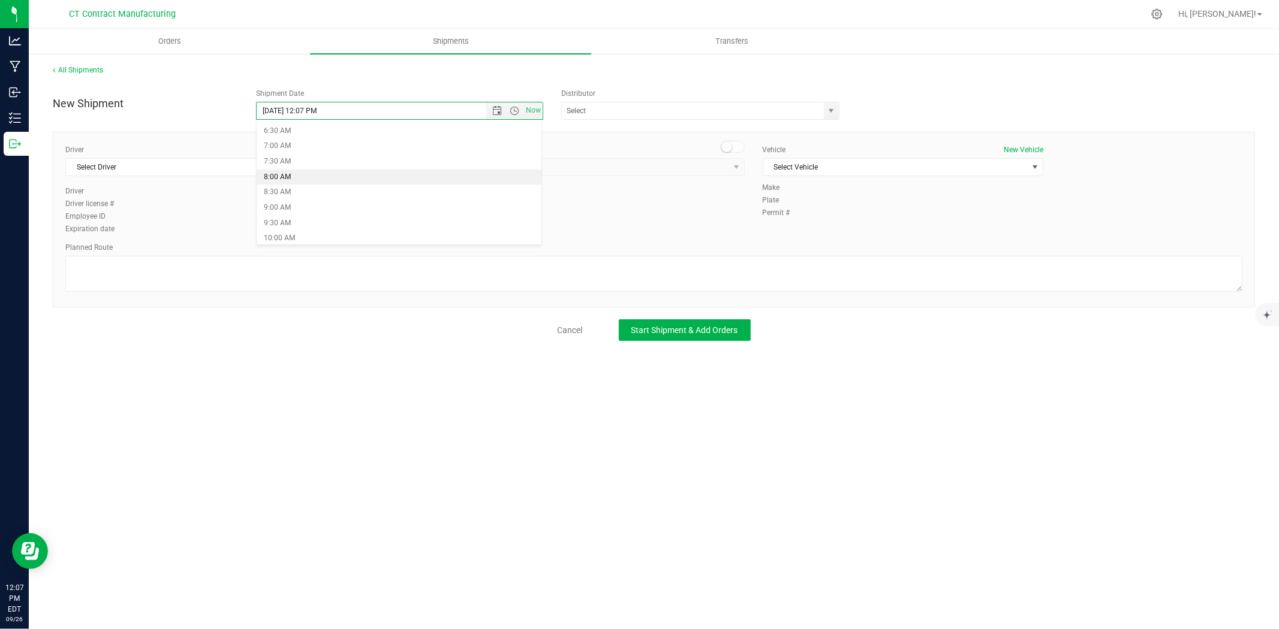
click at [310, 175] on li "8:00 AM" at bounding box center [399, 178] width 285 height 16
type input "[DATE] 8:00 AM"
click at [834, 113] on span "select" at bounding box center [832, 111] width 10 height 10
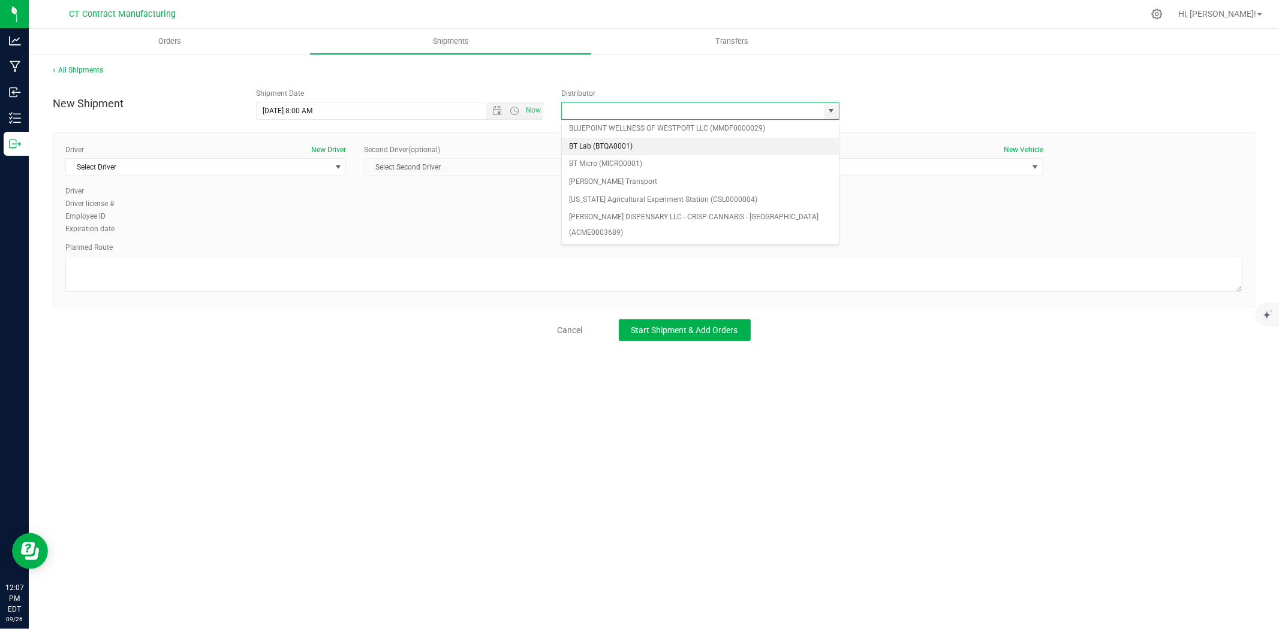
scroll to position [67, 0]
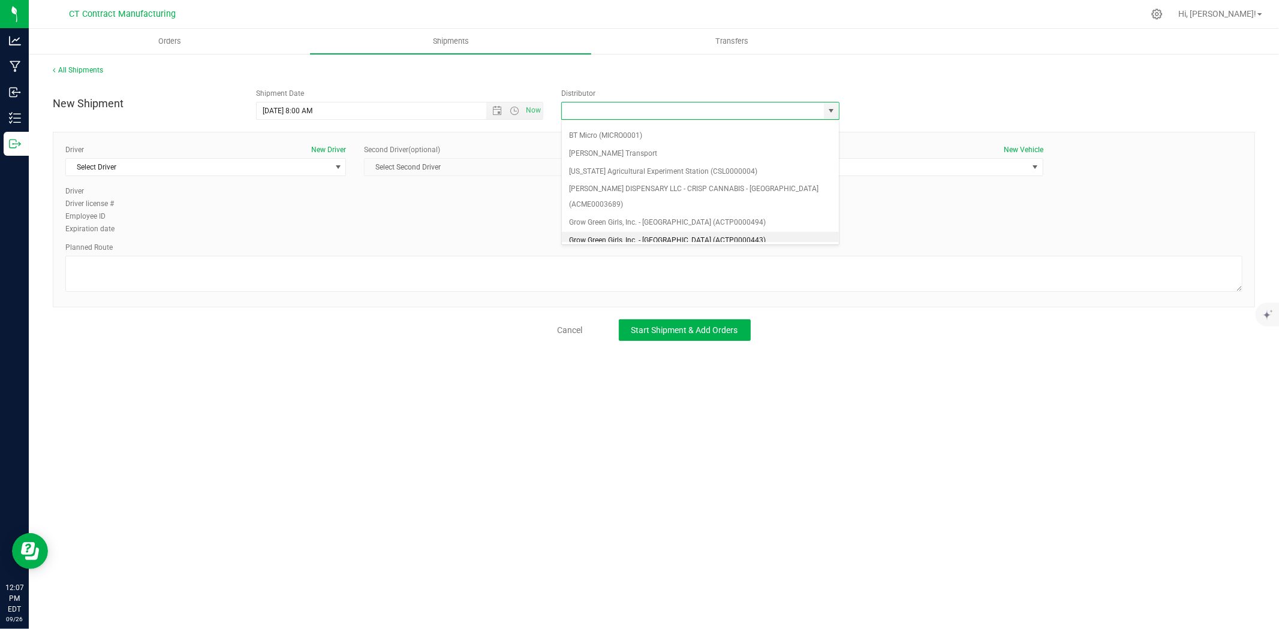
click at [662, 232] on li "Grow Green Girls, Inc. - [GEOGRAPHIC_DATA] (ACTP0000443)" at bounding box center [700, 241] width 277 height 18
type input "Grow Green Girls, Inc. - [GEOGRAPHIC_DATA] (ACTP0000443)"
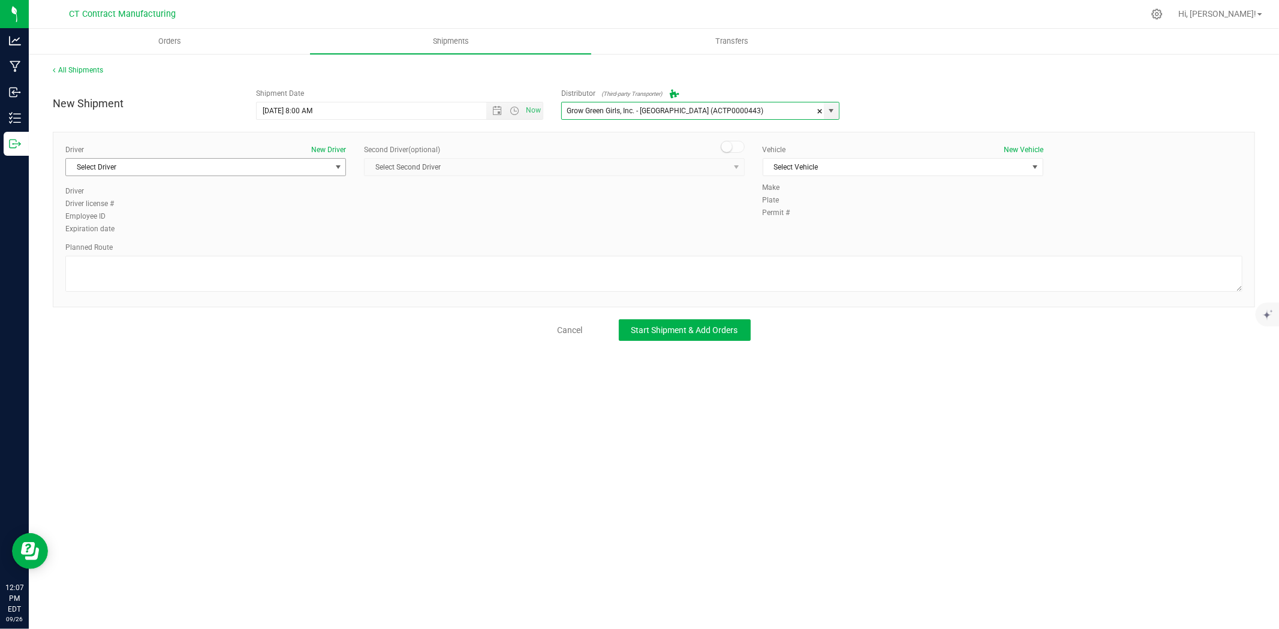
click at [309, 164] on span "Select Driver" at bounding box center [198, 167] width 264 height 17
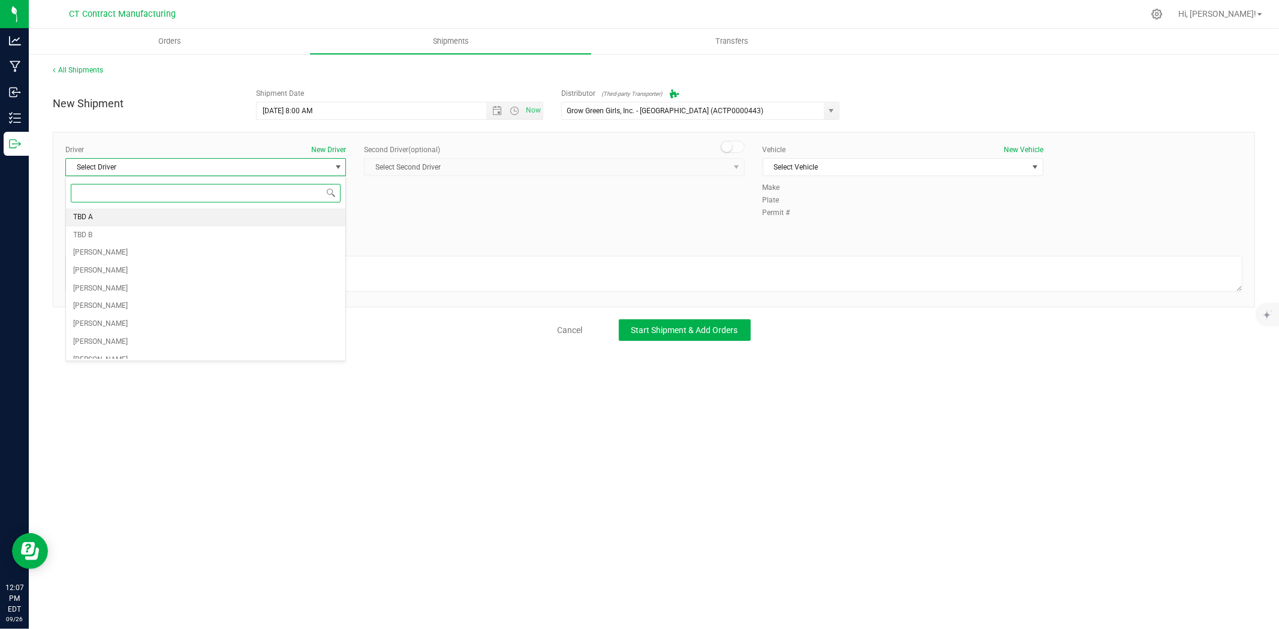
click at [140, 215] on li "TBD A" at bounding box center [205, 218] width 279 height 18
click at [731, 147] on small at bounding box center [726, 146] width 11 height 11
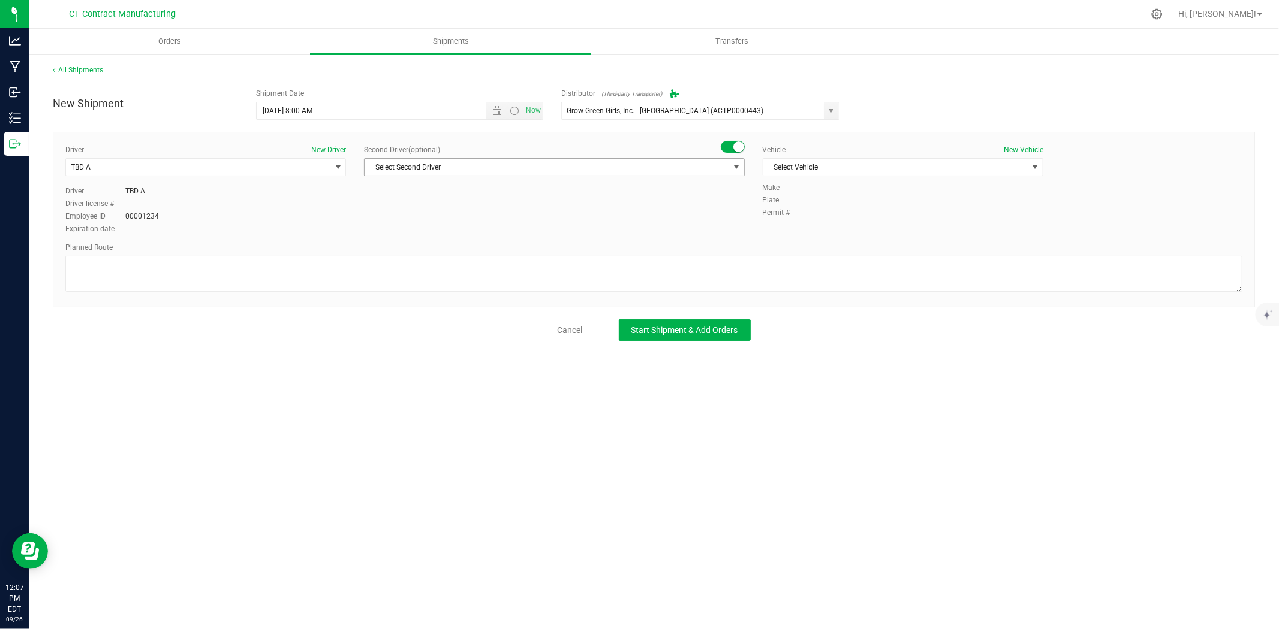
click at [726, 165] on span "Select Second Driver" at bounding box center [546, 167] width 364 height 17
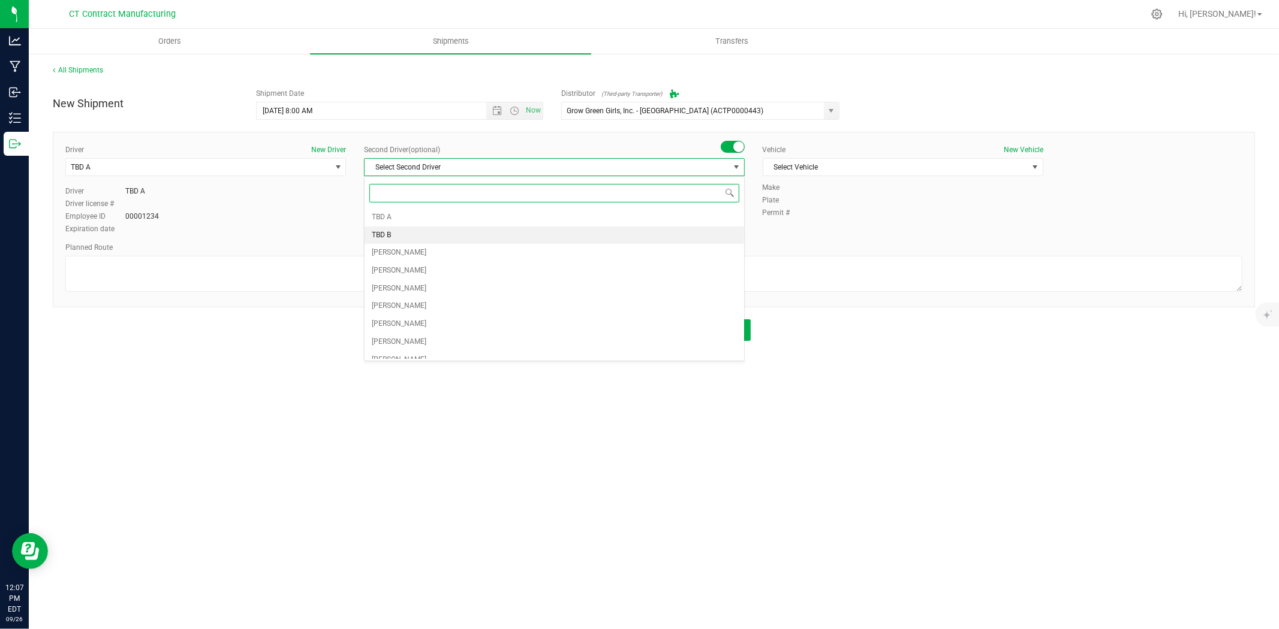
click at [480, 233] on li "TBD B" at bounding box center [553, 236] width 379 height 18
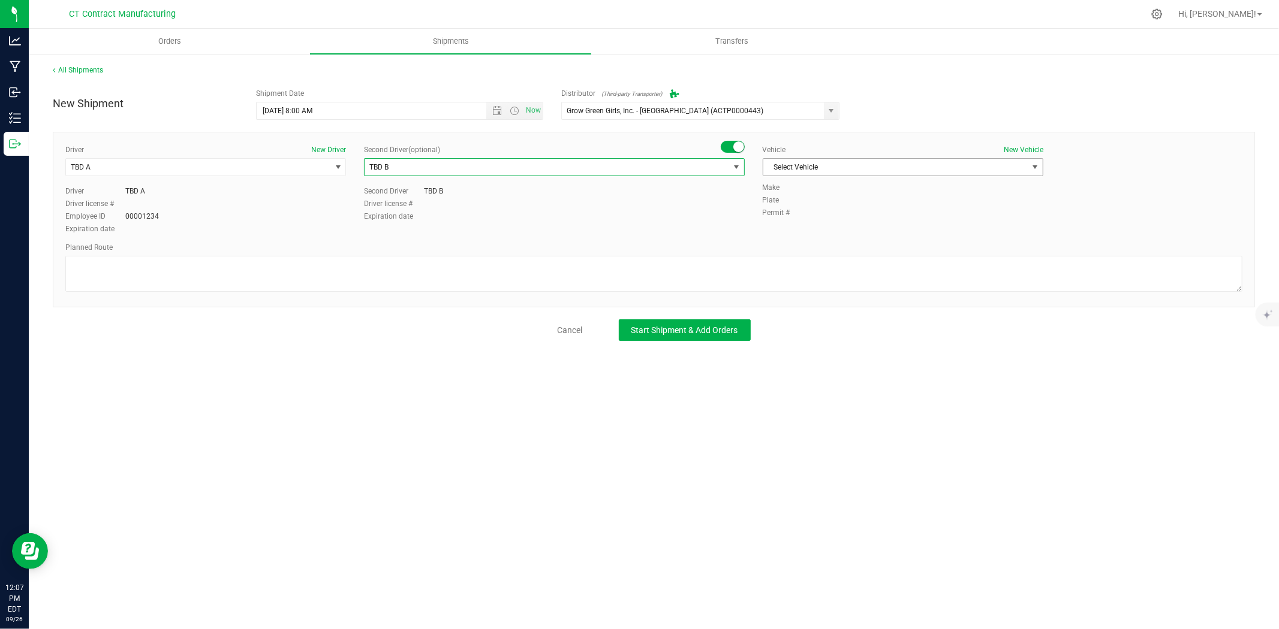
click at [820, 170] on span "Select Vehicle" at bounding box center [895, 167] width 264 height 17
click at [810, 198] on li "Ford Transit 250" at bounding box center [902, 206] width 279 height 18
click at [784, 265] on textarea at bounding box center [653, 274] width 1177 height 36
paste textarea "Randomized route via 3rd party transporter"
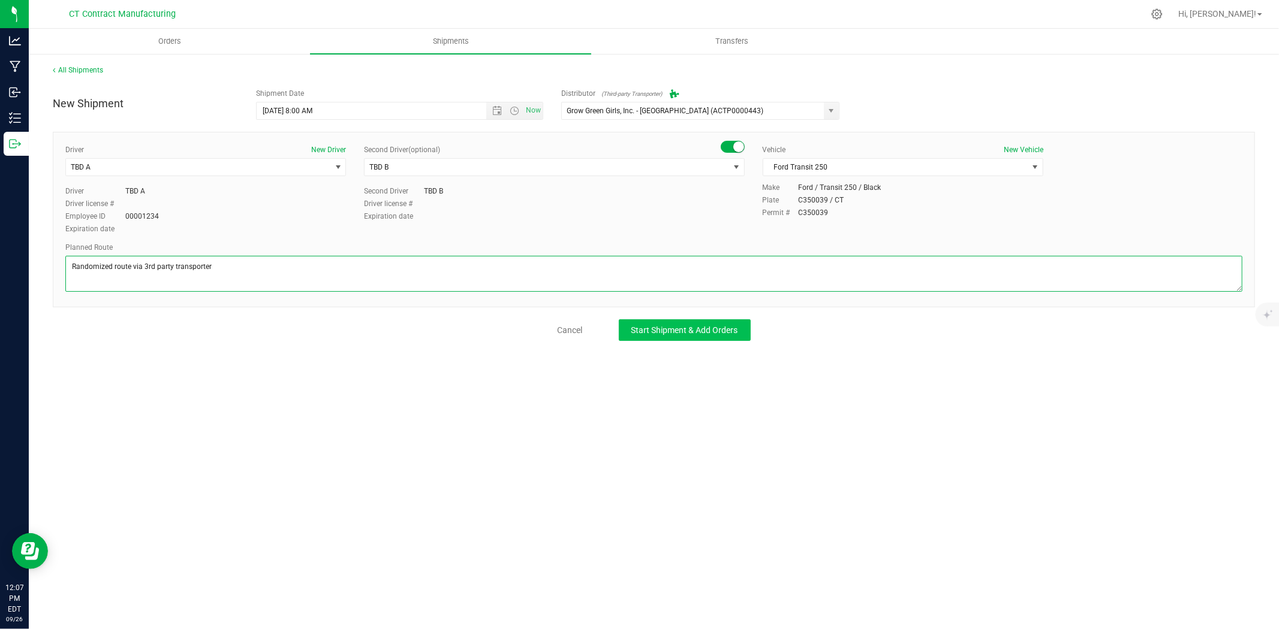
type textarea "Randomized route via 3rd party transporter"
click at [710, 332] on span "Start Shipment & Add Orders" at bounding box center [684, 330] width 107 height 10
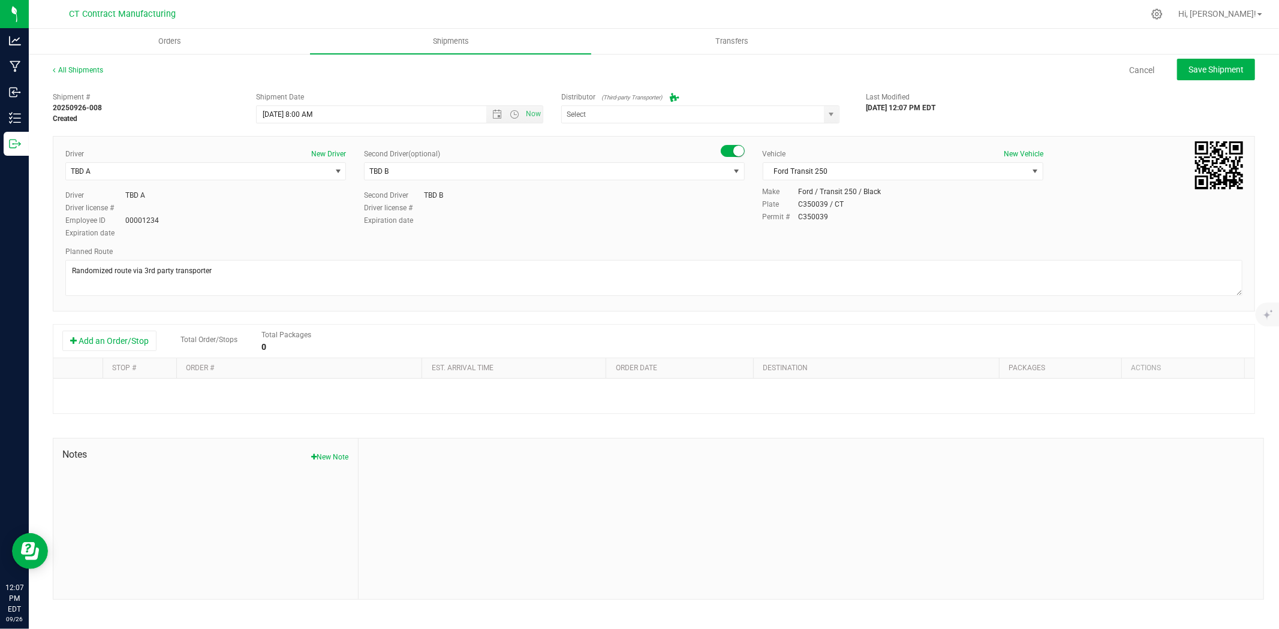
type input "Grow Green Girls, Inc. - [GEOGRAPHIC_DATA] (ACTP0000443)"
click at [117, 348] on button "Add an Order/Stop" at bounding box center [109, 341] width 94 height 20
click at [272, 394] on span "Select order" at bounding box center [293, 393] width 217 height 17
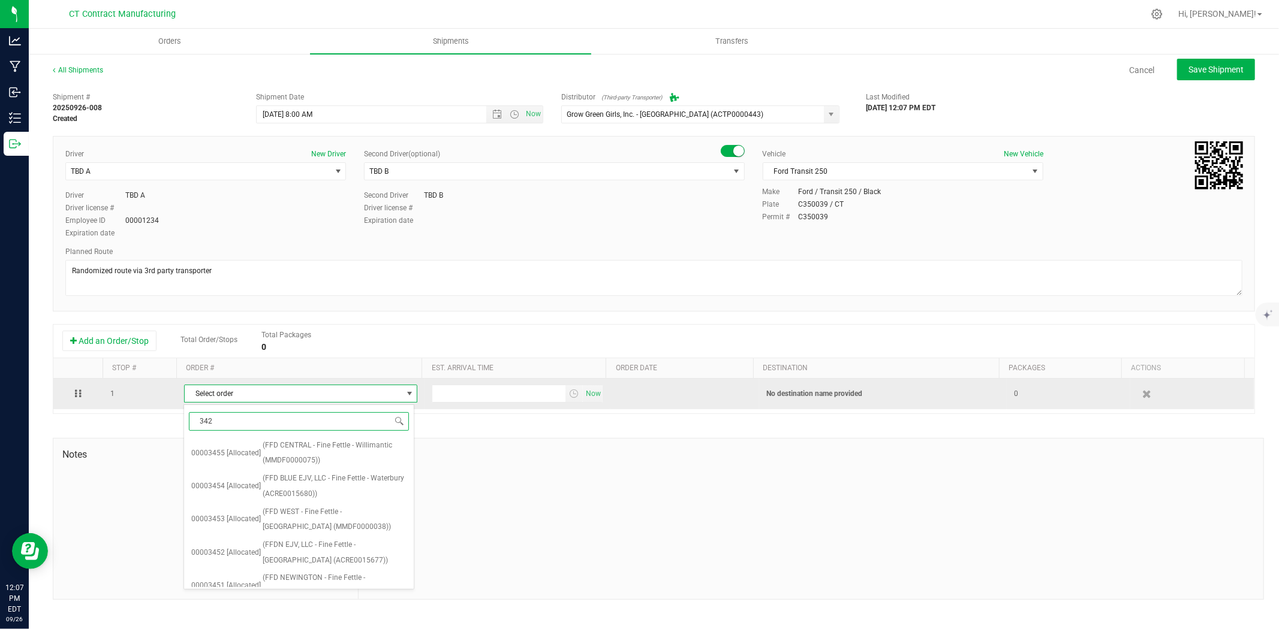
type input "3426"
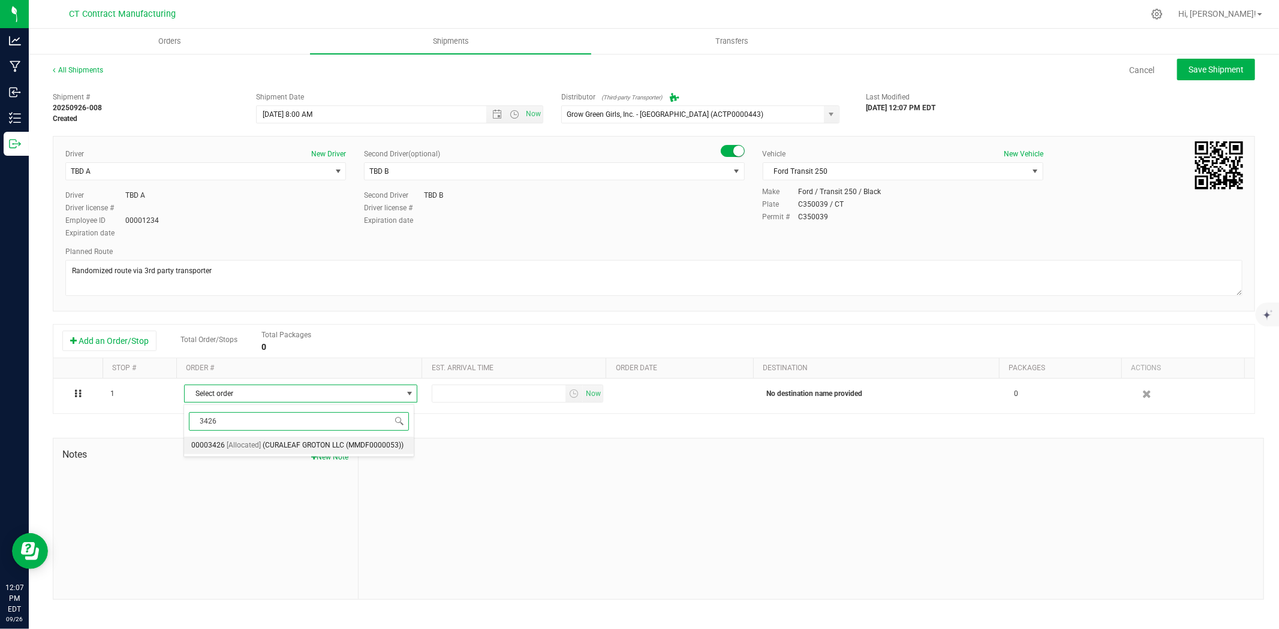
click at [300, 446] on span "(CURALEAF GROTON LLC (MMDF0000053))" at bounding box center [333, 446] width 141 height 16
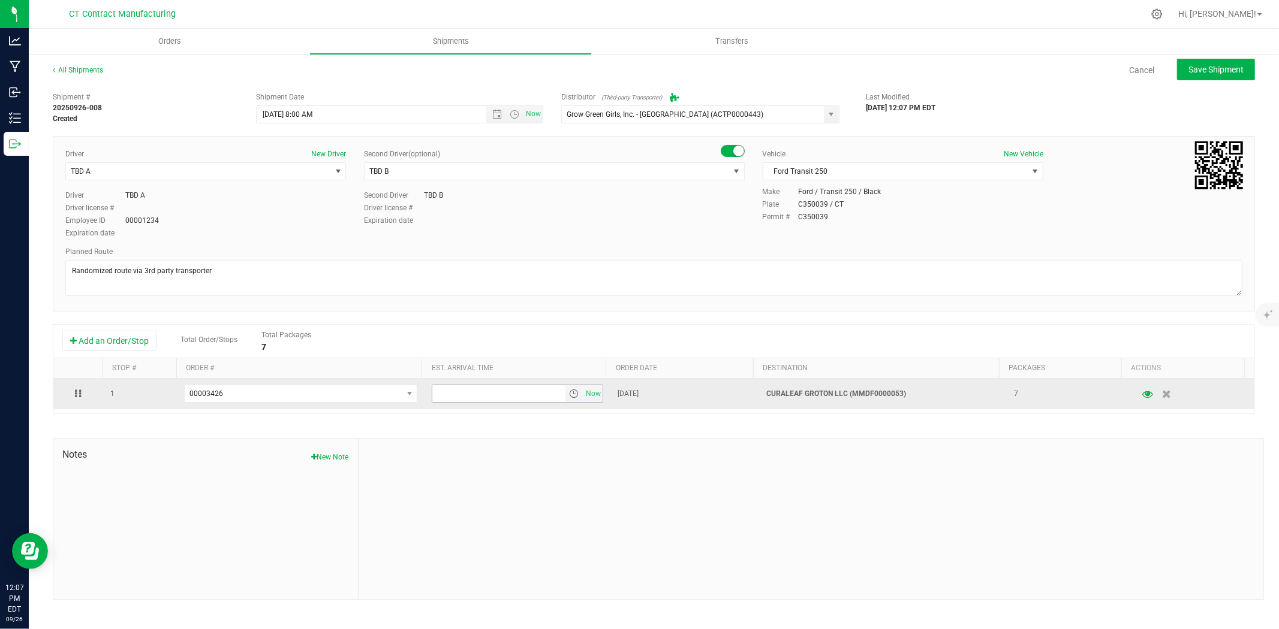
click at [570, 396] on span "select" at bounding box center [574, 394] width 10 height 10
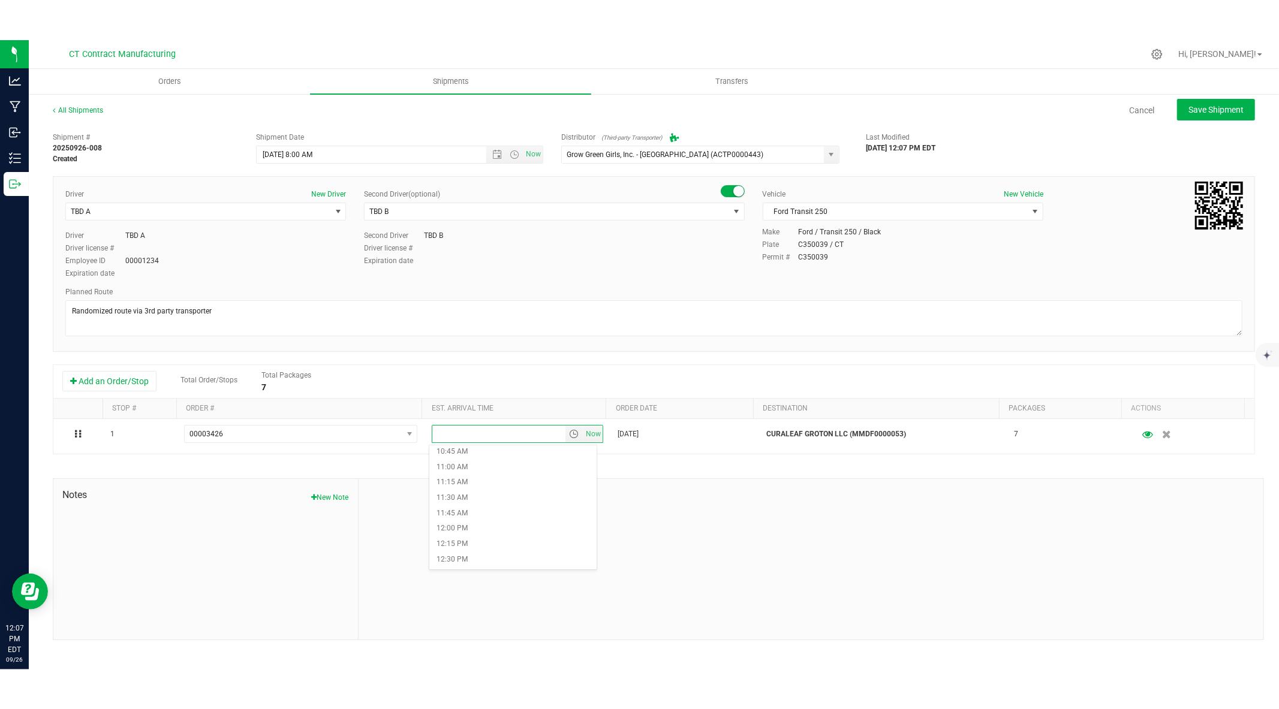
scroll to position [732, 0]
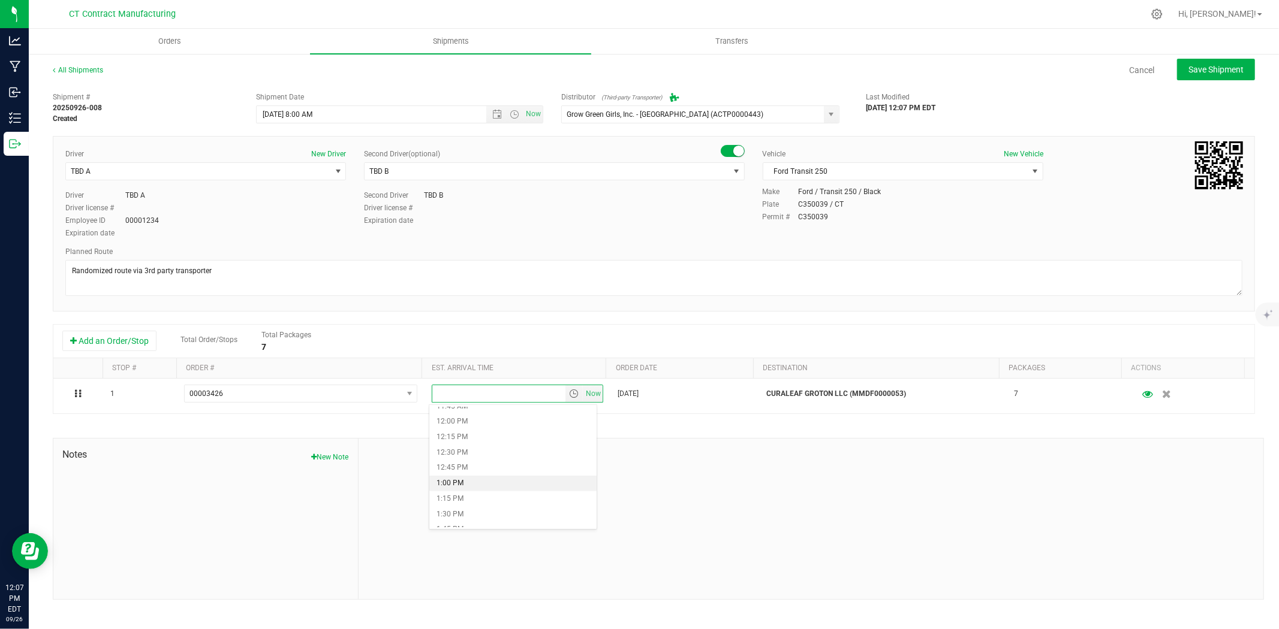
click at [478, 480] on li "1:00 PM" at bounding box center [512, 484] width 167 height 16
click at [1226, 65] on span "Save Shipment" at bounding box center [1215, 70] width 55 height 10
type input "[DATE] 12:00 PM"
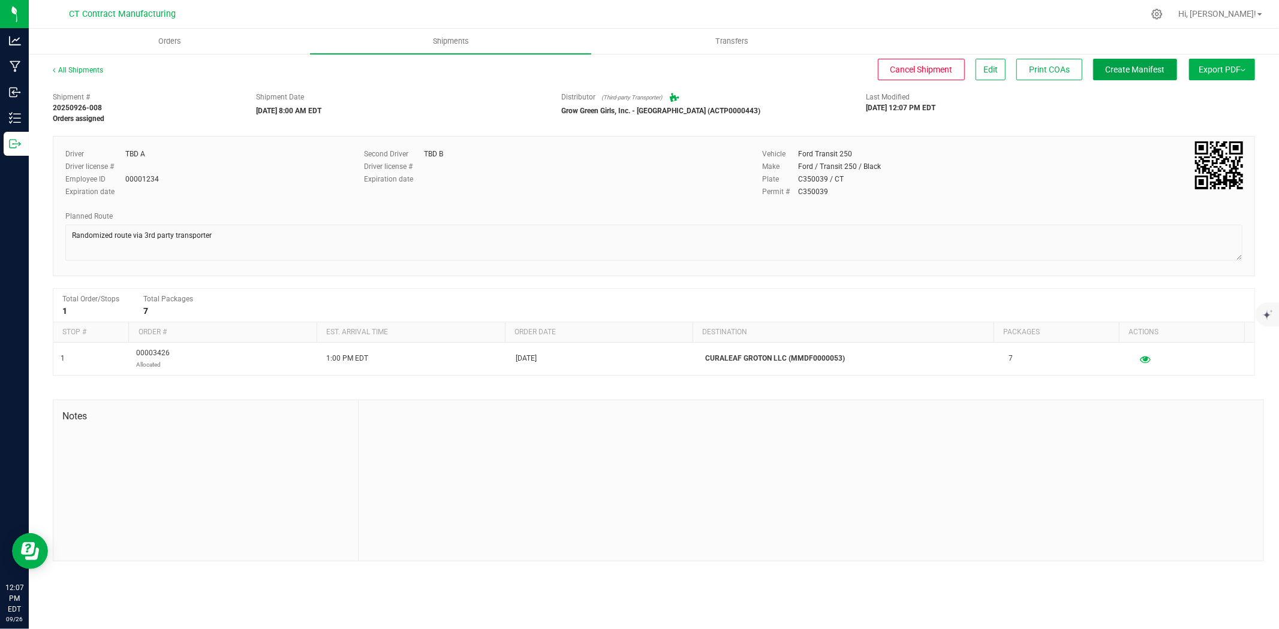
click at [1154, 69] on span "Create Manifest" at bounding box center [1134, 70] width 59 height 10
click at [93, 67] on link "All Shipments" at bounding box center [78, 70] width 50 height 8
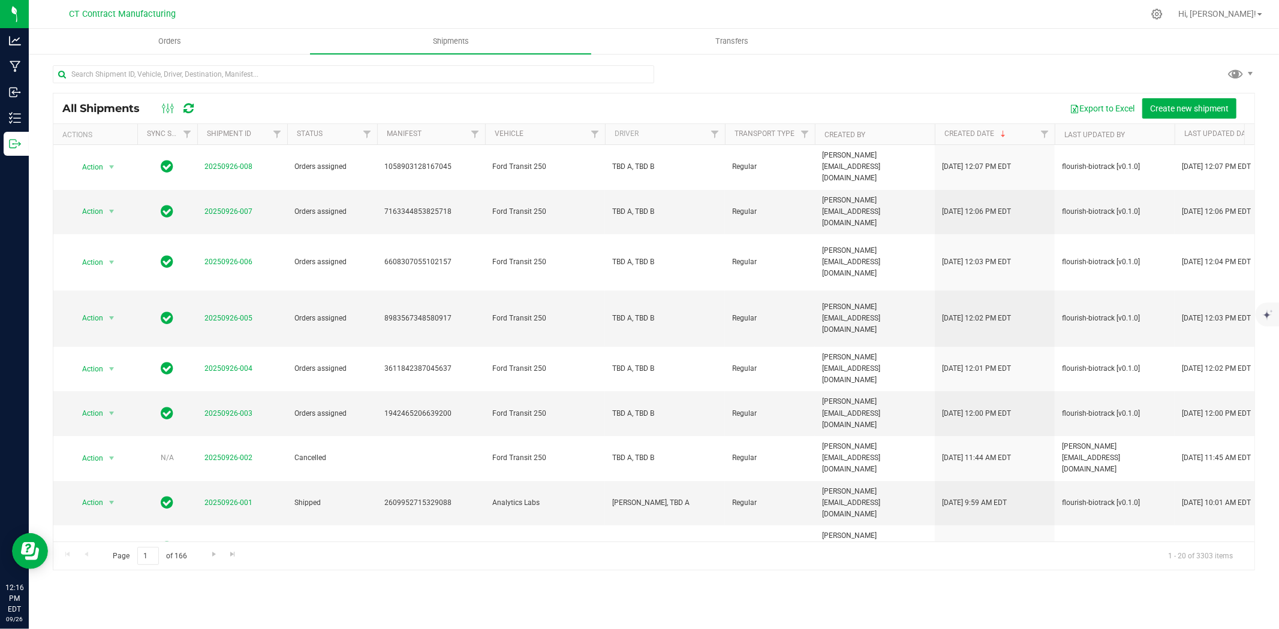
click at [490, 6] on div at bounding box center [679, 13] width 928 height 23
click at [409, 14] on div at bounding box center [679, 13] width 928 height 23
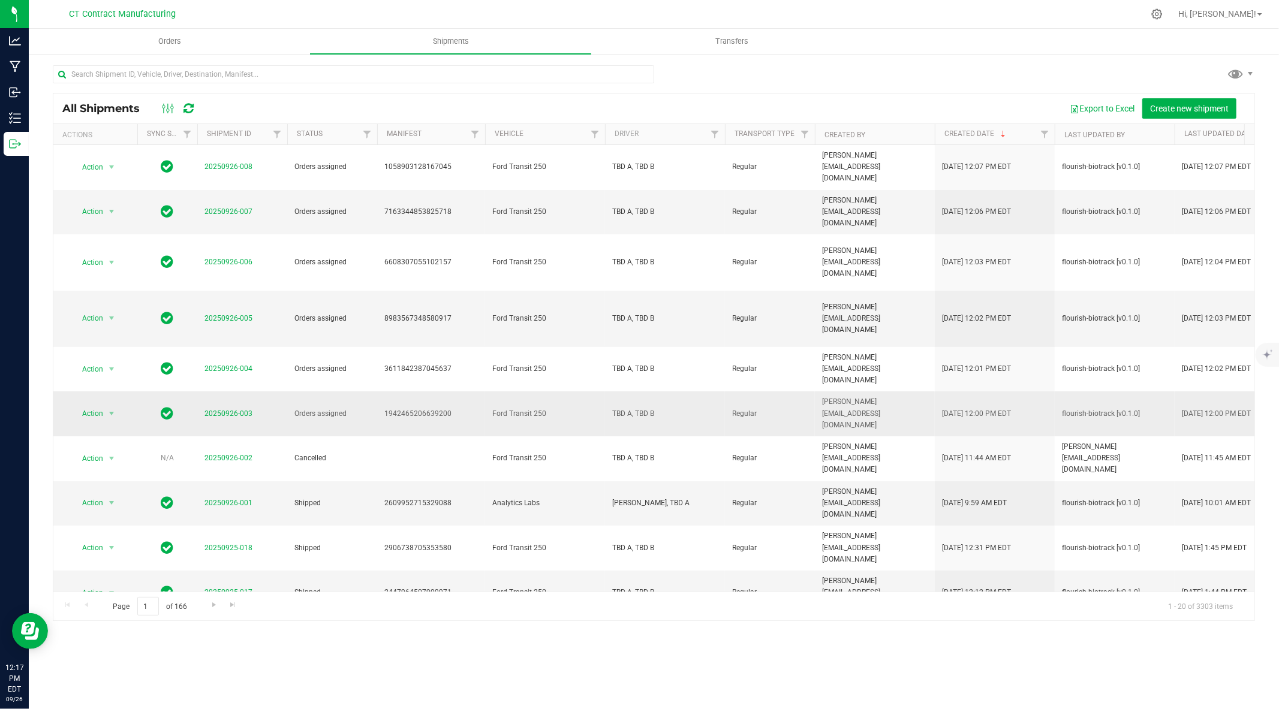
drag, startPoint x: 433, startPoint y: 18, endPoint x: 641, endPoint y: 346, distance: 389.1
drag, startPoint x: 641, startPoint y: 346, endPoint x: 708, endPoint y: 8, distance: 345.3
click at [708, 8] on div at bounding box center [679, 13] width 928 height 23
click at [895, 19] on div at bounding box center [679, 13] width 928 height 23
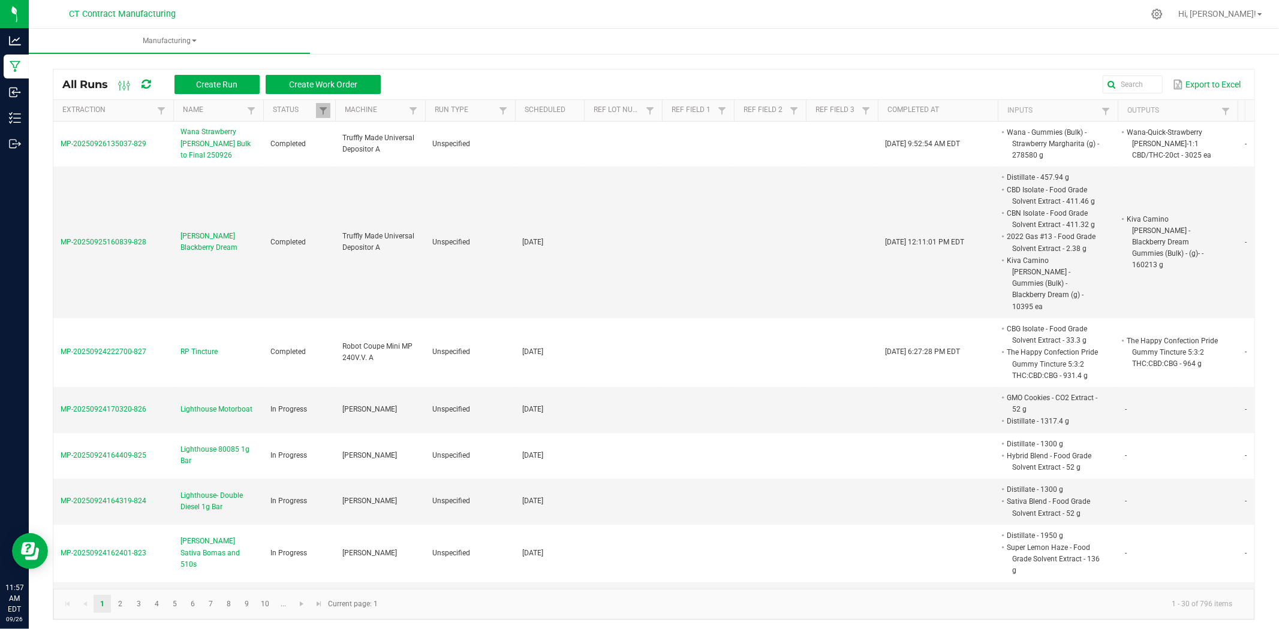
click at [148, 79] on icon at bounding box center [145, 84] width 9 height 11
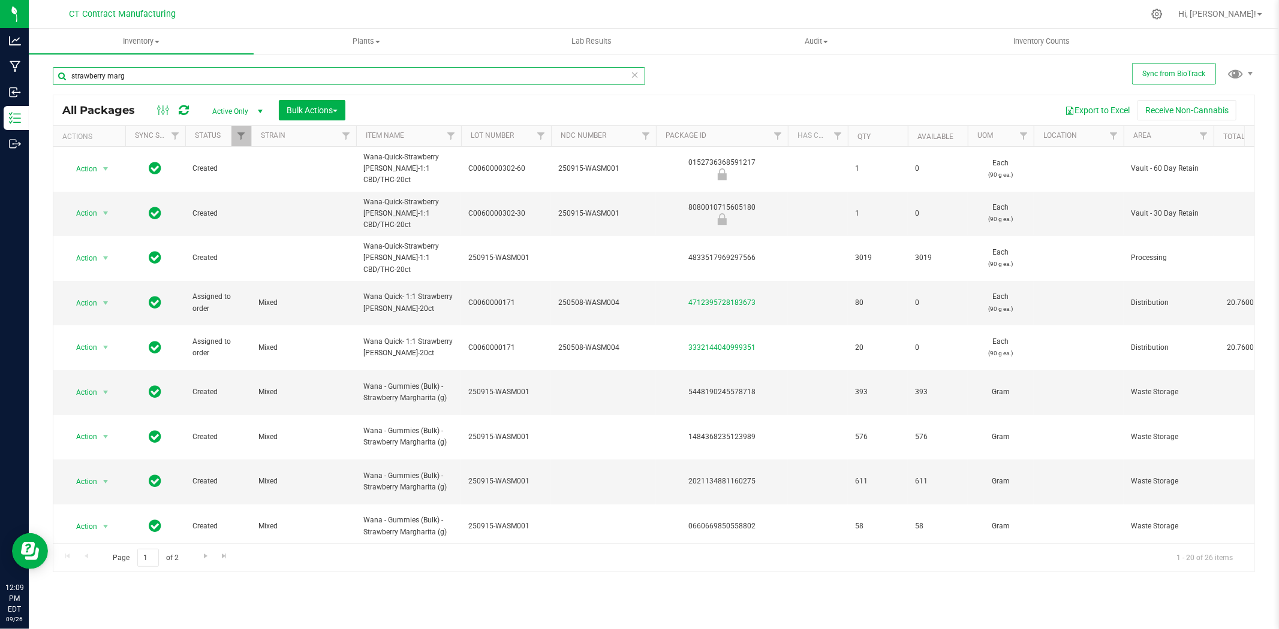
click at [150, 74] on input "strawberry marg" at bounding box center [349, 76] width 592 height 18
click at [150, 75] on input "strawberry marg" at bounding box center [349, 76] width 592 height 18
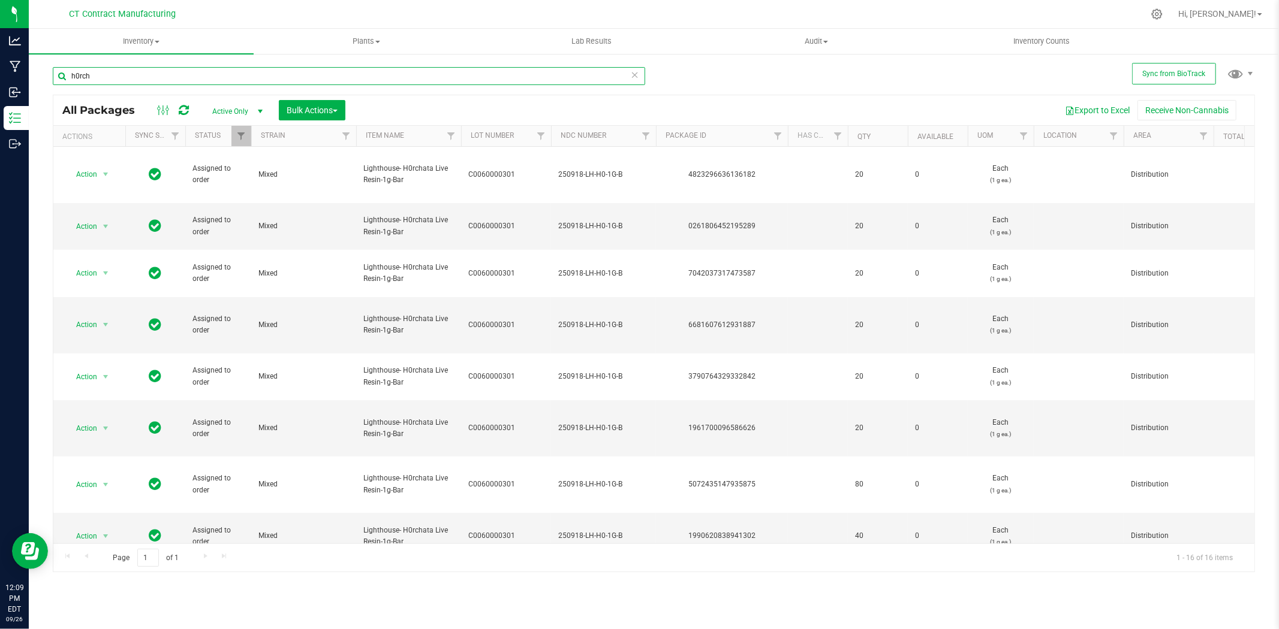
type input "h0rch"
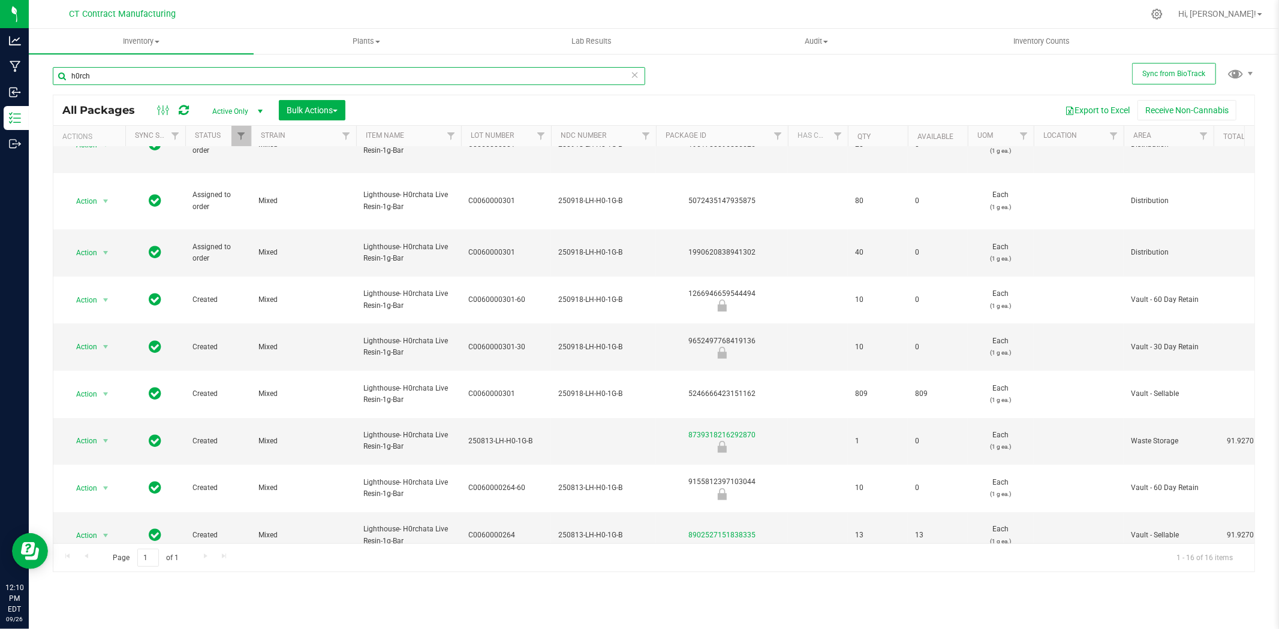
scroll to position [333, 0]
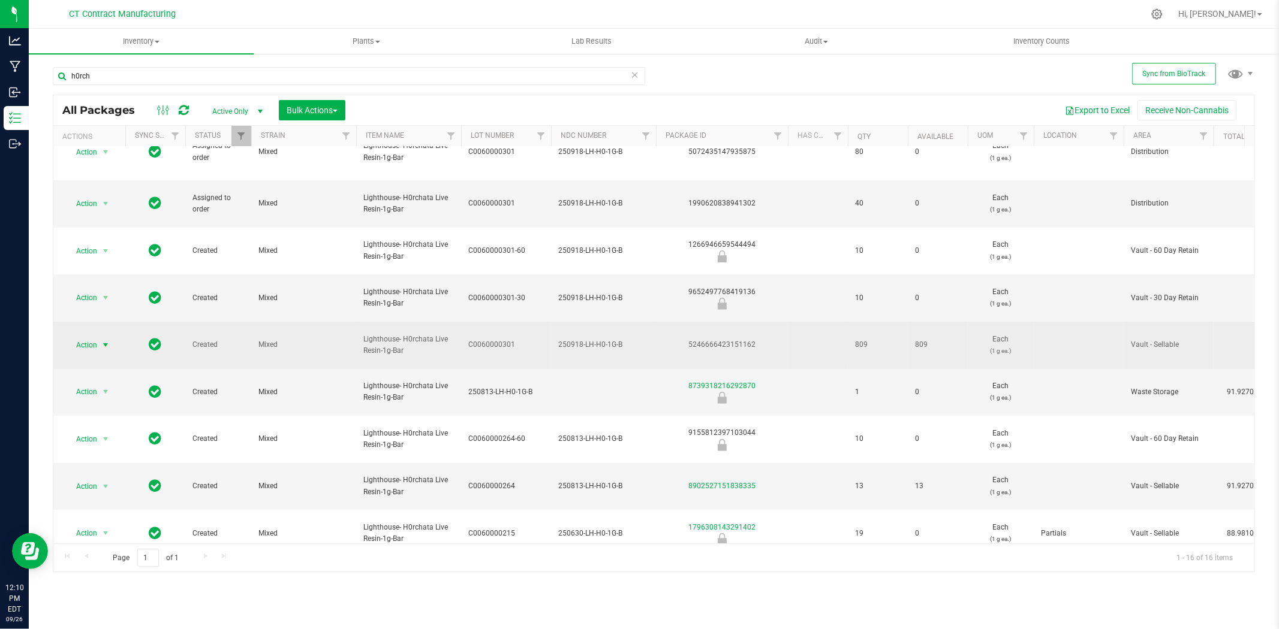
click at [106, 340] on span "select" at bounding box center [106, 345] width 10 height 10
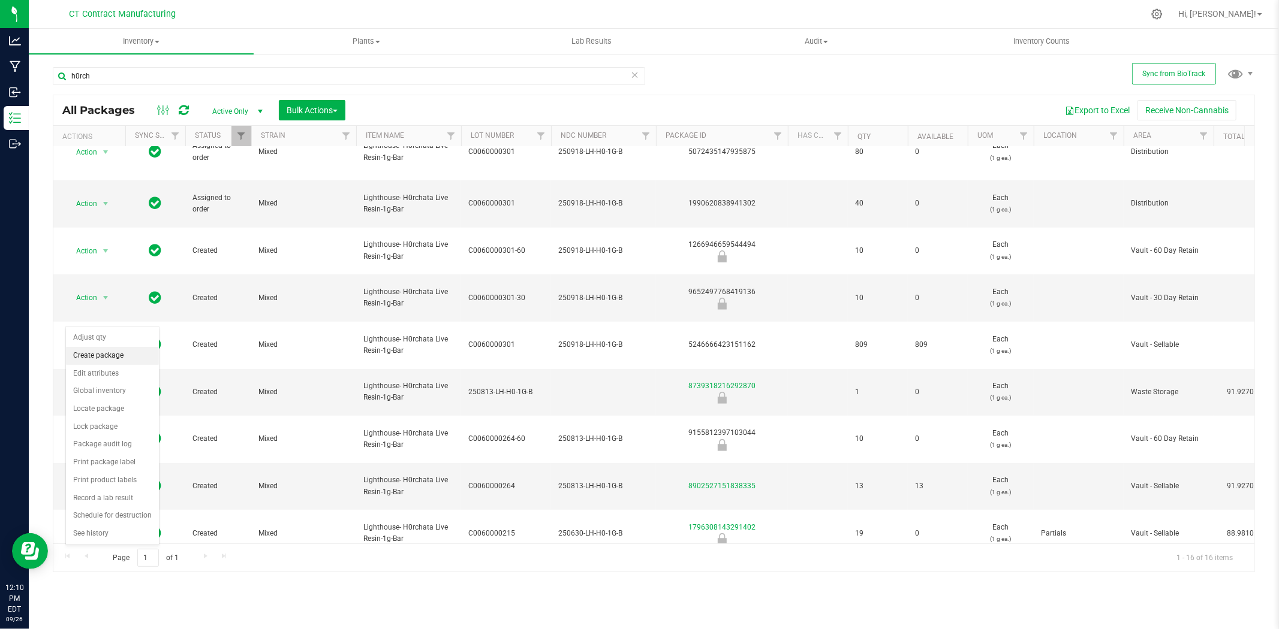
click at [114, 358] on li "Create package" at bounding box center [112, 356] width 93 height 18
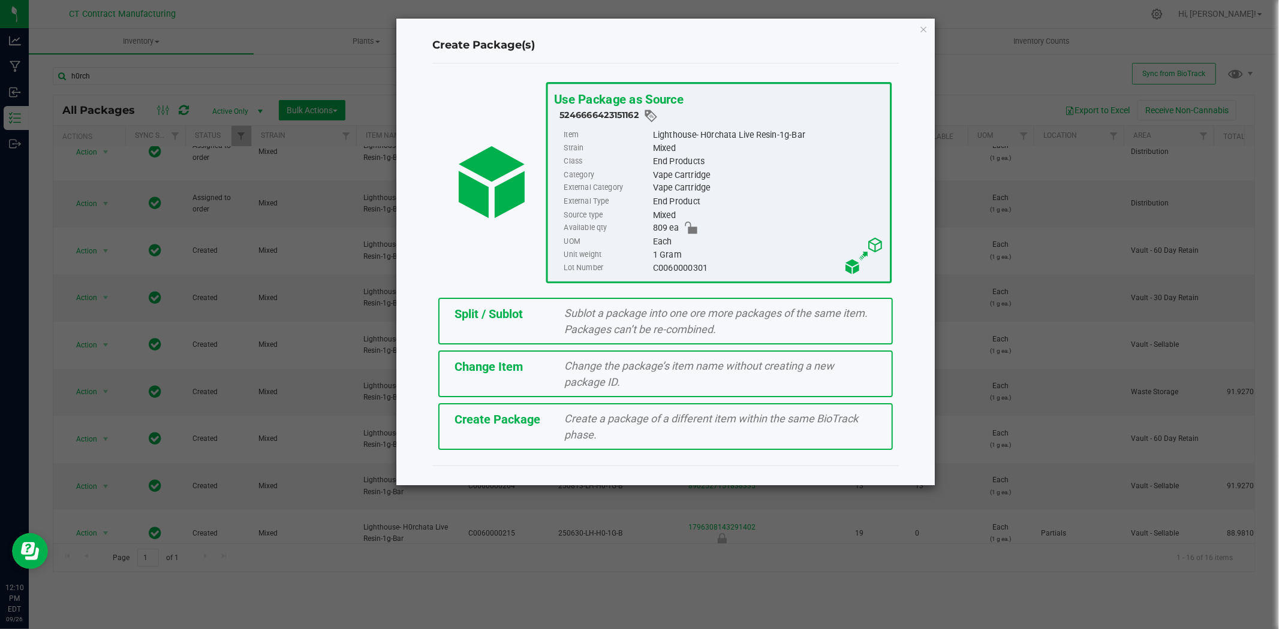
click at [536, 324] on div "Split / Sublot Sublot a package into one ore more packages of the same item. Pa…" at bounding box center [665, 321] width 454 height 47
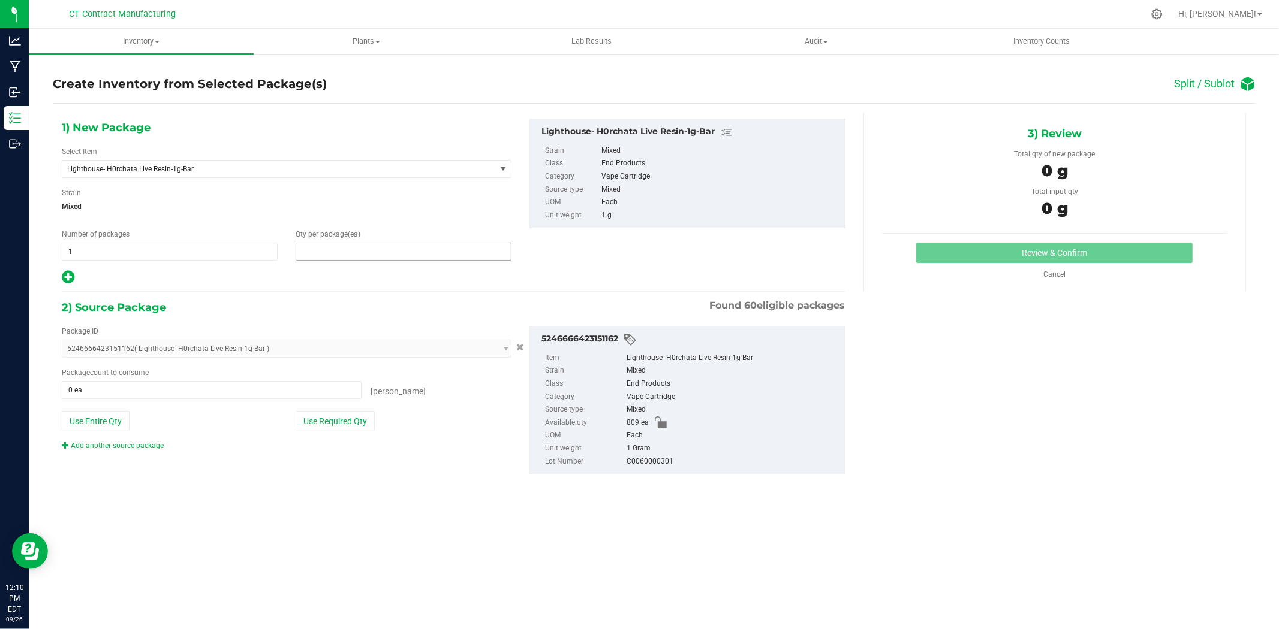
click at [354, 253] on span at bounding box center [404, 252] width 216 height 18
type input "1"
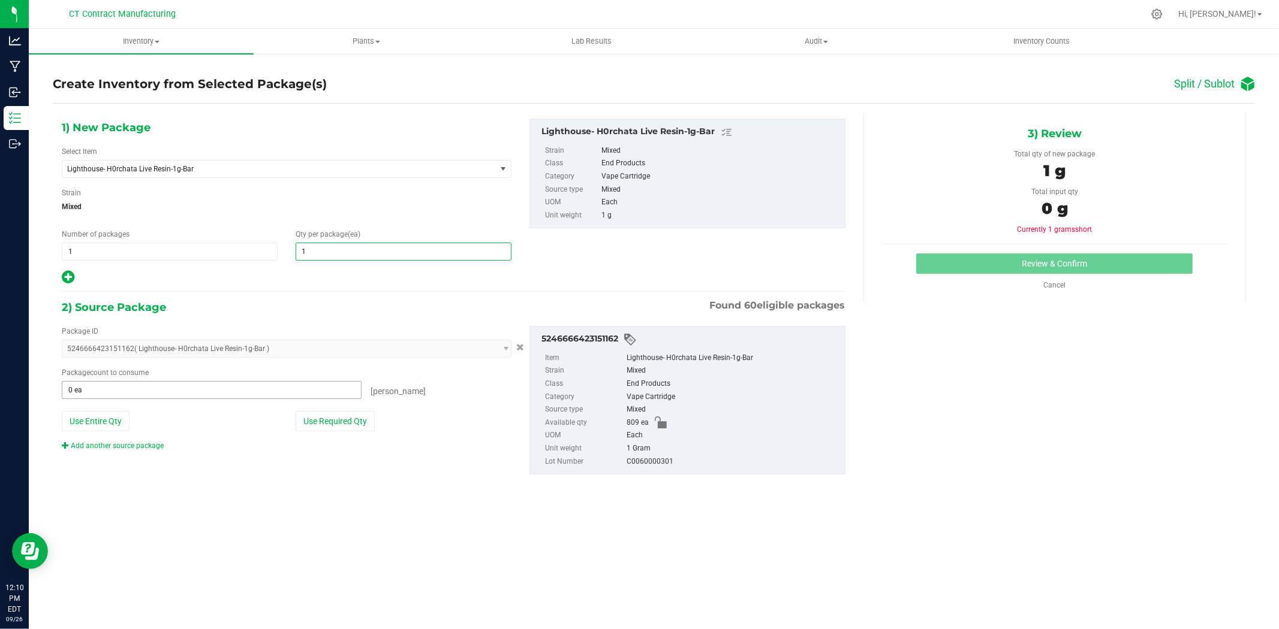
type input "1"
click at [177, 387] on span at bounding box center [212, 390] width 300 height 18
type input "1"
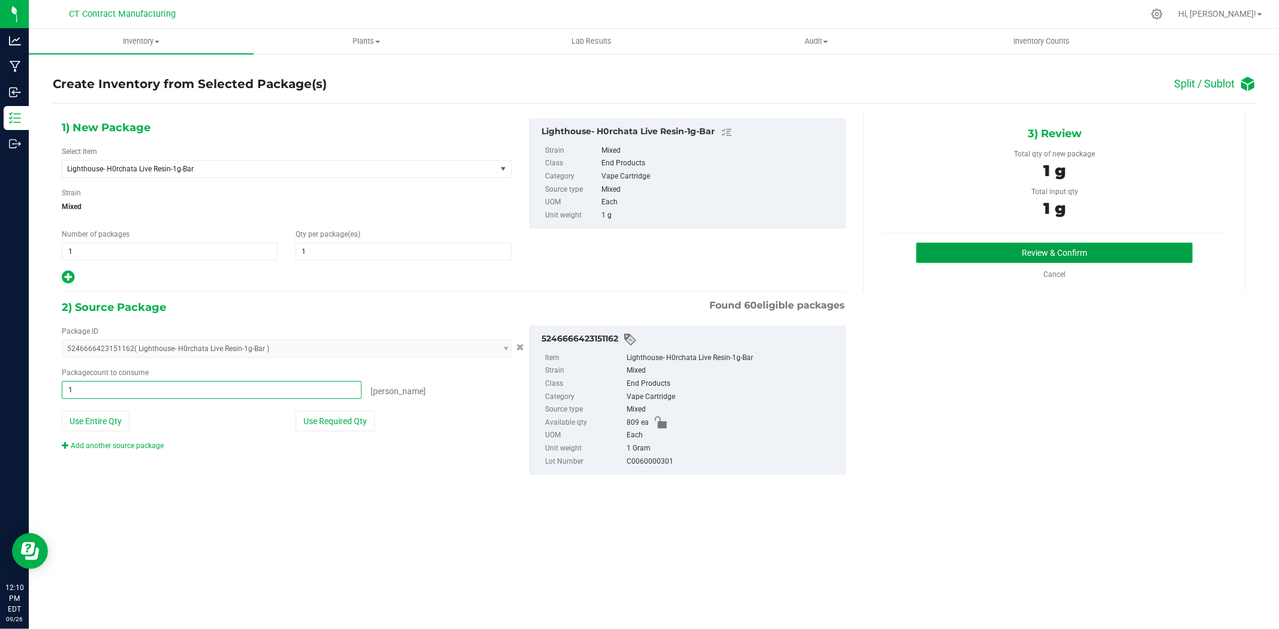
type input "1 ea"
click at [1053, 251] on button "Review & Confirm" at bounding box center [1054, 253] width 276 height 20
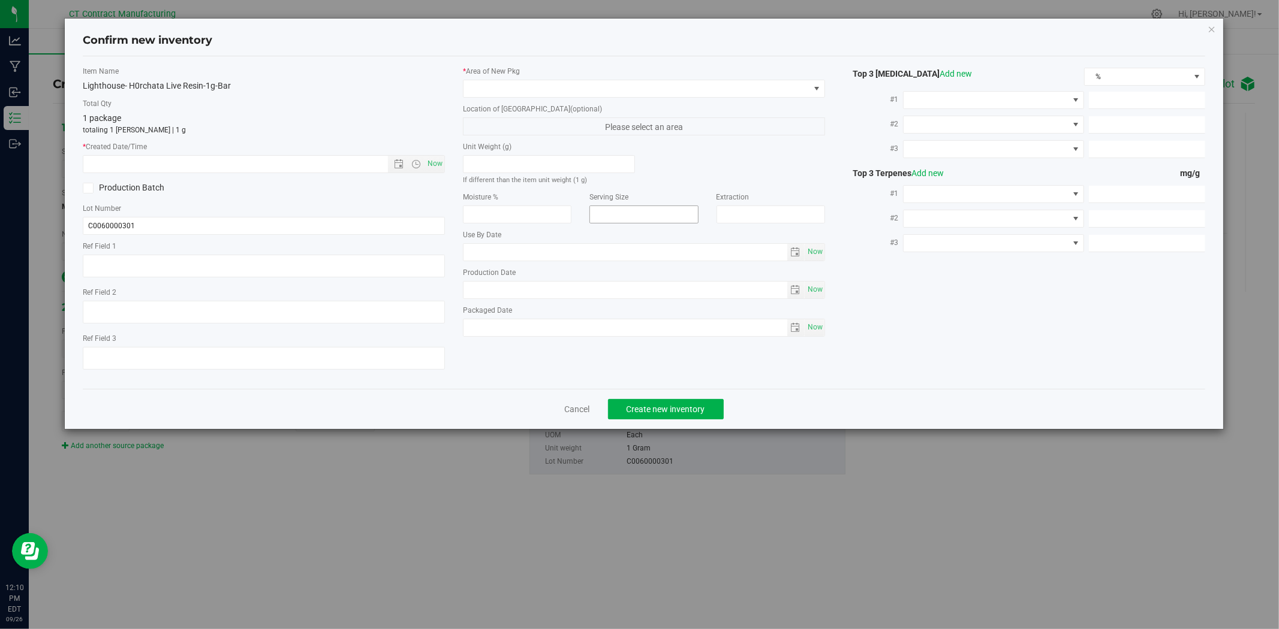
type textarea "250918-LH-H0-1G-B"
click at [433, 162] on span "Now" at bounding box center [435, 163] width 20 height 17
type input "9/26/2025 12:10 PM"
click at [502, 86] on span at bounding box center [636, 88] width 346 height 17
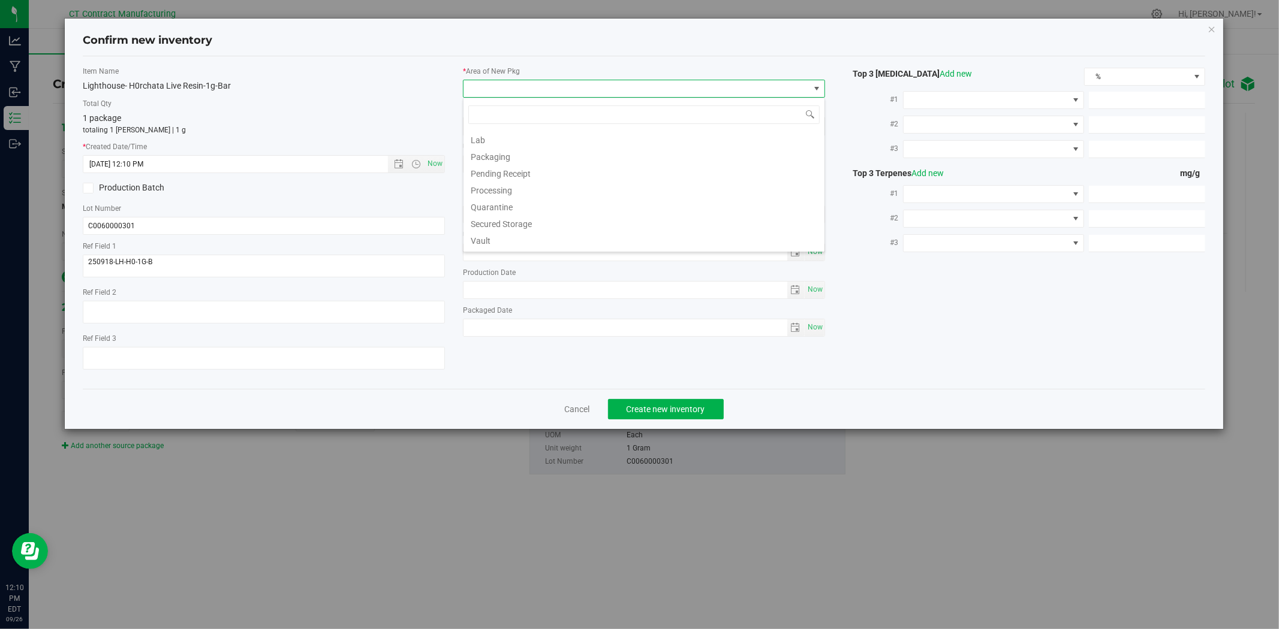
scroll to position [148, 0]
click at [523, 238] on li "Waste Storage" at bounding box center [643, 242] width 361 height 17
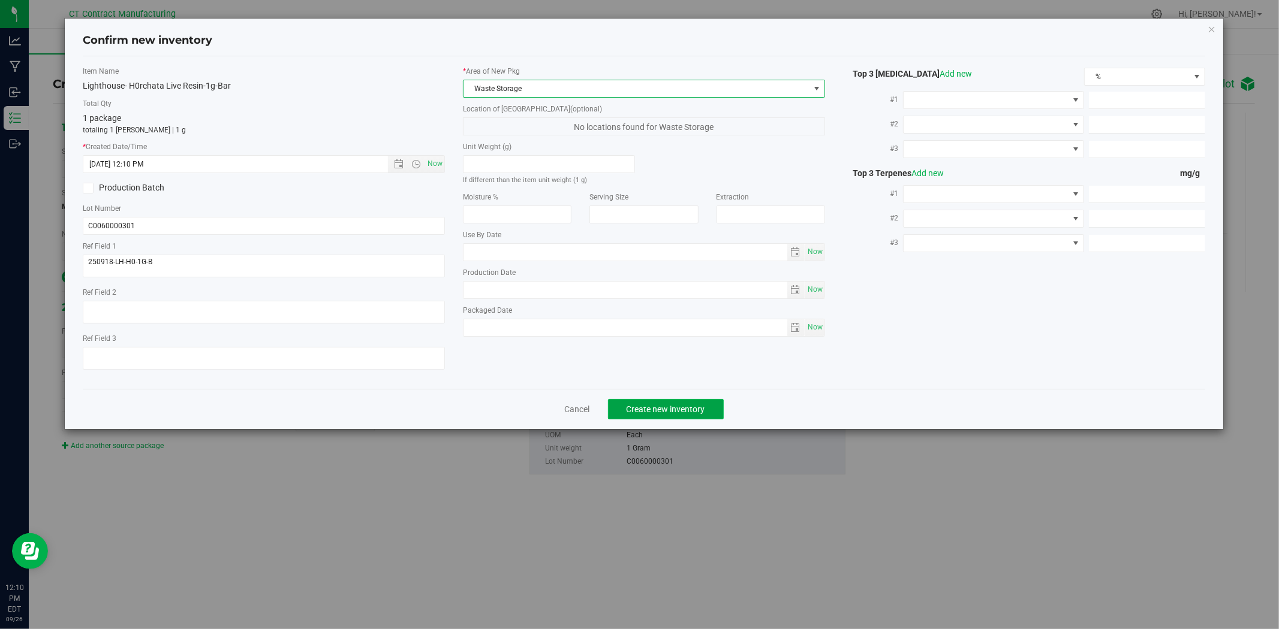
click at [638, 406] on span "Create new inventory" at bounding box center [665, 410] width 79 height 10
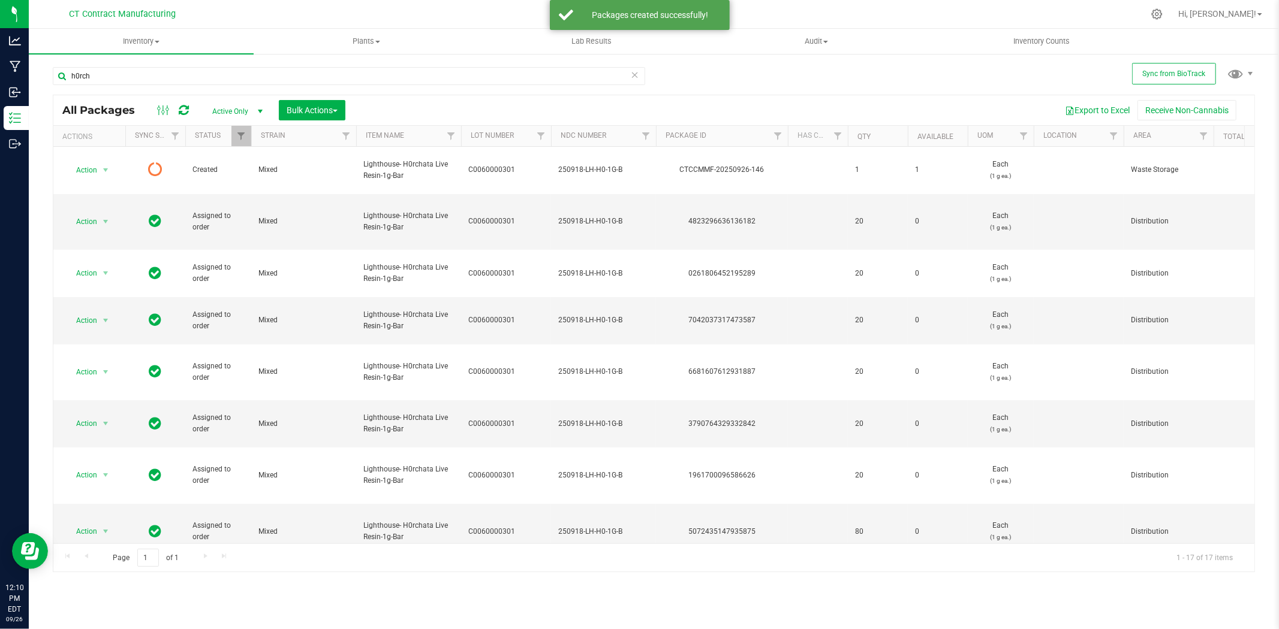
click at [184, 109] on icon at bounding box center [184, 110] width 10 height 12
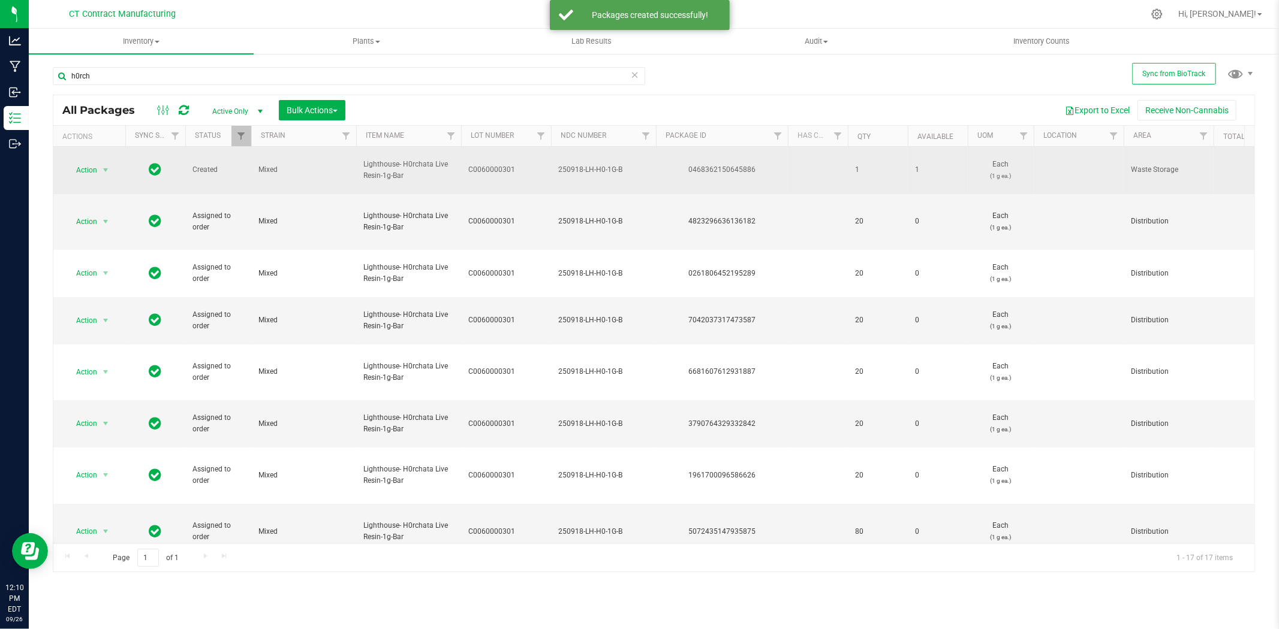
click at [728, 171] on div "0468362150645886" at bounding box center [721, 169] width 135 height 11
copy div "0468362150645886"
click at [574, 171] on span "250918-LH-H0-1G-B" at bounding box center [603, 169] width 91 height 11
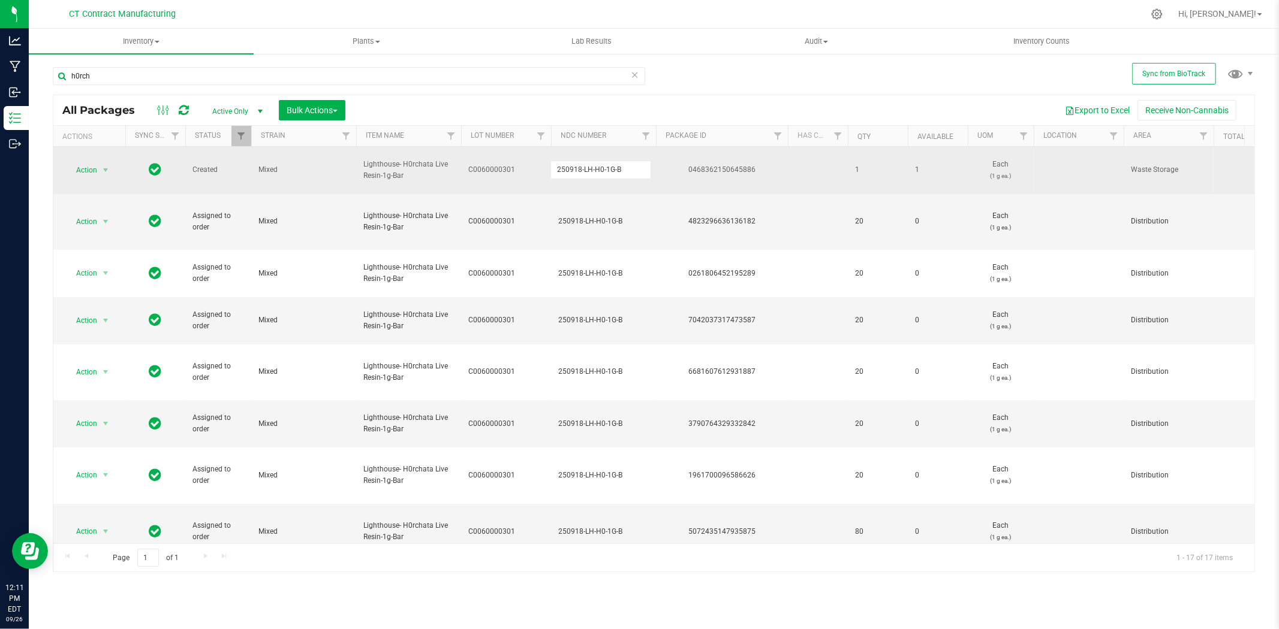
click at [574, 171] on input "250918-LH-H0-1G-B" at bounding box center [600, 170] width 101 height 19
click at [258, 81] on input "h0rch" at bounding box center [349, 76] width 592 height 18
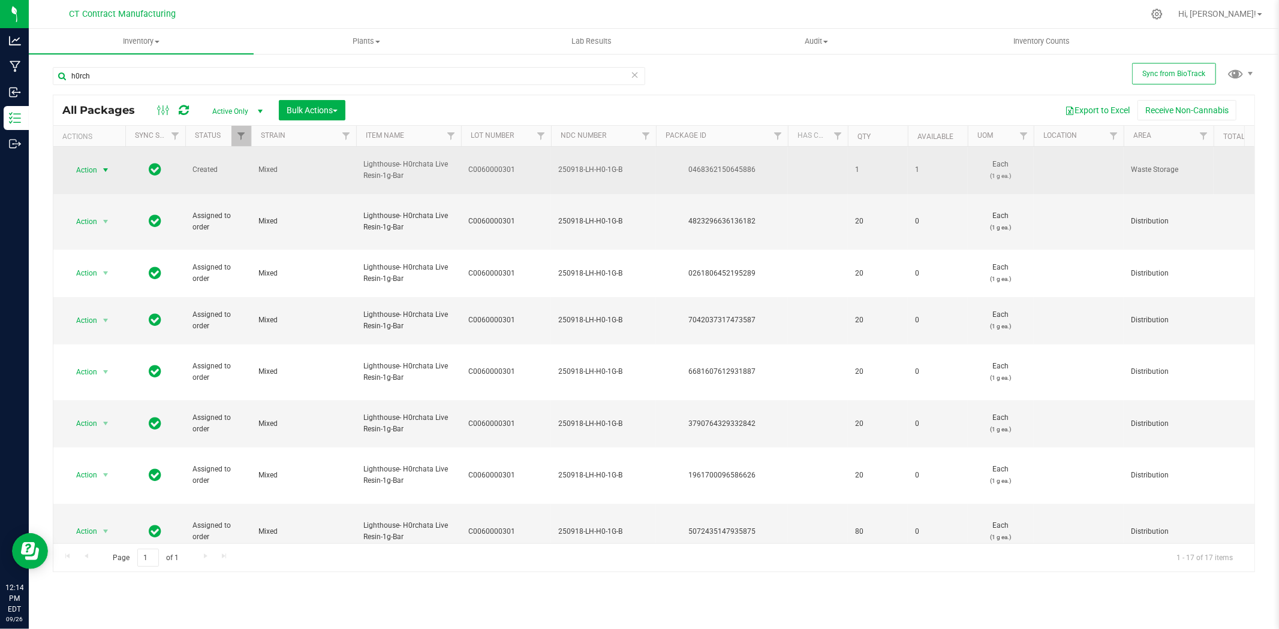
click at [108, 167] on span "select" at bounding box center [106, 170] width 10 height 10
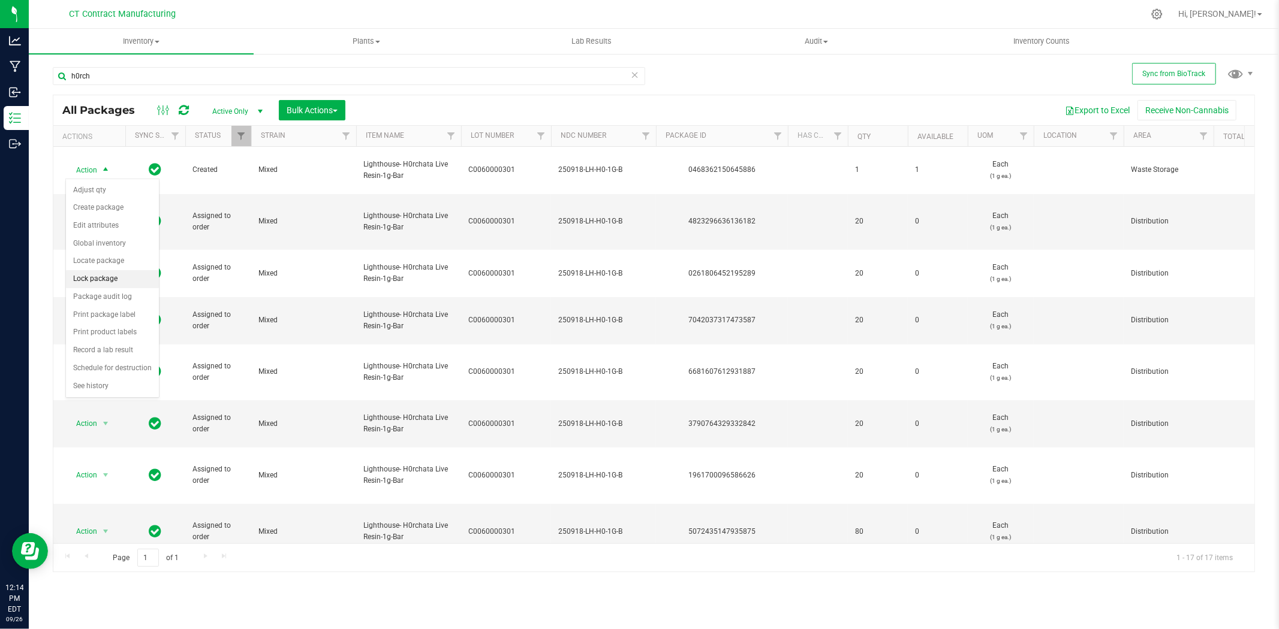
click at [108, 276] on li "Lock package" at bounding box center [112, 279] width 93 height 18
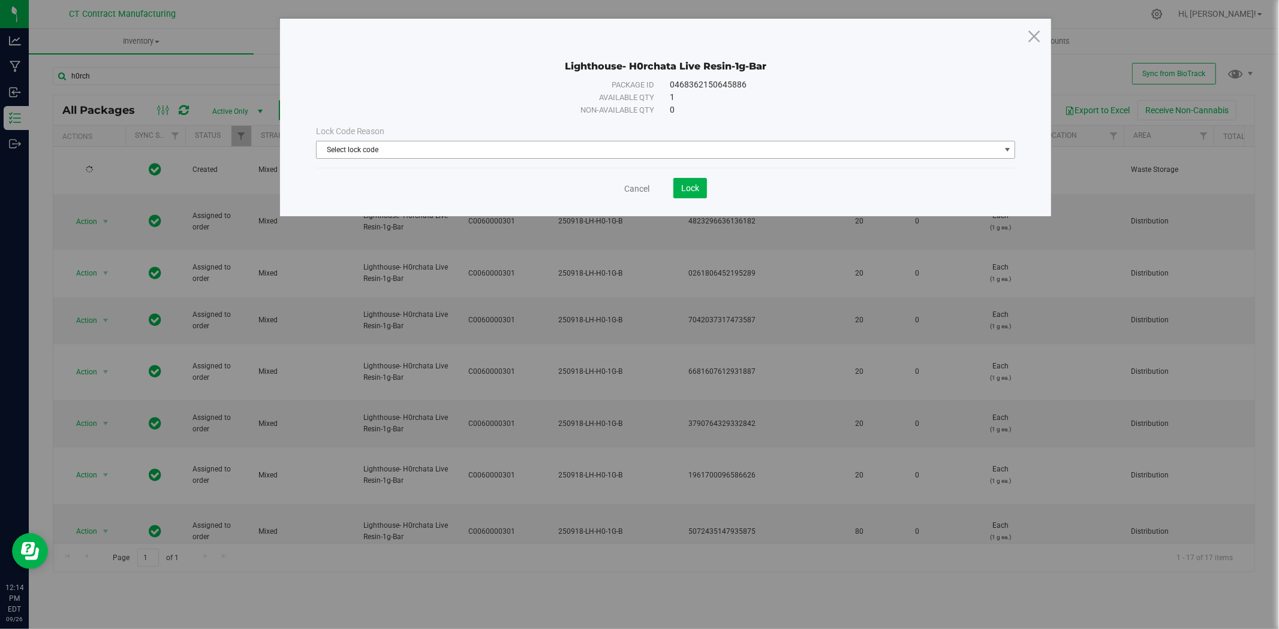
click at [596, 141] on span "Select lock code" at bounding box center [657, 149] width 683 height 17
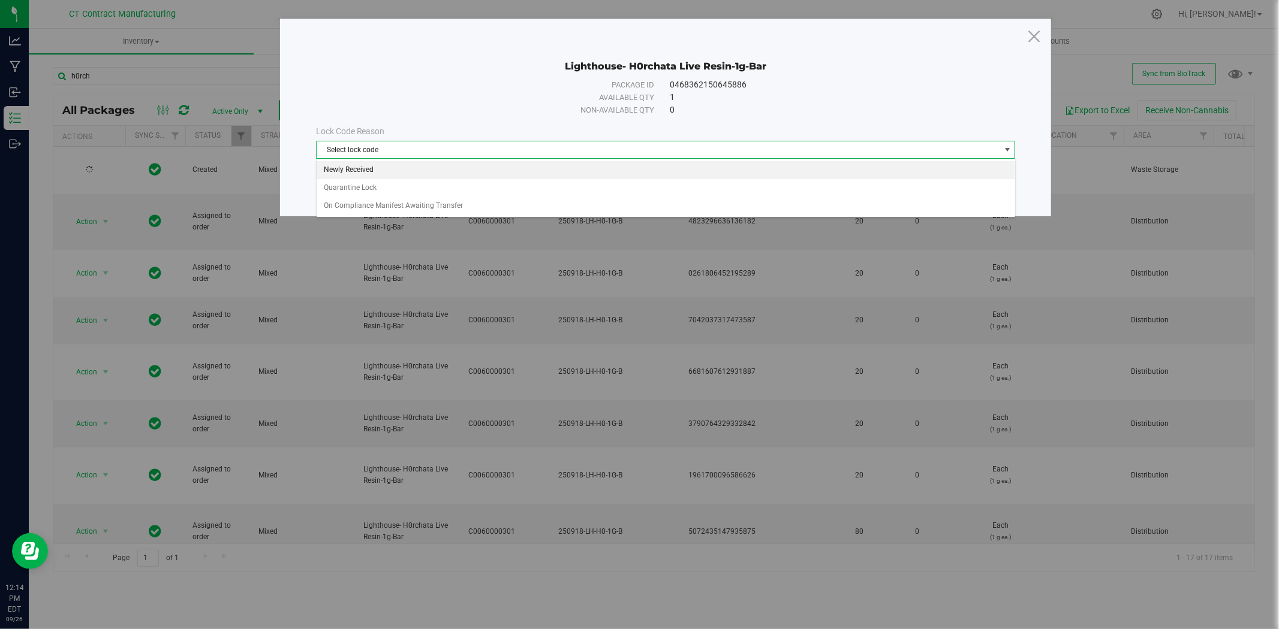
click at [595, 169] on li "Newly Received" at bounding box center [665, 170] width 698 height 18
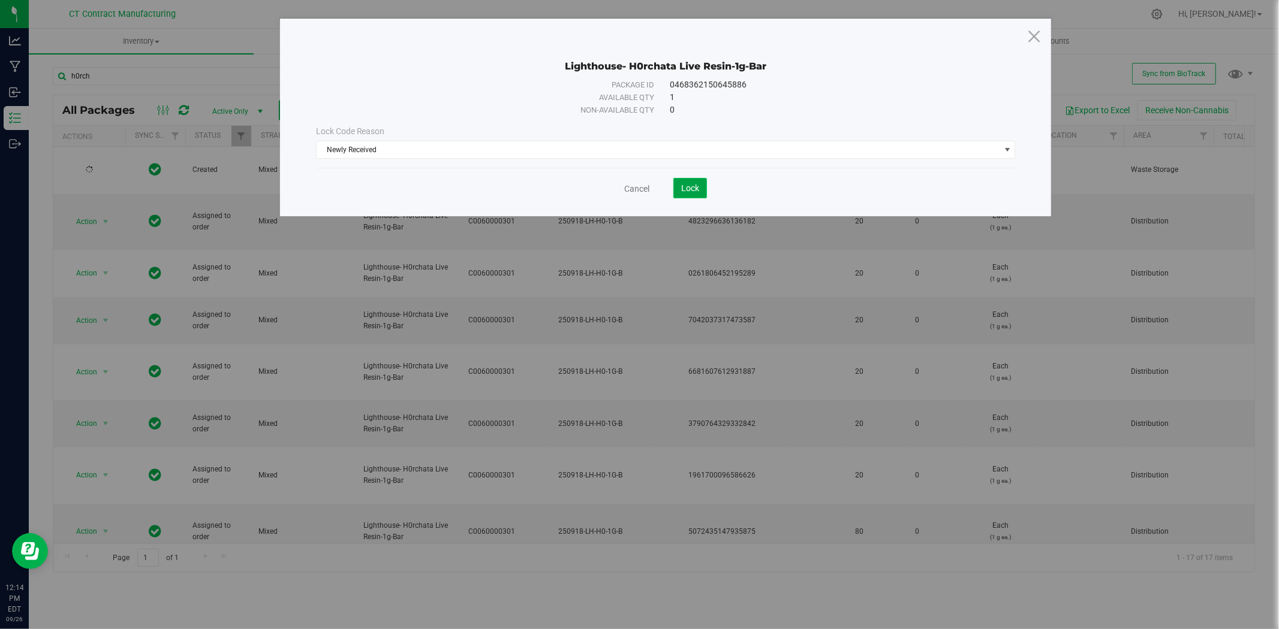
click at [698, 182] on button "Lock" at bounding box center [690, 188] width 34 height 20
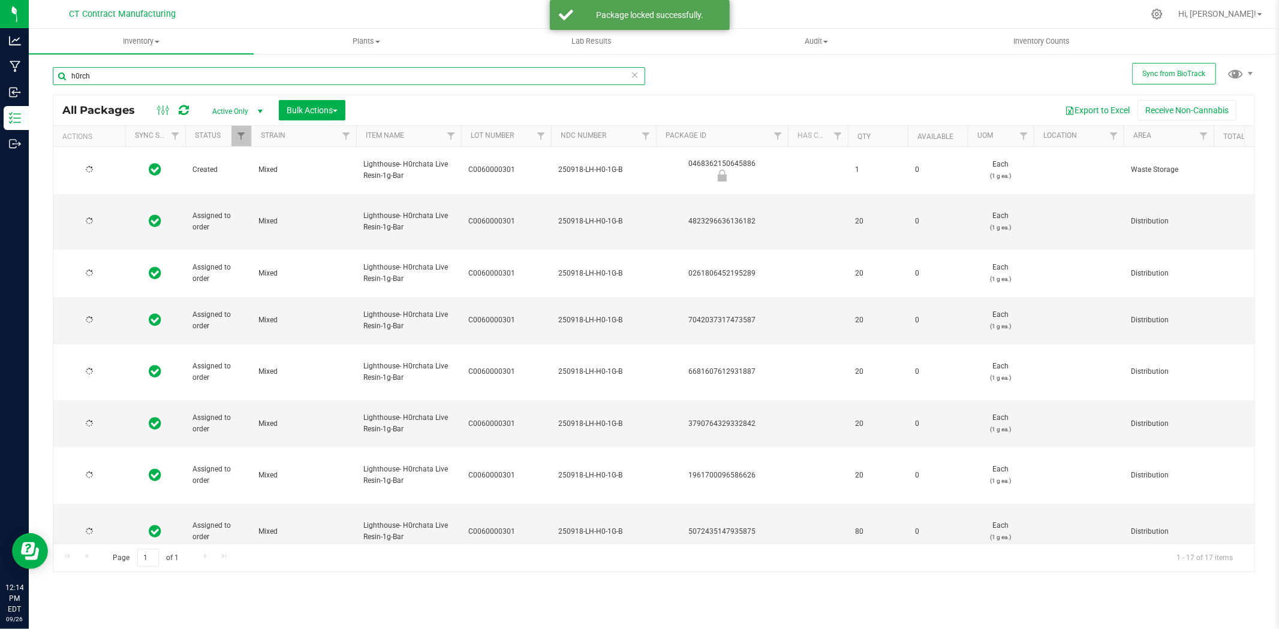
click at [186, 70] on input "h0rch" at bounding box center [349, 76] width 592 height 18
type input "durban poi"
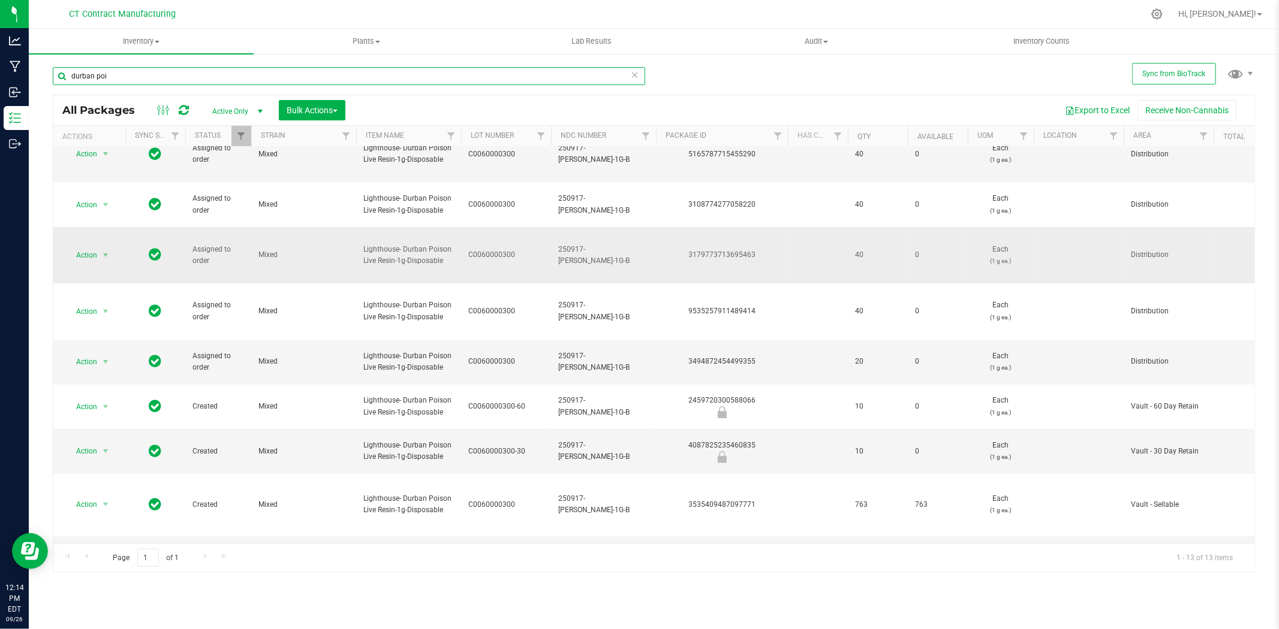
scroll to position [180, 0]
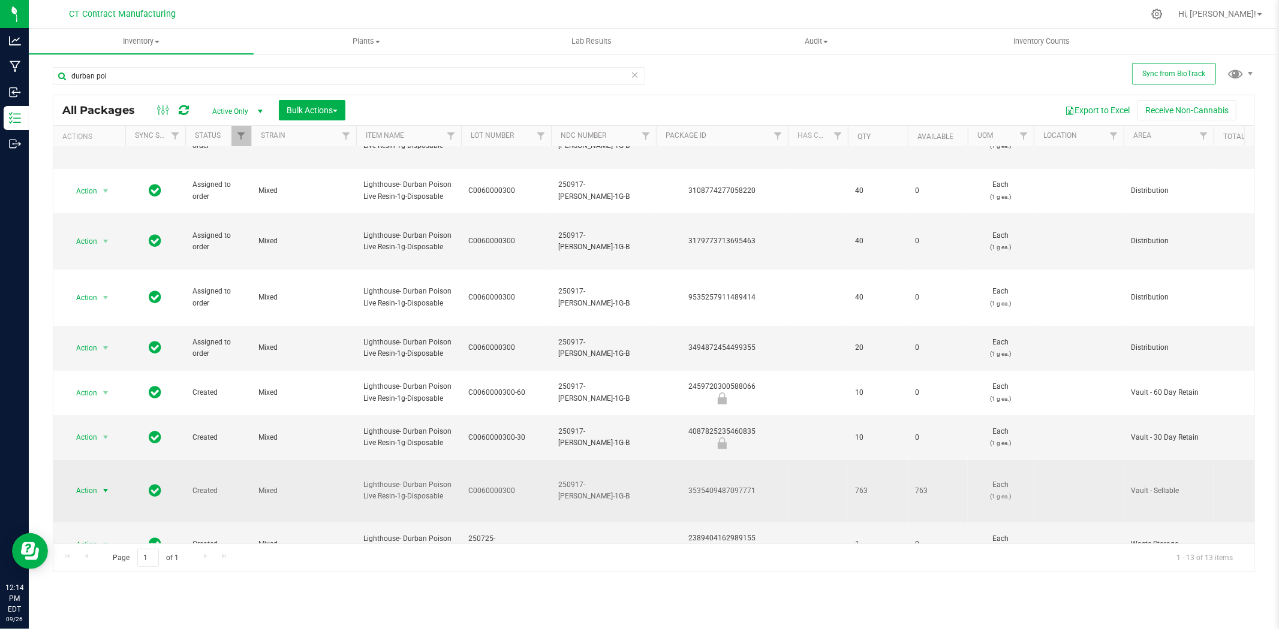
click at [108, 486] on span "select" at bounding box center [106, 491] width 10 height 10
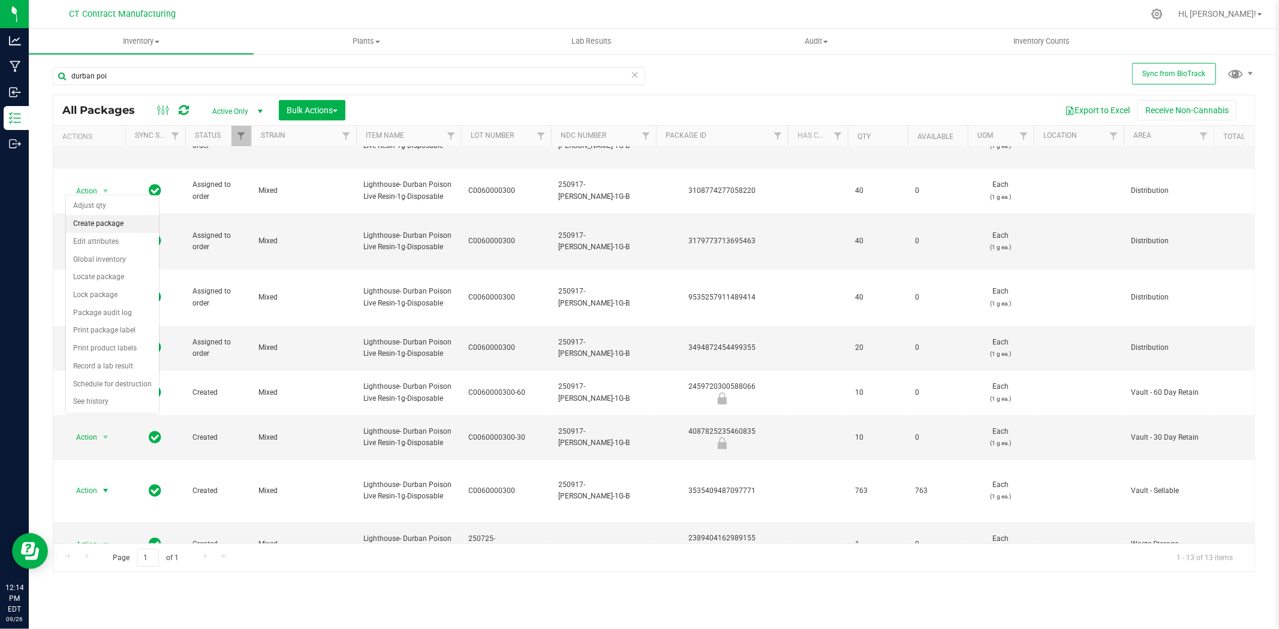
click at [123, 220] on li "Create package" at bounding box center [112, 224] width 93 height 18
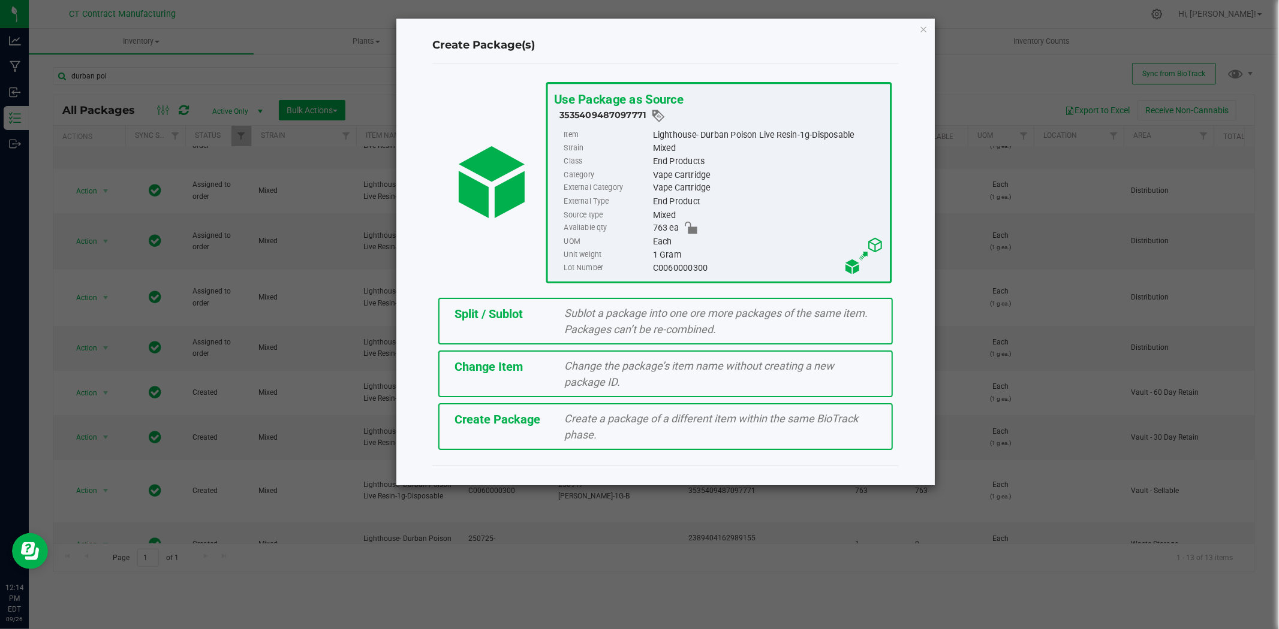
click at [607, 322] on span "Sublot a package into one ore more packages of the same item. Packages can’t be…" at bounding box center [716, 321] width 303 height 29
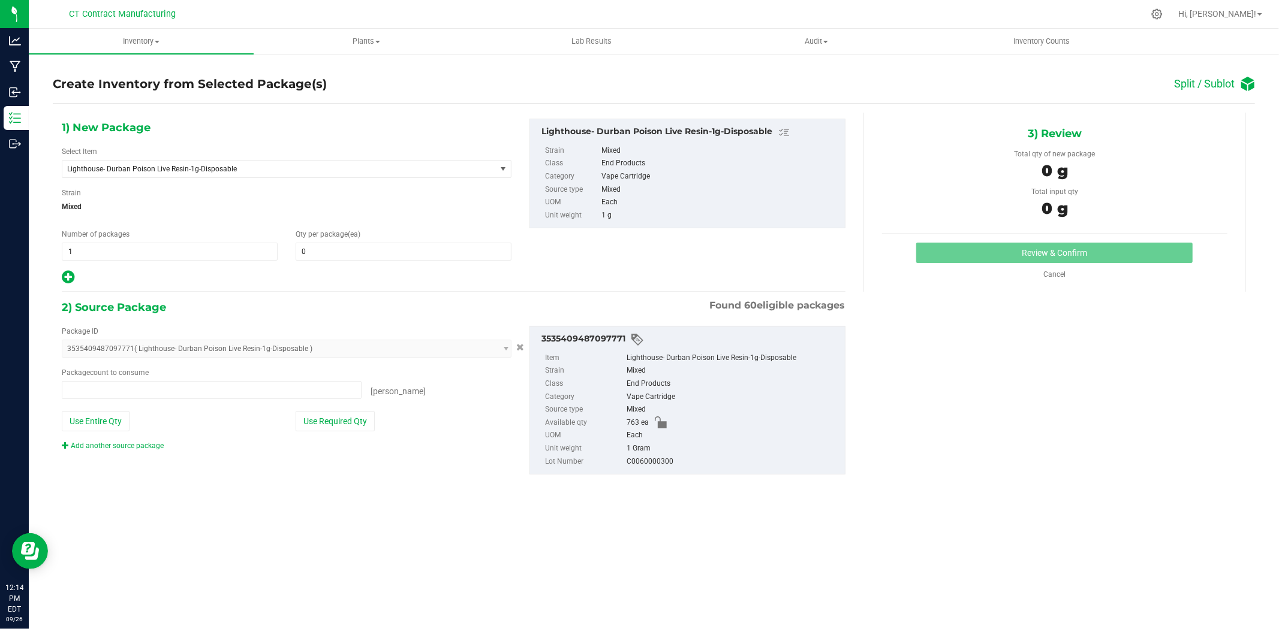
type input "0 ea"
click at [402, 257] on span at bounding box center [404, 252] width 216 height 18
type input "2"
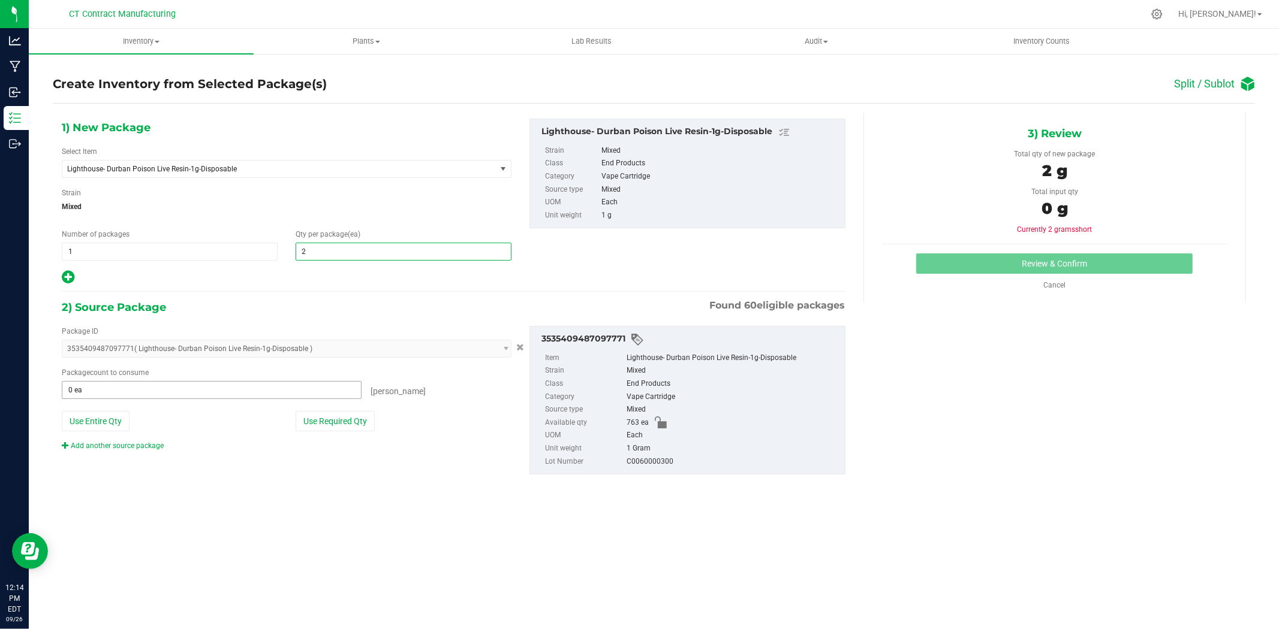
type input "2"
click at [230, 391] on span at bounding box center [212, 390] width 300 height 18
type input "2"
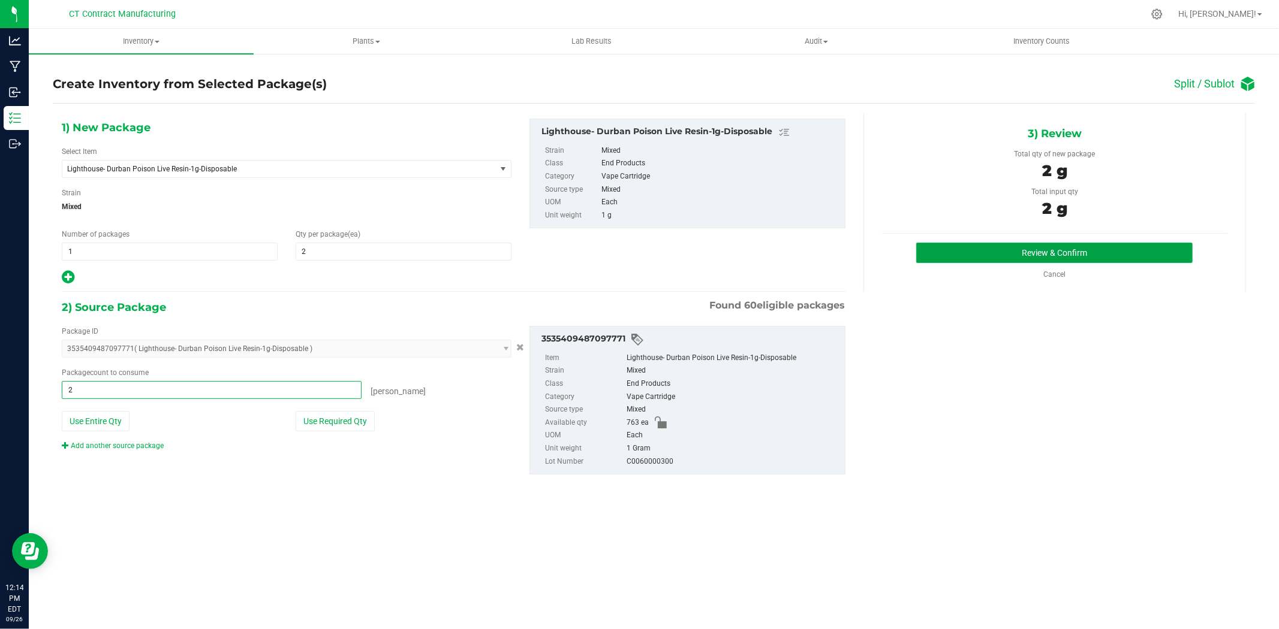
type input "2 ea"
click at [987, 253] on button "Review & Confirm" at bounding box center [1054, 253] width 276 height 20
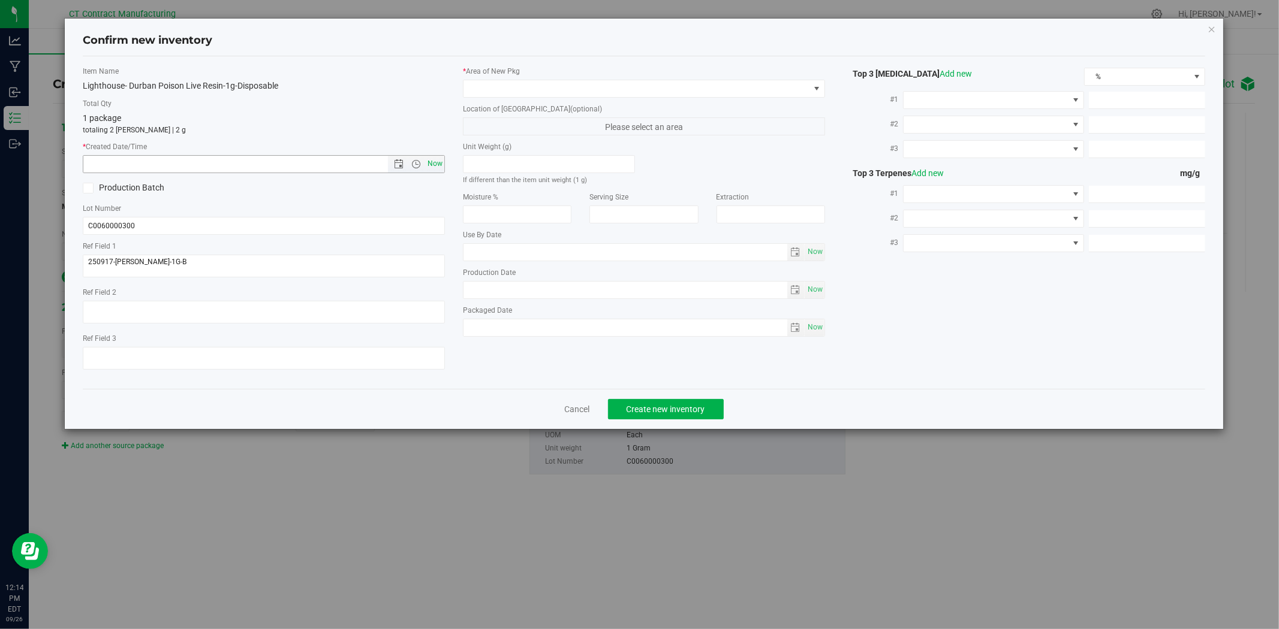
click at [433, 162] on span "Now" at bounding box center [435, 163] width 20 height 17
type input "9/26/2025 12:14 PM"
click at [500, 97] on span at bounding box center [644, 89] width 362 height 18
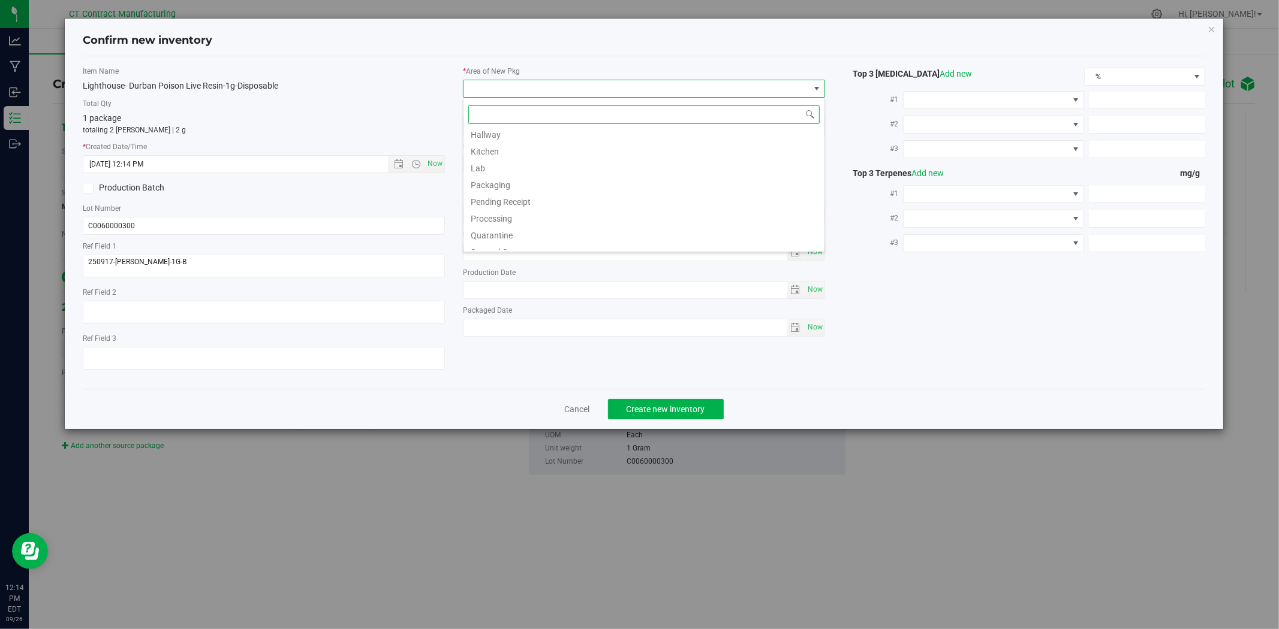
scroll to position [148, 0]
click at [514, 245] on li "Waste Storage" at bounding box center [643, 242] width 361 height 17
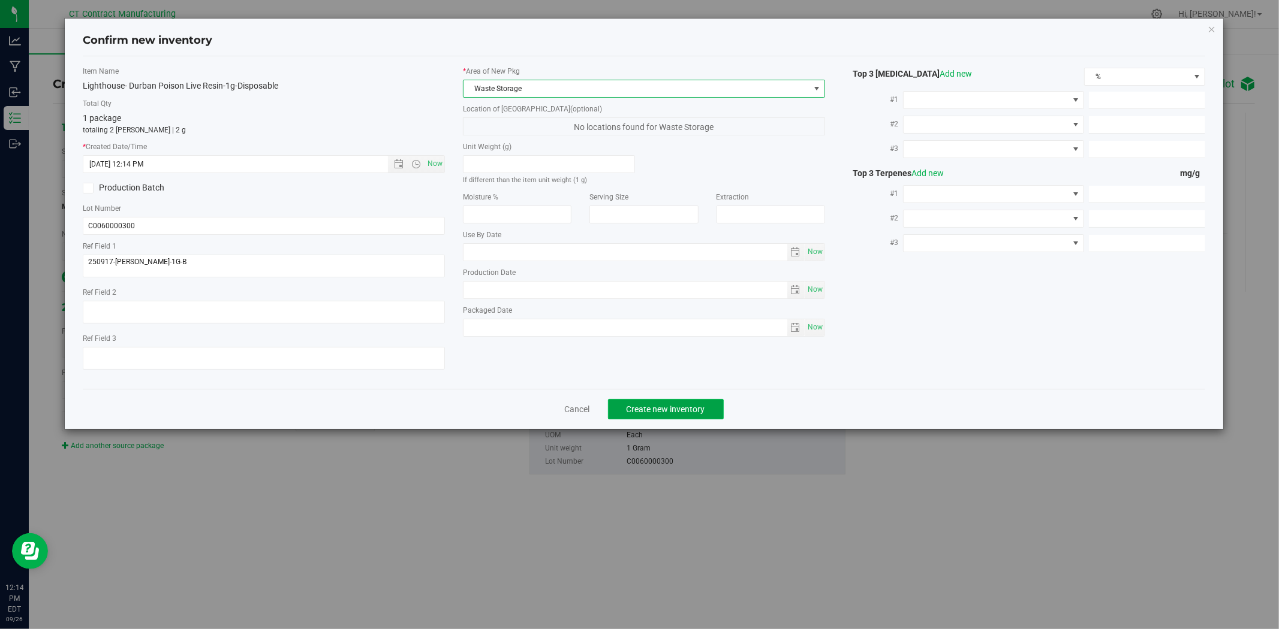
click at [685, 417] on button "Create new inventory" at bounding box center [666, 409] width 116 height 20
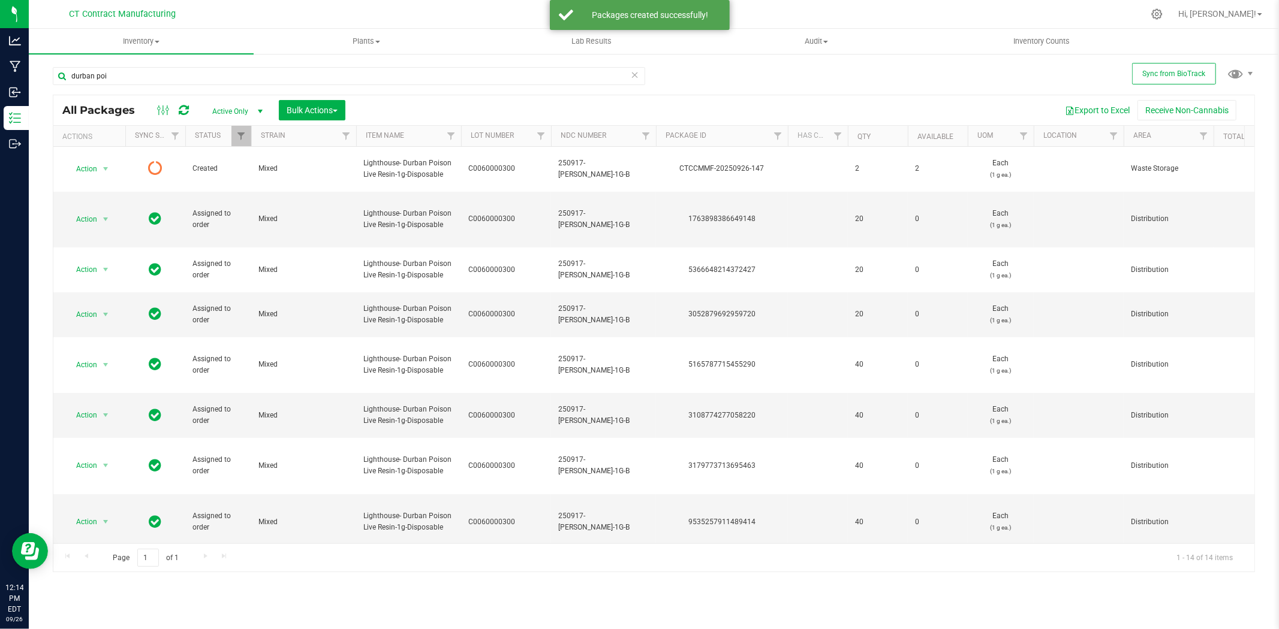
click at [176, 108] on div at bounding box center [173, 110] width 40 height 14
click at [184, 108] on icon at bounding box center [184, 110] width 10 height 12
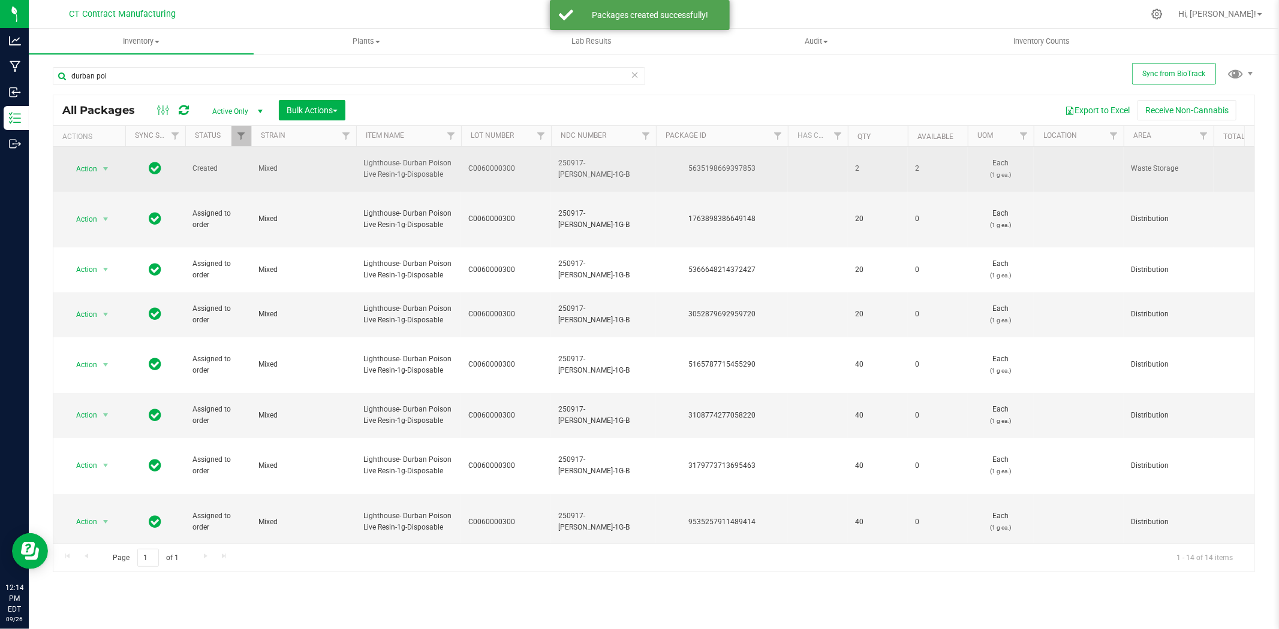
click at [708, 166] on div "5635198669397853" at bounding box center [721, 168] width 135 height 11
copy div "5635198669397853"
click at [102, 164] on span "select" at bounding box center [106, 169] width 10 height 10
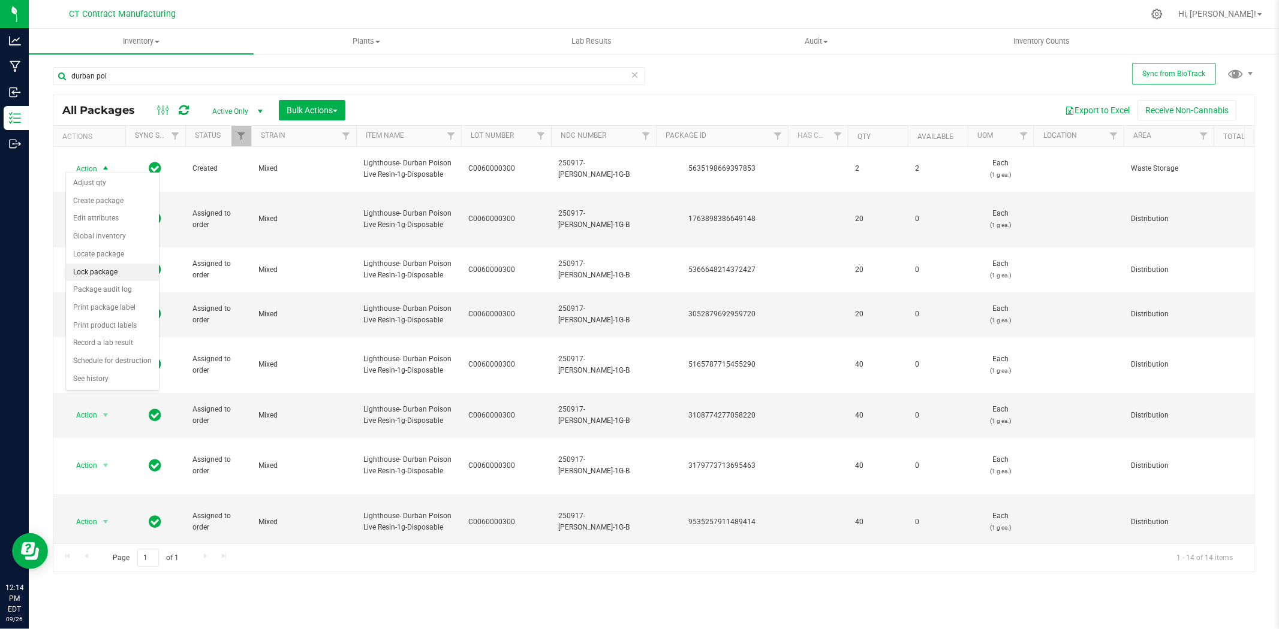
click at [108, 267] on li "Lock package" at bounding box center [112, 273] width 93 height 18
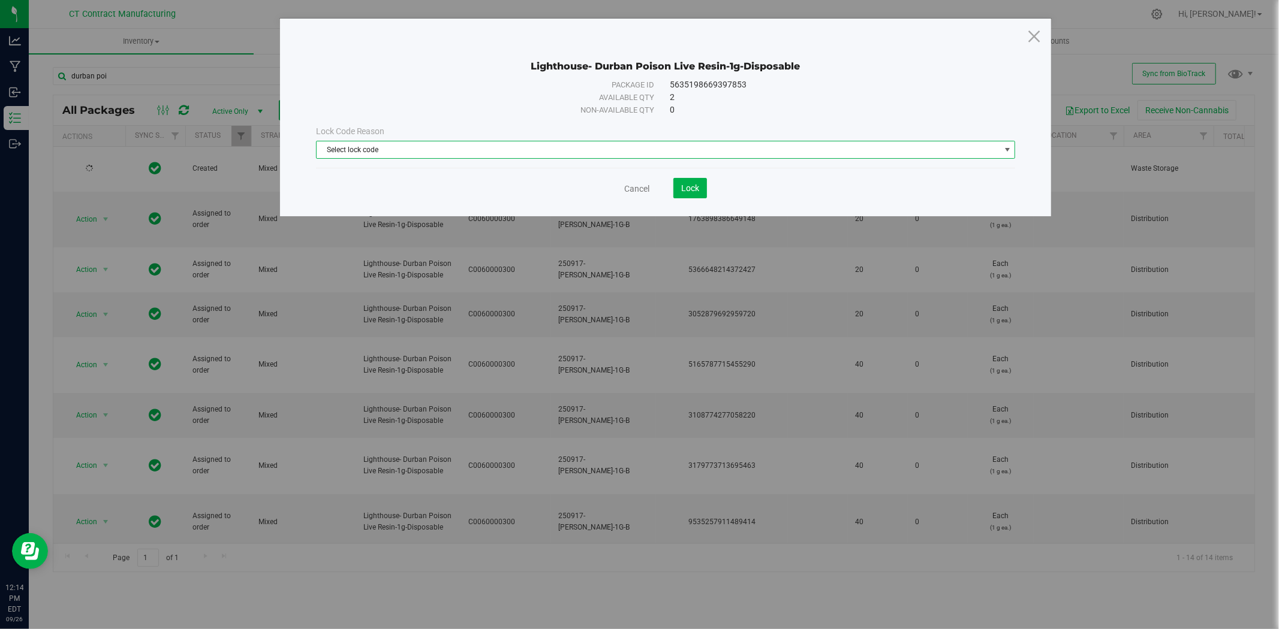
click at [556, 150] on span "Select lock code" at bounding box center [657, 149] width 683 height 17
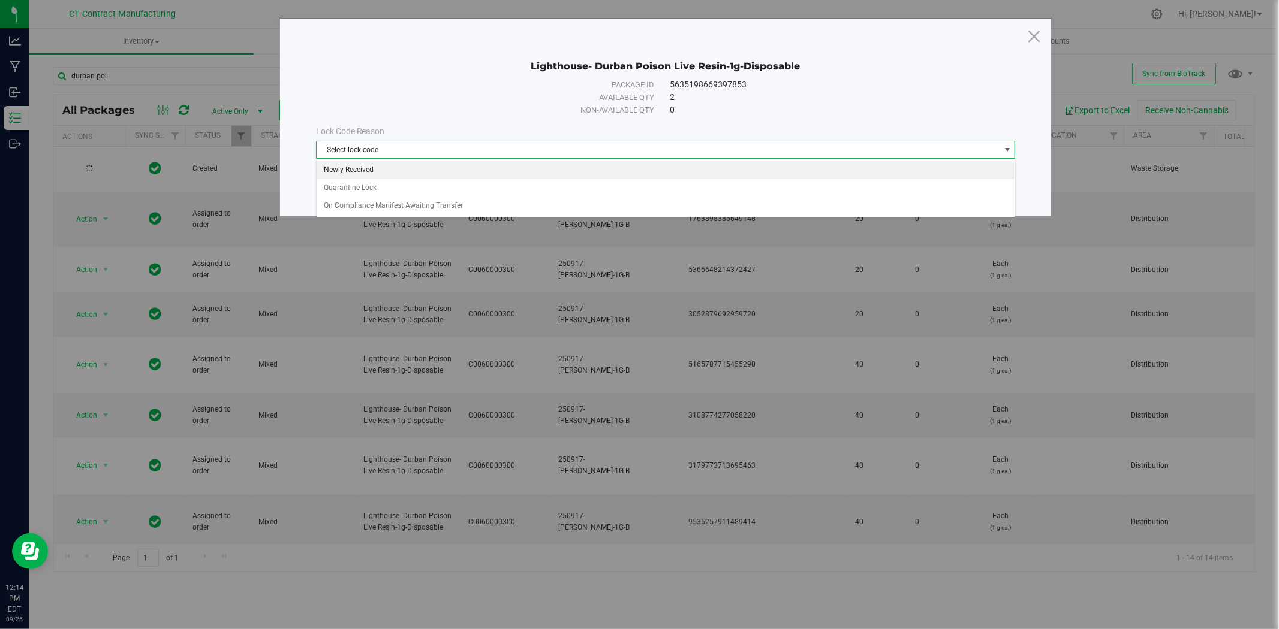
click at [538, 165] on li "Newly Received" at bounding box center [665, 170] width 698 height 18
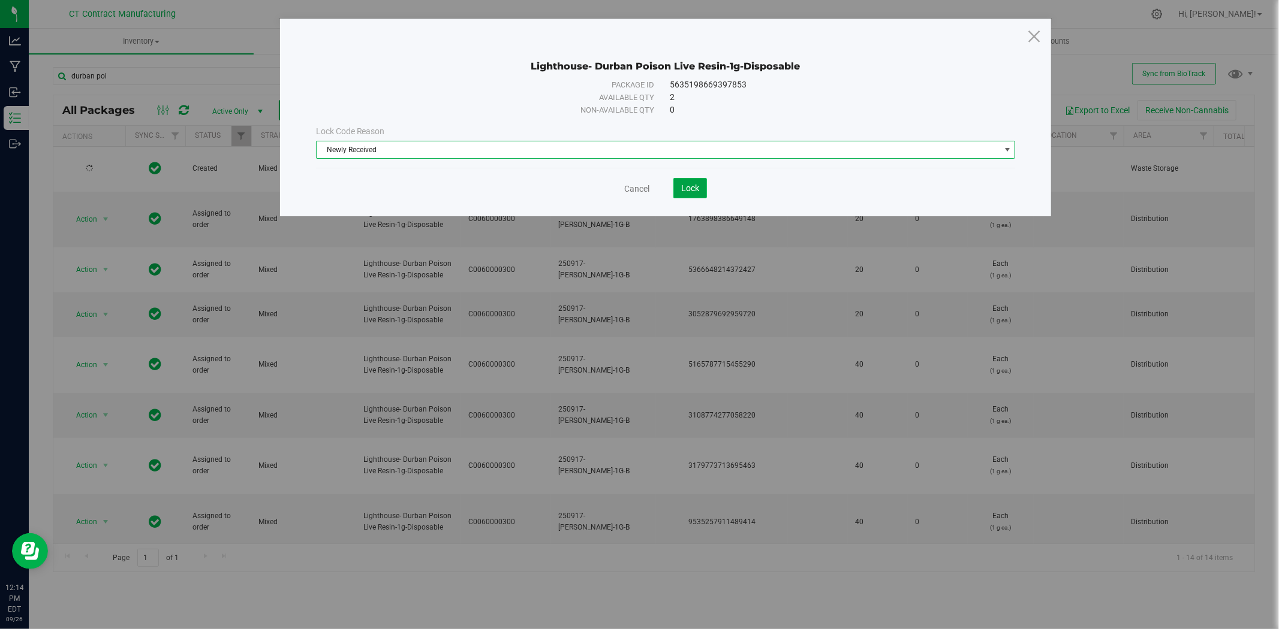
click at [700, 195] on button "Lock" at bounding box center [690, 188] width 34 height 20
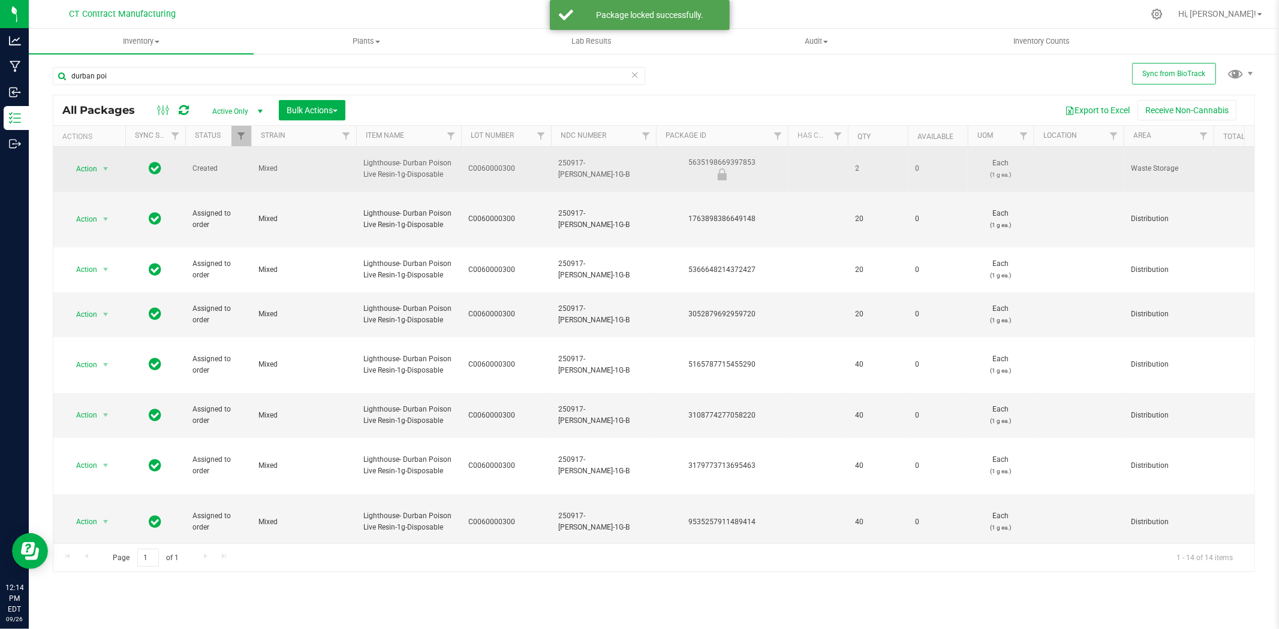
click at [599, 166] on span "250917-LH-DP-1G-B" at bounding box center [603, 169] width 91 height 23
click at [599, 166] on input "250917-LH-DP-1G-B" at bounding box center [600, 168] width 101 height 19
click at [727, 157] on div "5635198669397853" at bounding box center [721, 168] width 135 height 23
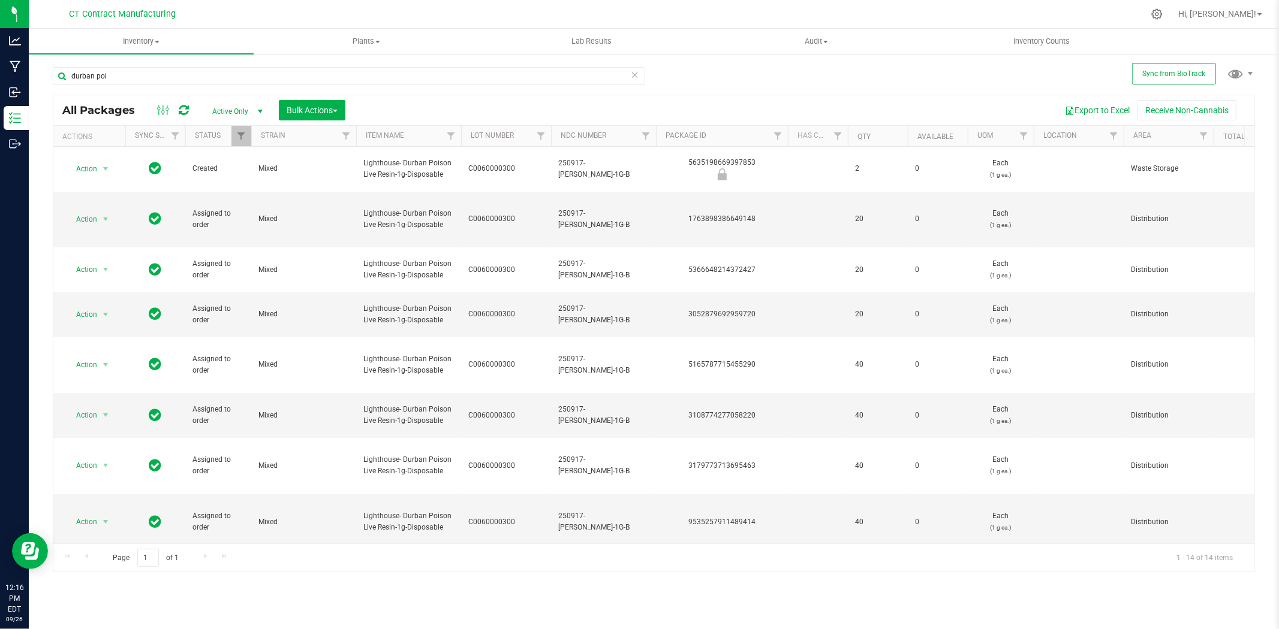
click at [286, 10] on div at bounding box center [679, 13] width 928 height 23
click at [294, 16] on div at bounding box center [679, 13] width 928 height 23
click at [370, 4] on div at bounding box center [679, 13] width 928 height 23
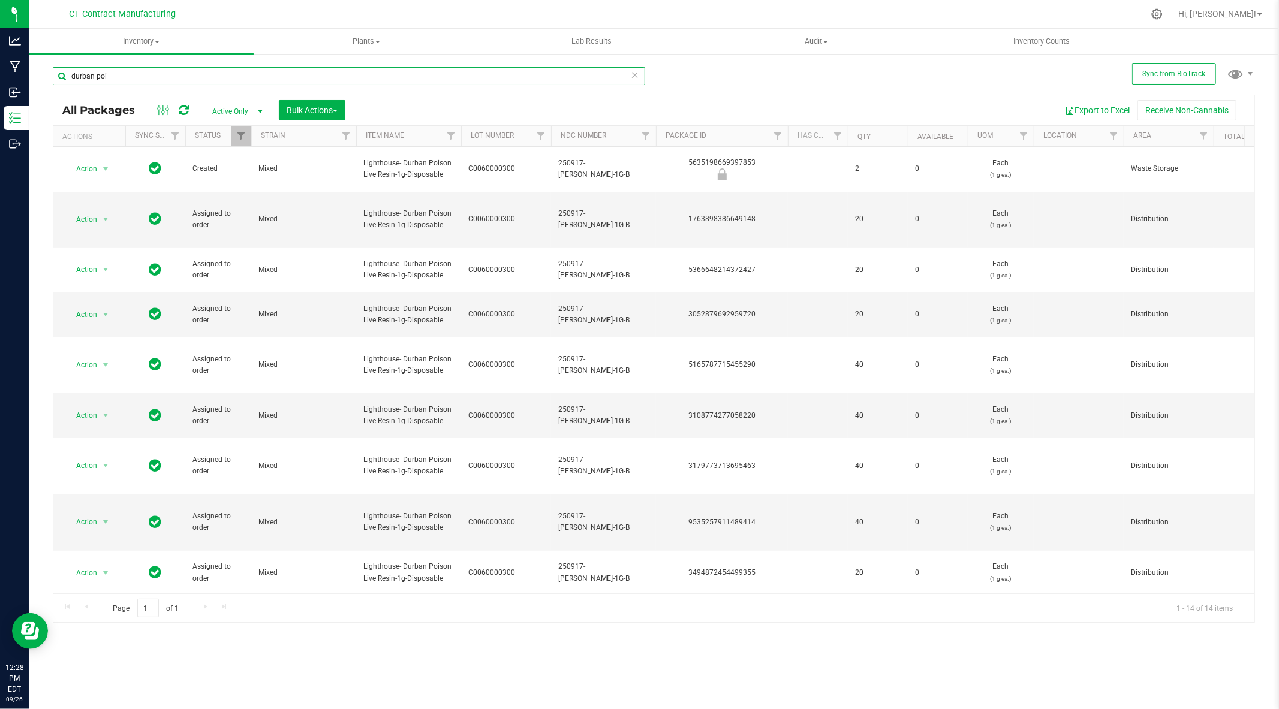
click at [276, 77] on input "durban poi" at bounding box center [349, 76] width 592 height 18
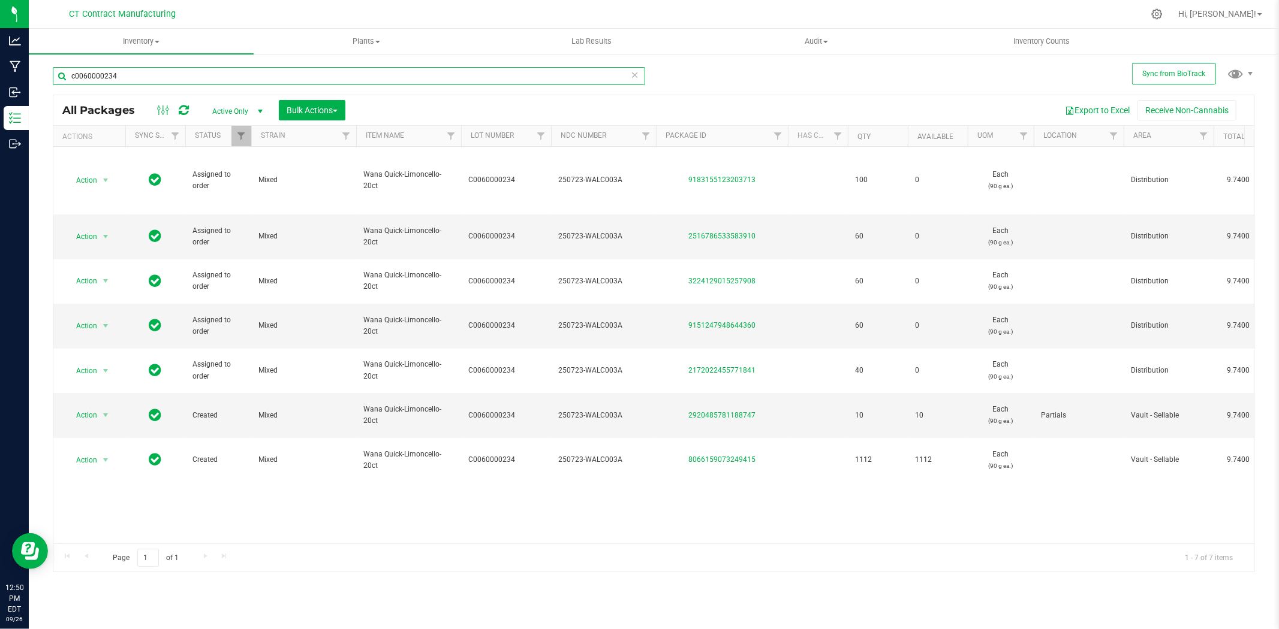
click at [92, 73] on input "c0060000234" at bounding box center [349, 76] width 592 height 18
type input "p"
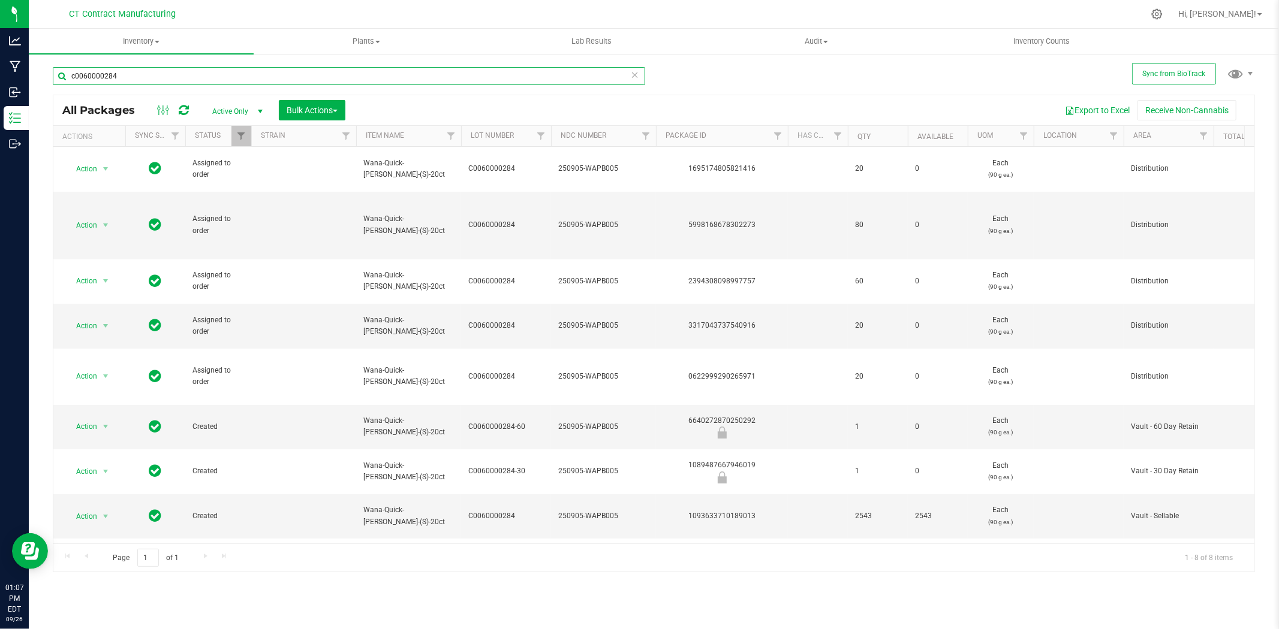
click at [213, 77] on input "c0060000284" at bounding box center [349, 76] width 592 height 18
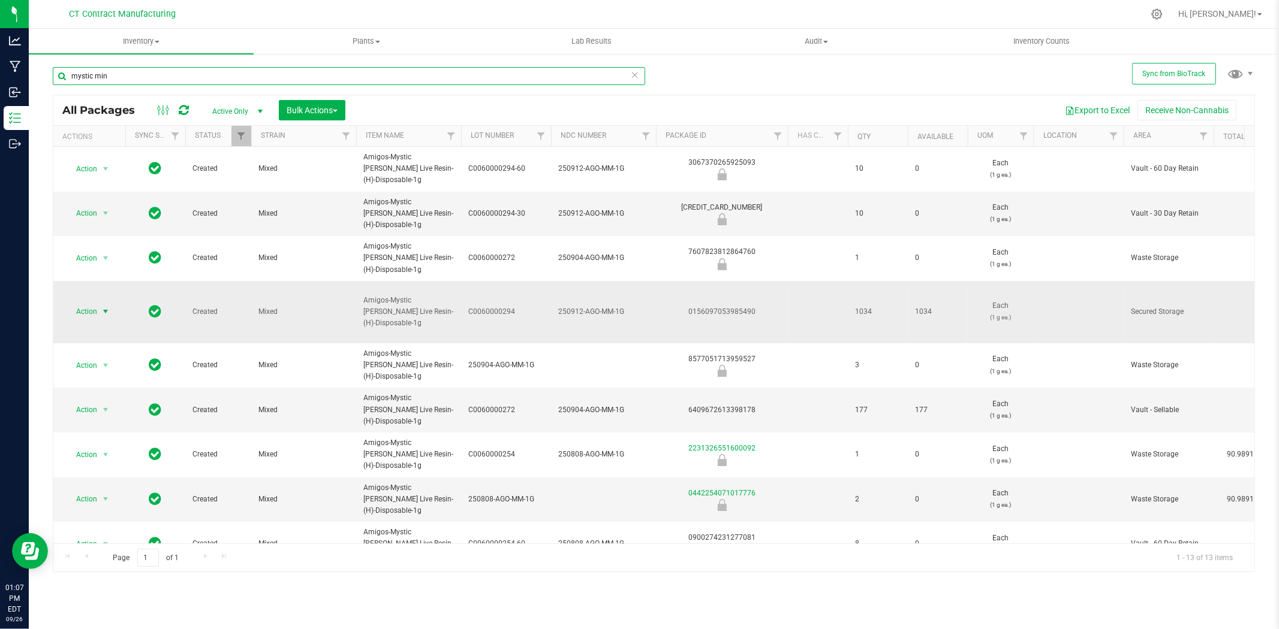
type input "mystic min"
click at [103, 307] on span "select" at bounding box center [106, 312] width 10 height 10
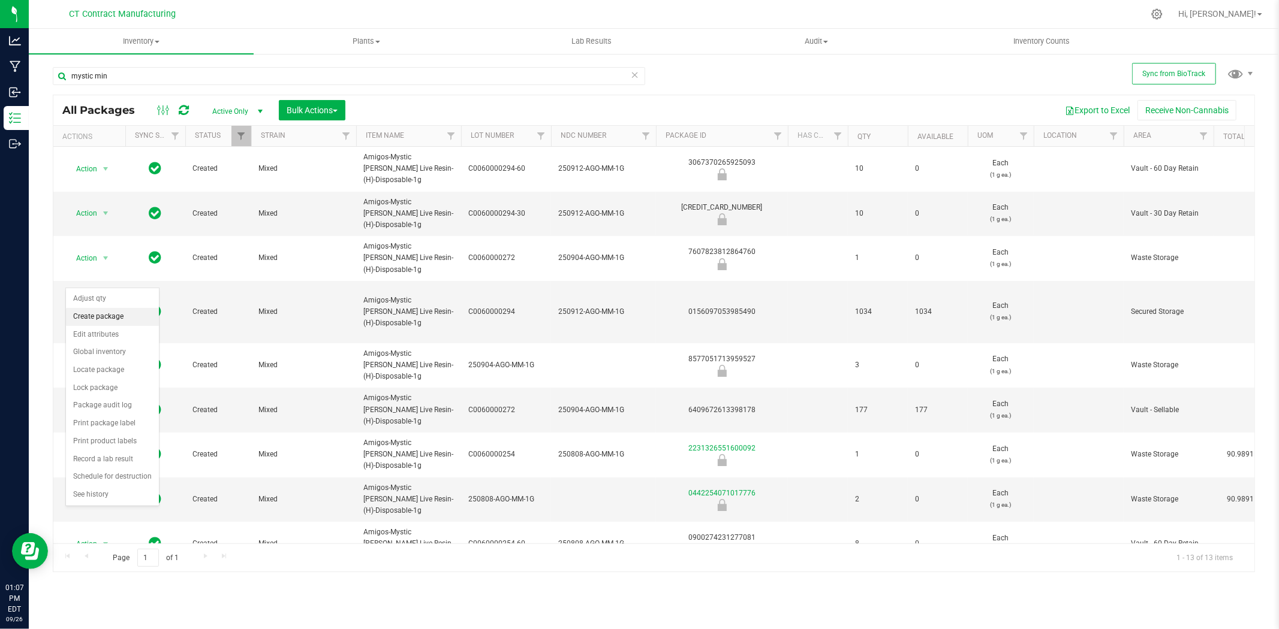
click at [110, 320] on li "Create package" at bounding box center [112, 317] width 93 height 18
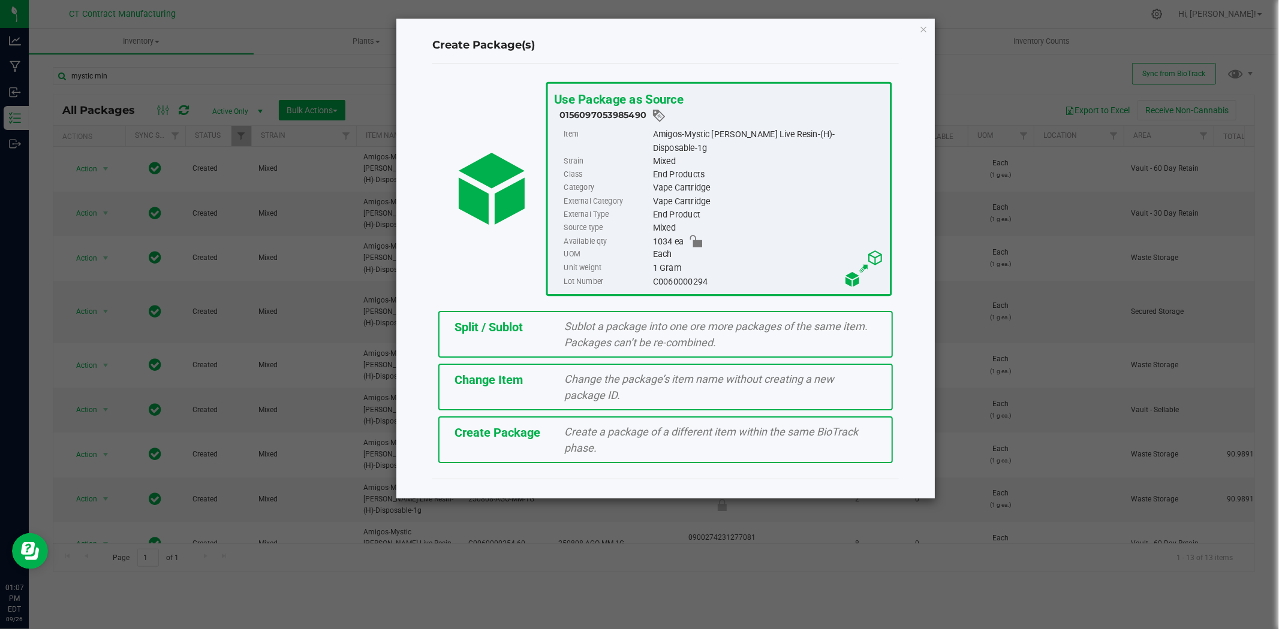
click at [710, 320] on span "Sublot a package into one ore more packages of the same item. Packages can’t be…" at bounding box center [716, 334] width 303 height 29
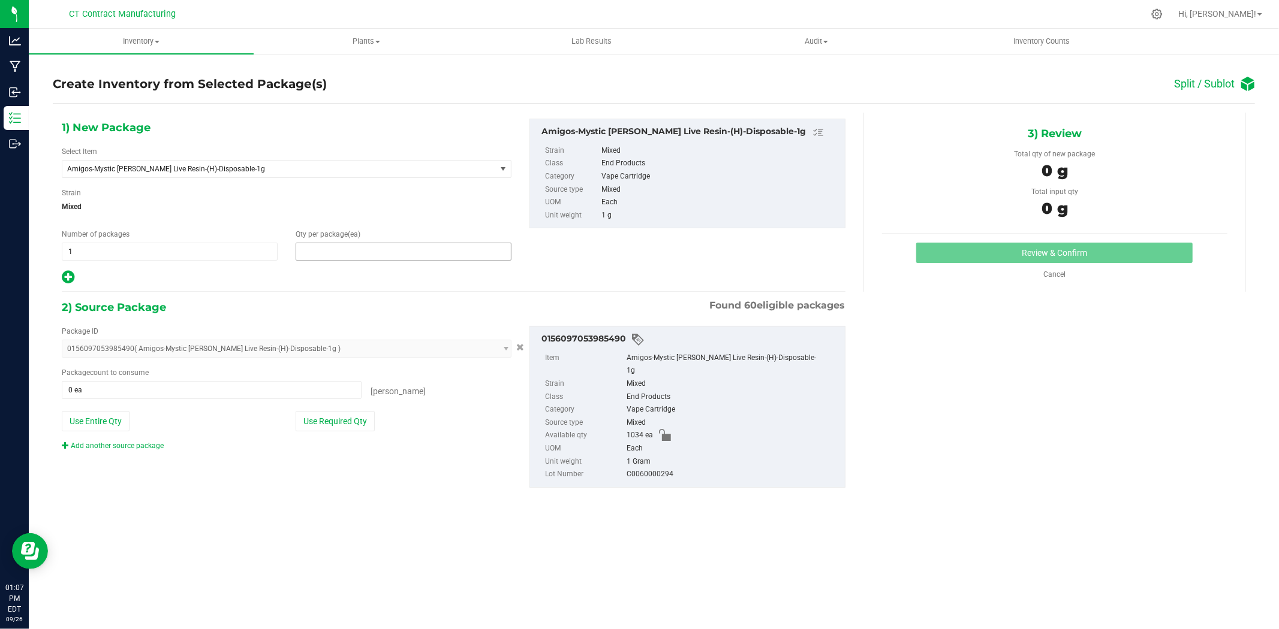
click at [343, 253] on span at bounding box center [404, 252] width 216 height 18
type input "6"
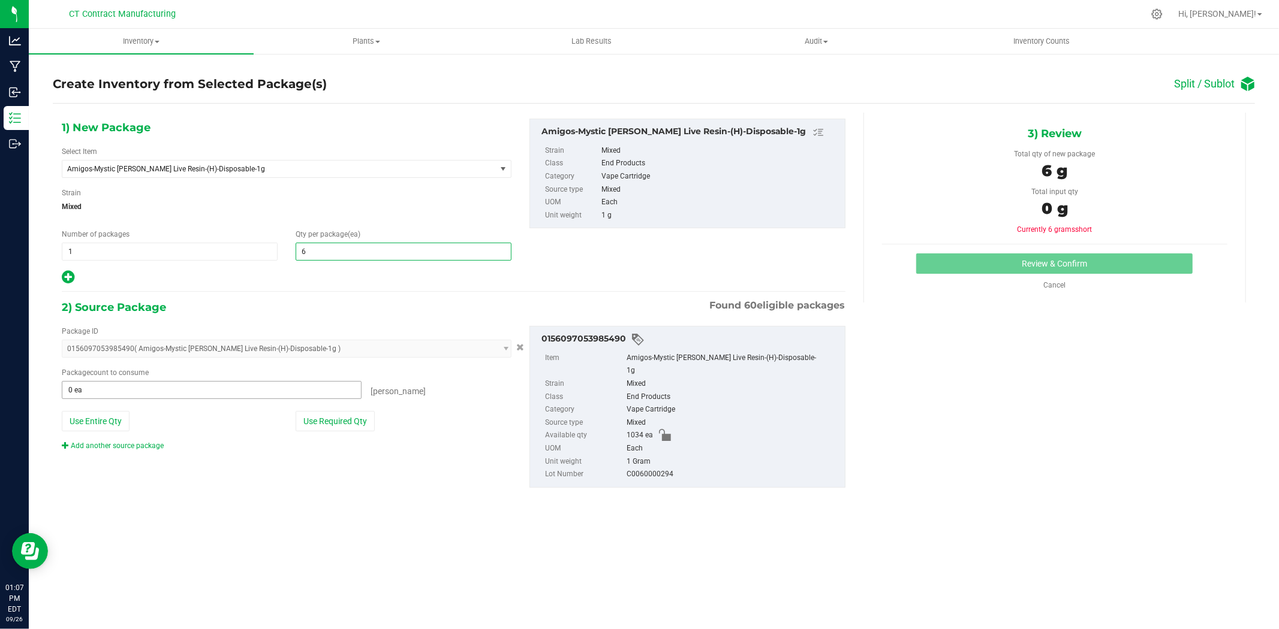
type input "6"
click at [208, 390] on span at bounding box center [212, 390] width 300 height 18
type input "6"
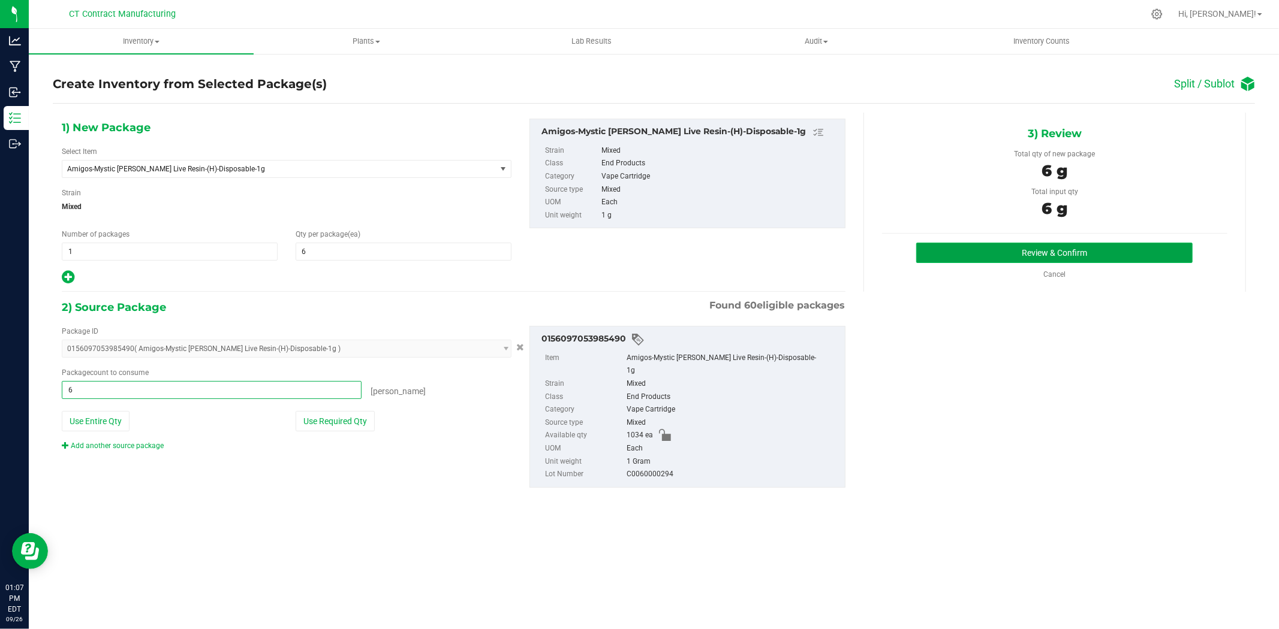
type input "6 ea"
click at [955, 250] on button "Review & Confirm" at bounding box center [1054, 253] width 276 height 20
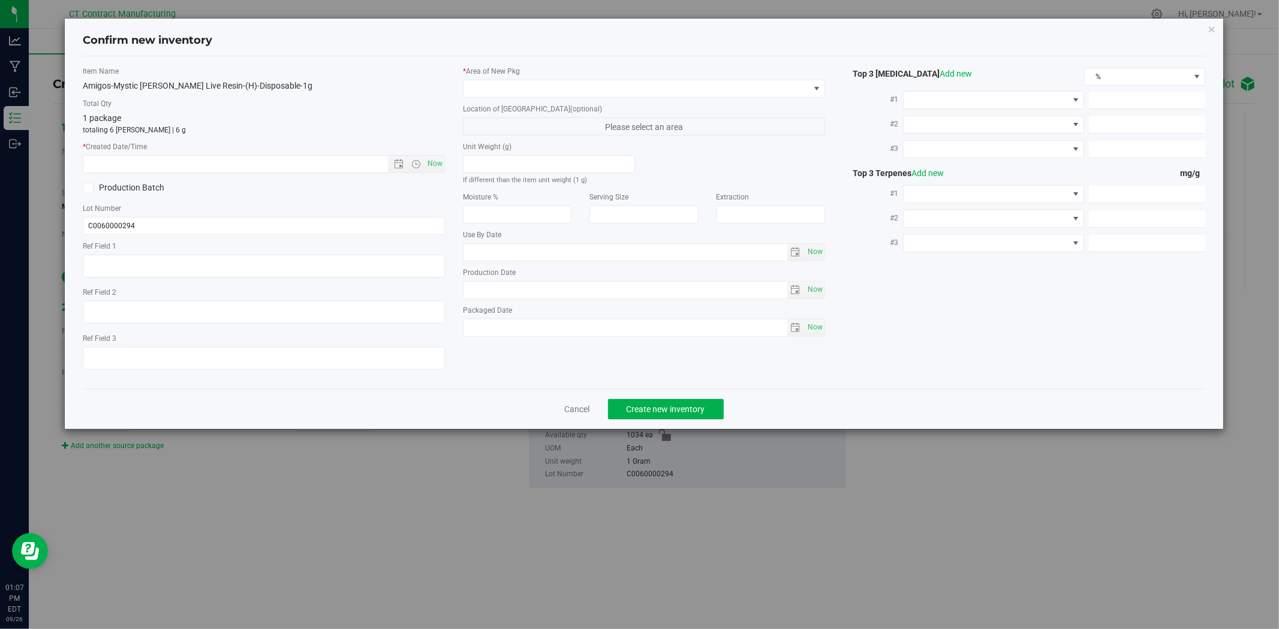
type textarea "250912-AGO-MM-1G"
click at [436, 161] on span "Now" at bounding box center [435, 163] width 20 height 17
type input "9/26/2025 1:07 PM"
click at [498, 95] on span at bounding box center [636, 88] width 346 height 17
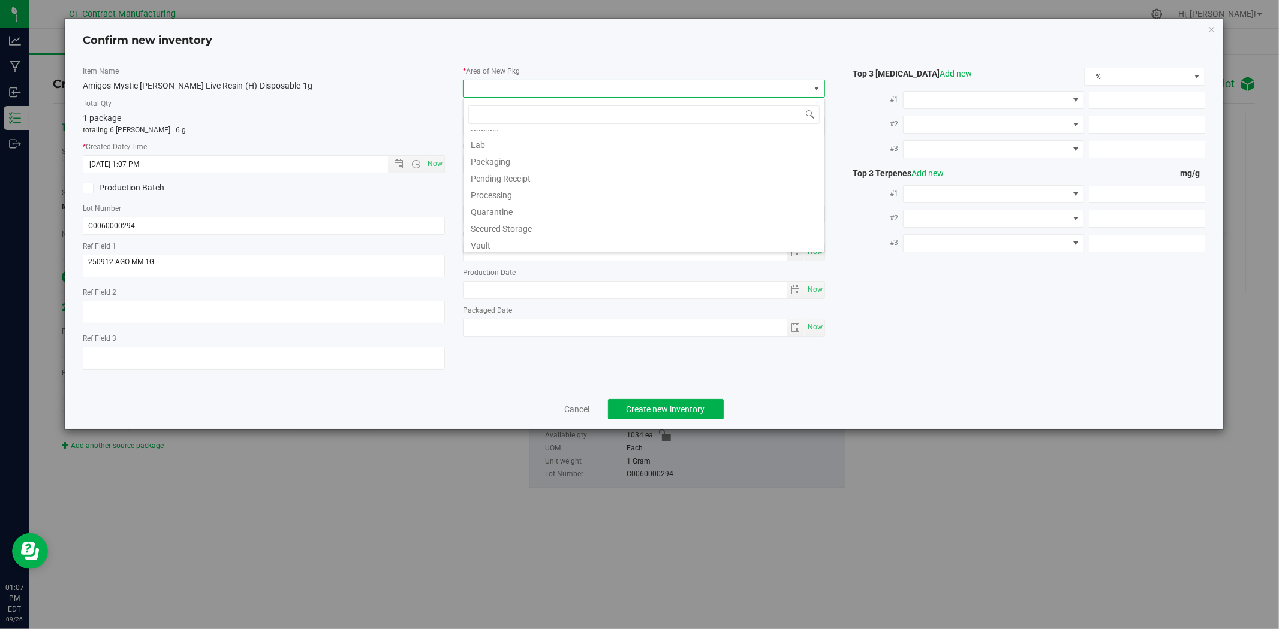
scroll to position [148, 0]
click at [520, 242] on li "Waste Storage" at bounding box center [643, 242] width 361 height 17
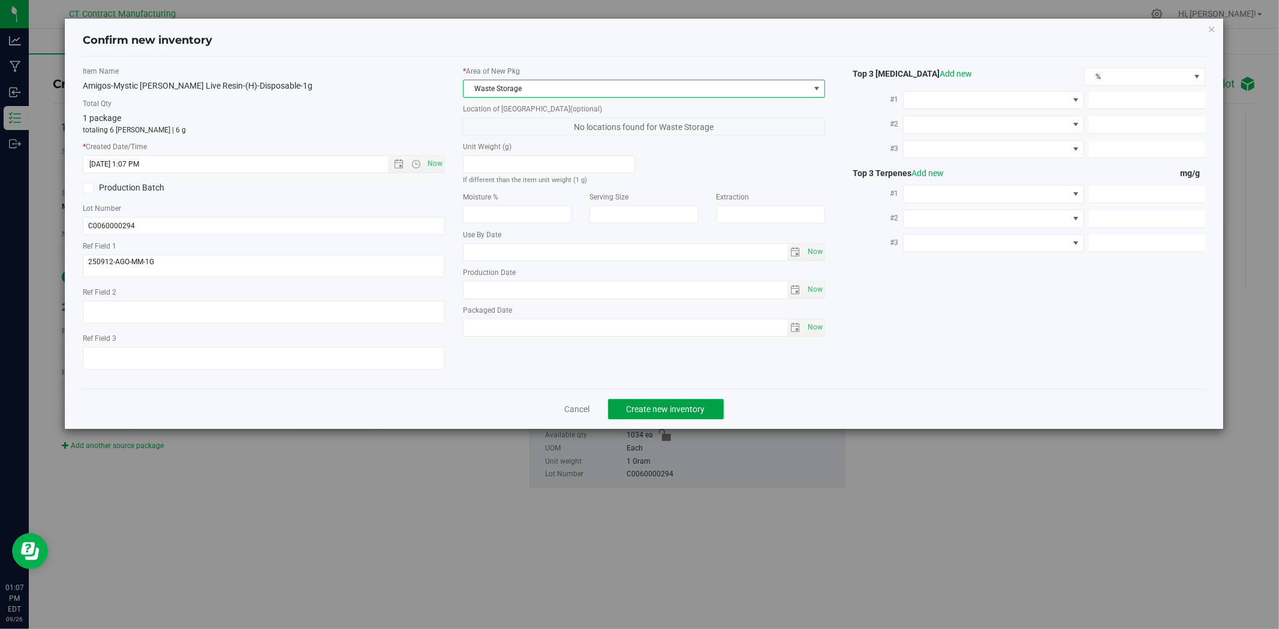
click at [647, 412] on span "Create new inventory" at bounding box center [665, 410] width 79 height 10
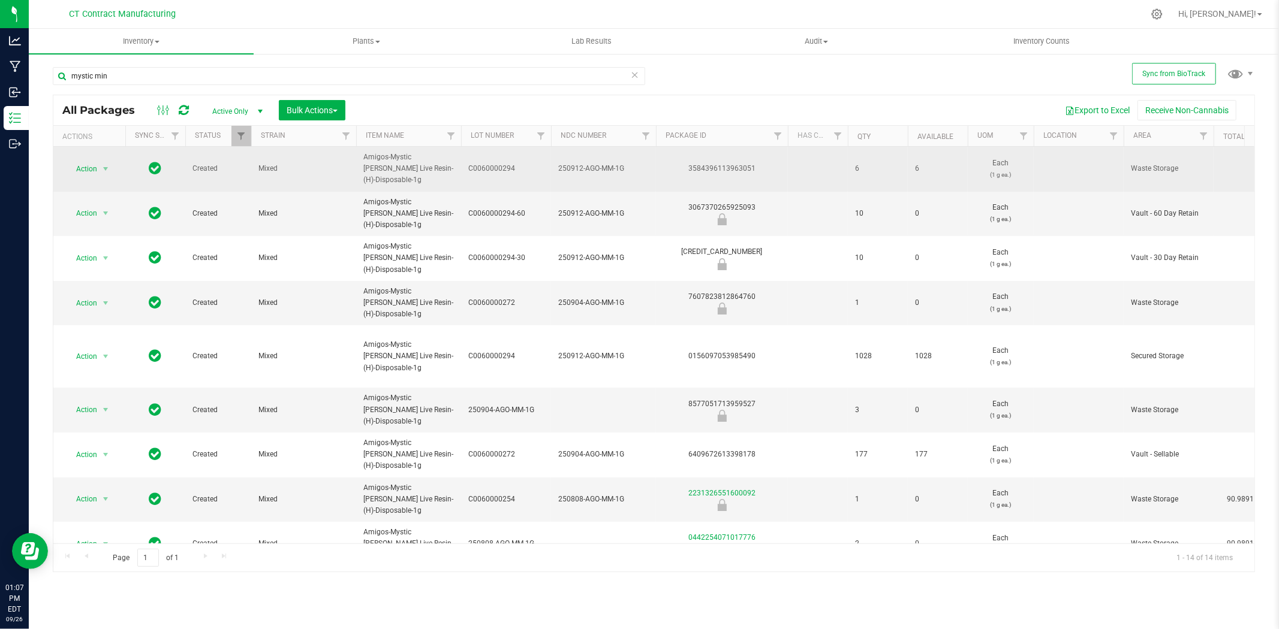
click at [716, 164] on div "3584396113963051" at bounding box center [721, 168] width 135 height 11
copy div "3584396113963051"
click at [104, 164] on span "select" at bounding box center [106, 169] width 10 height 10
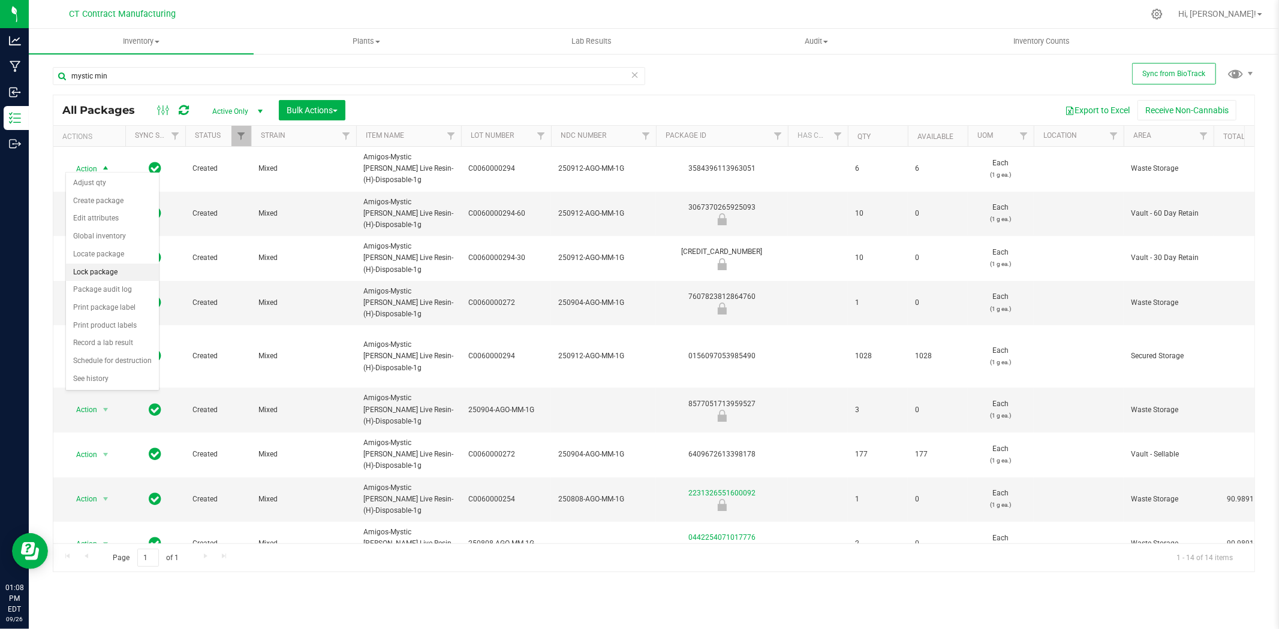
click at [105, 275] on li "Lock package" at bounding box center [112, 273] width 93 height 18
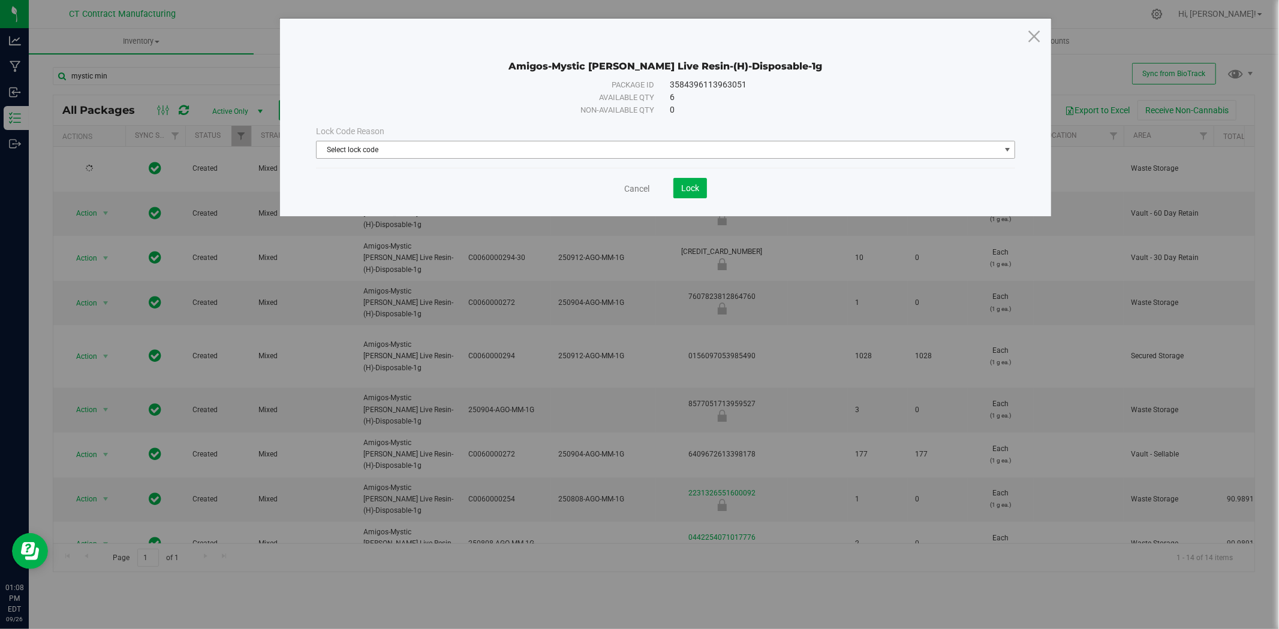
click at [604, 151] on span "Select lock code" at bounding box center [657, 149] width 683 height 17
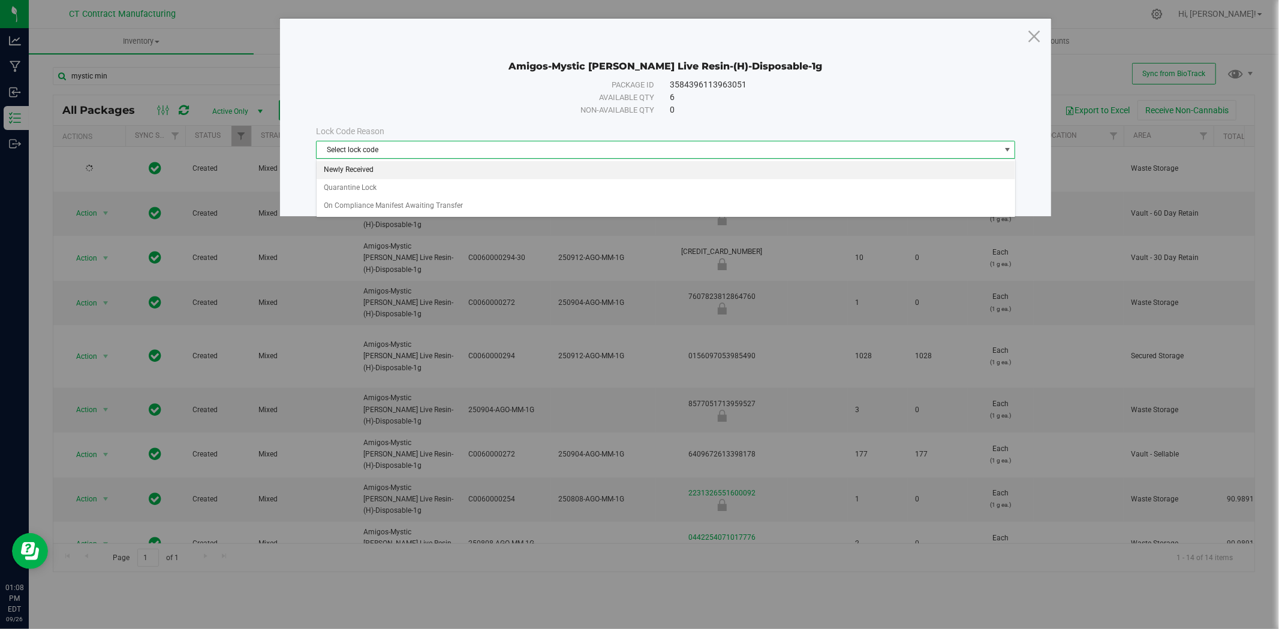
click at [576, 169] on li "Newly Received" at bounding box center [665, 170] width 698 height 18
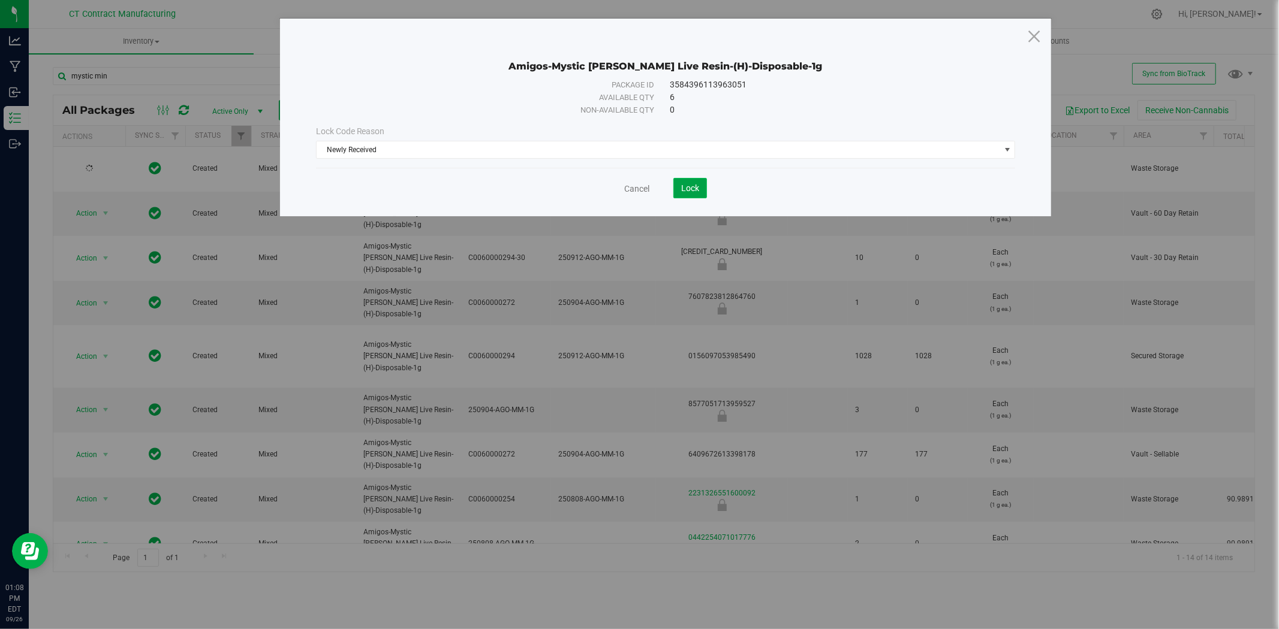
click at [703, 185] on button "Lock" at bounding box center [690, 188] width 34 height 20
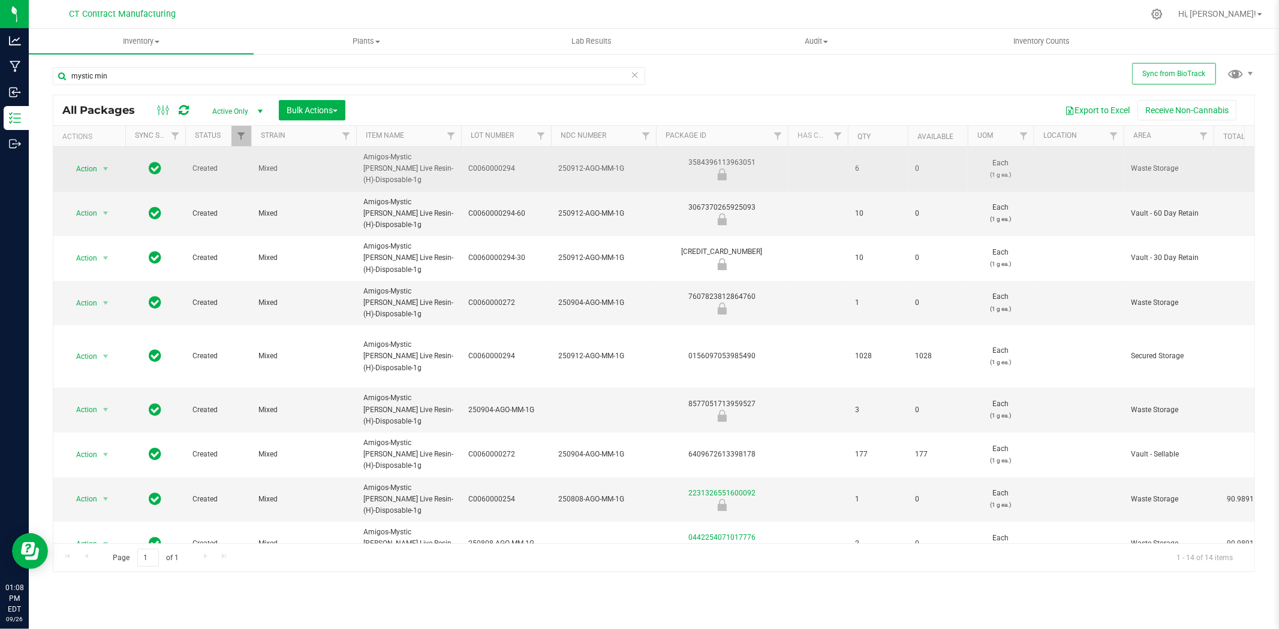
click at [594, 165] on span "250912-AGO-MM-1G" at bounding box center [603, 168] width 91 height 11
click at [594, 165] on input "250912-AGO-MM-1G" at bounding box center [600, 168] width 101 height 19
click at [741, 157] on div "3584396113963051" at bounding box center [721, 168] width 135 height 23
copy div "3584396113963051"
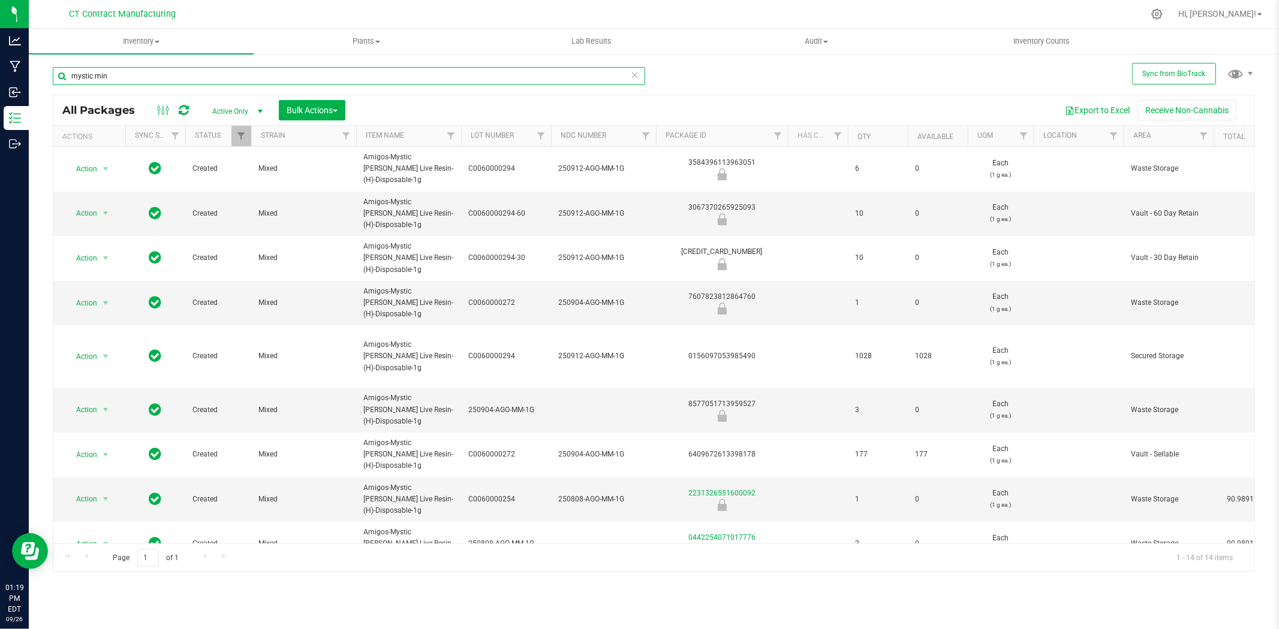
click at [223, 77] on input "mystic min" at bounding box center [349, 76] width 592 height 18
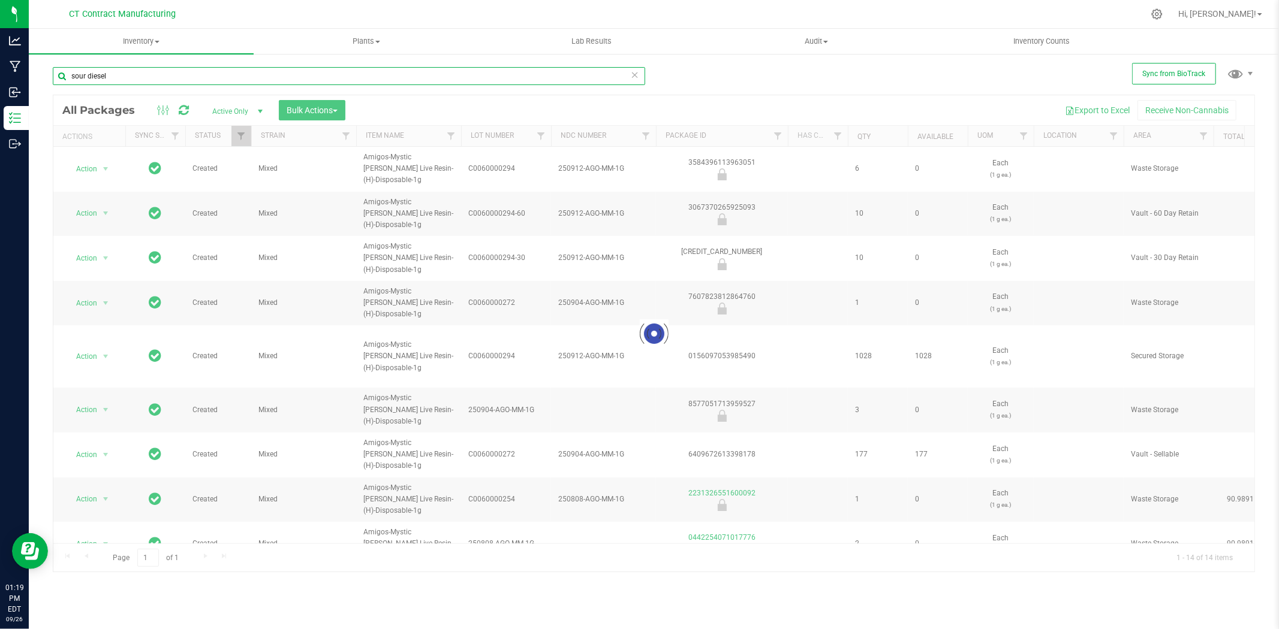
click at [225, 74] on input "sour diesel" at bounding box center [349, 76] width 592 height 18
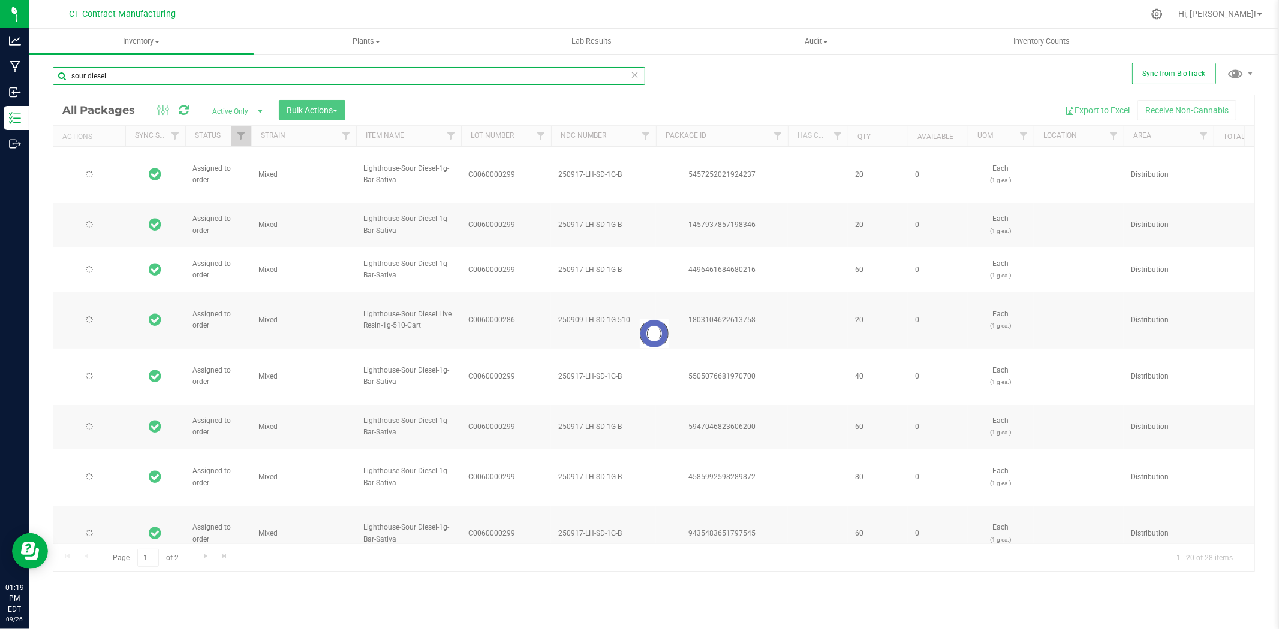
click at [225, 74] on input "sour diesel" at bounding box center [349, 76] width 592 height 18
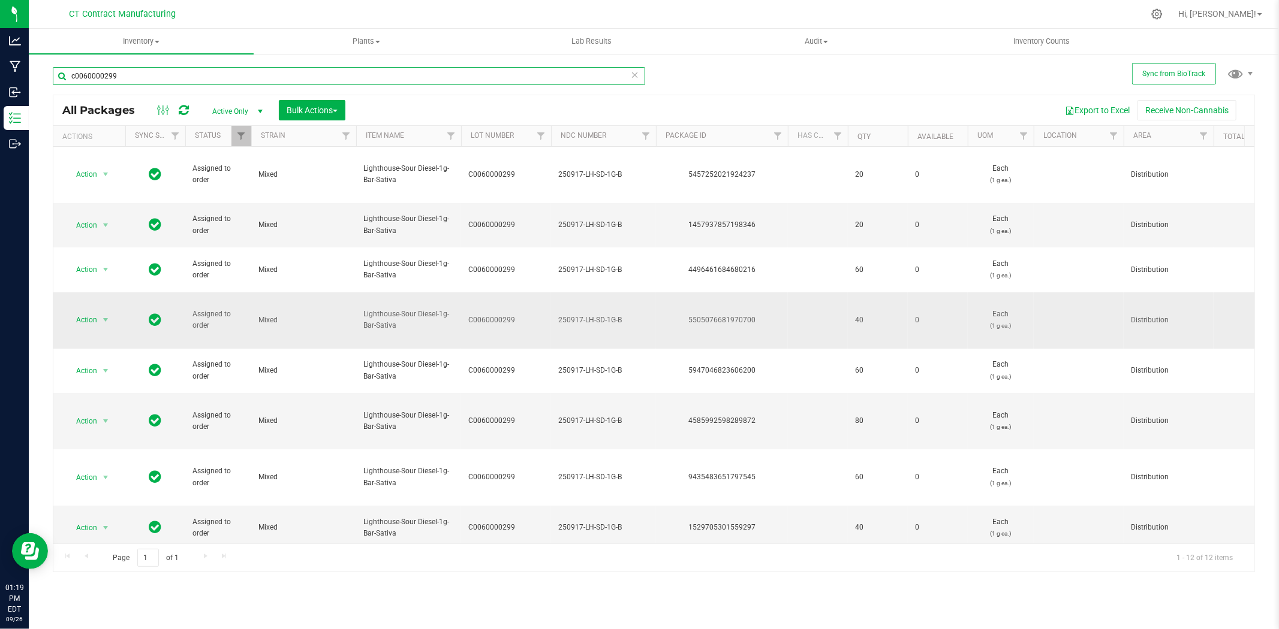
scroll to position [134, 0]
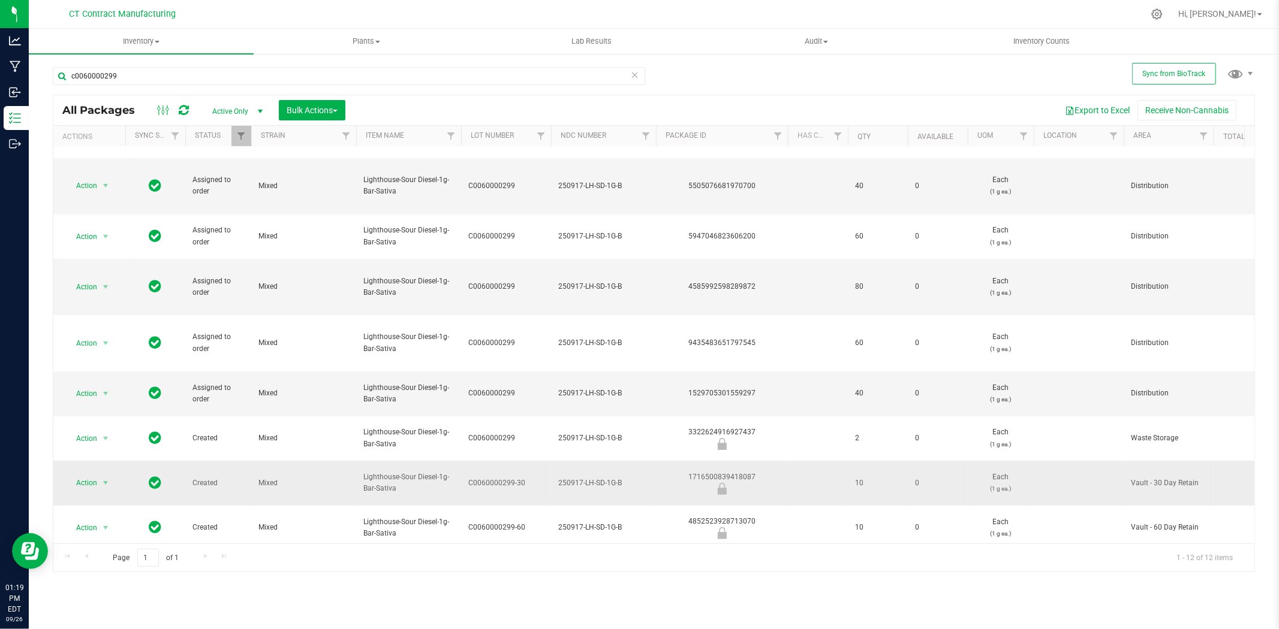
click at [700, 472] on div "1716500839418087" at bounding box center [721, 483] width 135 height 23
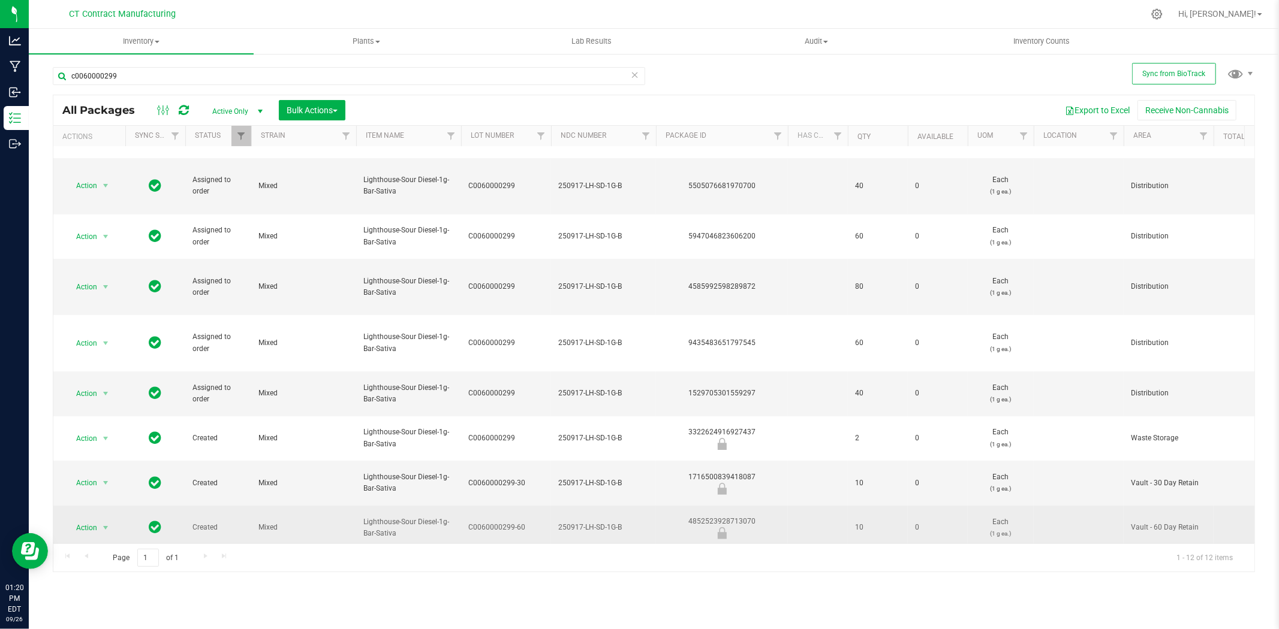
click at [703, 516] on div "4852523928713070" at bounding box center [721, 527] width 135 height 23
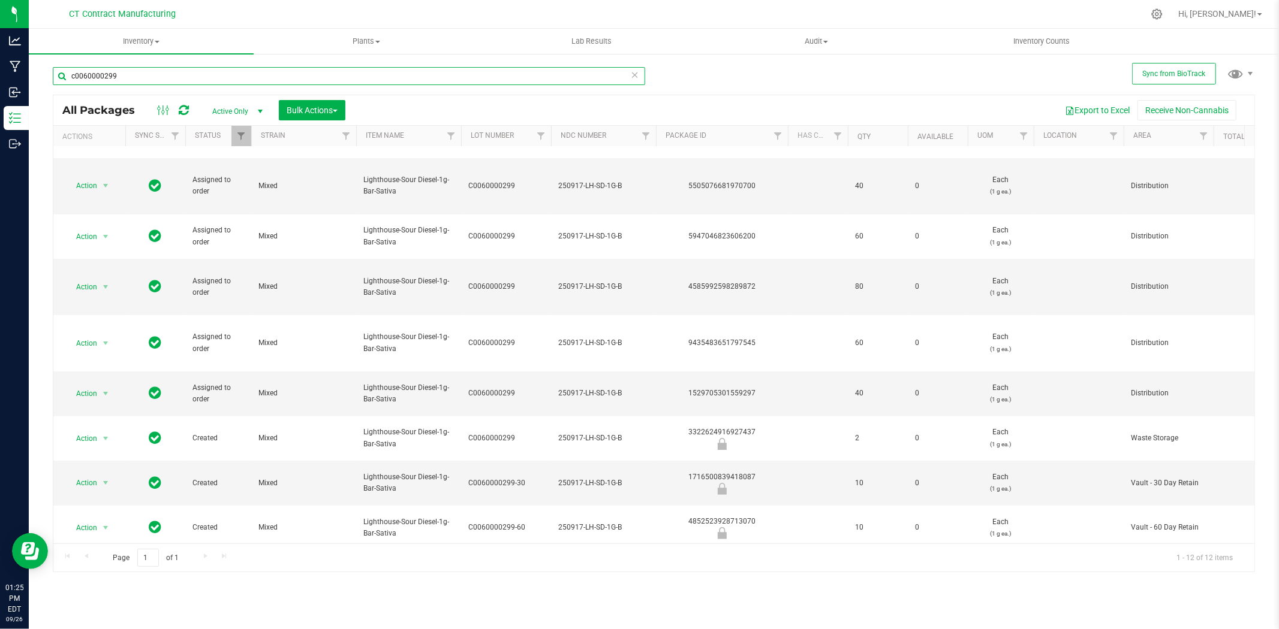
click at [220, 80] on input "c0060000299" at bounding box center [349, 76] width 592 height 18
click at [127, 76] on input "c0060000299" at bounding box center [349, 76] width 592 height 18
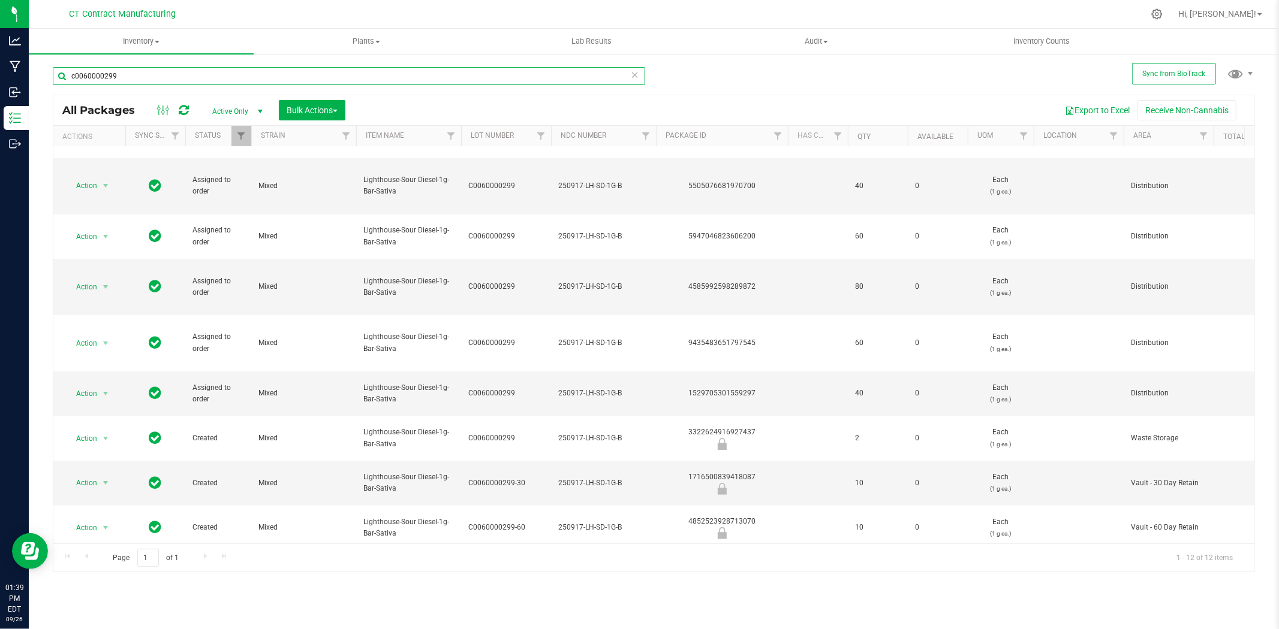
click at [127, 76] on input "c0060000299" at bounding box center [349, 76] width 592 height 18
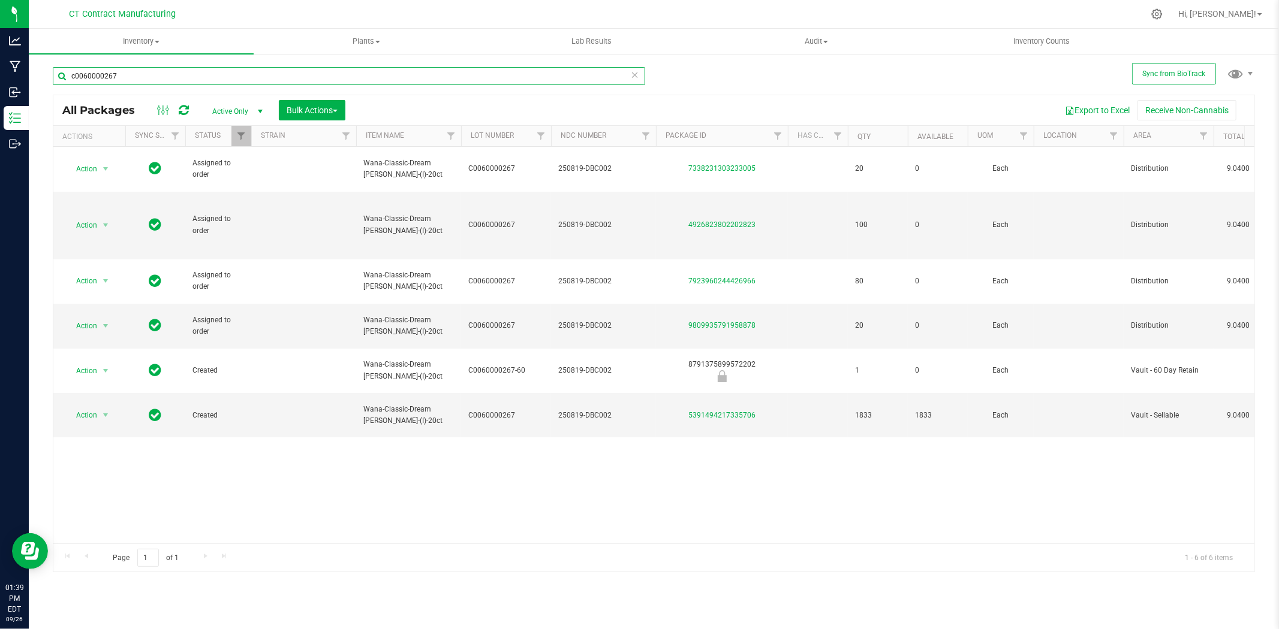
click at [187, 73] on input "c0060000267" at bounding box center [349, 76] width 592 height 18
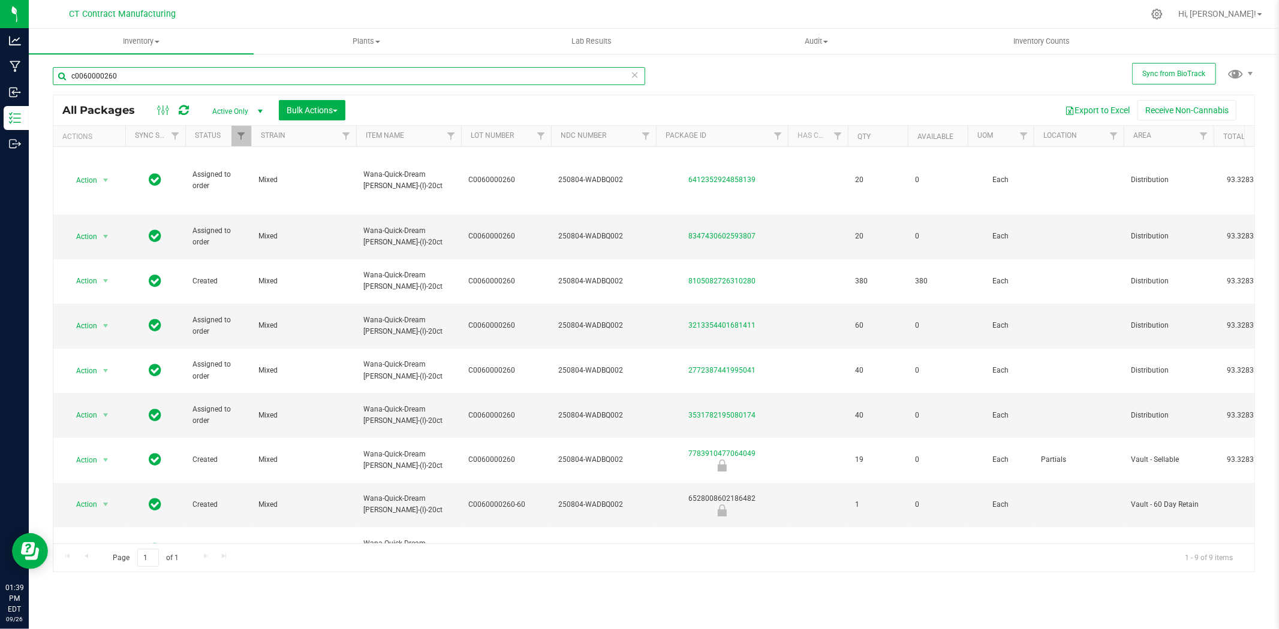
type input "c0060000260"
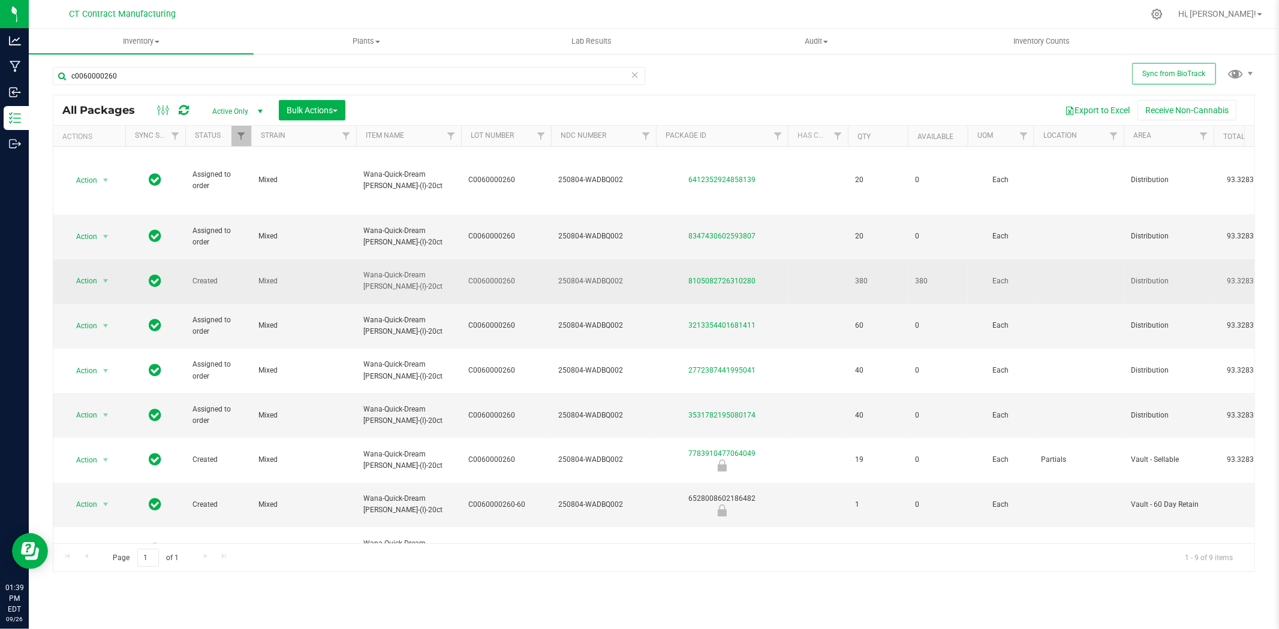
click at [601, 276] on span "250804-WADBQ002" at bounding box center [603, 281] width 91 height 11
click at [601, 272] on input "250804-WADBQ002" at bounding box center [600, 281] width 101 height 19
drag, startPoint x: 700, startPoint y: 266, endPoint x: 662, endPoint y: 268, distance: 37.8
click at [662, 276] on div "8105082726310280" at bounding box center [721, 281] width 135 height 11
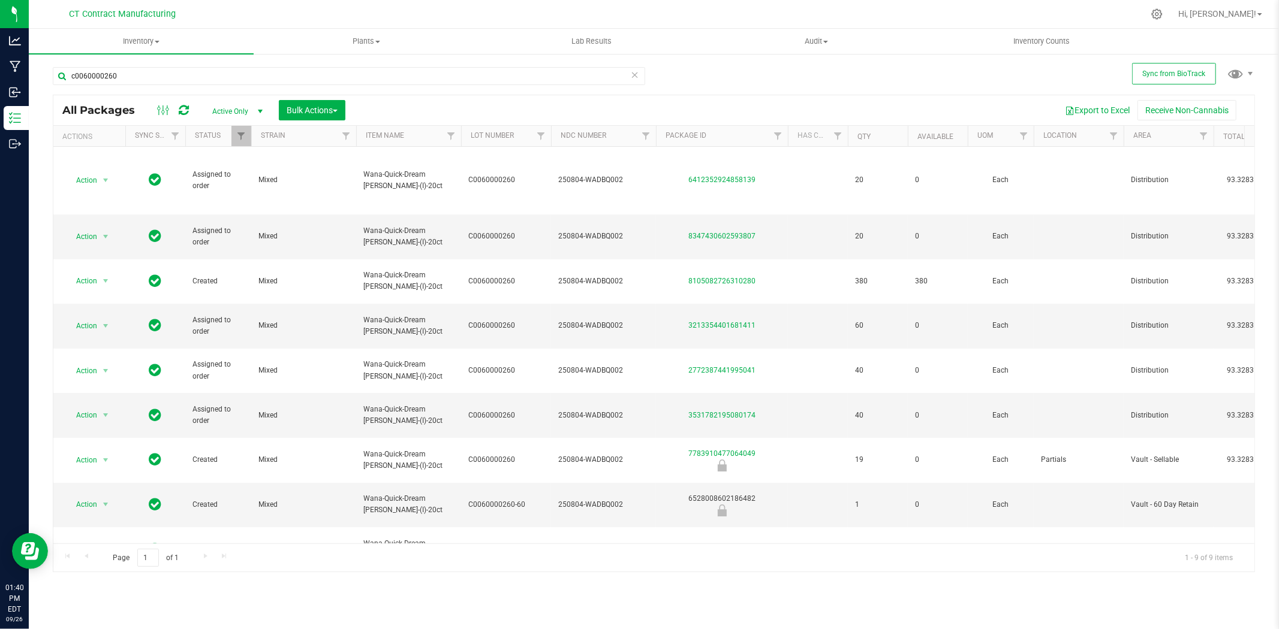
click at [604, 8] on div at bounding box center [679, 13] width 928 height 23
